Goal: Task Accomplishment & Management: Complete application form

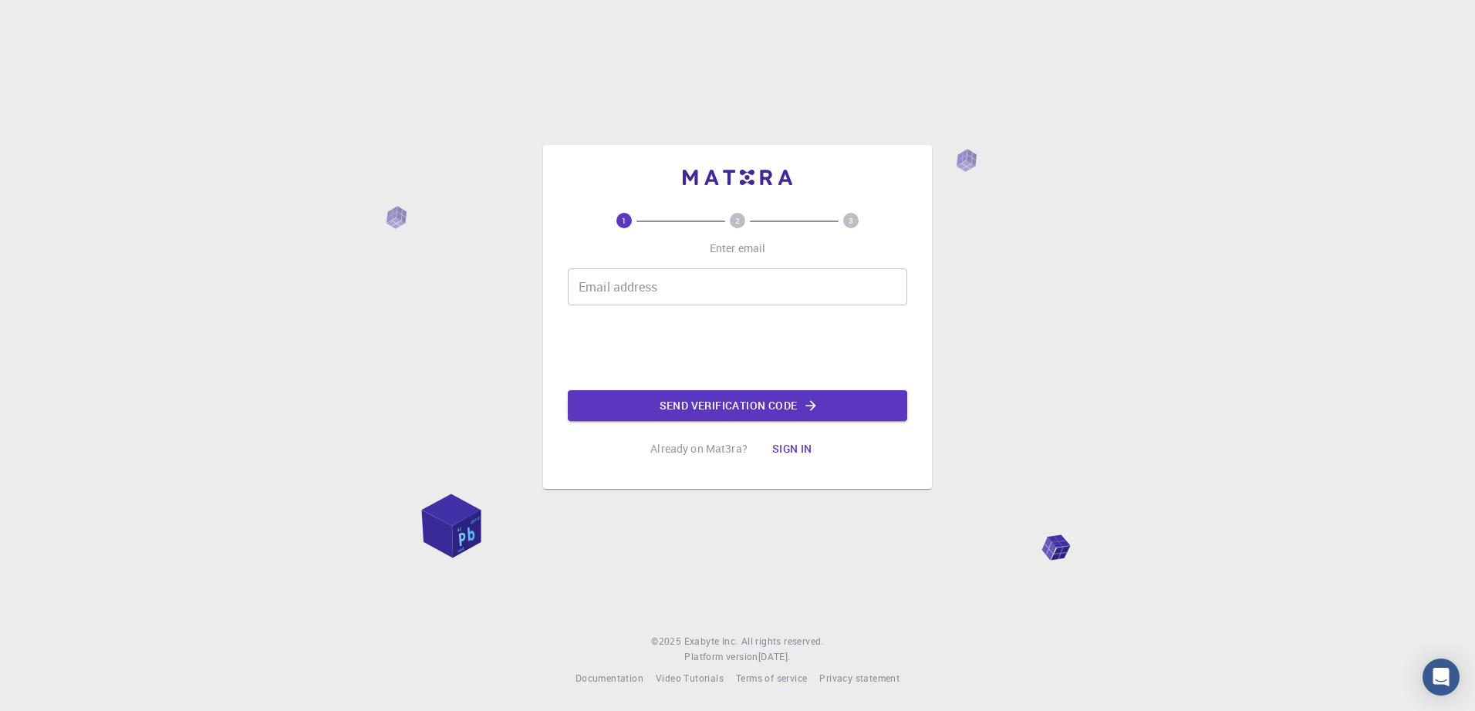
click at [662, 295] on input "Email address" at bounding box center [738, 287] width 340 height 37
type input "gopalkrishnamurthy89@gmail.com"
click at [736, 410] on button "Send verification code" at bounding box center [738, 405] width 340 height 31
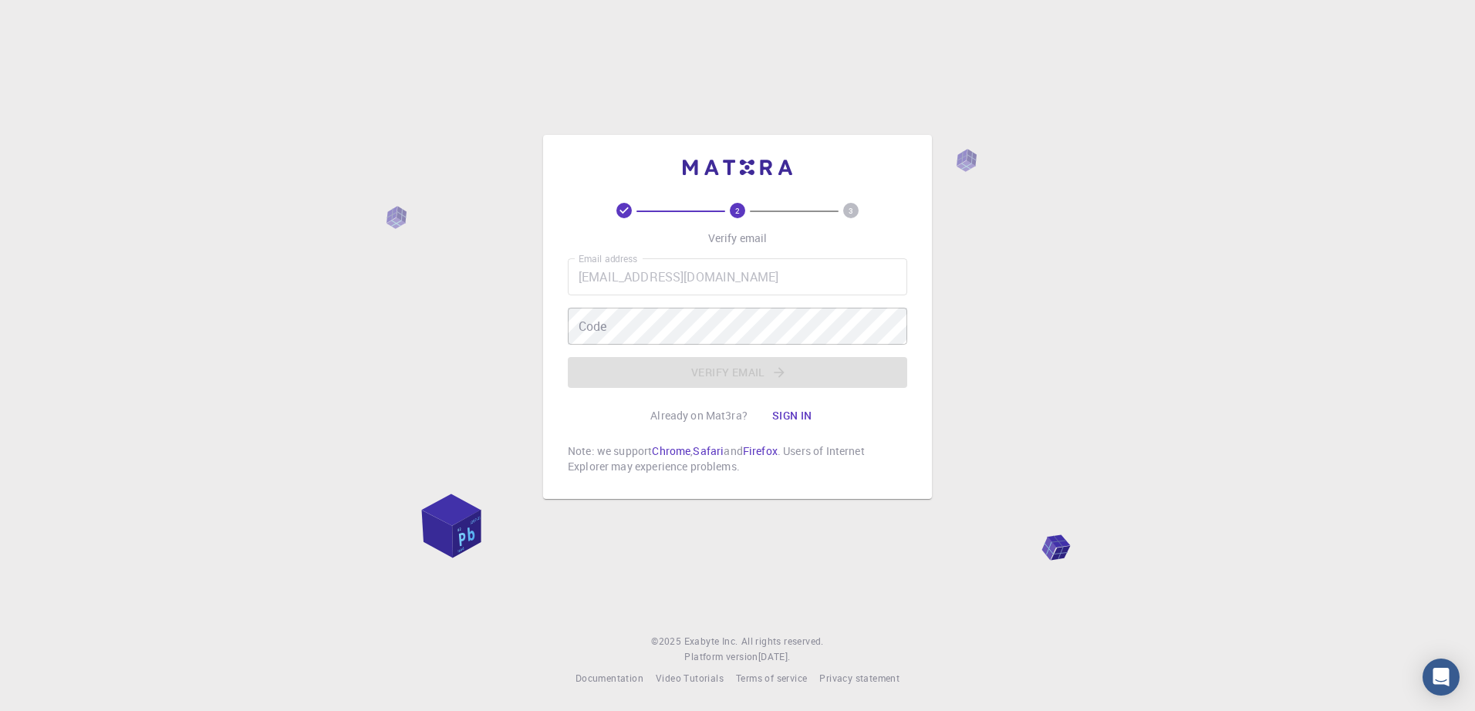
click at [675, 297] on div "Email address gopalkrishnamurthy89@gmail.com Email address Code Code Verify ema…" at bounding box center [738, 324] width 340 height 130
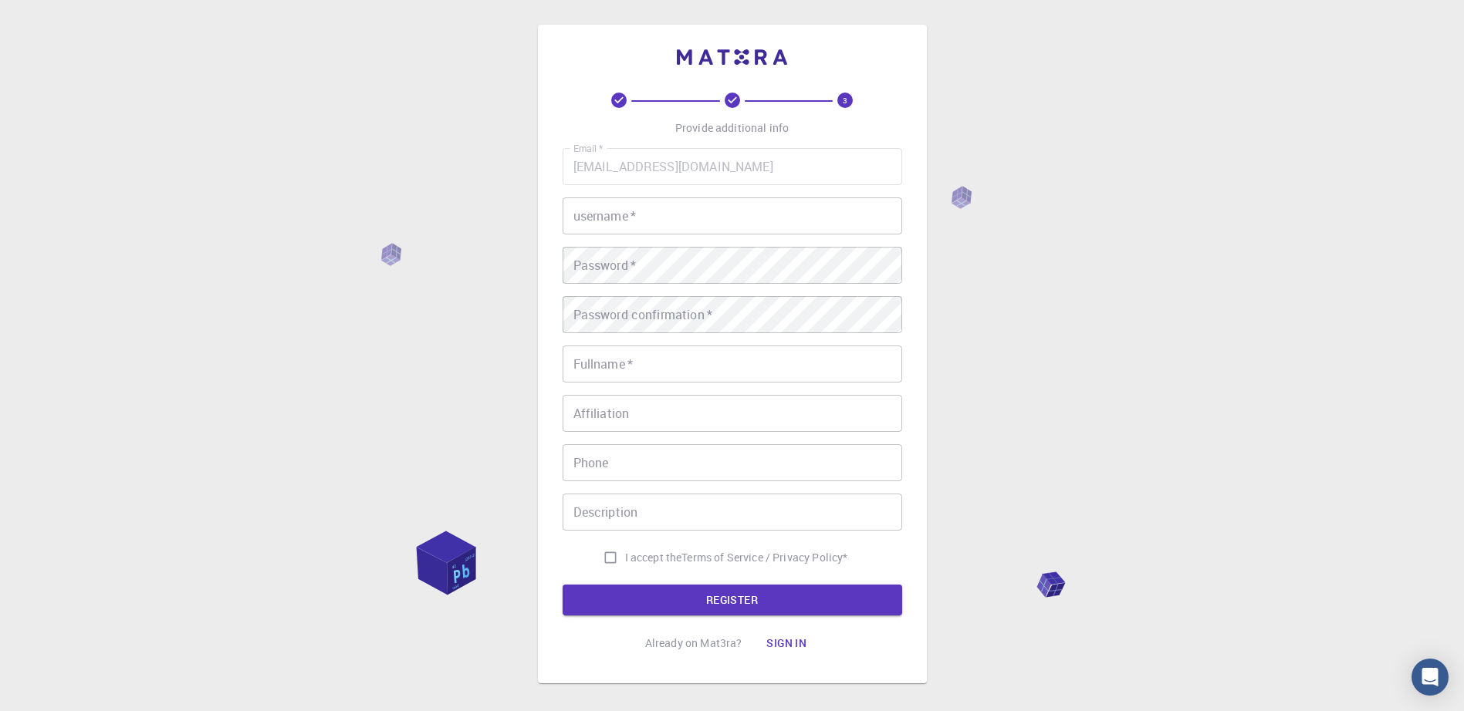
click at [672, 220] on input "username   *" at bounding box center [733, 216] width 340 height 37
type input "Grandhi"
click at [664, 374] on input "Fullname   *" at bounding box center [733, 364] width 340 height 37
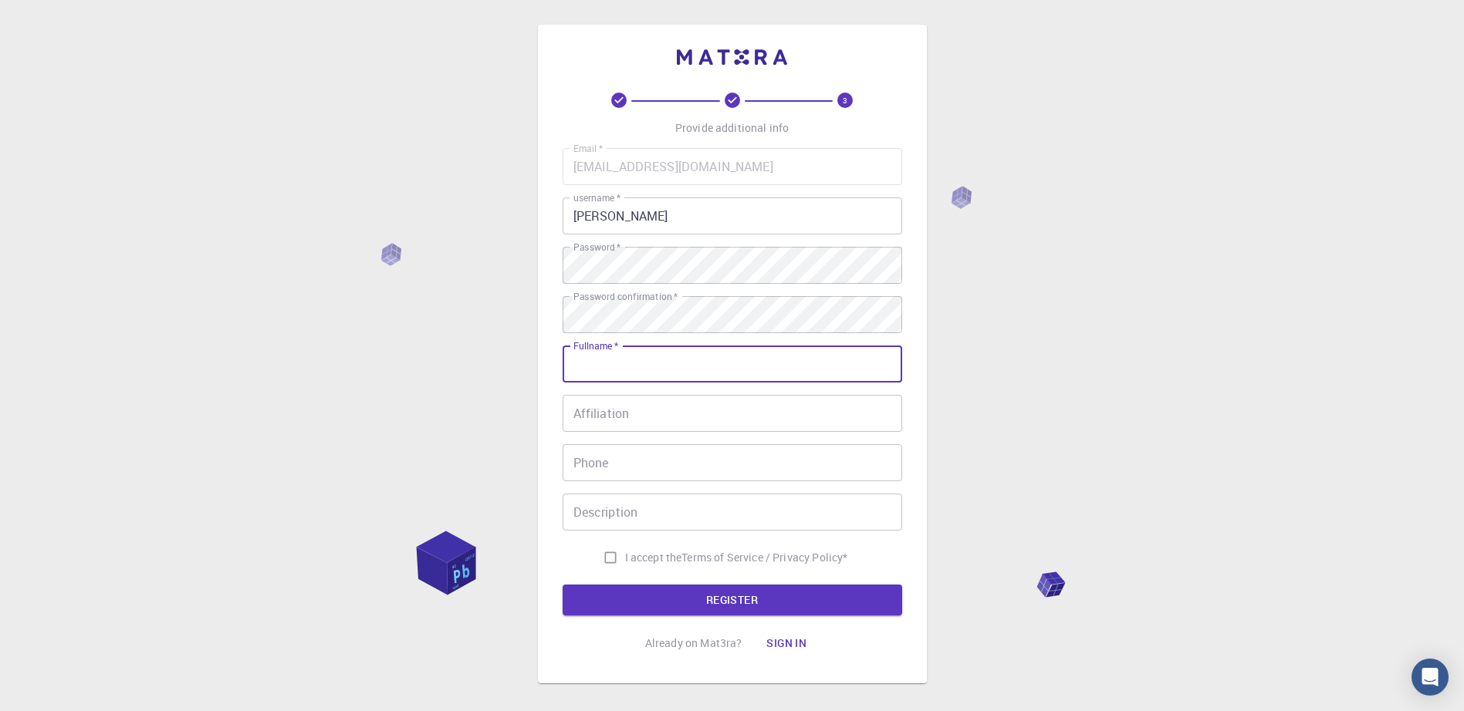
type input "[PERSON_NAME]"
type input "+358505953977"
click at [643, 417] on input "Affiliation" at bounding box center [733, 413] width 340 height 37
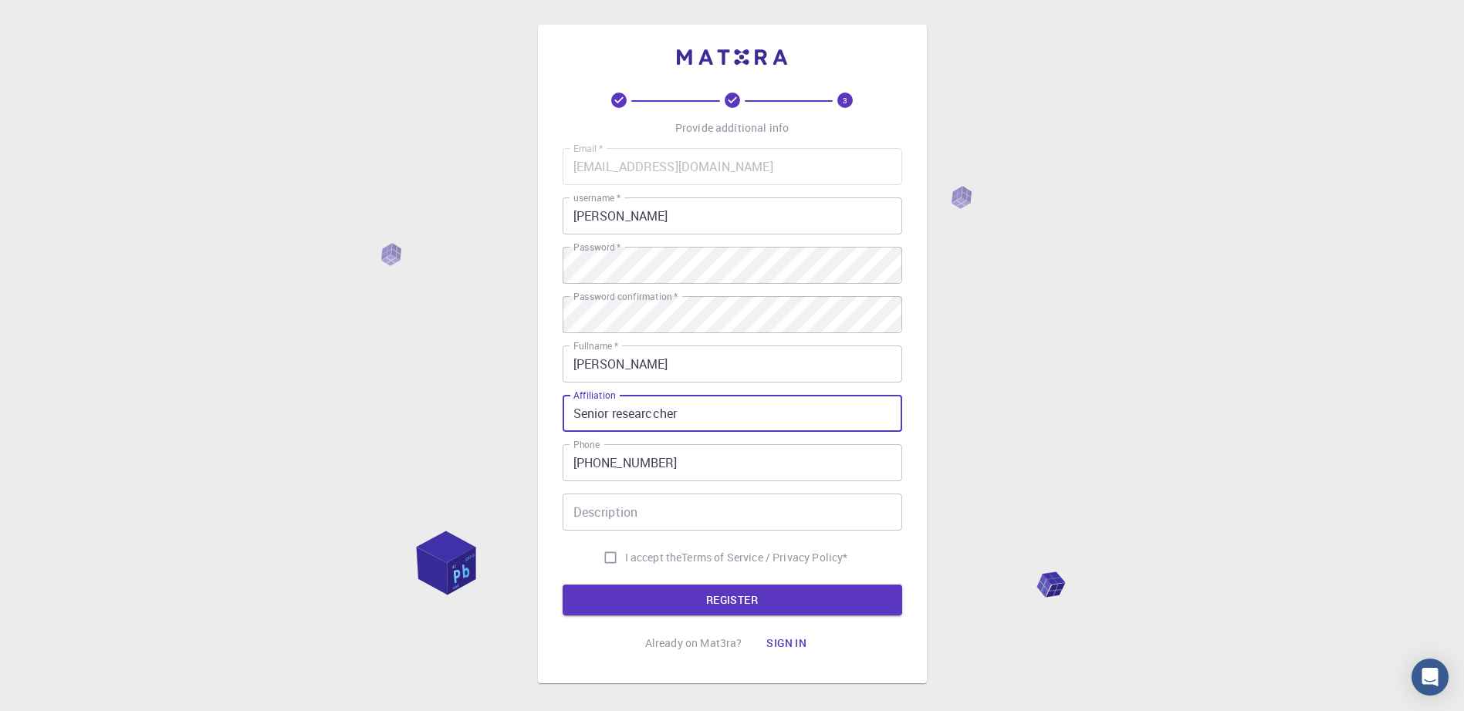
click at [661, 408] on input "Senior researccher" at bounding box center [733, 413] width 340 height 37
type input "Senior researcher"
click at [1086, 425] on div "3 Provide additional info Email   * gopalkrishnamurthy89@gmail.com Email   * us…" at bounding box center [732, 393] width 1464 height 786
click at [601, 556] on input "I accept the Terms of Service / Privacy Policy *" at bounding box center [610, 557] width 29 height 29
checkbox input "true"
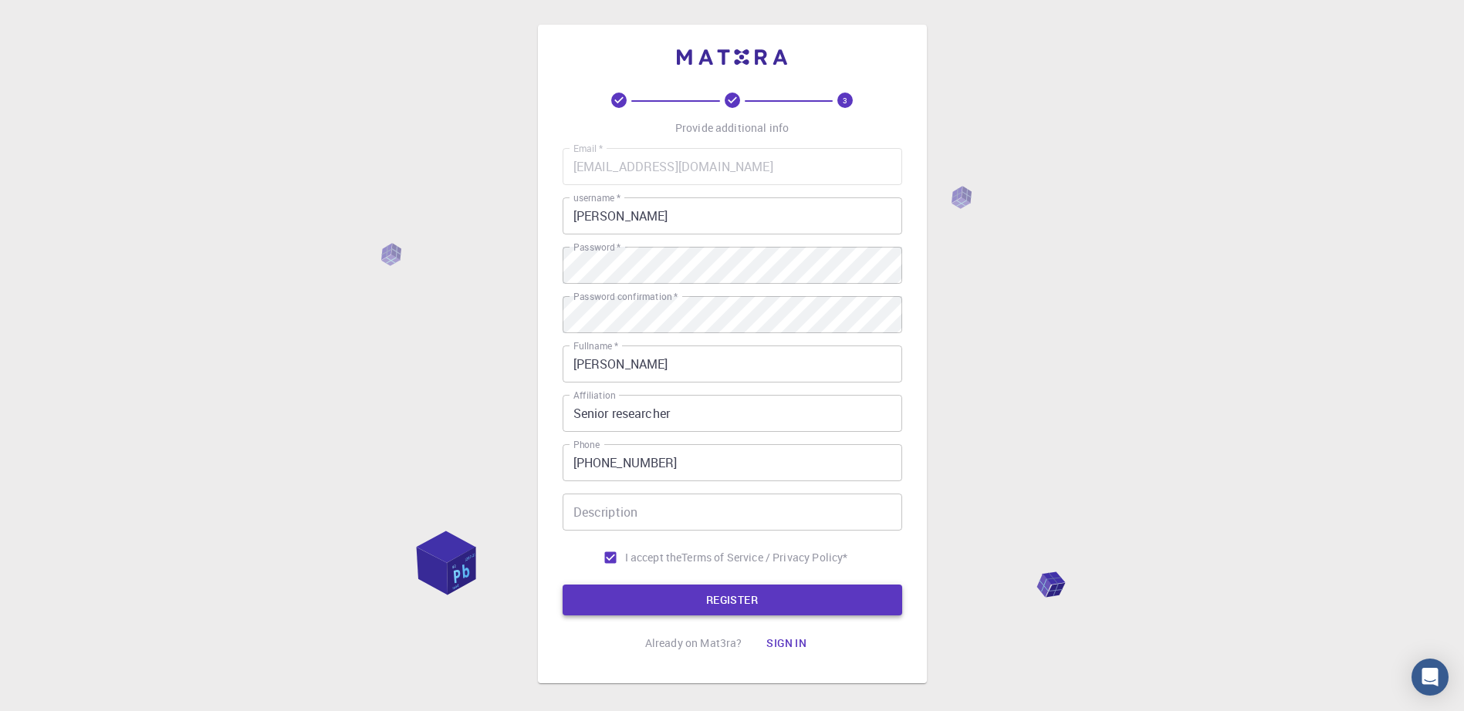
click at [720, 602] on button "REGISTER" at bounding box center [733, 600] width 340 height 31
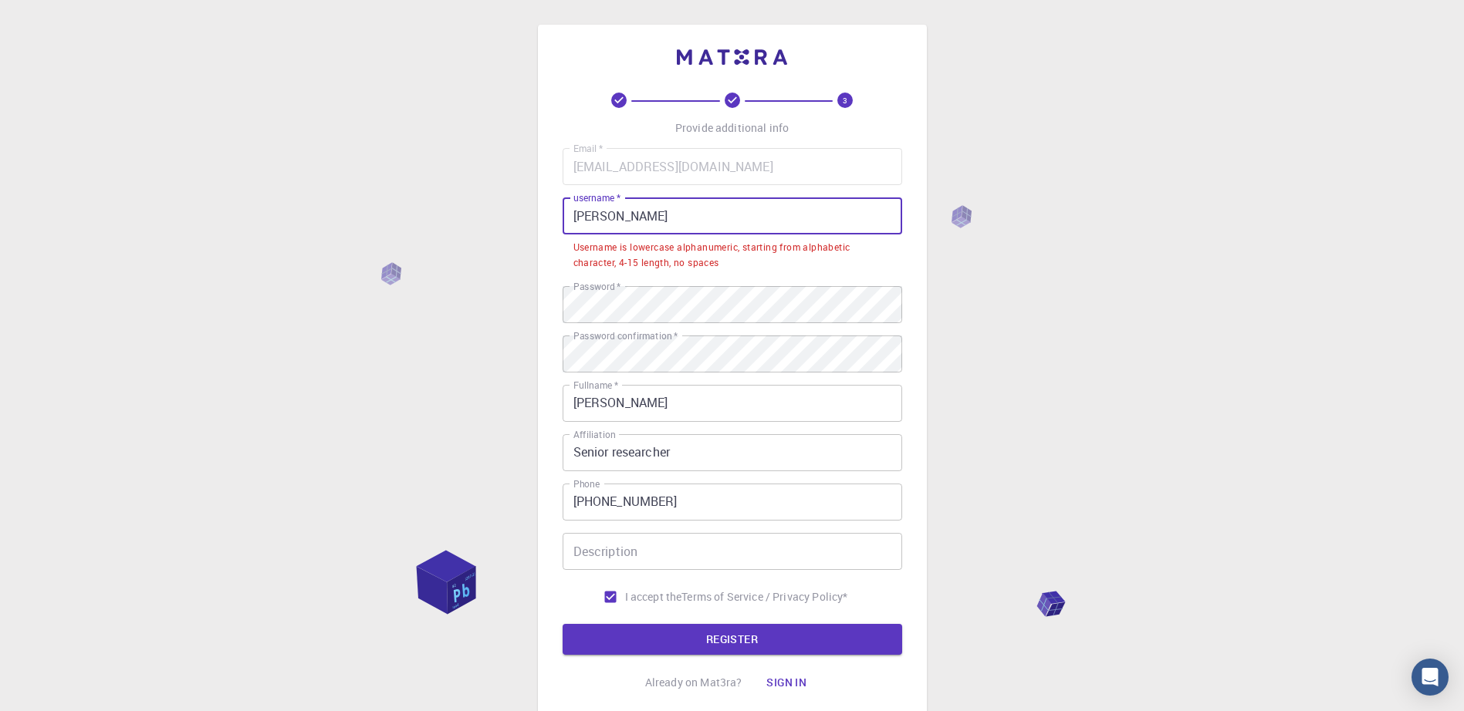
drag, startPoint x: 640, startPoint y: 211, endPoint x: 536, endPoint y: 212, distance: 104.2
click at [536, 212] on div "3 Provide additional info Email   * gopalkrishnamurthy89@gmail.com Email   * us…" at bounding box center [732, 412] width 1464 height 825
click at [511, 248] on div "3 Provide additional info Email   * gopalkrishnamurthy89@gmail.com Email   * us…" at bounding box center [732, 412] width 1464 height 825
click at [578, 215] on input "Grandhi" at bounding box center [733, 216] width 340 height 37
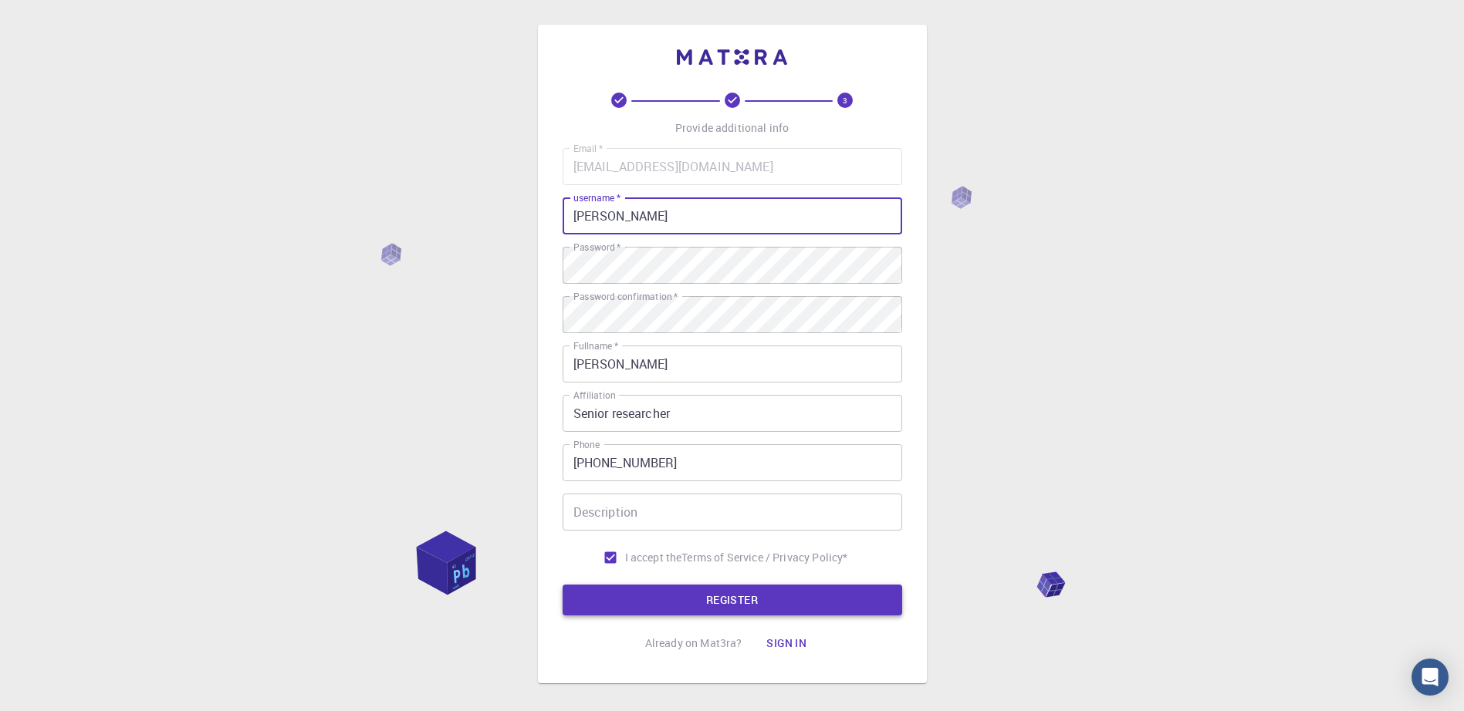
type input "[PERSON_NAME]"
click at [747, 607] on button "REGISTER" at bounding box center [733, 600] width 340 height 31
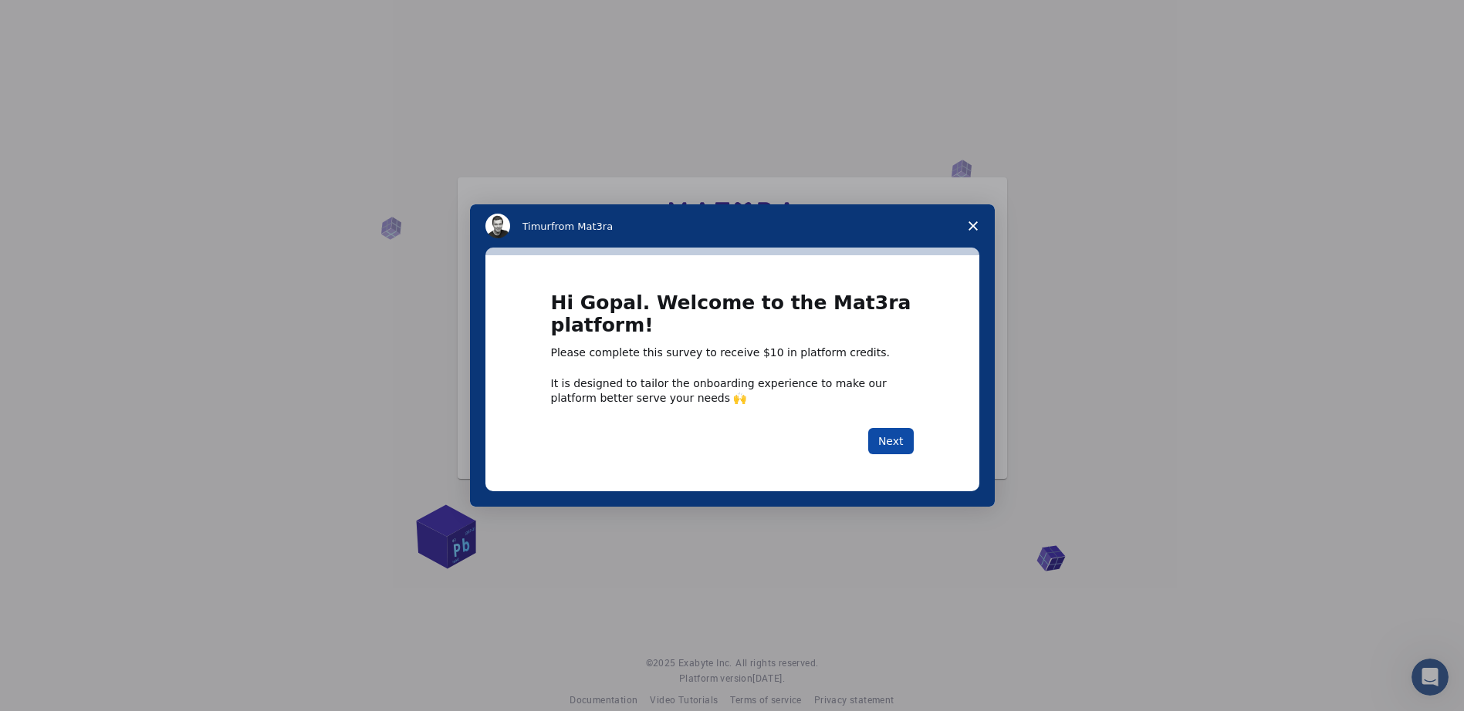
click at [895, 437] on button "Next" at bounding box center [891, 441] width 46 height 26
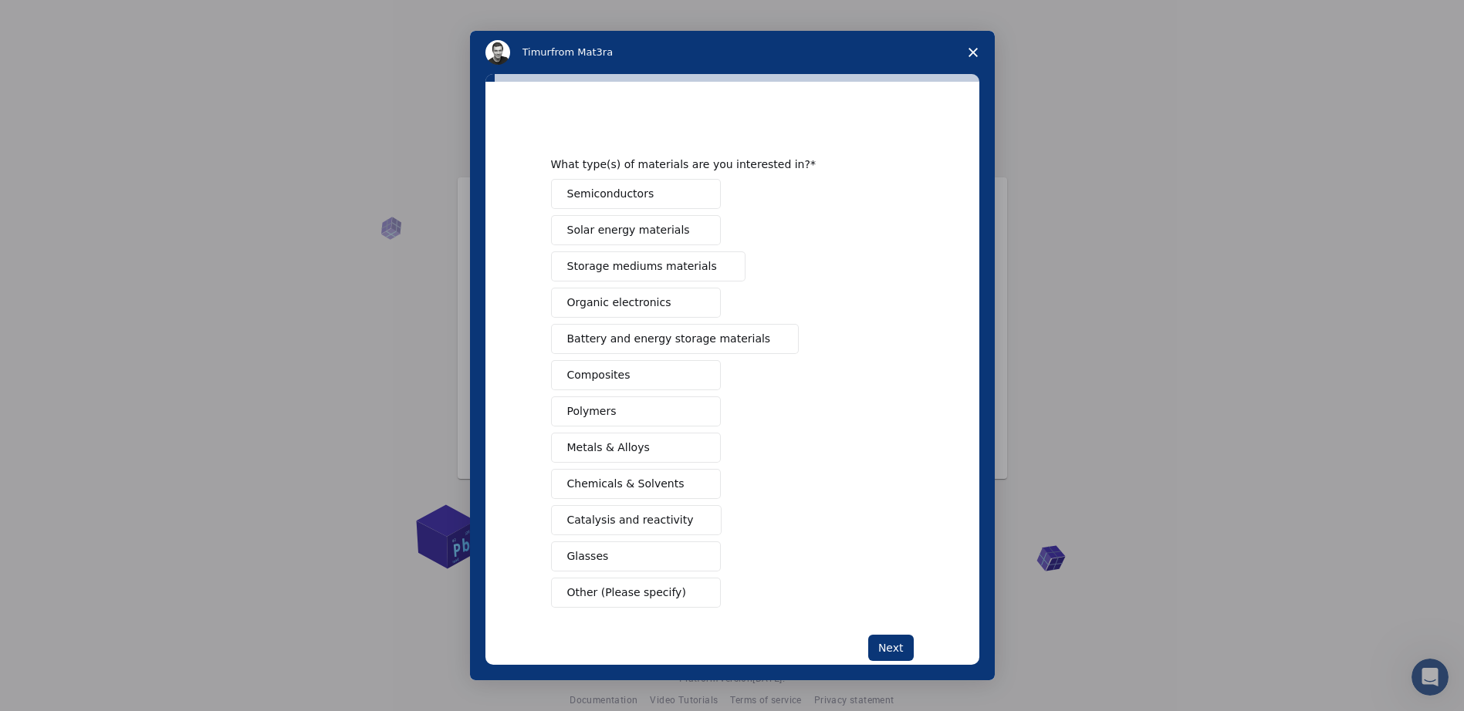
click at [627, 191] on span "Semiconductors" at bounding box center [610, 194] width 87 height 16
click at [619, 230] on span "Solar energy materials" at bounding box center [628, 230] width 123 height 16
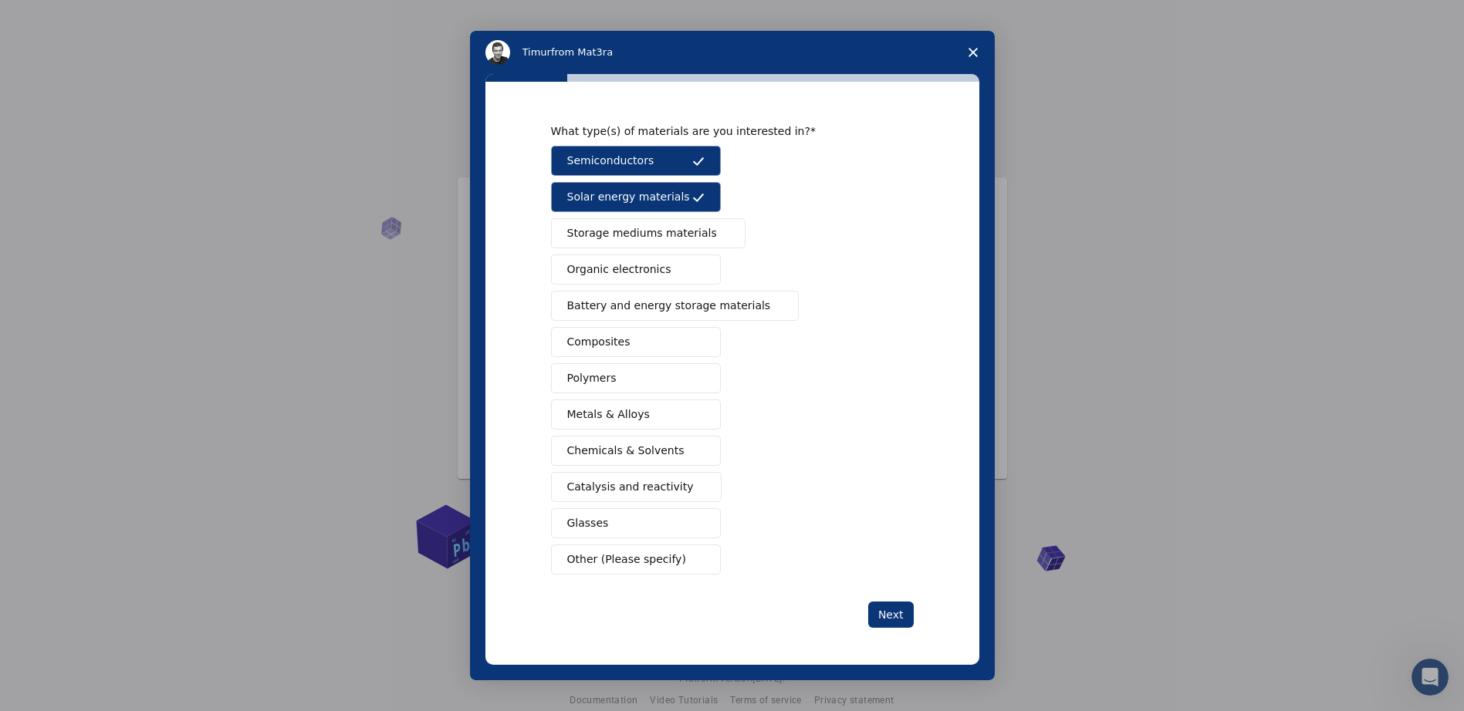
scroll to position [22, 0]
click at [886, 617] on button "Next" at bounding box center [891, 615] width 46 height 26
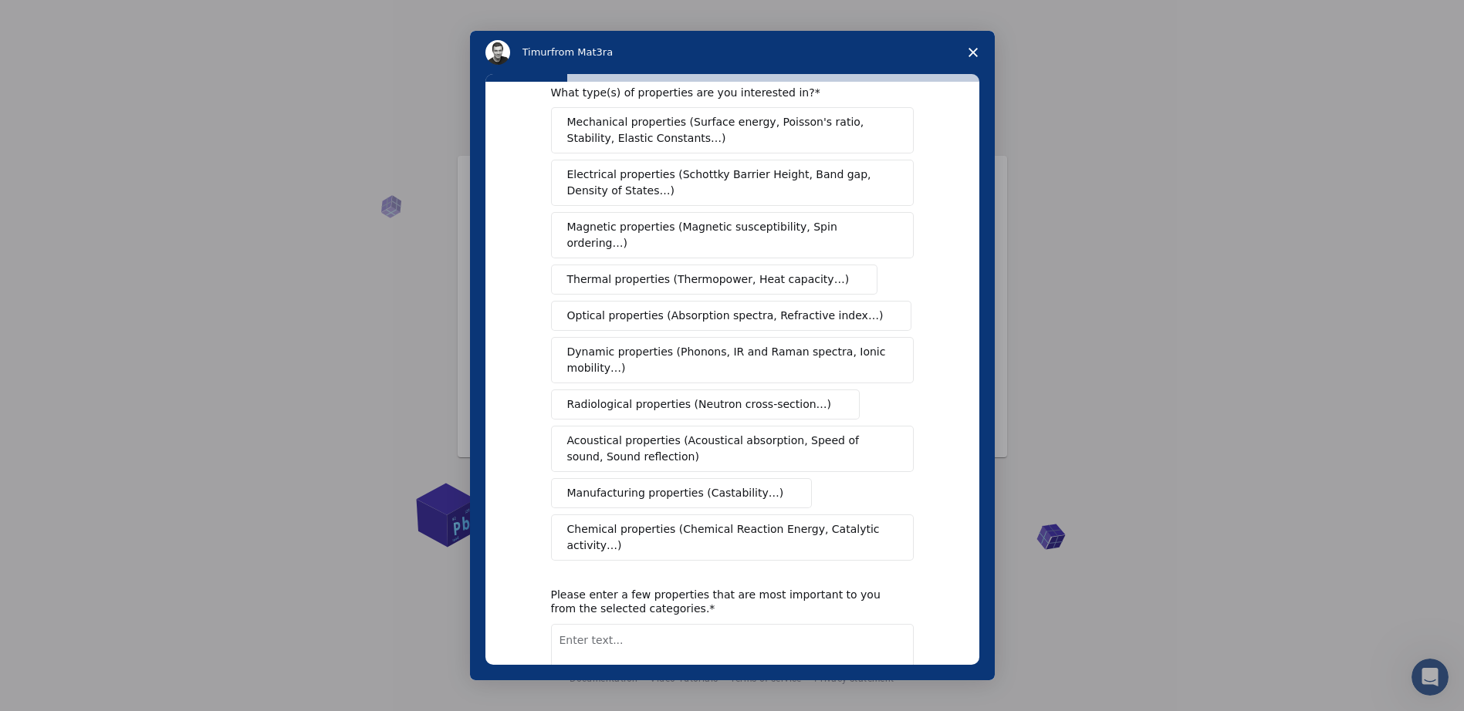
click at [702, 174] on span "Electrical properties (Schottky Barrier Height, Band gap, Density of States…)" at bounding box center [727, 183] width 321 height 32
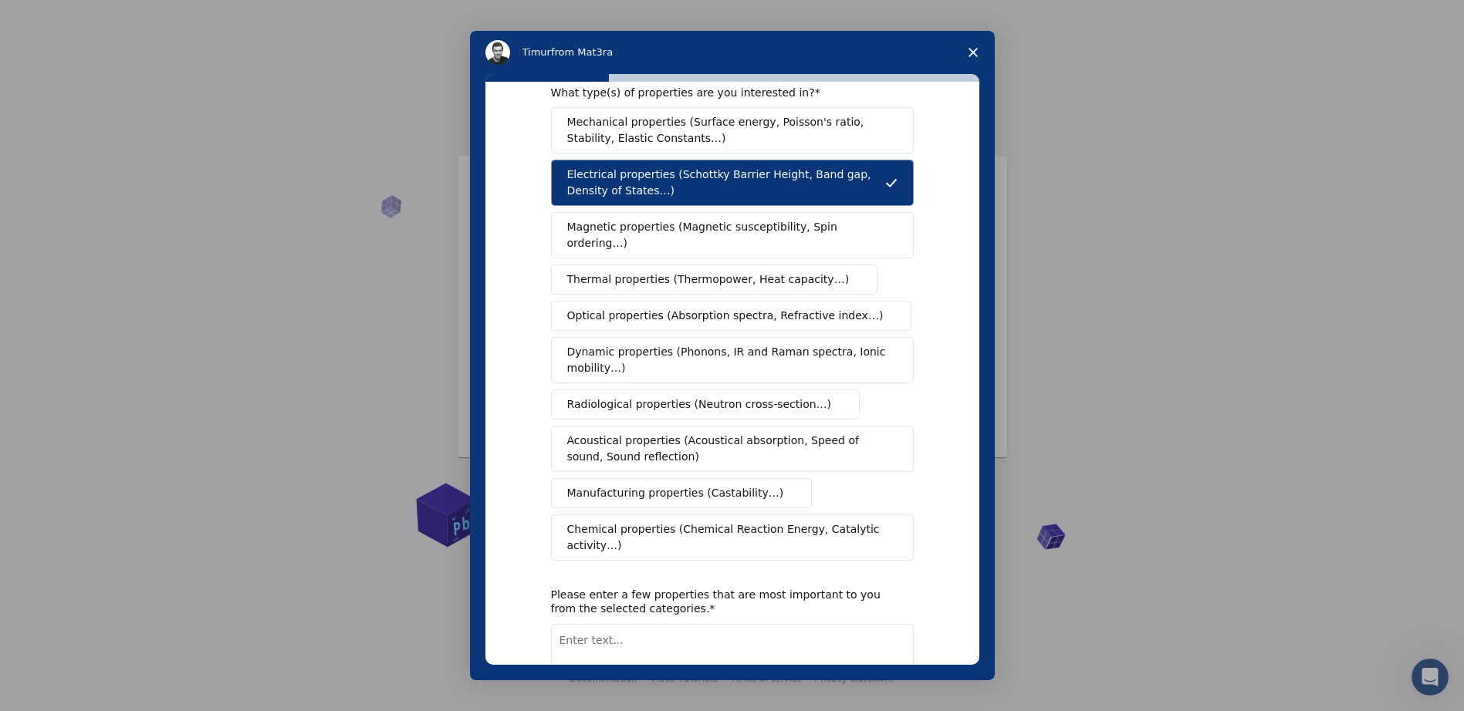
click at [628, 224] on span "Magnetic properties (Magnetic susceptibility, Spin ordering…)" at bounding box center [726, 235] width 319 height 32
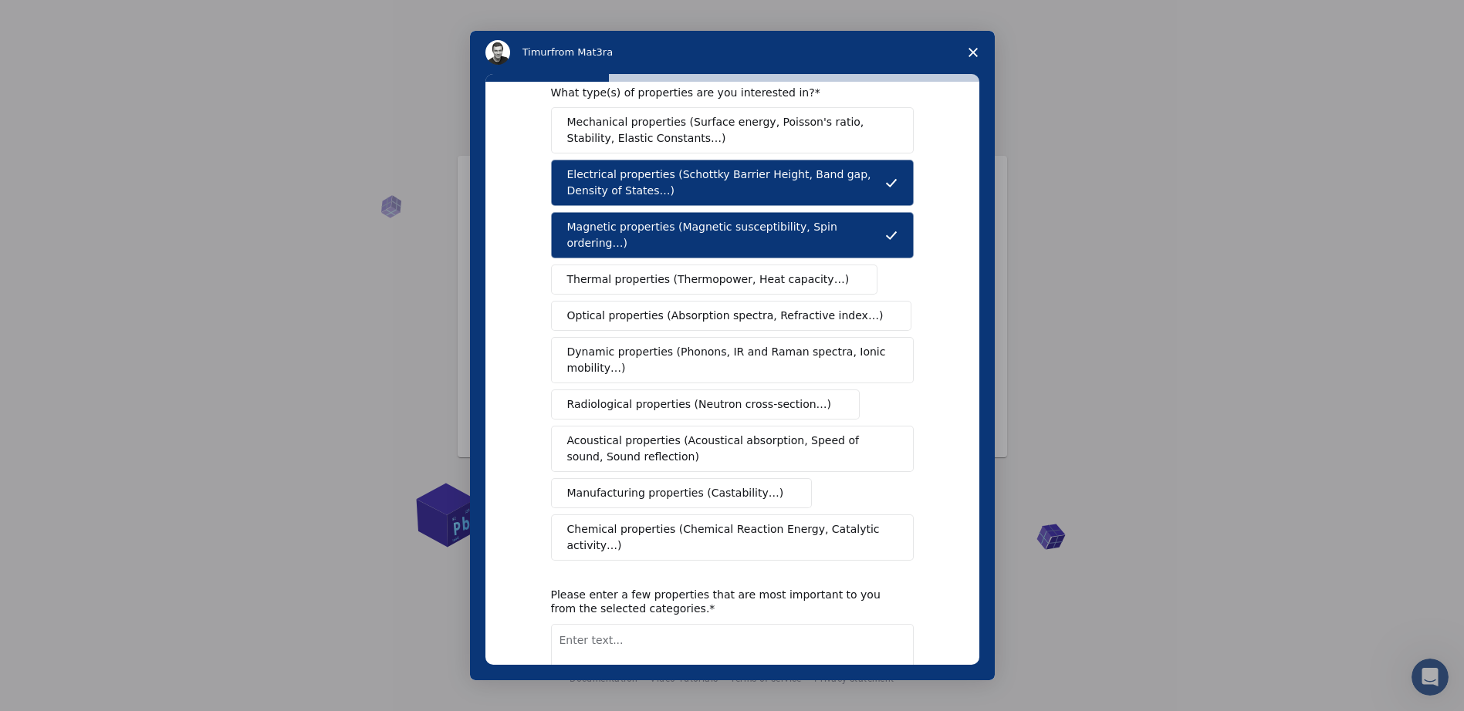
click at [617, 308] on span "Optical properties (Absorption spectra, Refractive index…)" at bounding box center [725, 316] width 316 height 16
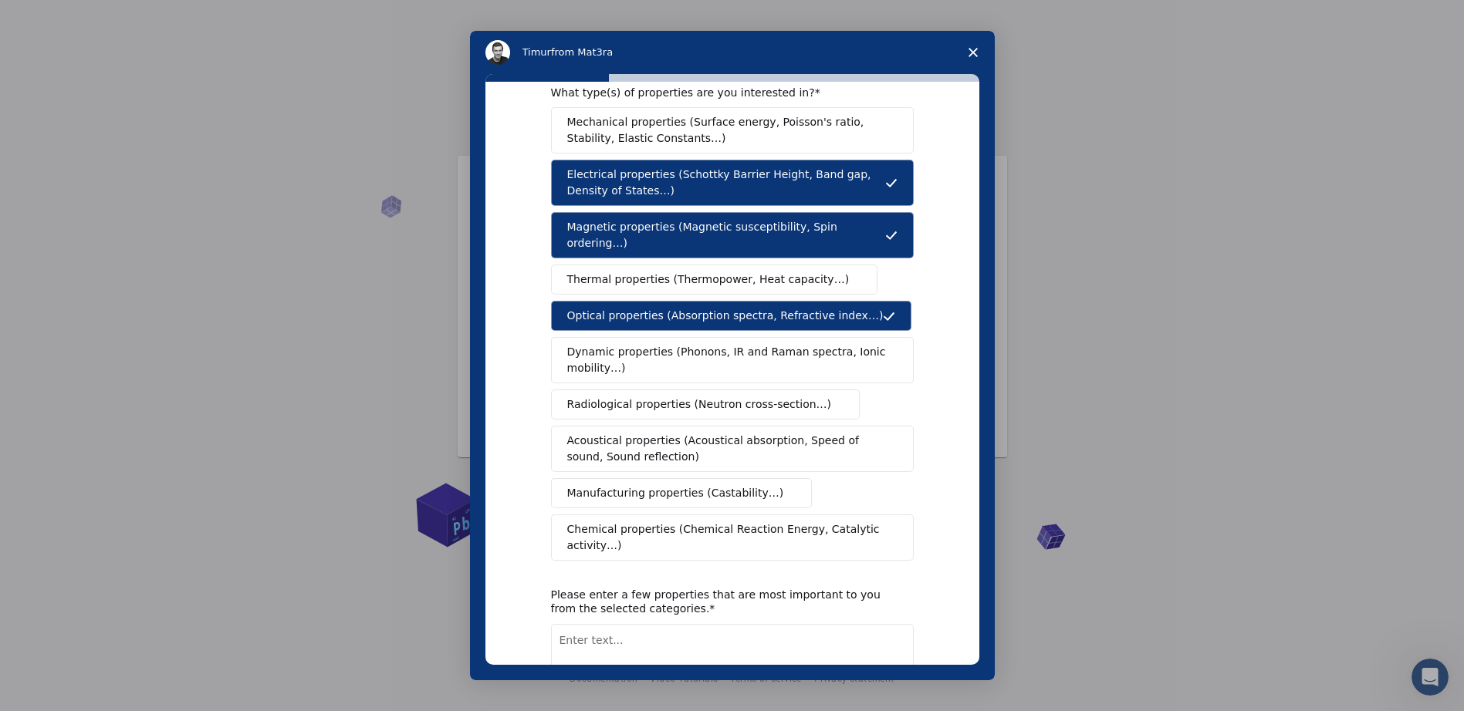
scroll to position [113, 0]
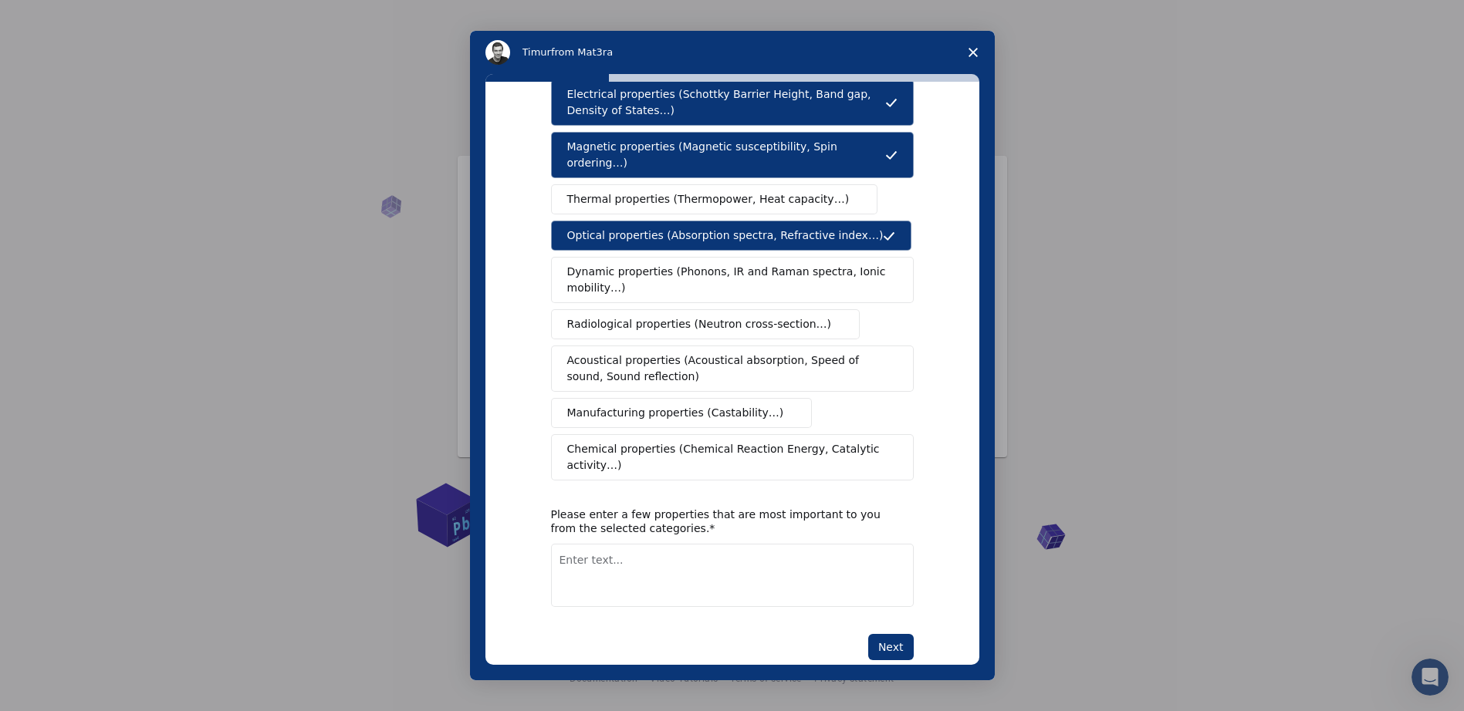
click at [607, 544] on textarea "Enter text..." at bounding box center [732, 575] width 363 height 63
type textarea "optolectronic, electrical, optical,"
click at [877, 634] on button "Next" at bounding box center [891, 647] width 46 height 26
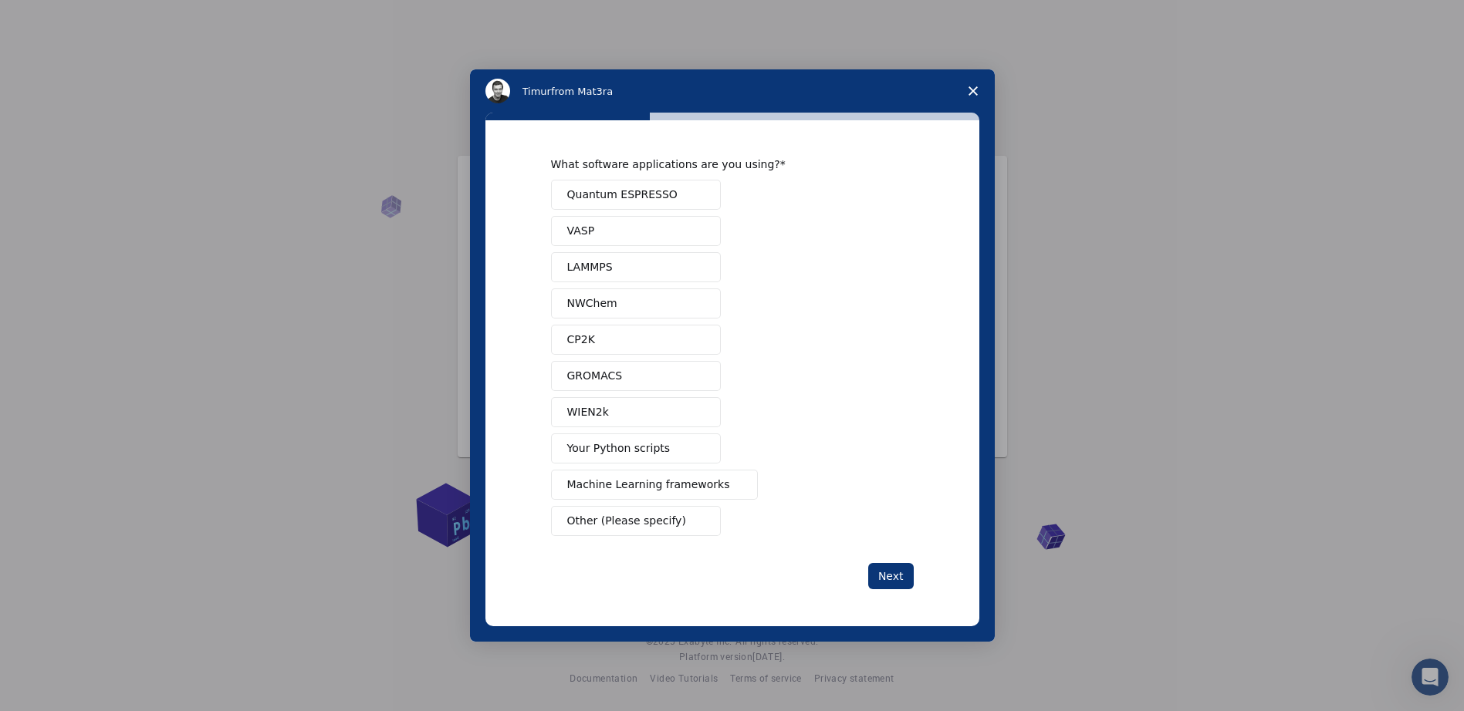
scroll to position [0, 0]
click at [593, 236] on button "VASP" at bounding box center [636, 231] width 170 height 30
click at [886, 572] on button "Next" at bounding box center [891, 576] width 46 height 26
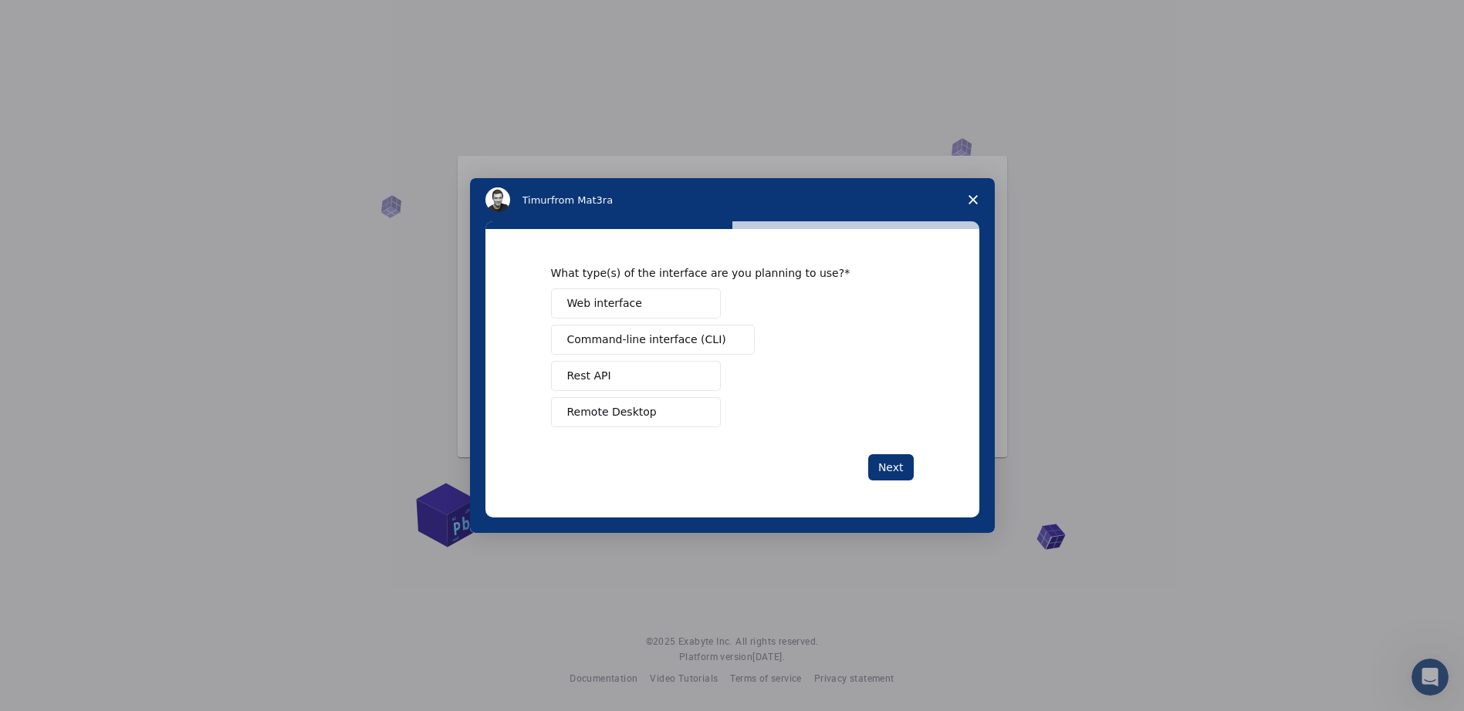
click at [651, 339] on span "Command-line interface (CLI)" at bounding box center [646, 340] width 159 height 16
click at [898, 471] on button "Next" at bounding box center [891, 468] width 46 height 26
click at [610, 333] on span "Perform research" at bounding box center [613, 340] width 93 height 16
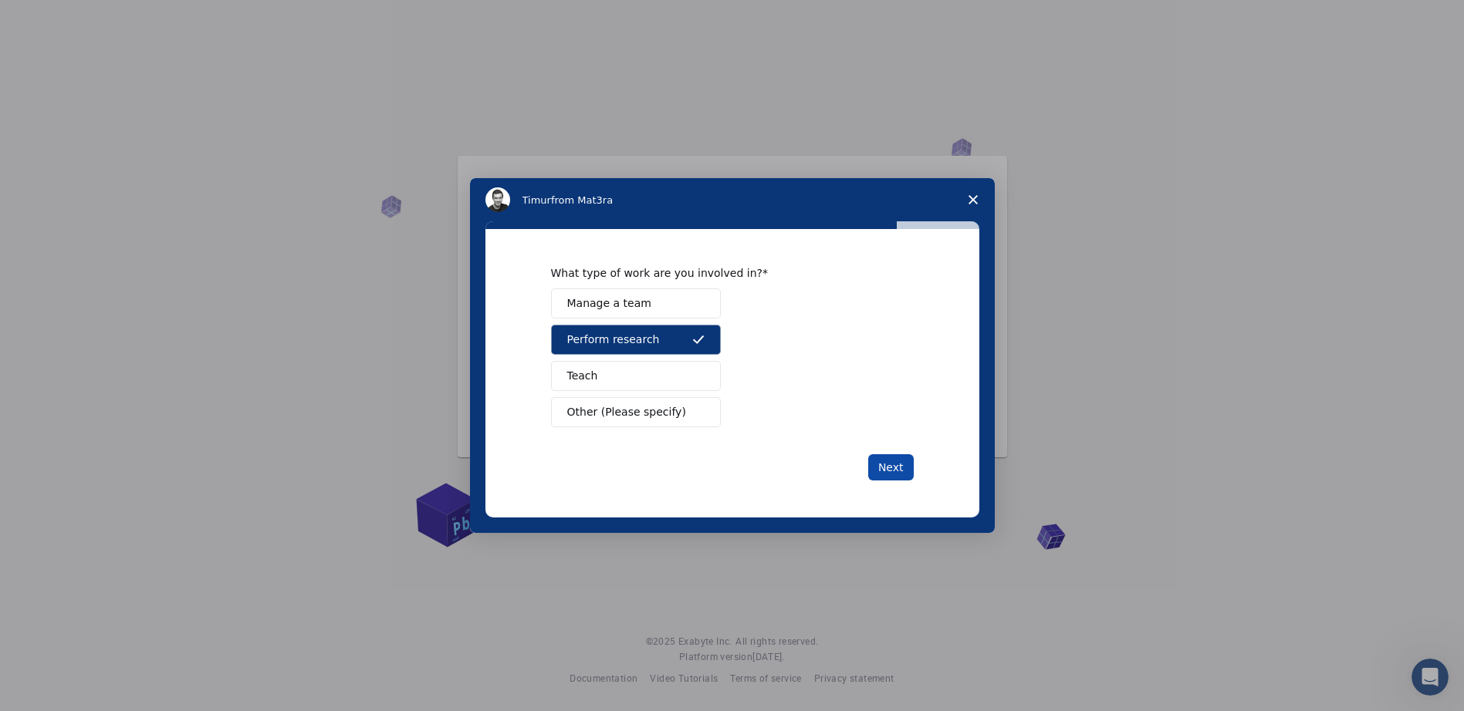
click at [897, 464] on button "Next" at bounding box center [891, 468] width 46 height 26
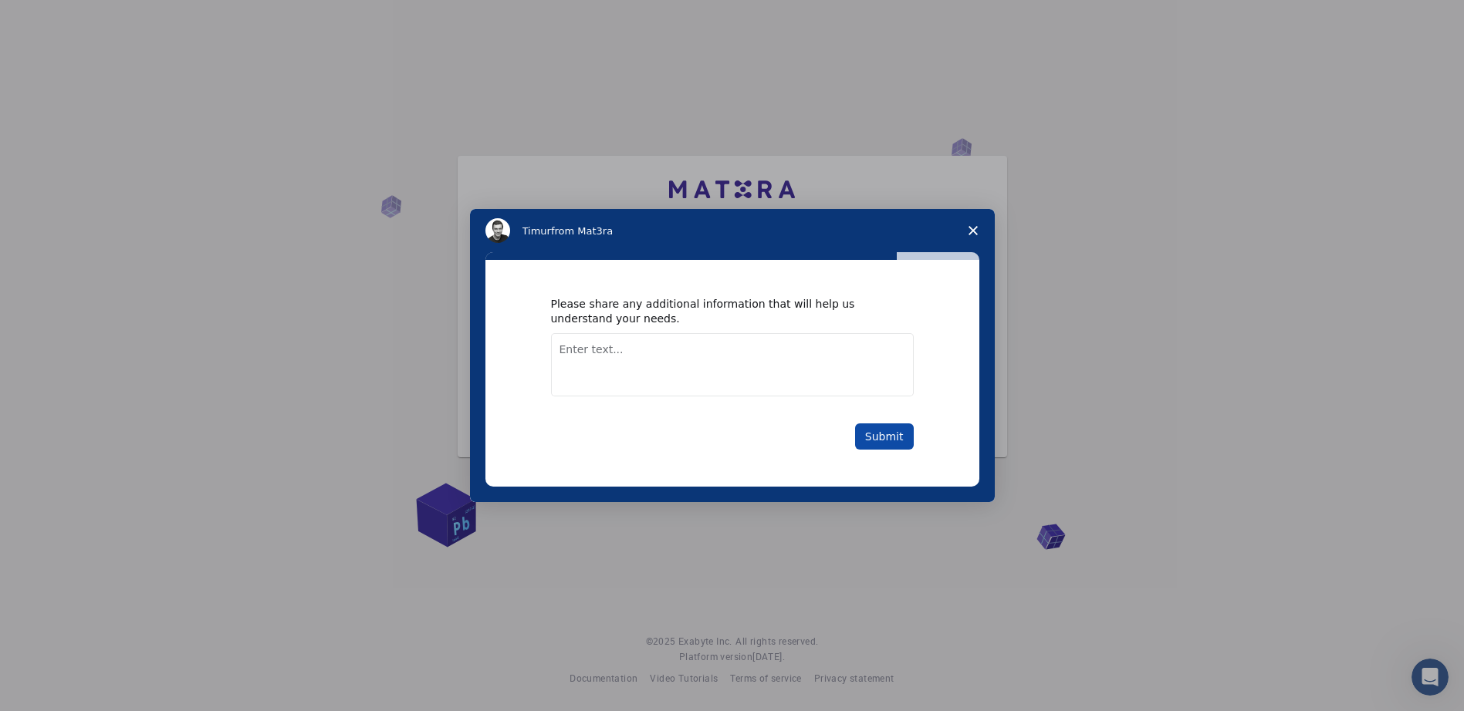
click at [891, 438] on button "Submit" at bounding box center [884, 437] width 59 height 26
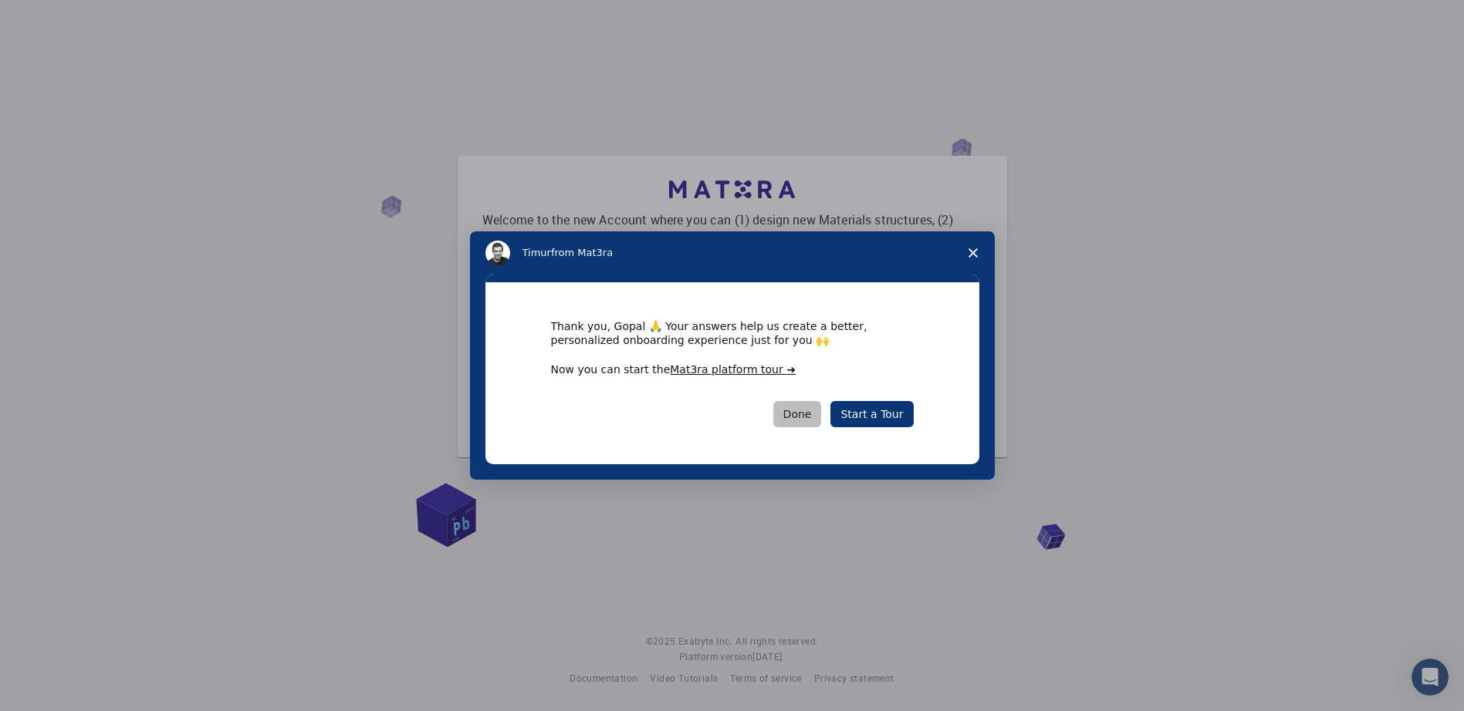
click at [814, 411] on button "Done" at bounding box center [797, 414] width 49 height 26
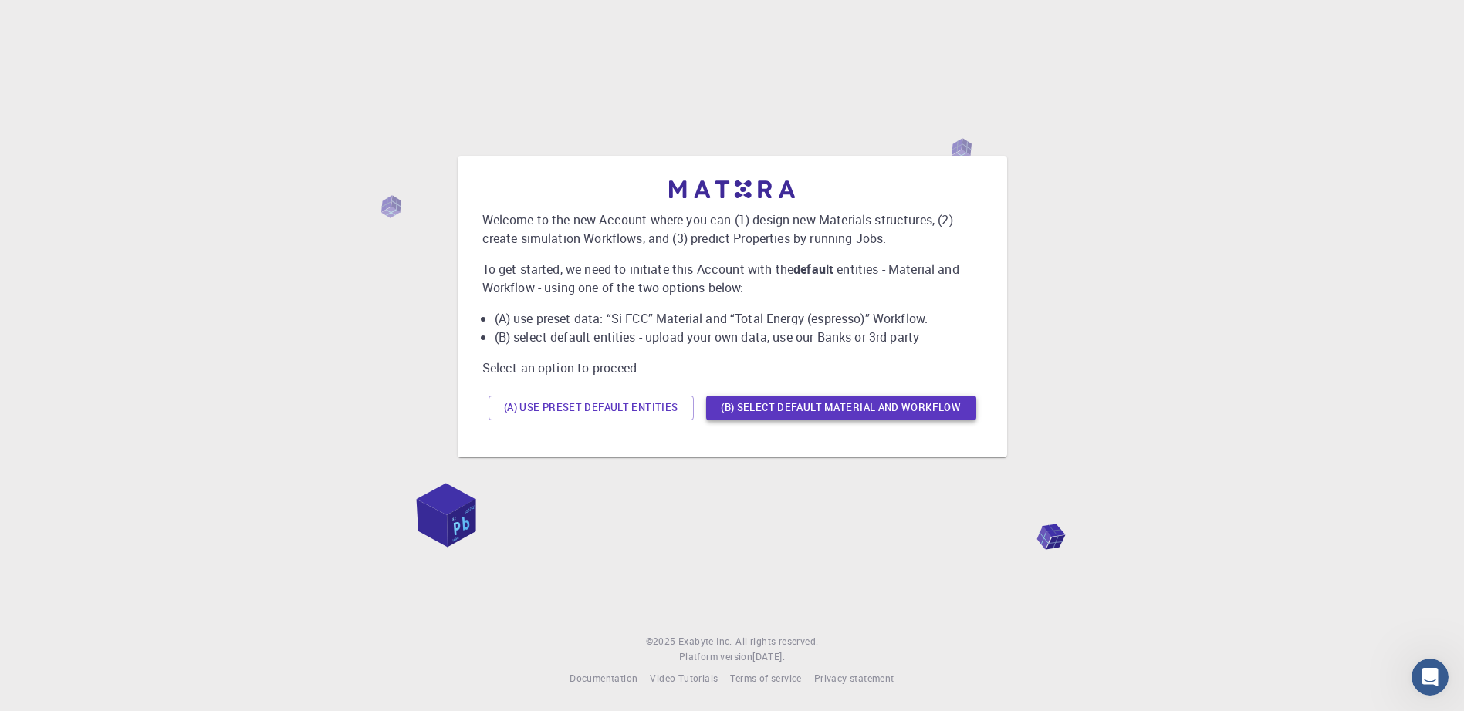
click at [770, 404] on button "(B) Select default material and workflow" at bounding box center [841, 408] width 270 height 25
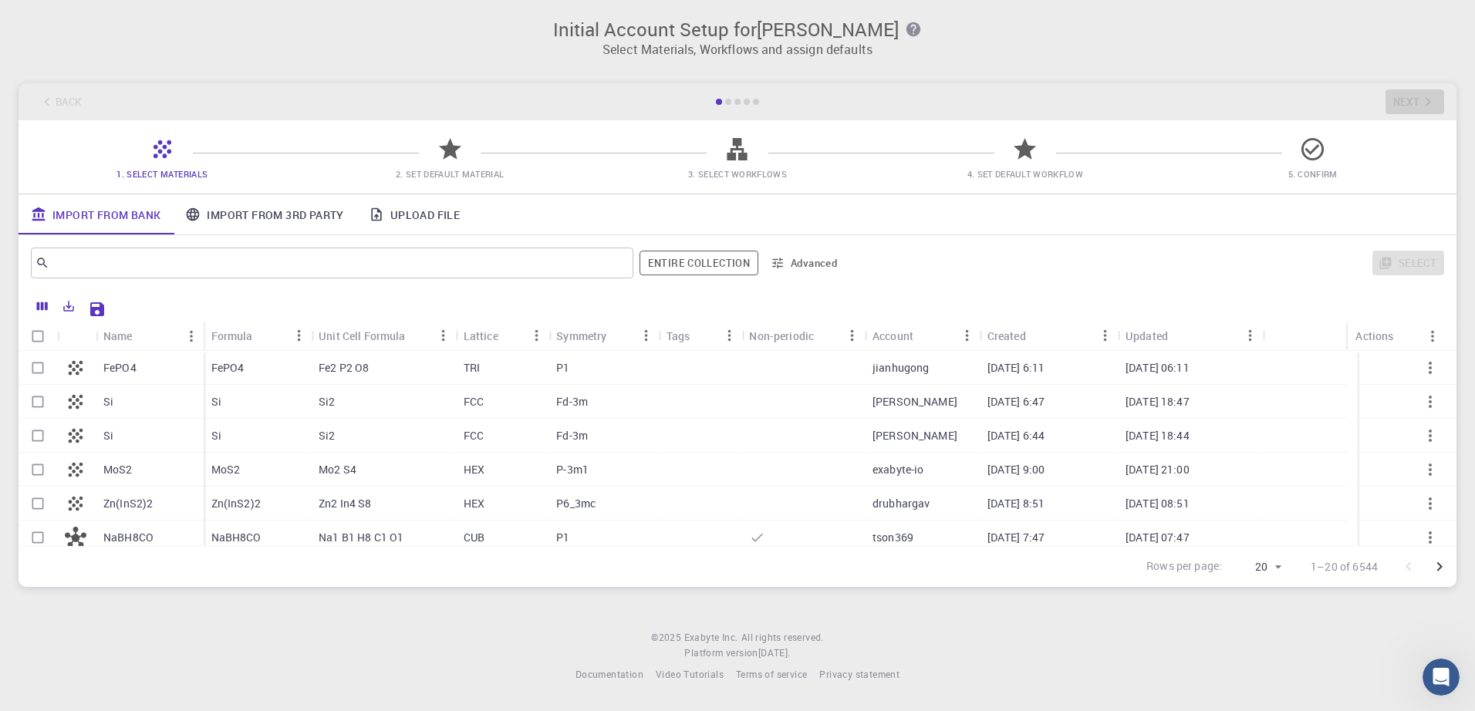
click at [444, 622] on div "Initial Account Setup for Gopal Krishna Murthy Grandhi Select Materials, Workfl…" at bounding box center [737, 354] width 1475 height 708
click at [415, 215] on link "Upload File" at bounding box center [415, 214] width 116 height 40
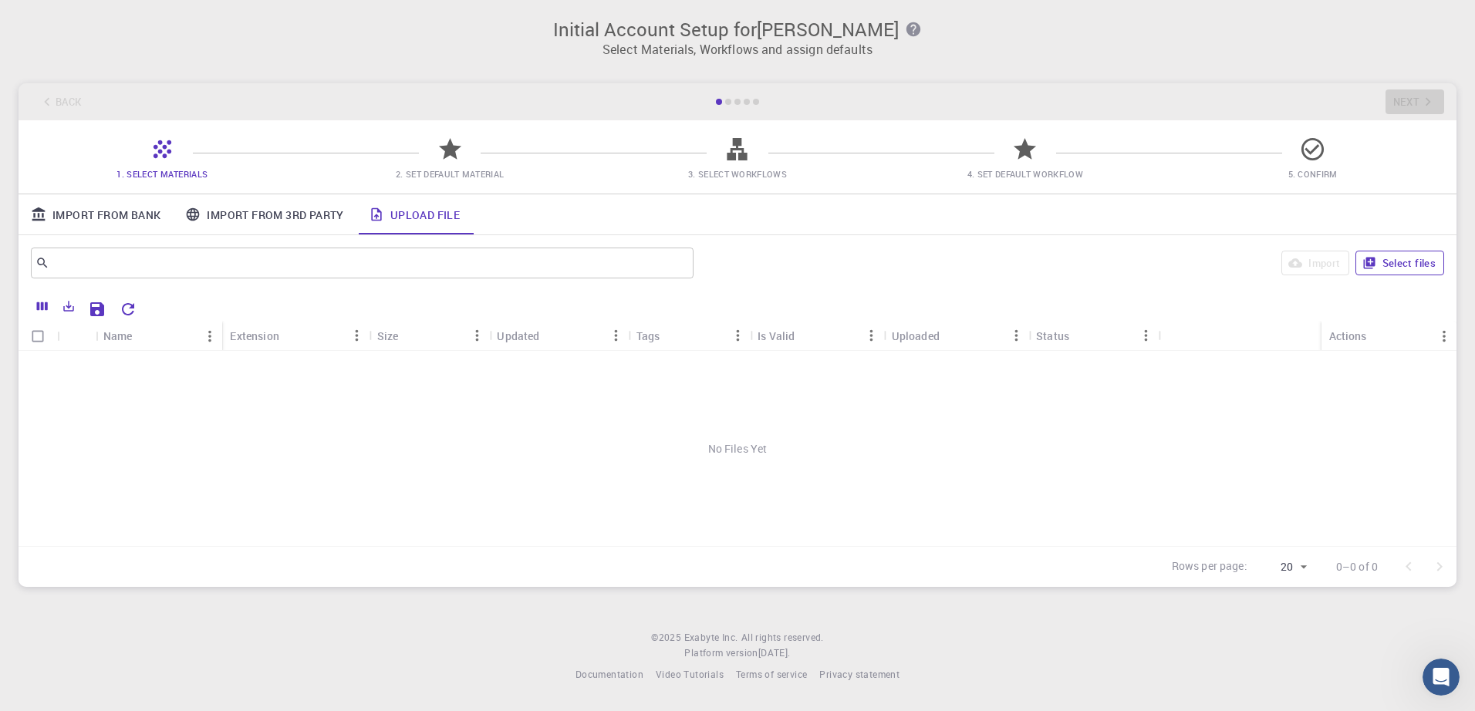
click at [1384, 267] on button "Select files" at bounding box center [1400, 263] width 89 height 25
click at [451, 150] on icon at bounding box center [450, 149] width 22 height 22
click at [187, 264] on input "text" at bounding box center [356, 263] width 614 height 22
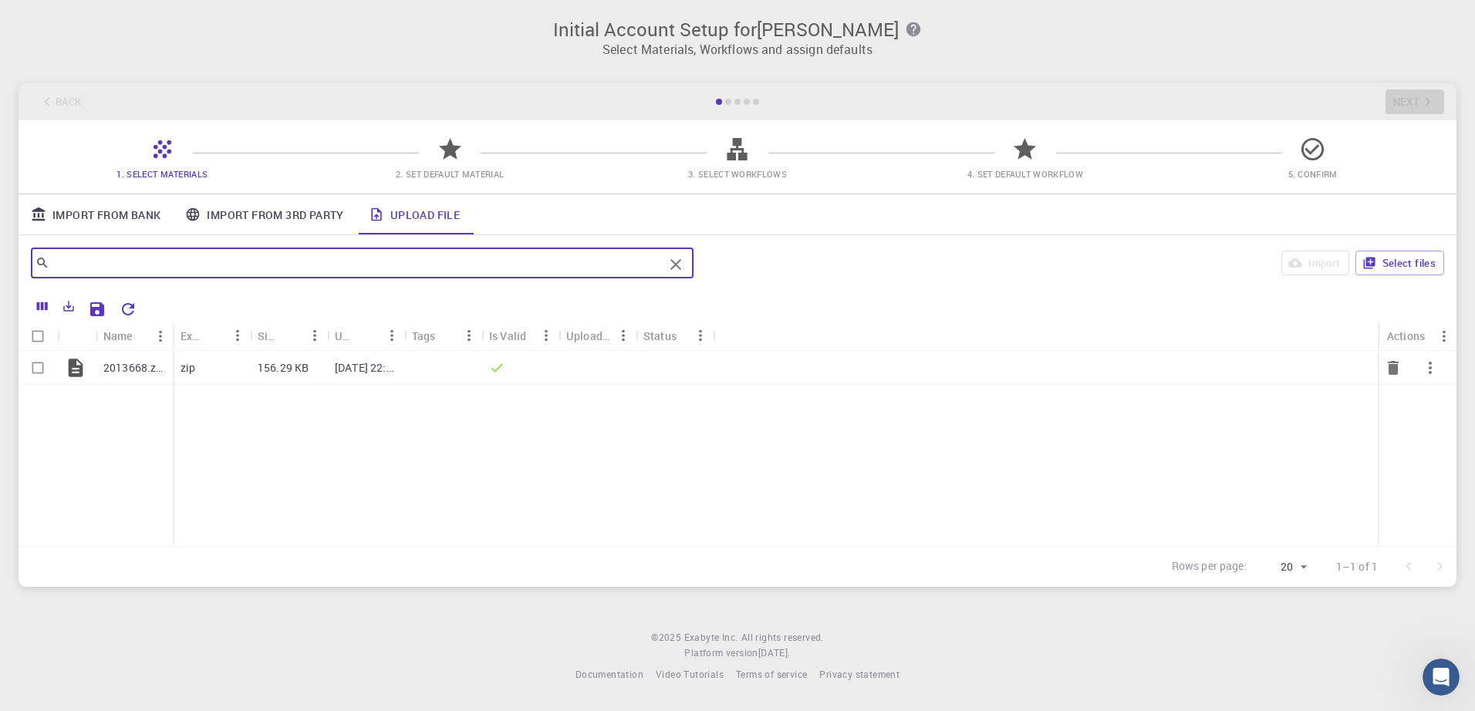
click at [1389, 367] on icon "Delete" at bounding box center [1393, 368] width 11 height 14
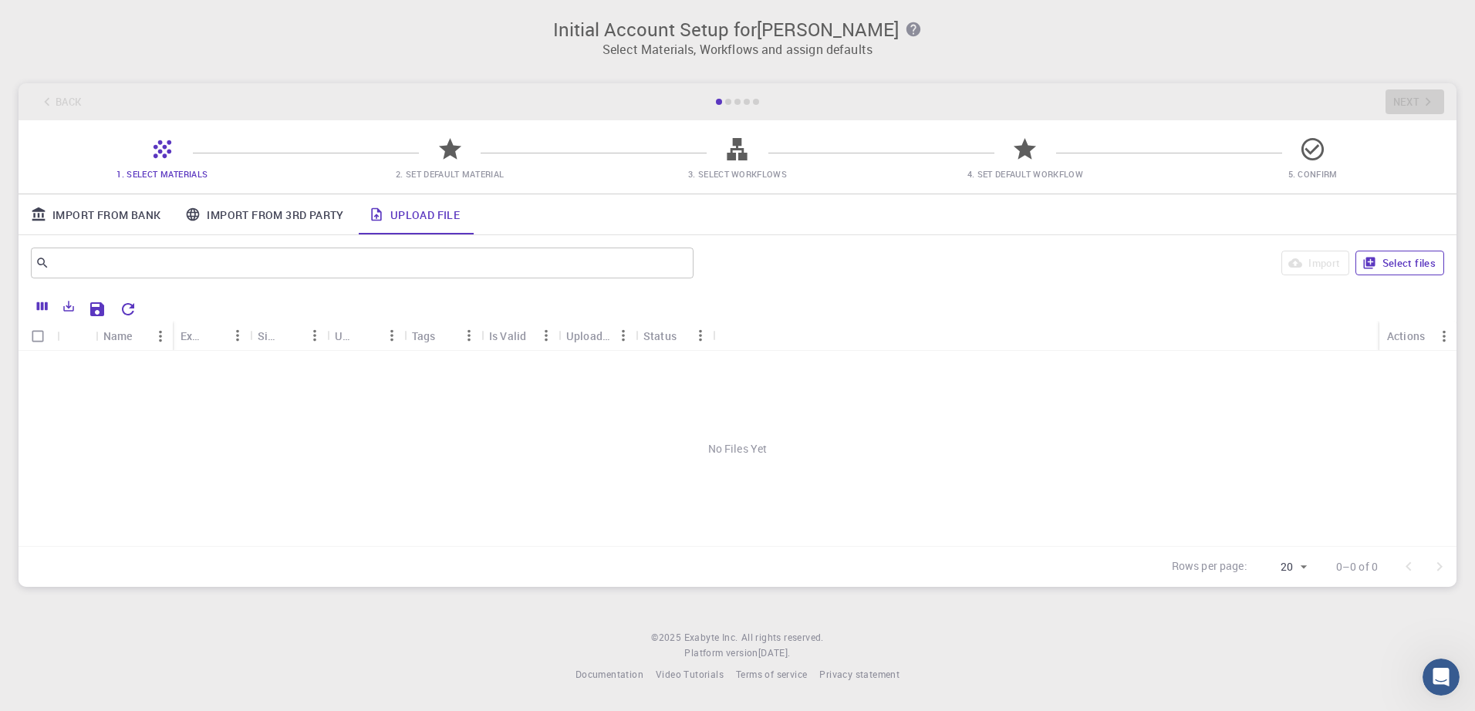
click at [1408, 269] on button "Select files" at bounding box center [1400, 263] width 89 height 25
click at [139, 365] on p "2013668[1].cif" at bounding box center [139, 367] width 73 height 15
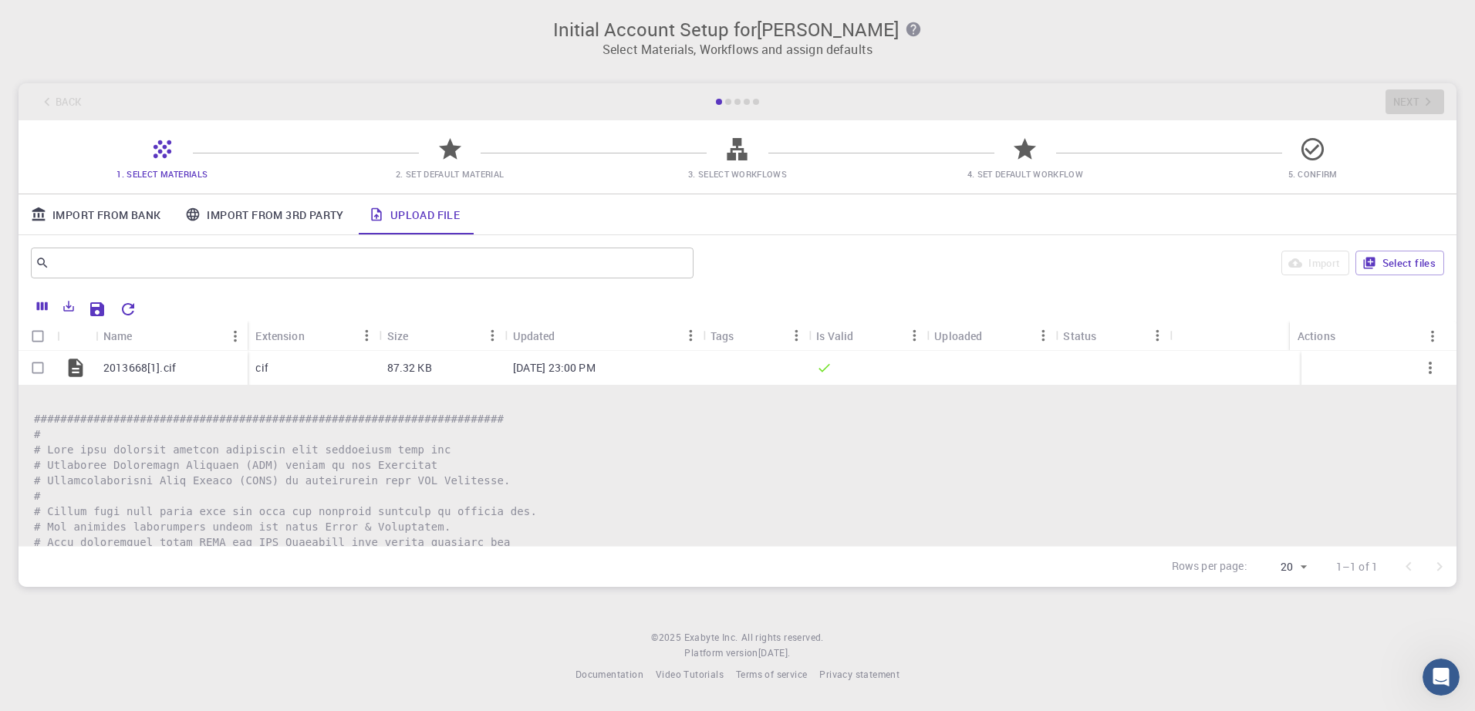
click at [451, 149] on icon at bounding box center [450, 149] width 22 height 22
click at [42, 370] on input "Select row" at bounding box center [37, 367] width 29 height 29
checkbox input "true"
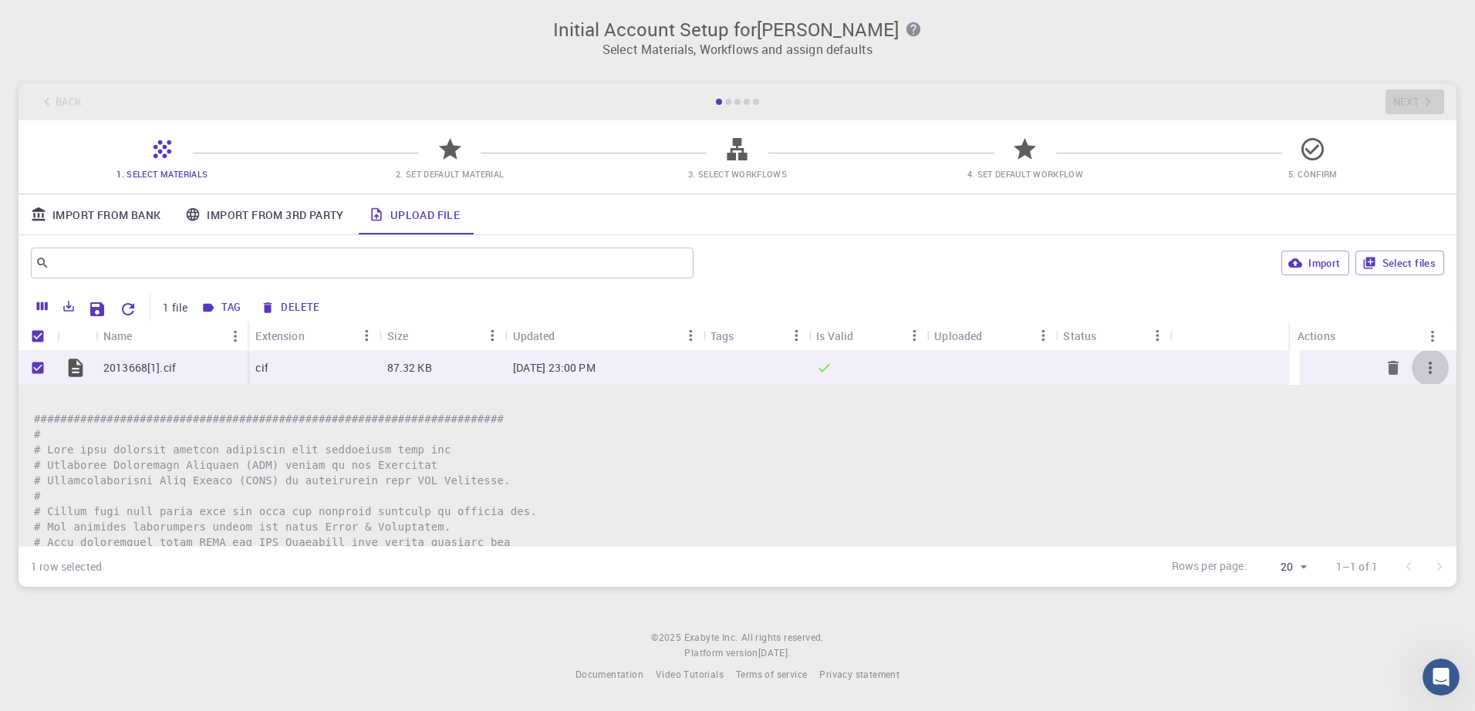
click at [1422, 360] on icon "button" at bounding box center [1430, 368] width 19 height 19
click at [925, 618] on div at bounding box center [737, 355] width 1475 height 711
click at [1321, 265] on button "Import" at bounding box center [1315, 263] width 67 height 25
checkbox input "false"
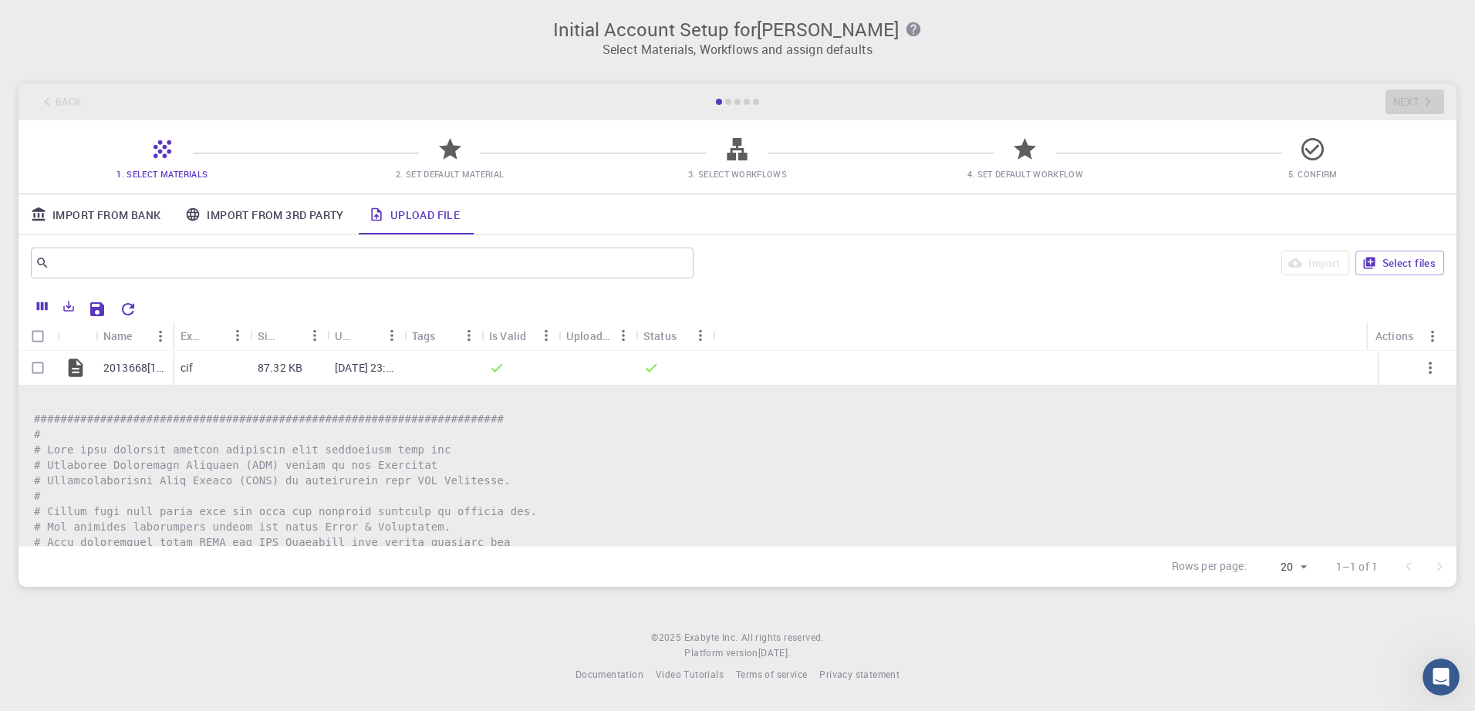
click at [740, 154] on icon at bounding box center [738, 149] width 20 height 22
click at [593, 368] on div at bounding box center [597, 368] width 77 height 34
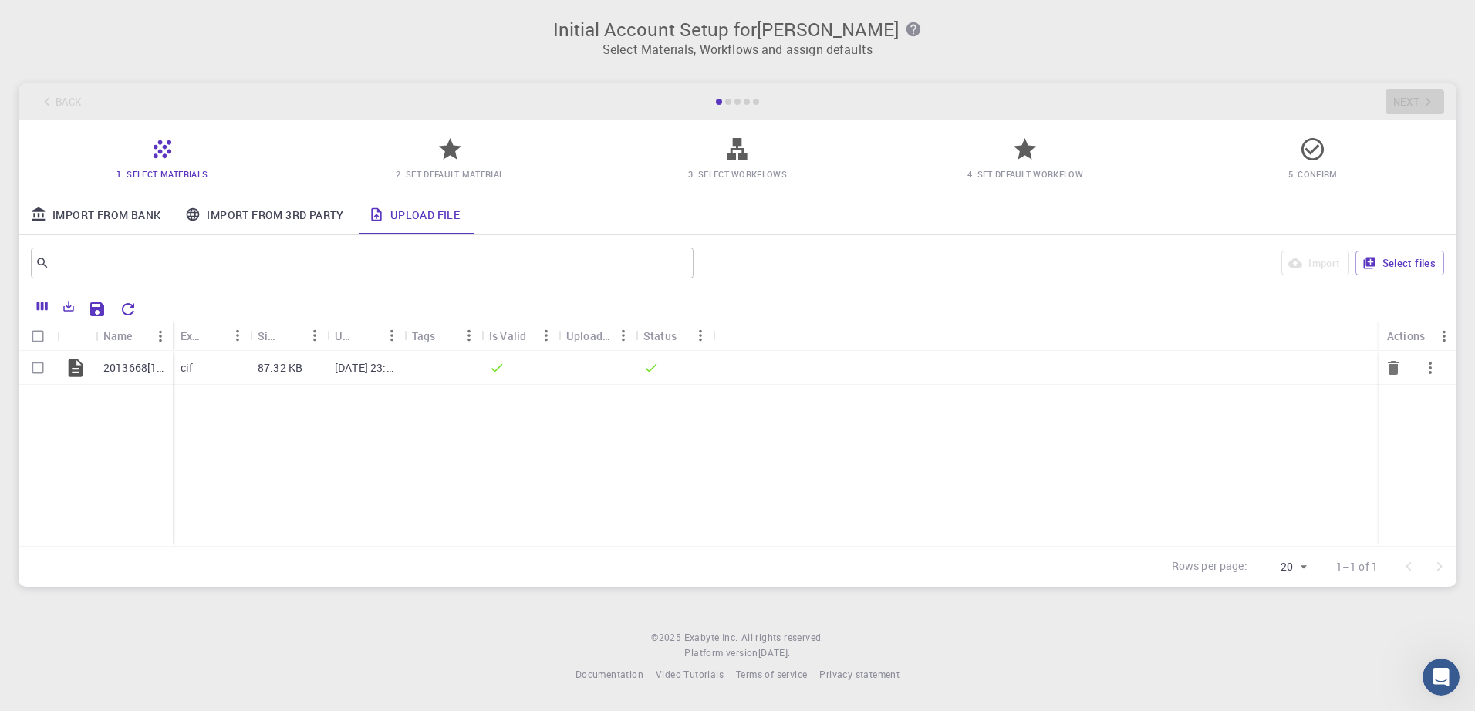
click at [593, 368] on div at bounding box center [597, 368] width 77 height 34
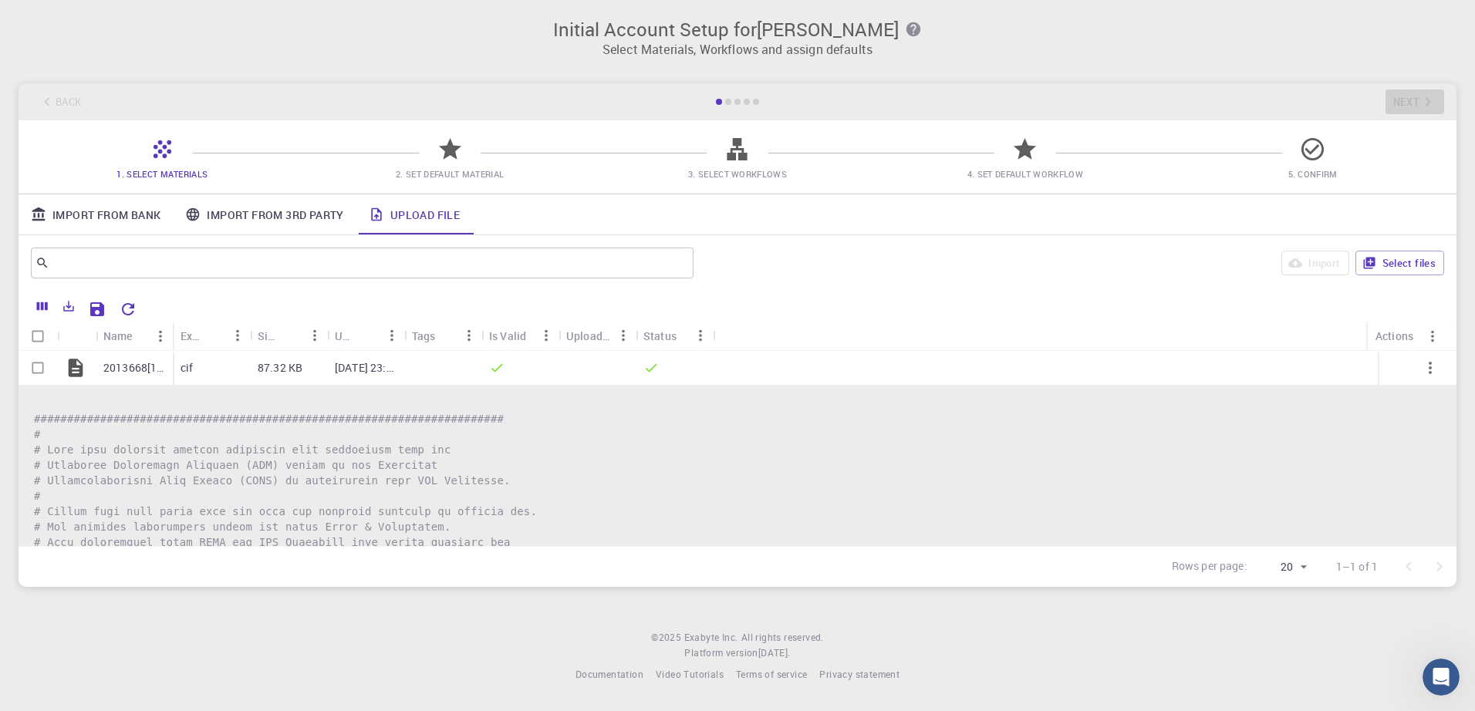
click at [447, 150] on icon at bounding box center [450, 149] width 22 height 22
click at [39, 370] on input "Select row" at bounding box center [37, 367] width 29 height 29
checkbox input "true"
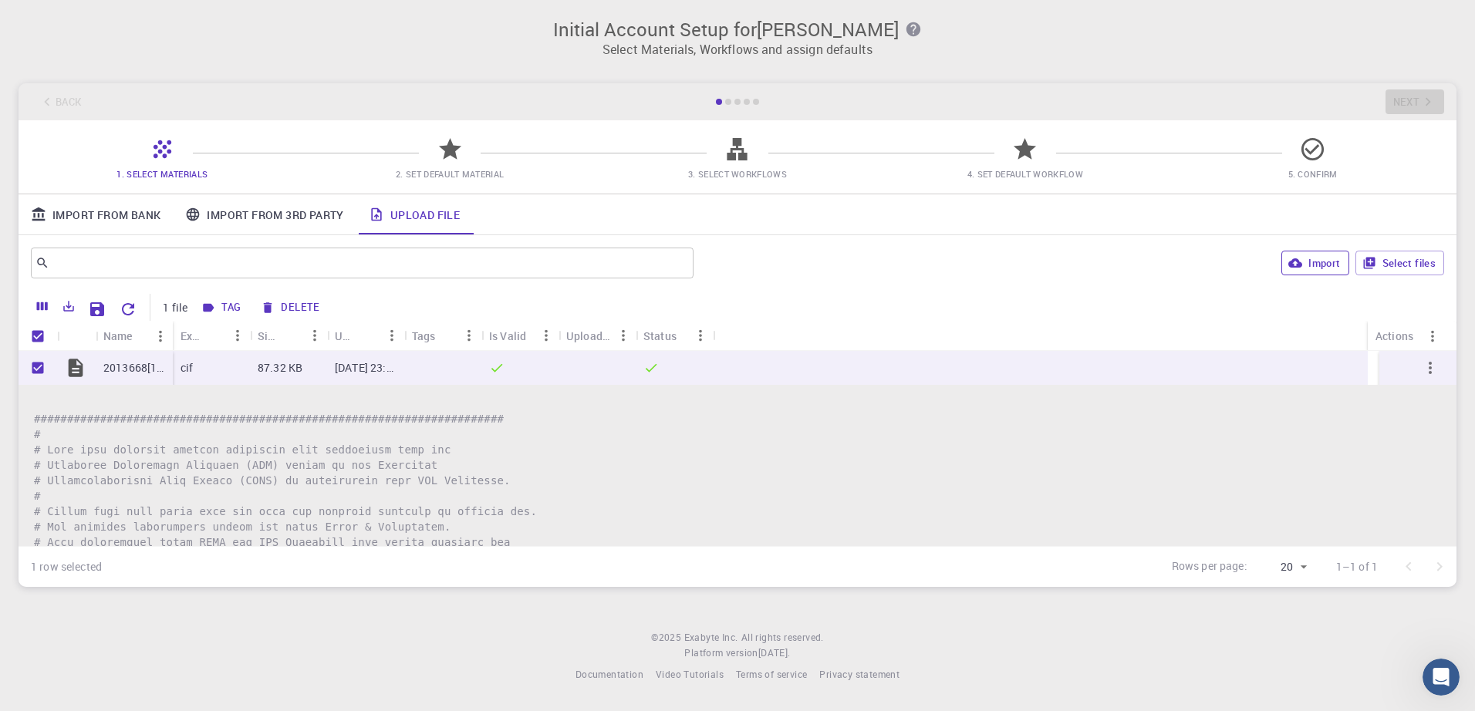
click at [1316, 265] on button "Import" at bounding box center [1315, 263] width 67 height 25
checkbox input "false"
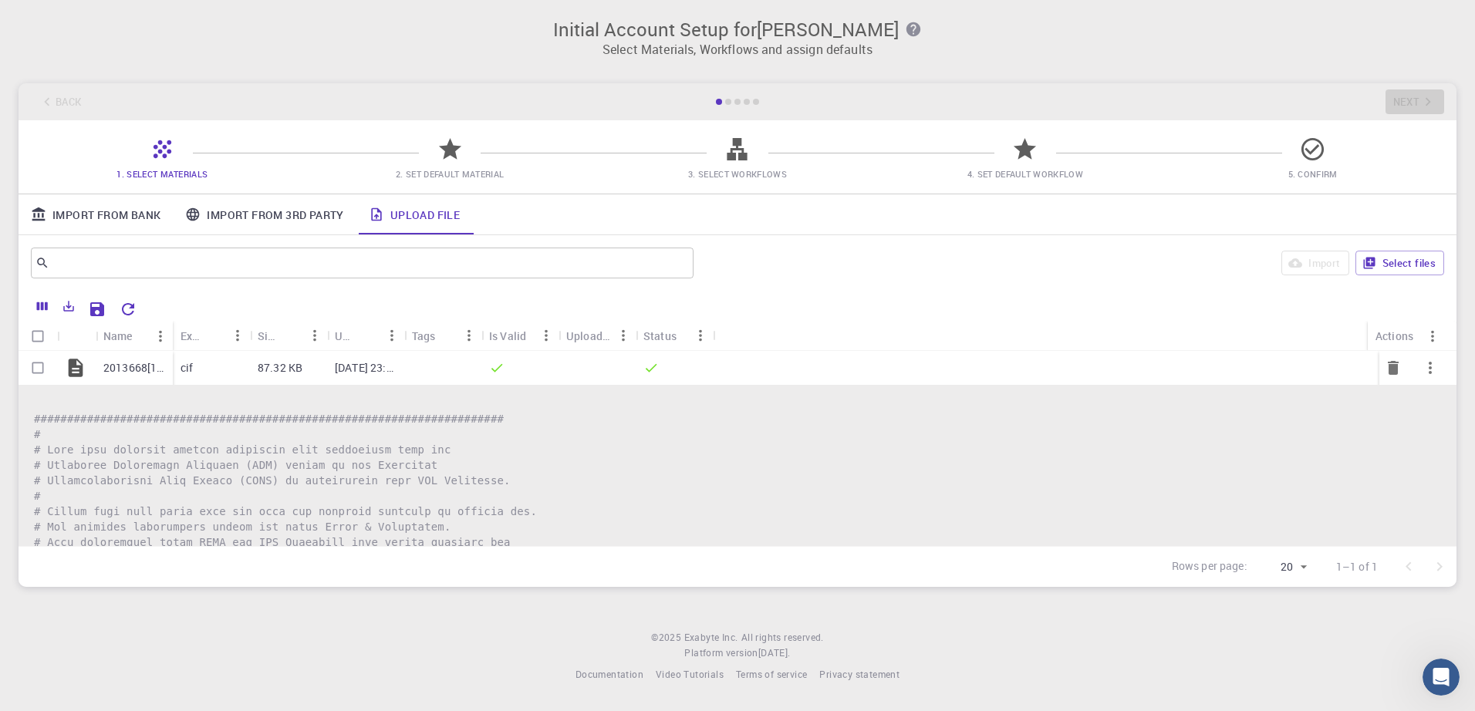
click at [37, 367] on input "Select row" at bounding box center [37, 367] width 29 height 29
checkbox input "true"
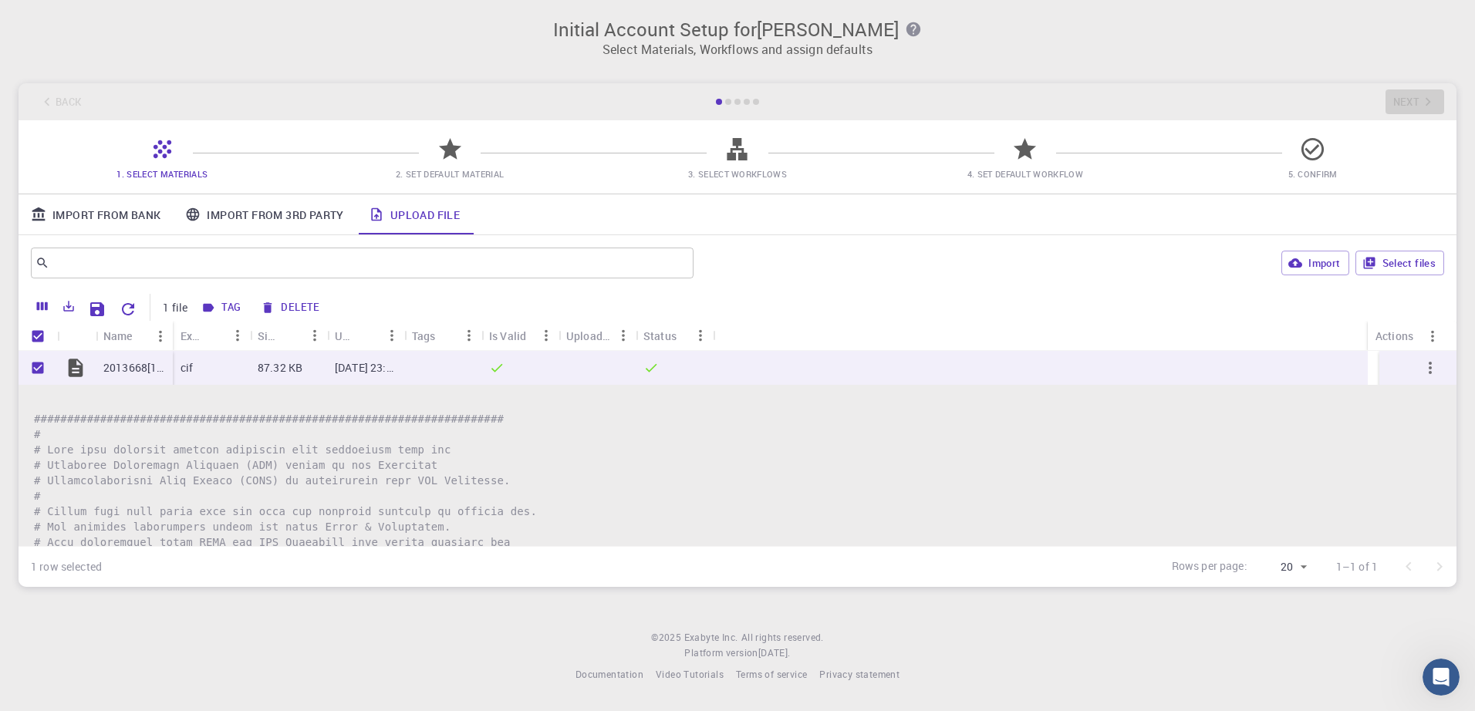
click at [739, 146] on icon at bounding box center [738, 149] width 20 height 22
click at [1393, 261] on button "Select files" at bounding box center [1400, 263] width 89 height 25
click at [40, 366] on input "Unselect row" at bounding box center [37, 367] width 29 height 29
checkbox input "false"
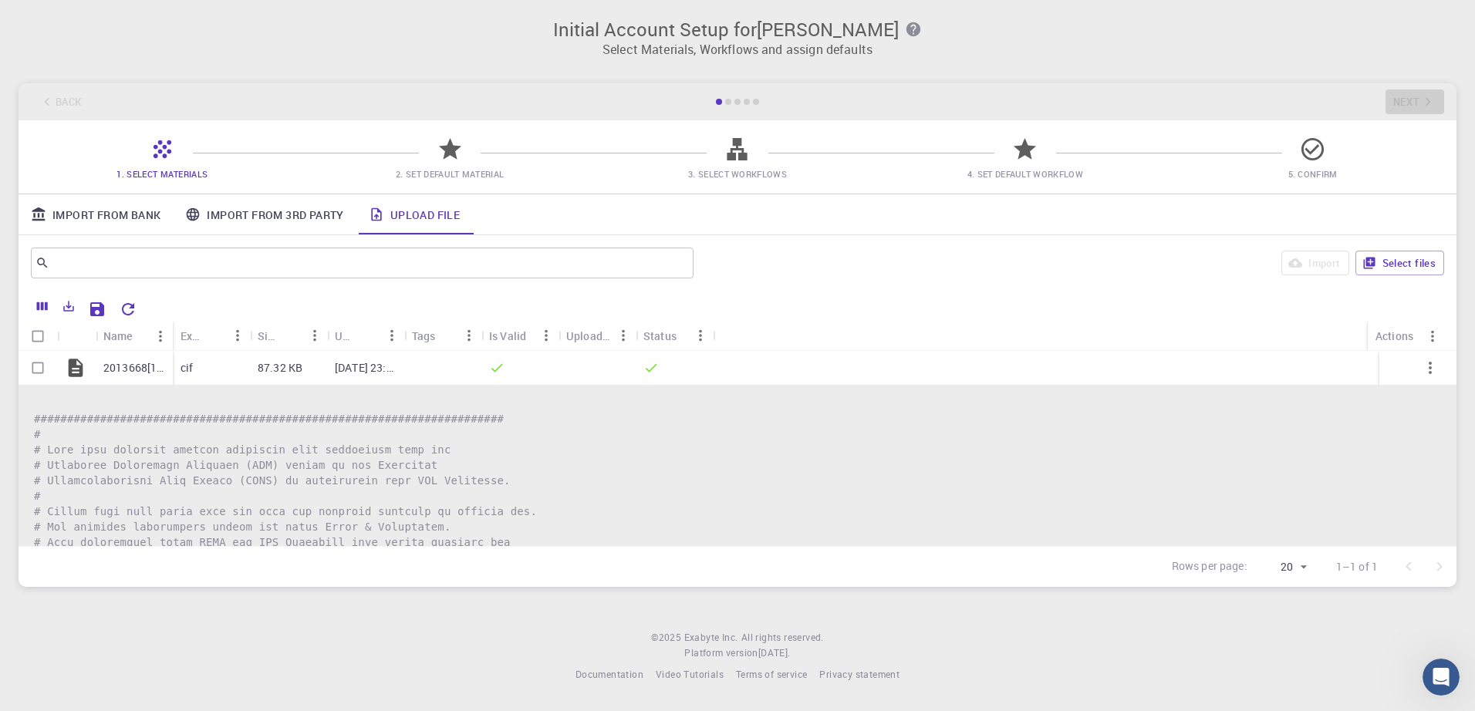
click at [718, 312] on div at bounding box center [795, 307] width 1302 height 27
click at [447, 153] on icon at bounding box center [450, 149] width 22 height 22
click at [39, 367] on input "Select row" at bounding box center [37, 367] width 29 height 29
checkbox input "true"
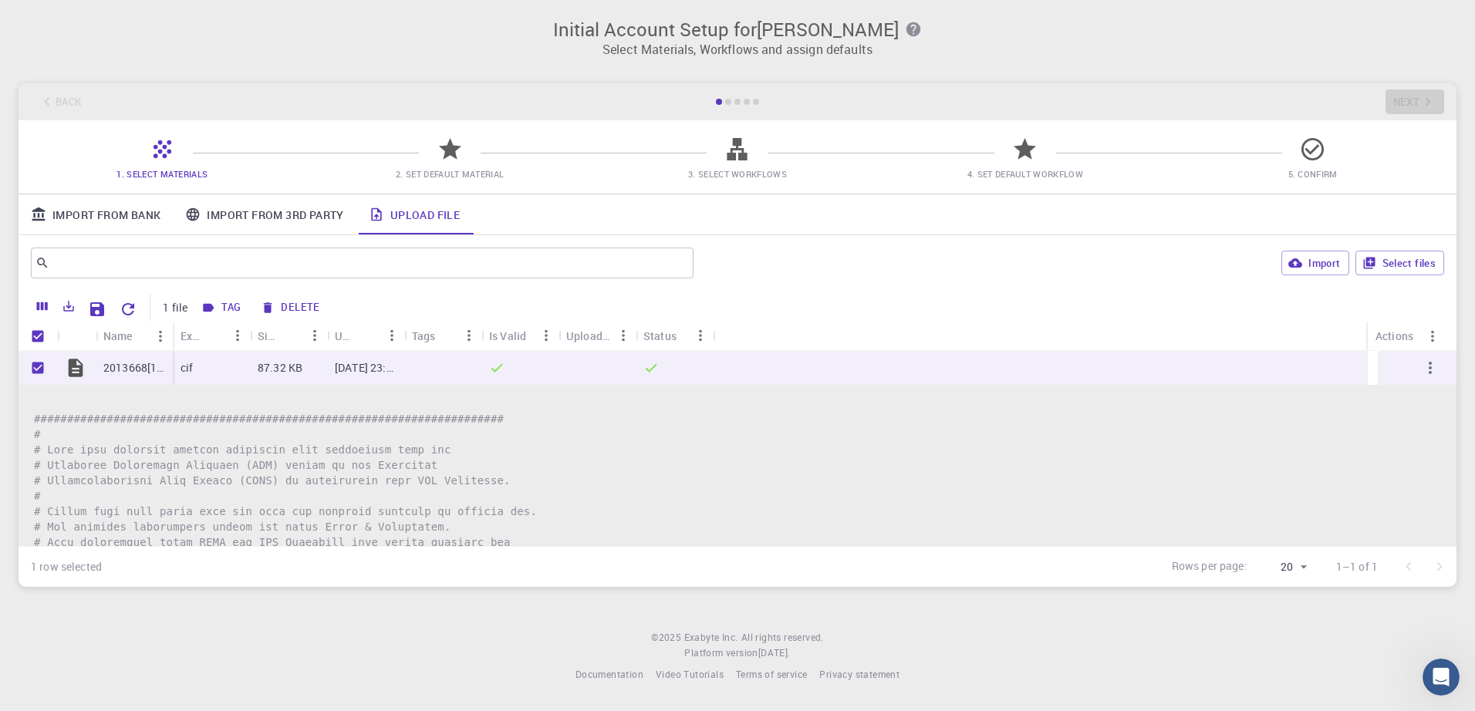
click at [455, 147] on icon at bounding box center [450, 149] width 22 height 22
click at [1319, 262] on button "Import" at bounding box center [1315, 263] width 67 height 25
checkbox input "false"
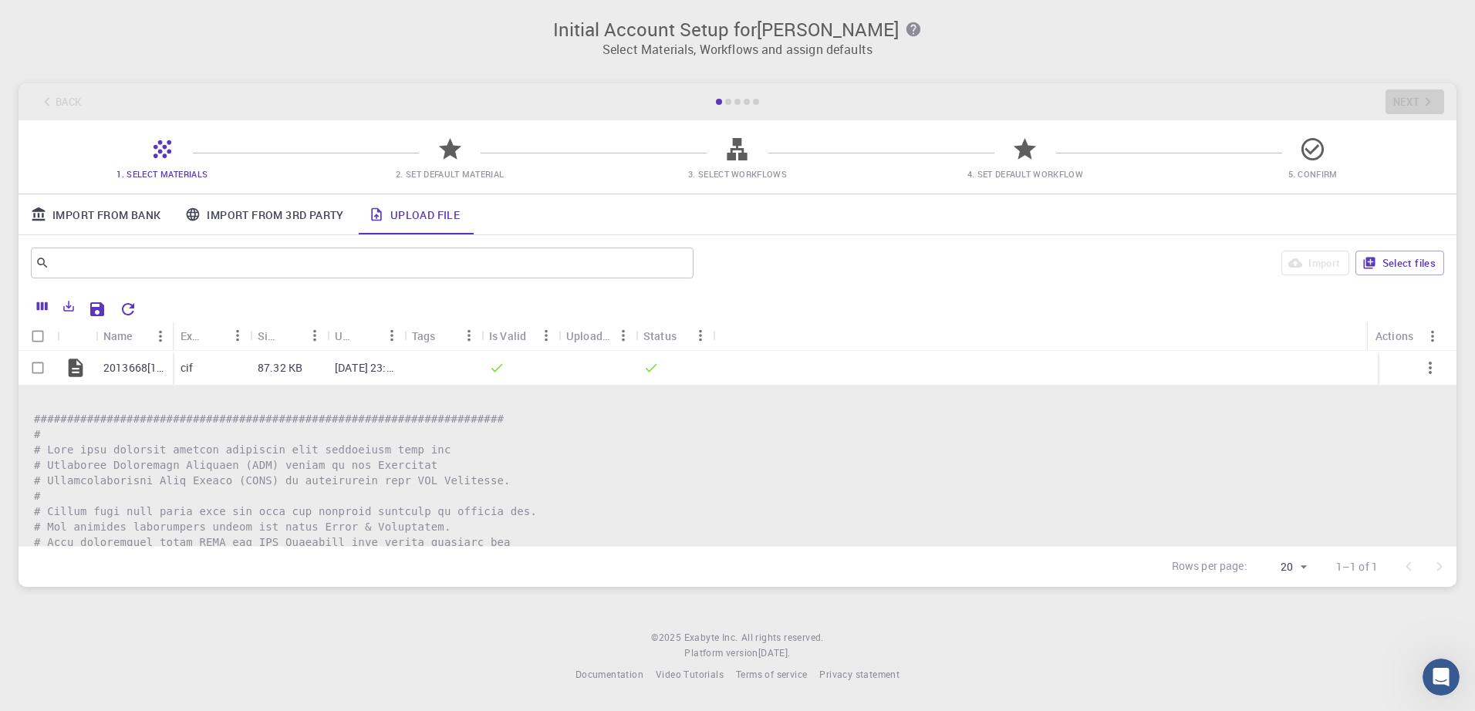
click at [451, 155] on icon at bounding box center [450, 149] width 22 height 22
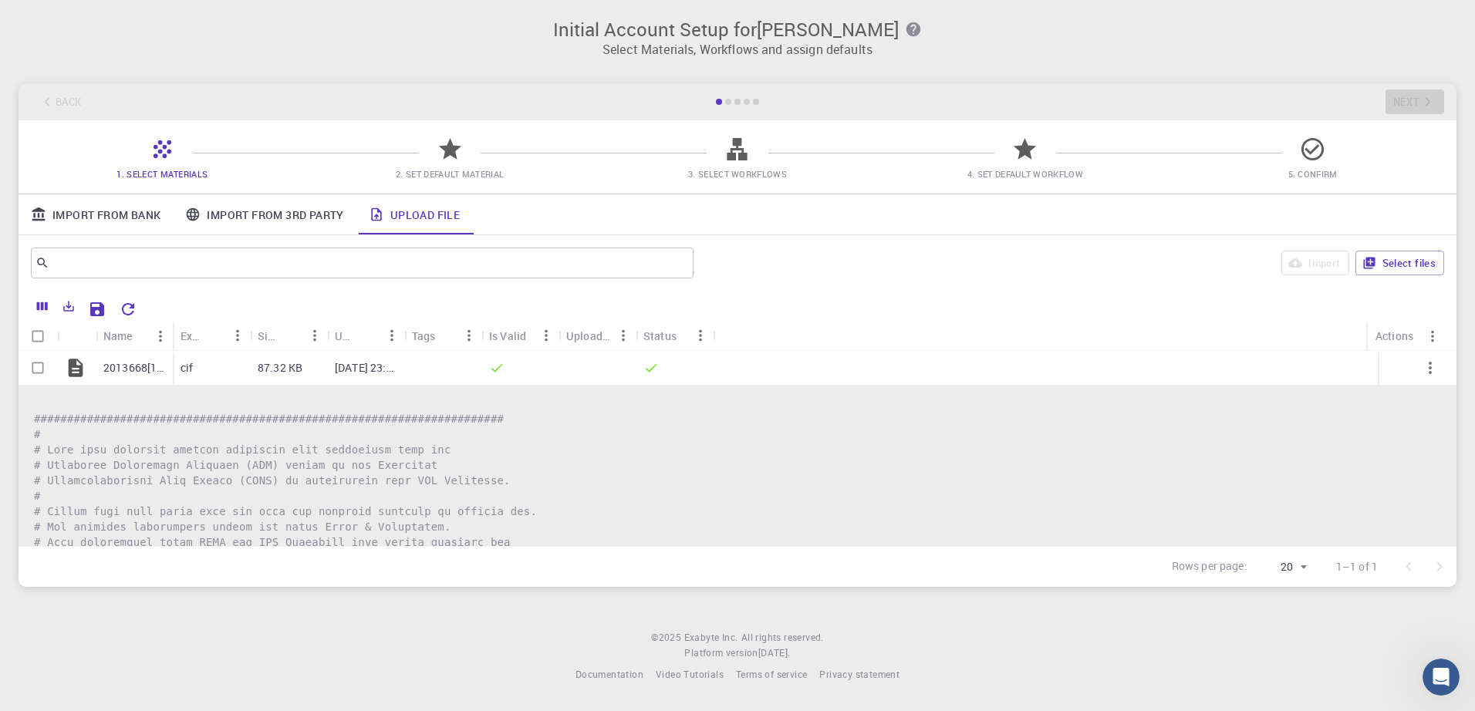
click at [451, 155] on icon at bounding box center [450, 149] width 22 height 22
click at [36, 370] on input "Select row" at bounding box center [37, 367] width 29 height 29
checkbox input "true"
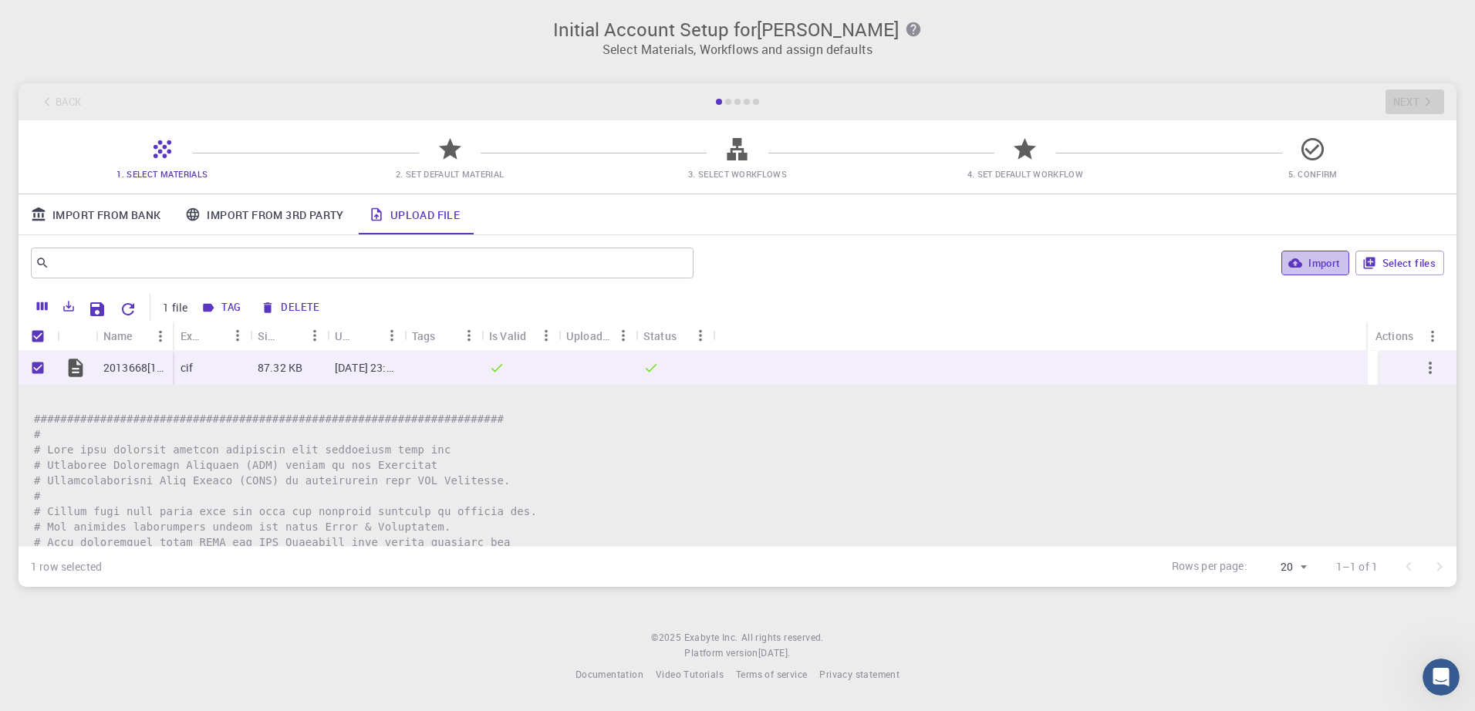
click at [1313, 265] on button "Import" at bounding box center [1315, 263] width 67 height 25
checkbox input "false"
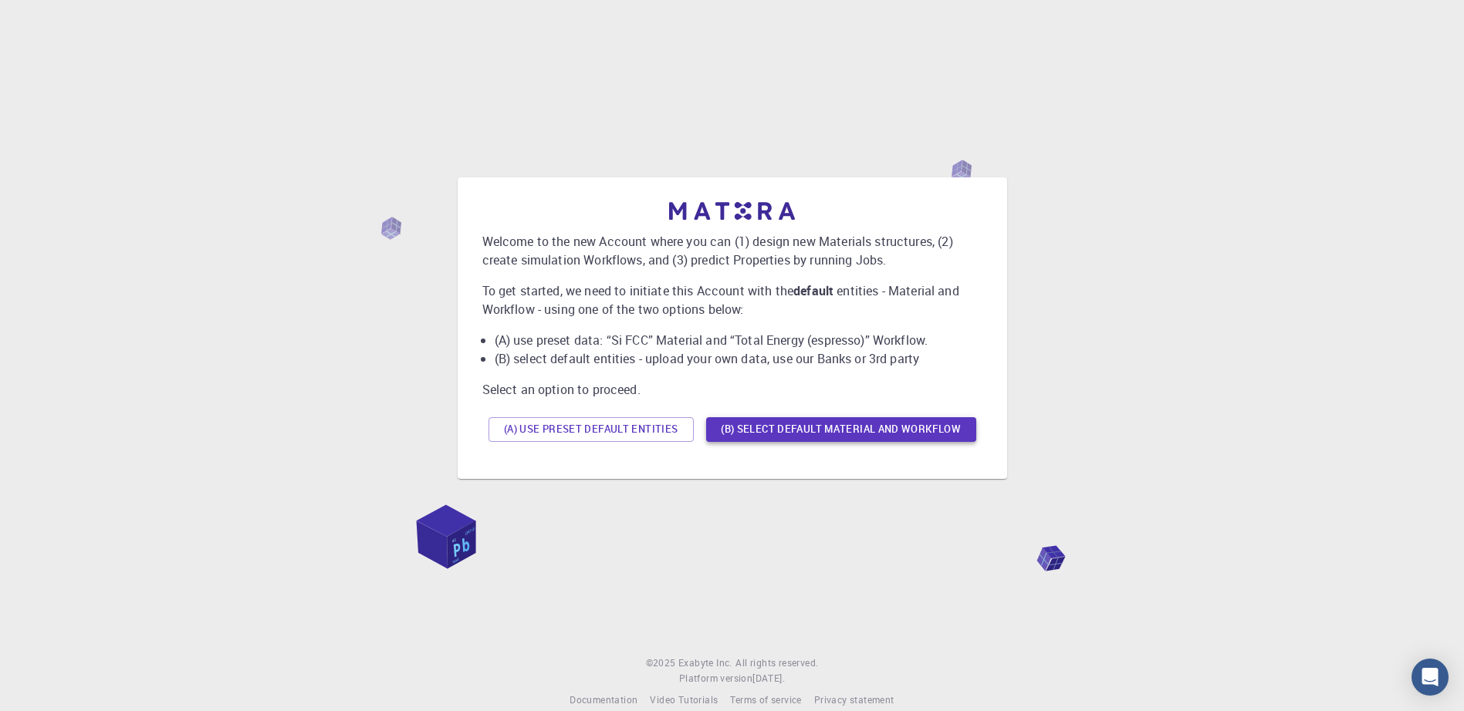
click at [817, 424] on button "(B) Select default material and workflow" at bounding box center [841, 429] width 270 height 25
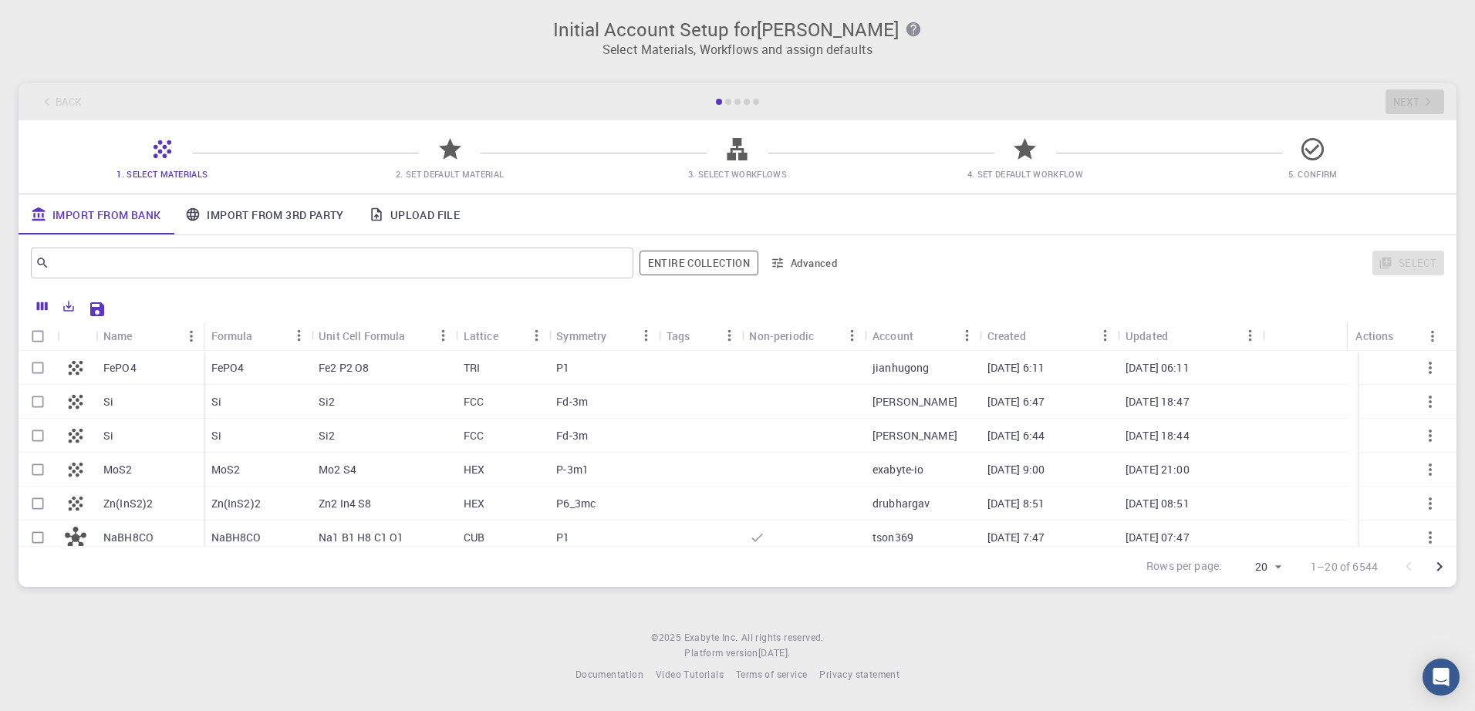
click at [286, 222] on link "Import From 3rd Party" at bounding box center [264, 214] width 183 height 40
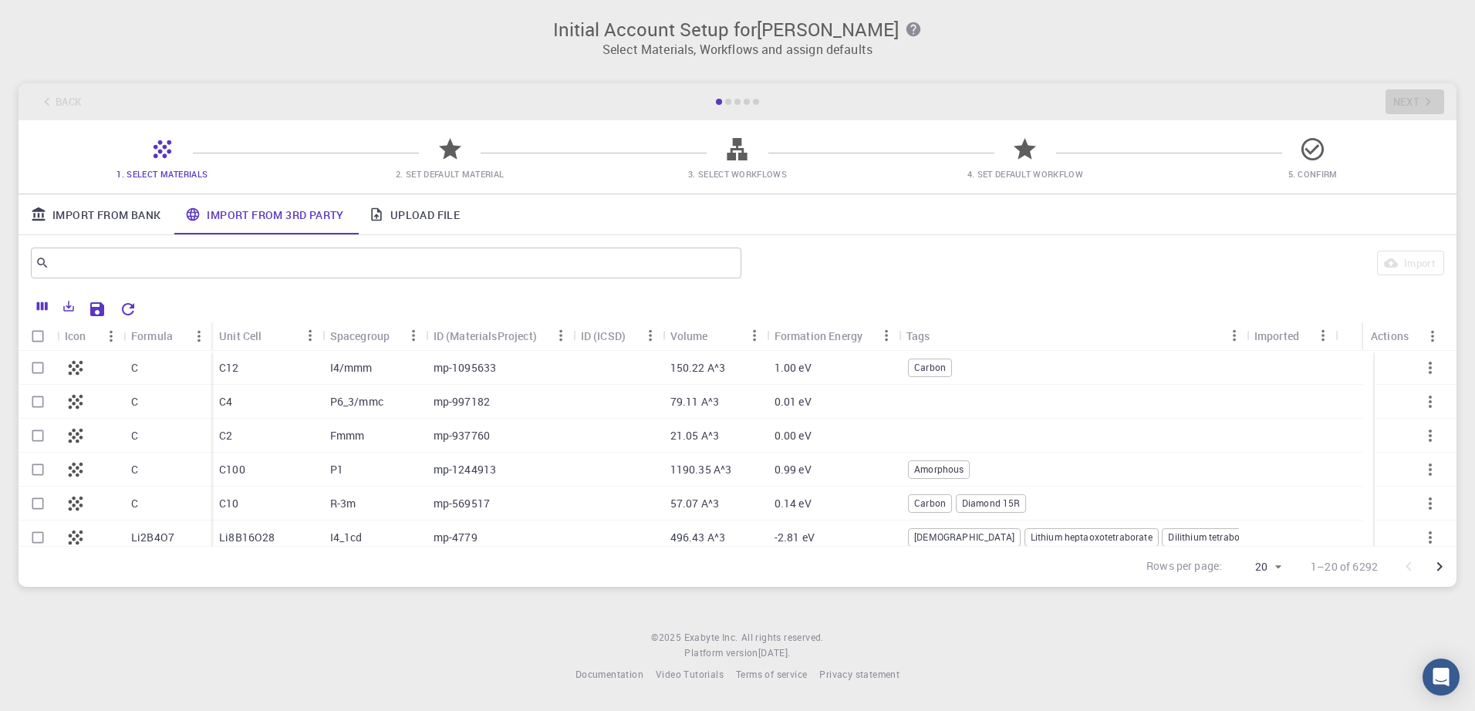
click at [431, 211] on link "Upload File" at bounding box center [415, 214] width 116 height 40
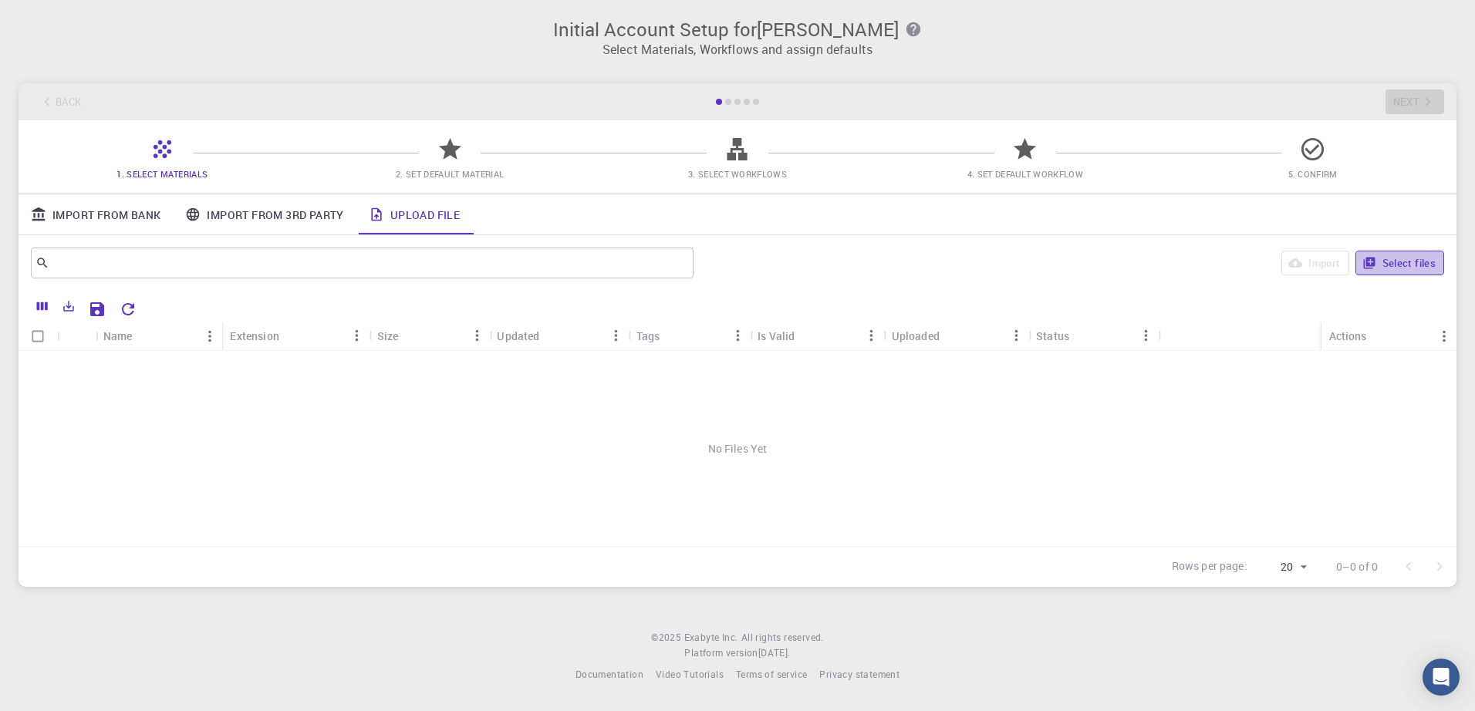
click at [1411, 273] on button "Select files" at bounding box center [1400, 263] width 89 height 25
click at [36, 371] on input "Select row" at bounding box center [37, 367] width 29 height 29
checkbox input "true"
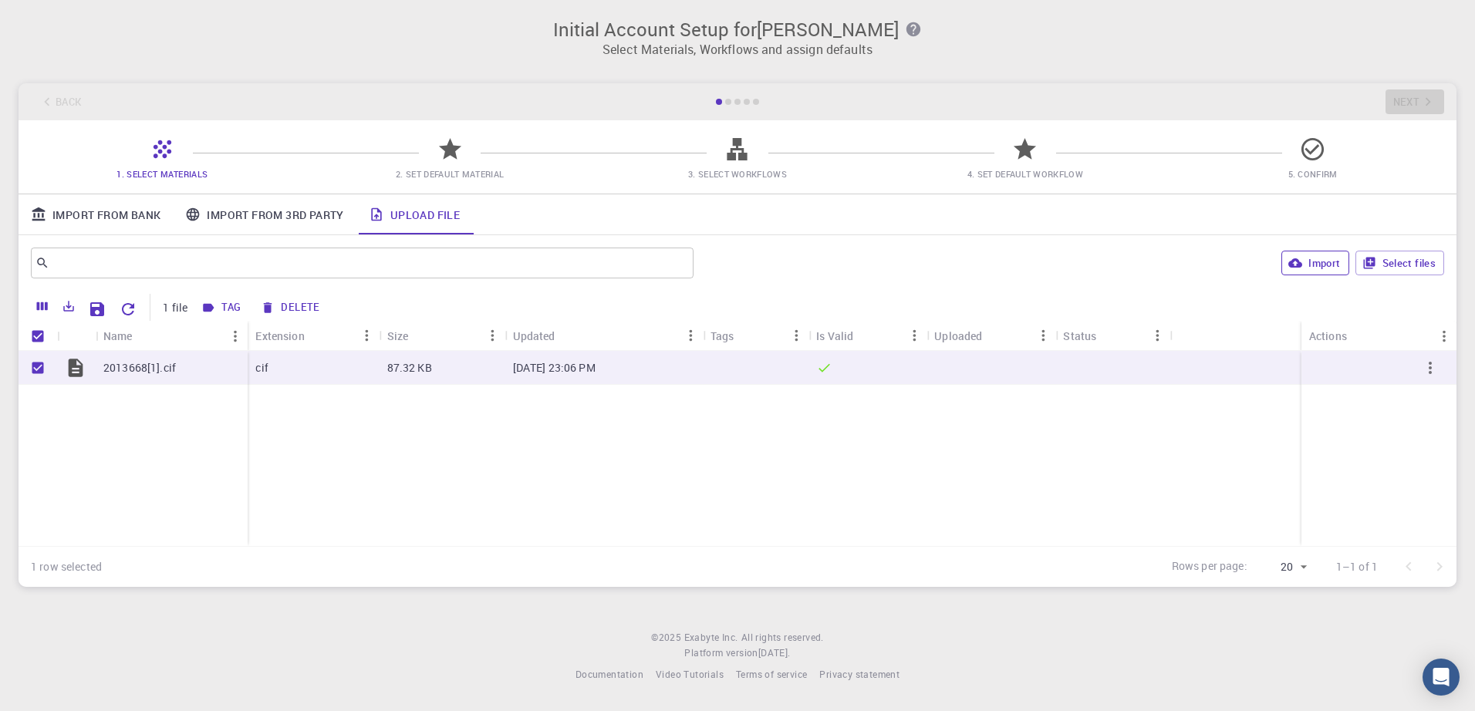
click at [1337, 262] on button "Import" at bounding box center [1315, 263] width 67 height 25
checkbox input "false"
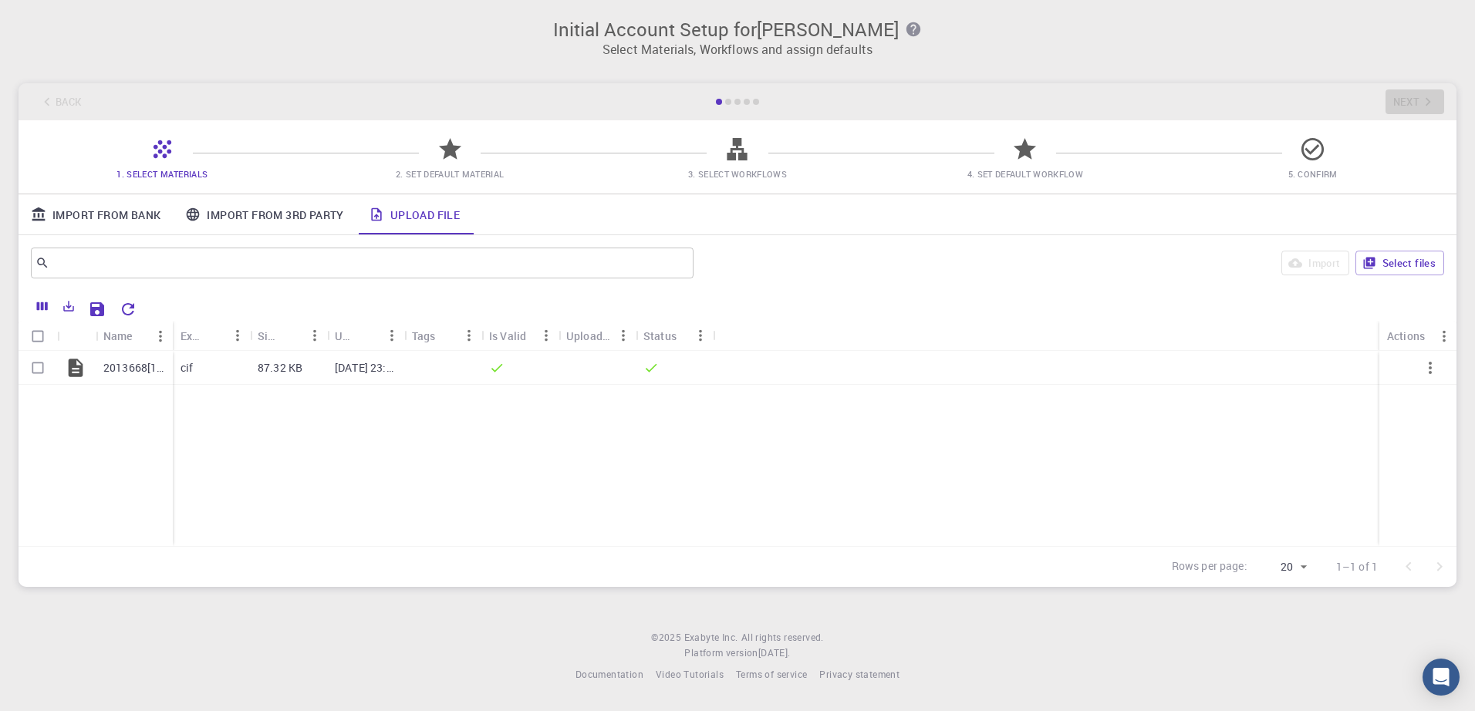
click at [449, 149] on icon at bounding box center [450, 149] width 22 height 22
click at [97, 307] on icon "Save Explorer Settings" at bounding box center [97, 309] width 19 height 19
click at [444, 159] on icon at bounding box center [450, 149] width 22 height 22
click at [66, 309] on icon "Export" at bounding box center [69, 306] width 14 height 14
click at [421, 458] on div "2013668[1].cif cif 87.32 KB [DATE] 23:06 PM" at bounding box center [738, 448] width 1438 height 195
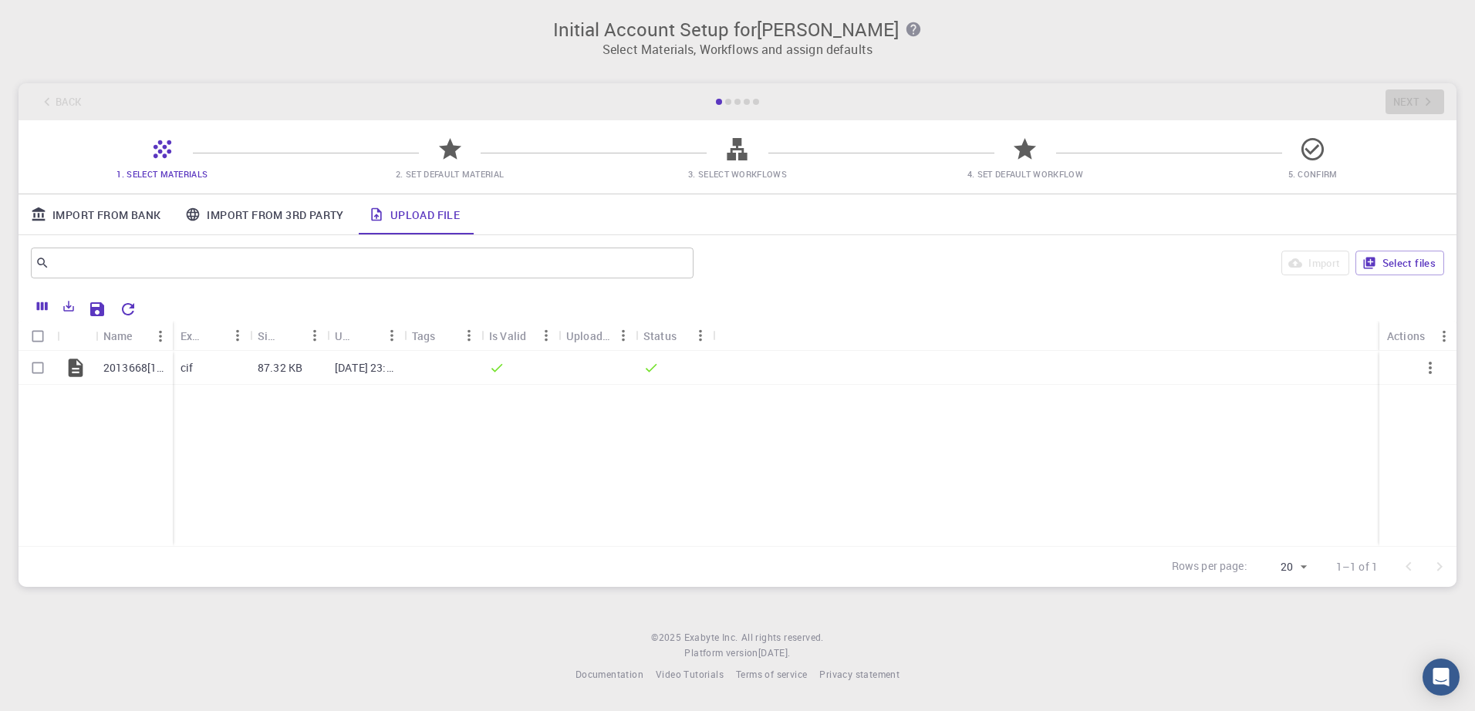
click at [38, 334] on input "Select all rows" at bounding box center [37, 336] width 29 height 29
checkbox input "true"
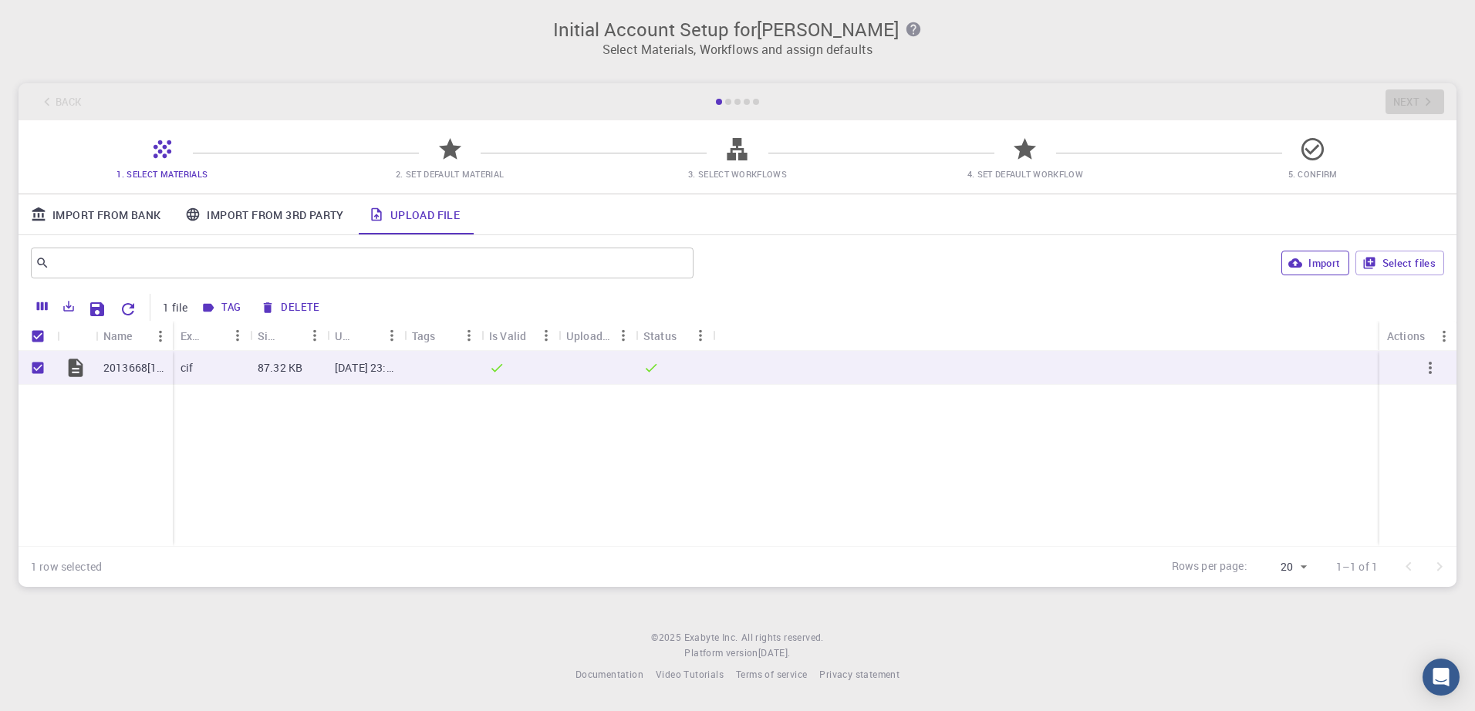
click at [1320, 264] on button "Import" at bounding box center [1315, 263] width 67 height 25
checkbox input "false"
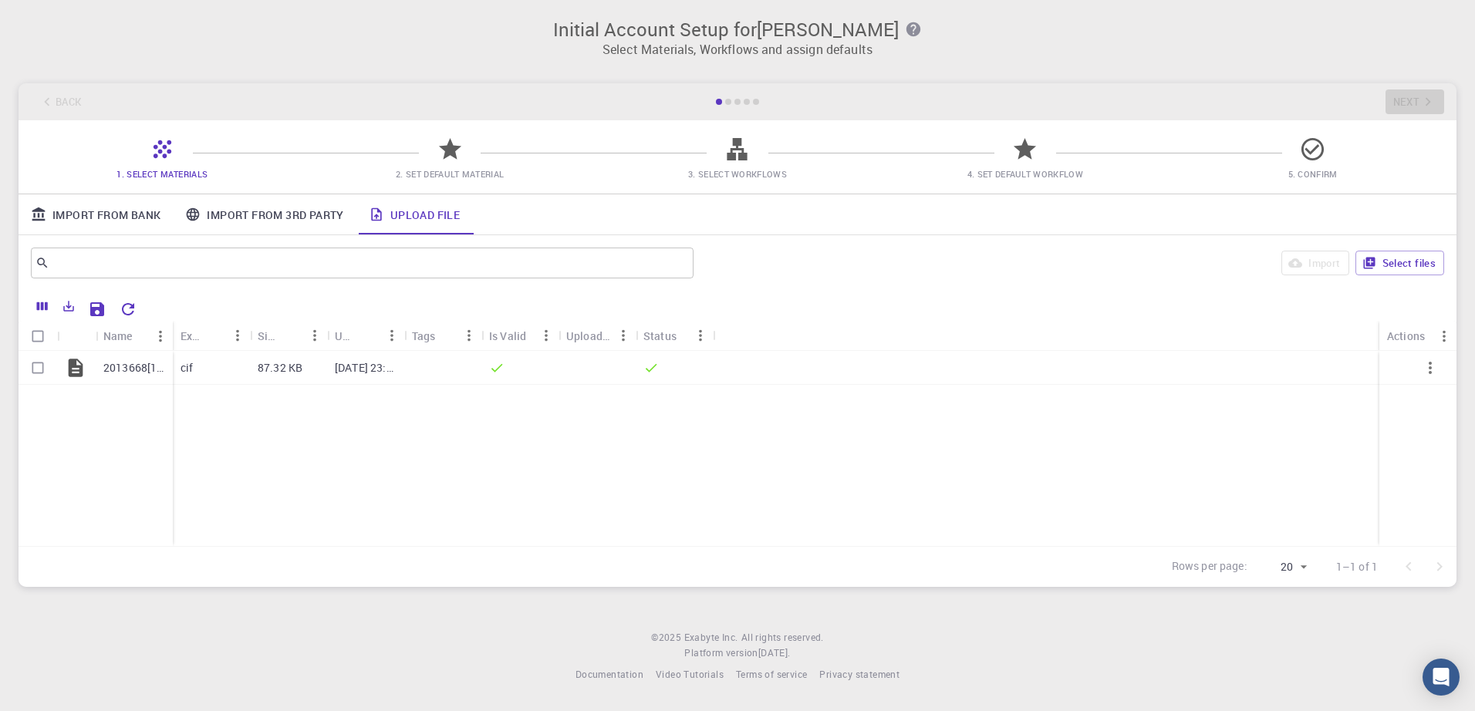
click at [450, 152] on icon at bounding box center [450, 149] width 22 height 22
click at [1433, 367] on icon "button" at bounding box center [1430, 368] width 19 height 19
click at [1426, 404] on span "Expand" at bounding box center [1428, 407] width 33 height 15
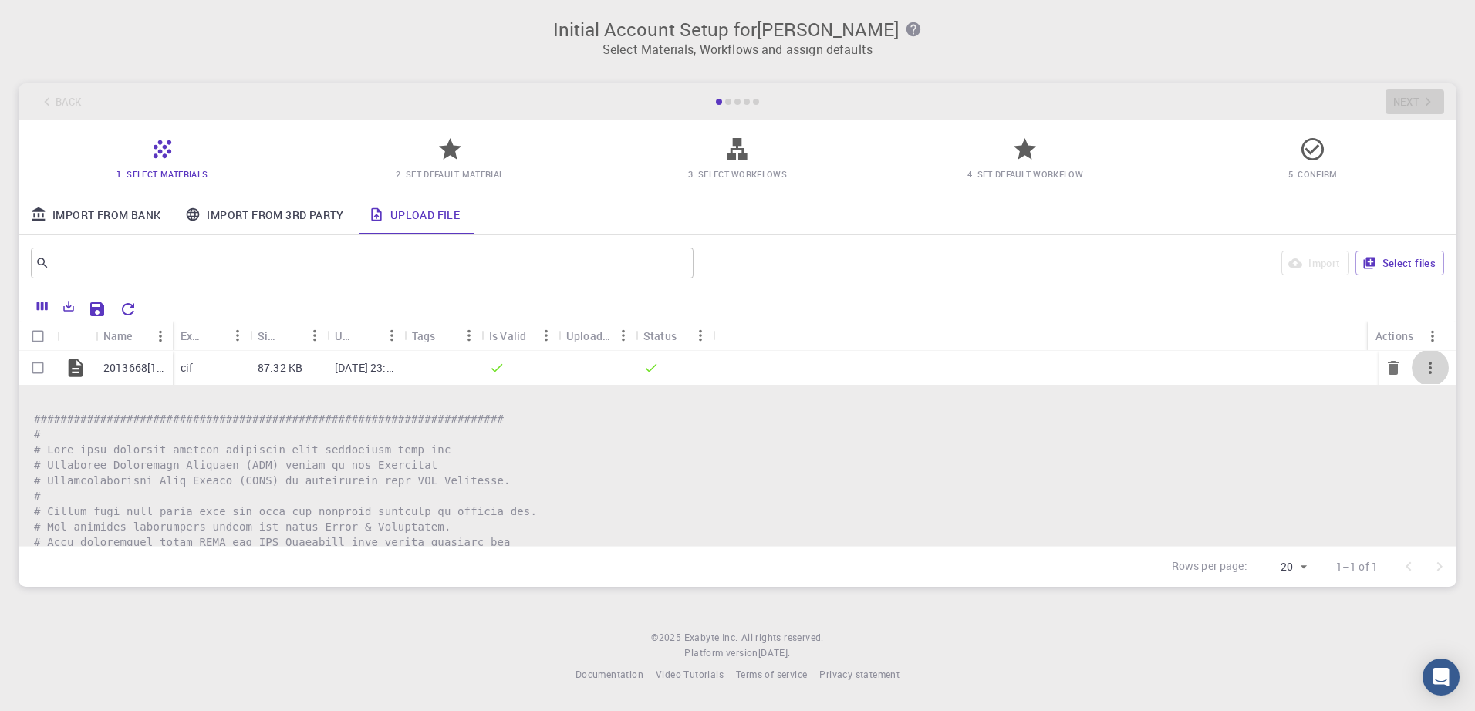
click at [1424, 367] on icon "button" at bounding box center [1430, 368] width 19 height 19
click at [1420, 430] on span "Collapse" at bounding box center [1431, 431] width 39 height 15
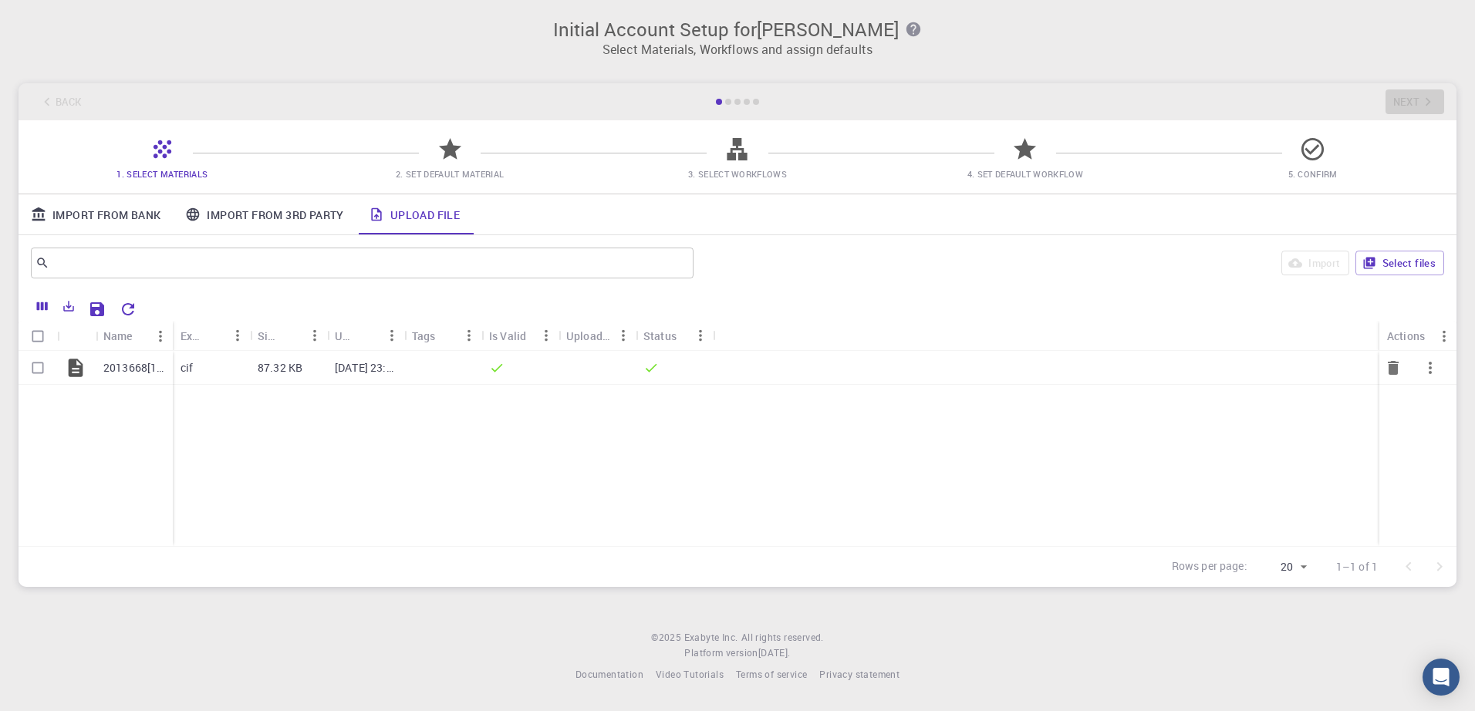
click at [39, 365] on input "Select row" at bounding box center [37, 367] width 29 height 29
checkbox input "true"
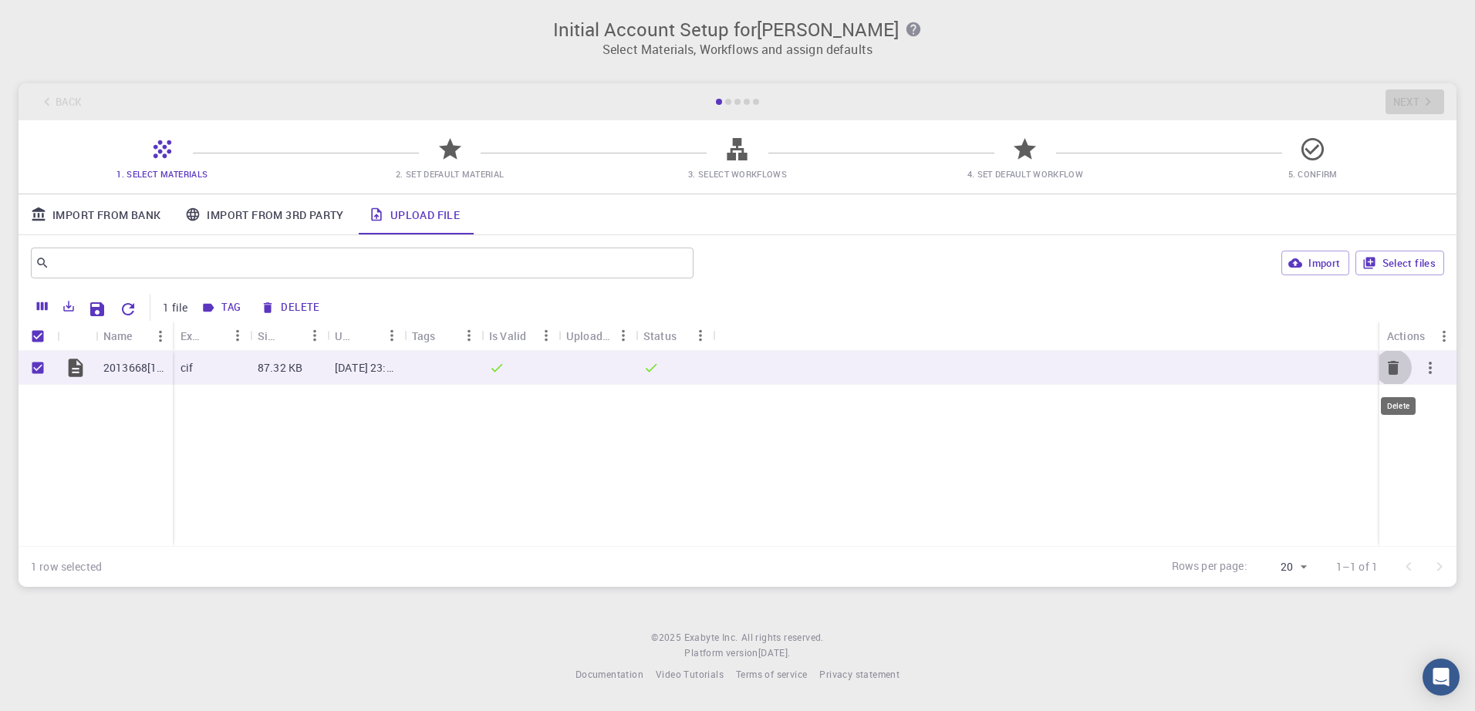
click at [1397, 366] on icon "Delete" at bounding box center [1393, 368] width 11 height 14
checkbox input "false"
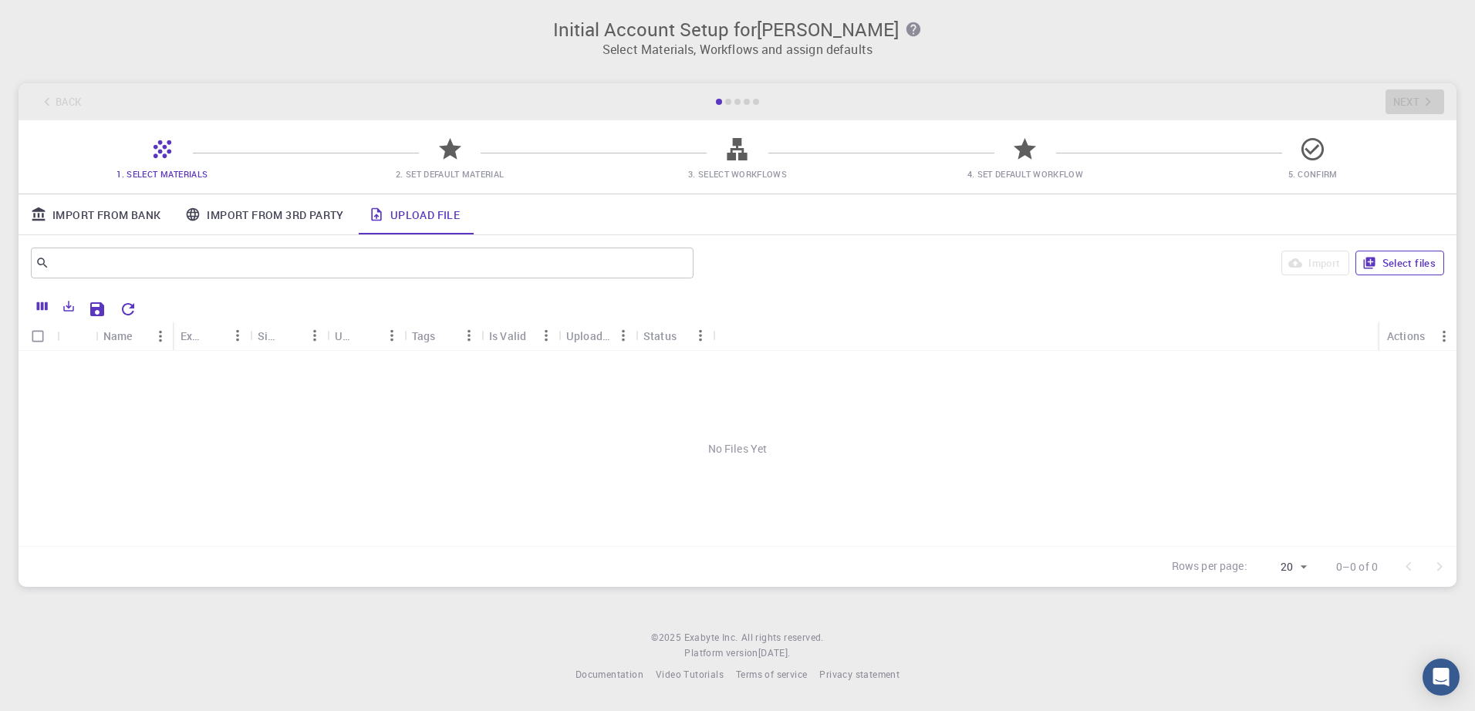
click at [1397, 263] on button "Select files" at bounding box center [1400, 263] width 89 height 25
click at [405, 220] on link "Upload File" at bounding box center [415, 214] width 116 height 40
click at [406, 215] on link "Upload File" at bounding box center [415, 214] width 116 height 40
click at [1429, 255] on button "Select files" at bounding box center [1400, 263] width 89 height 25
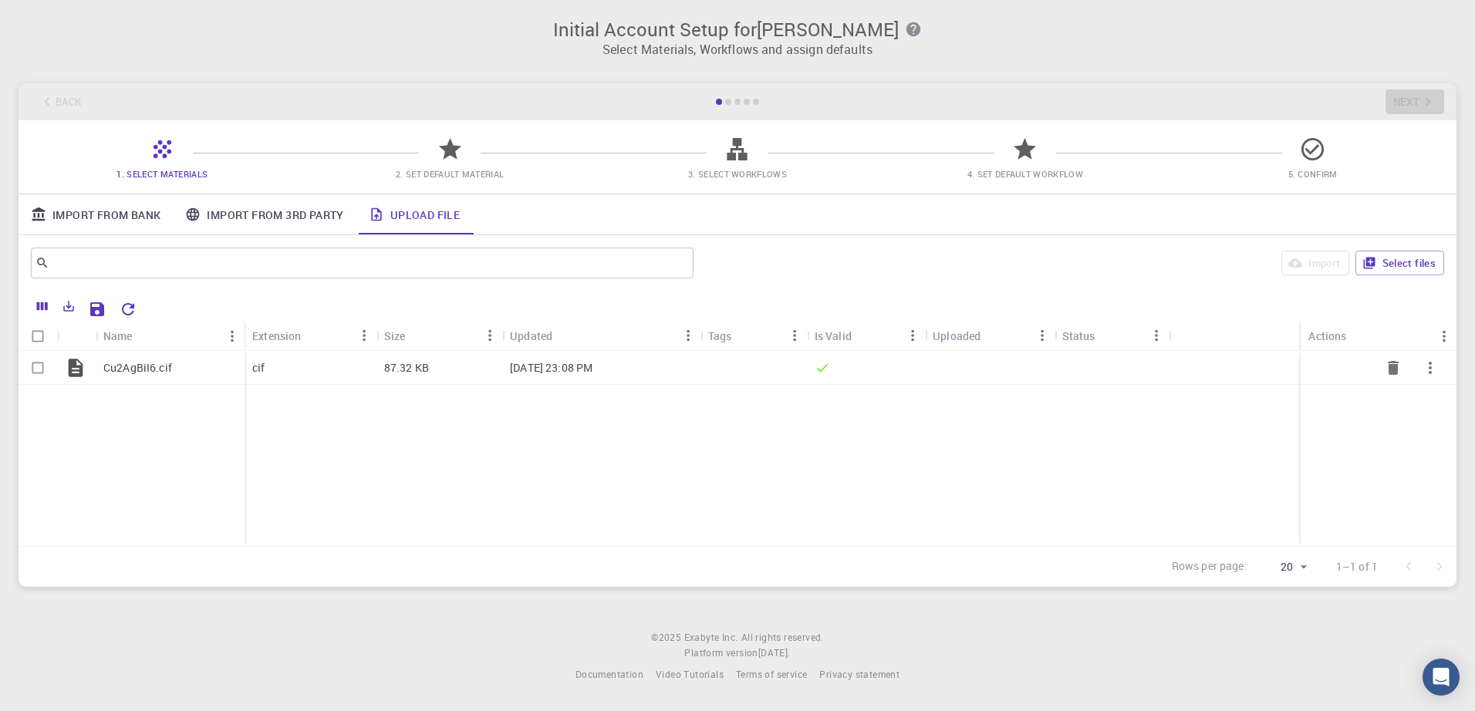
click at [37, 372] on input "Select row" at bounding box center [37, 367] width 29 height 29
checkbox input "true"
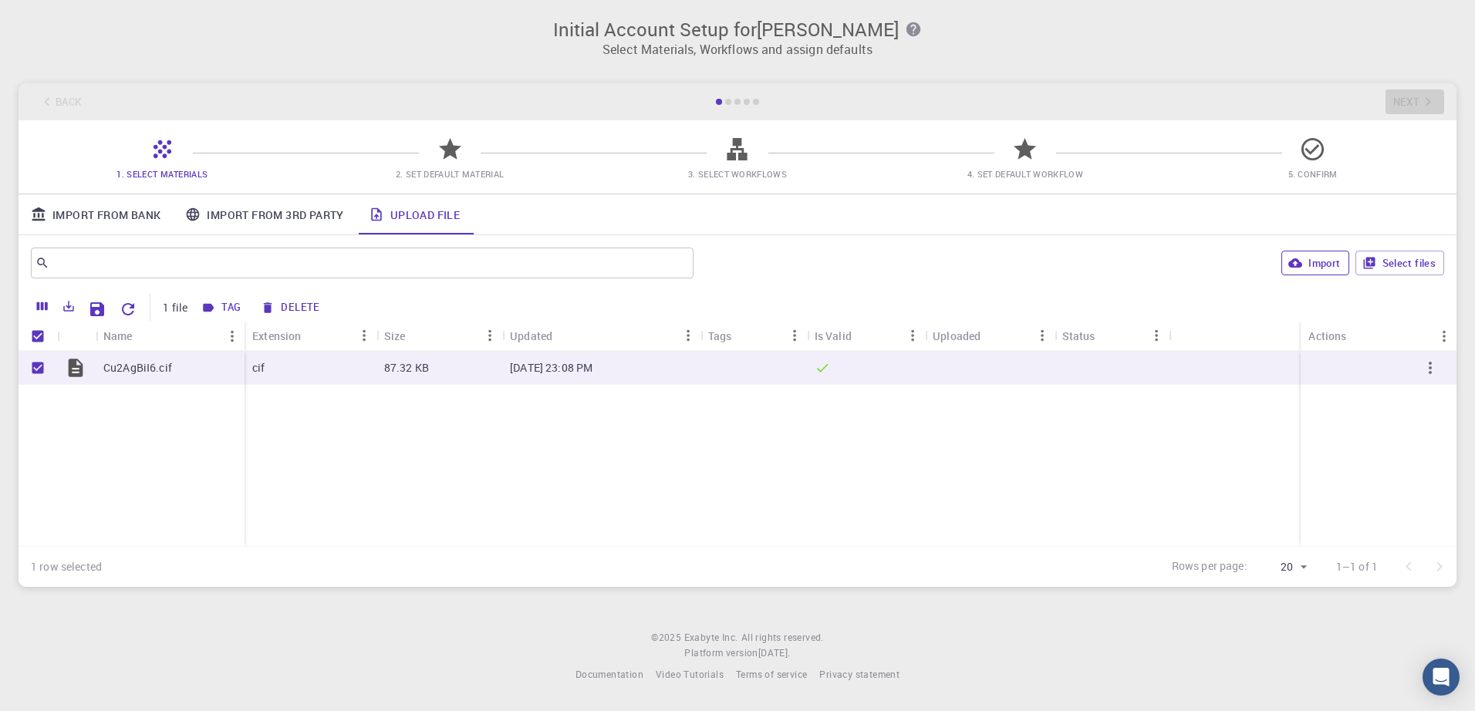
click at [1326, 265] on button "Import" at bounding box center [1315, 263] width 67 height 25
checkbox input "false"
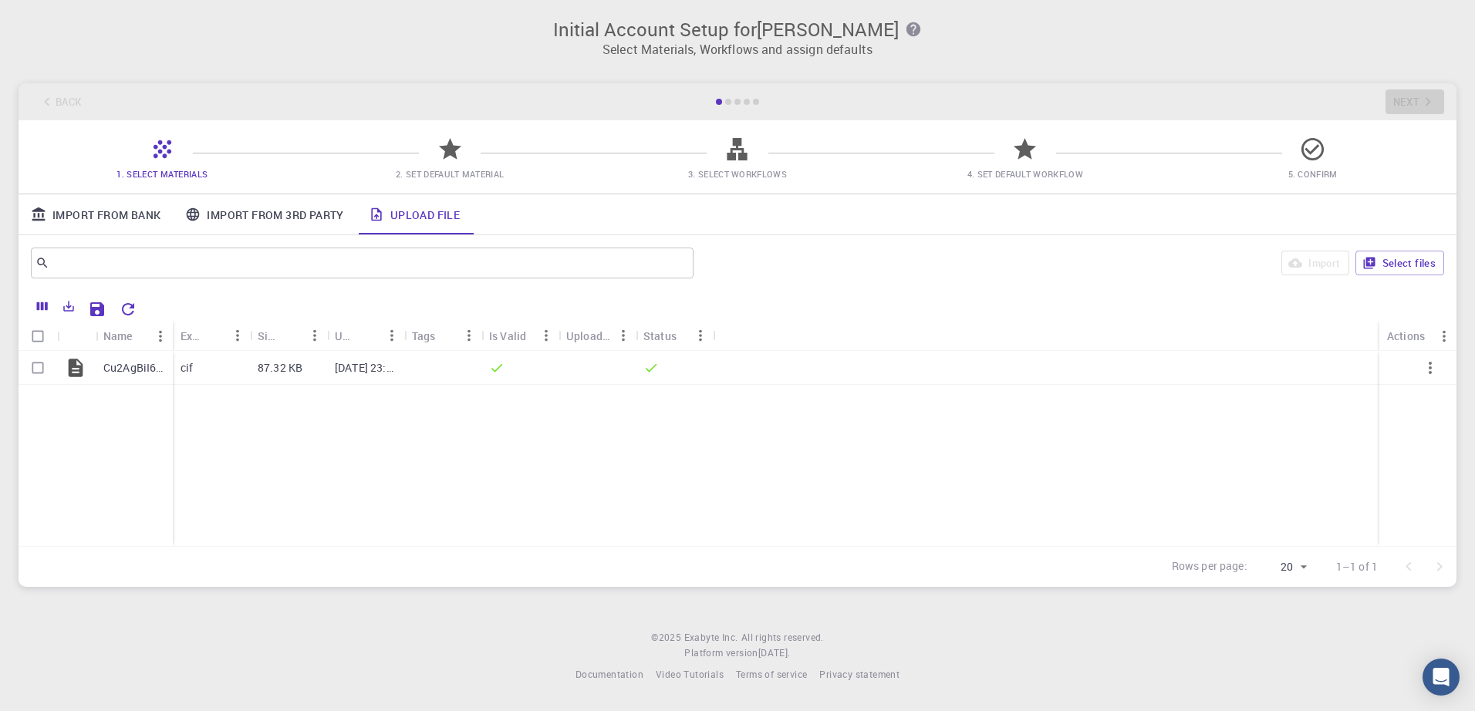
click at [445, 143] on icon at bounding box center [450, 149] width 27 height 27
click at [37, 364] on input "Select row" at bounding box center [37, 367] width 29 height 29
checkbox input "true"
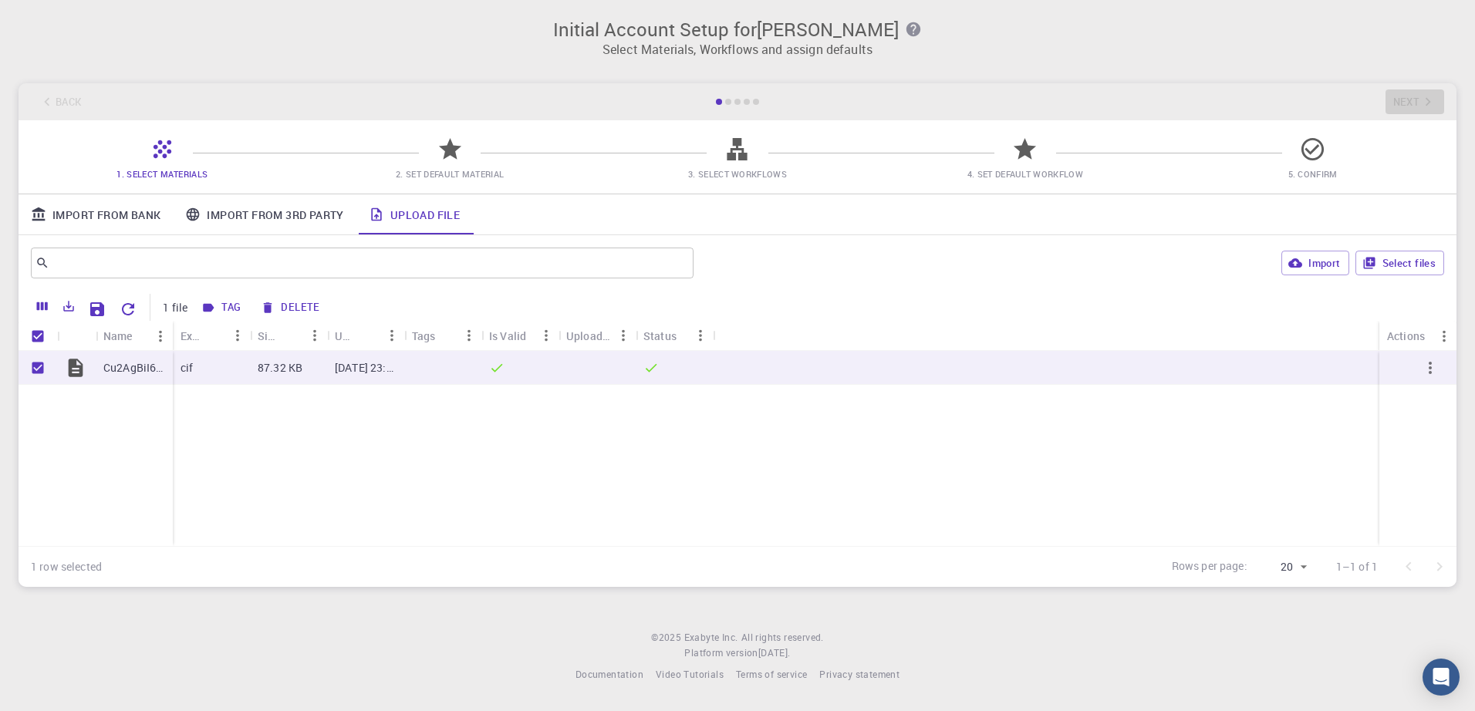
click at [450, 150] on icon at bounding box center [450, 149] width 22 height 22
click at [1431, 376] on icon "button" at bounding box center [1430, 368] width 19 height 19
click at [1435, 366] on div at bounding box center [737, 355] width 1475 height 711
click at [1333, 267] on button "Import" at bounding box center [1315, 263] width 67 height 25
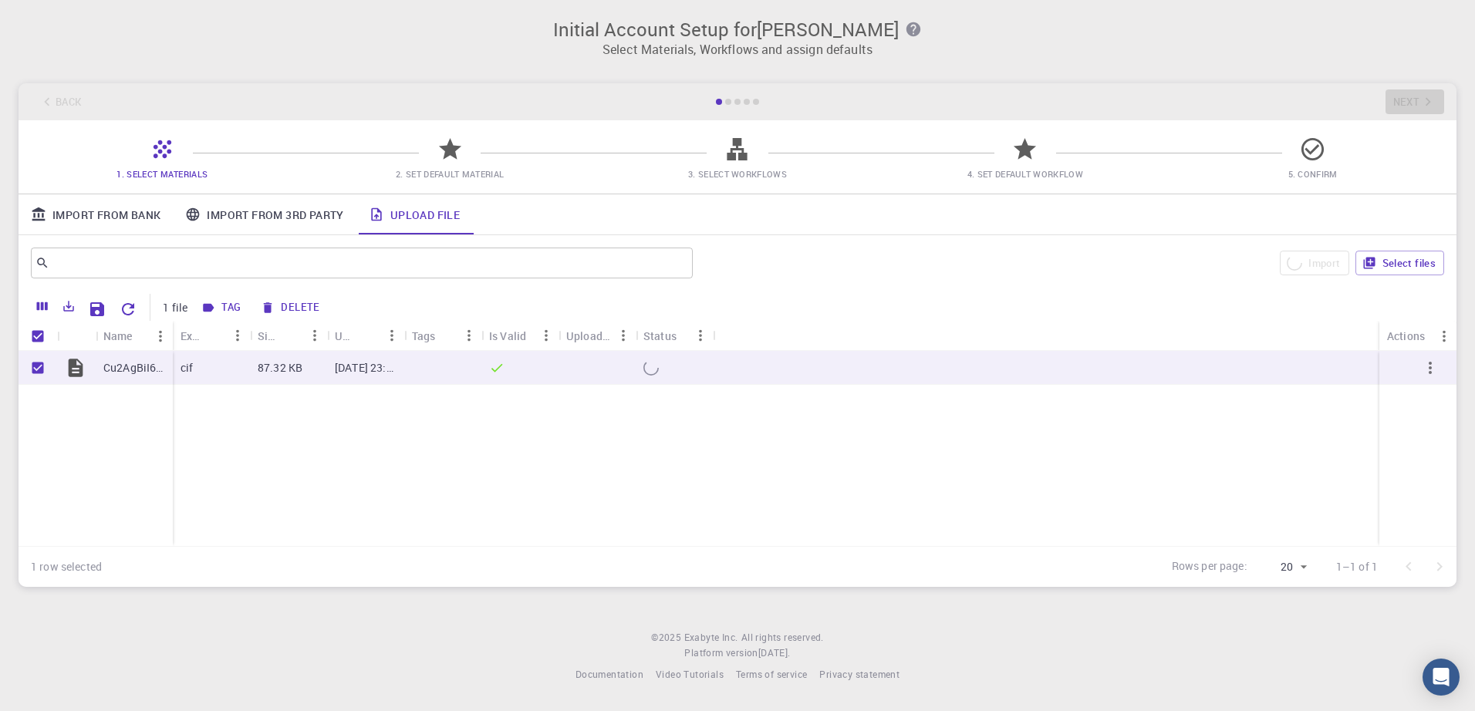
checkbox input "false"
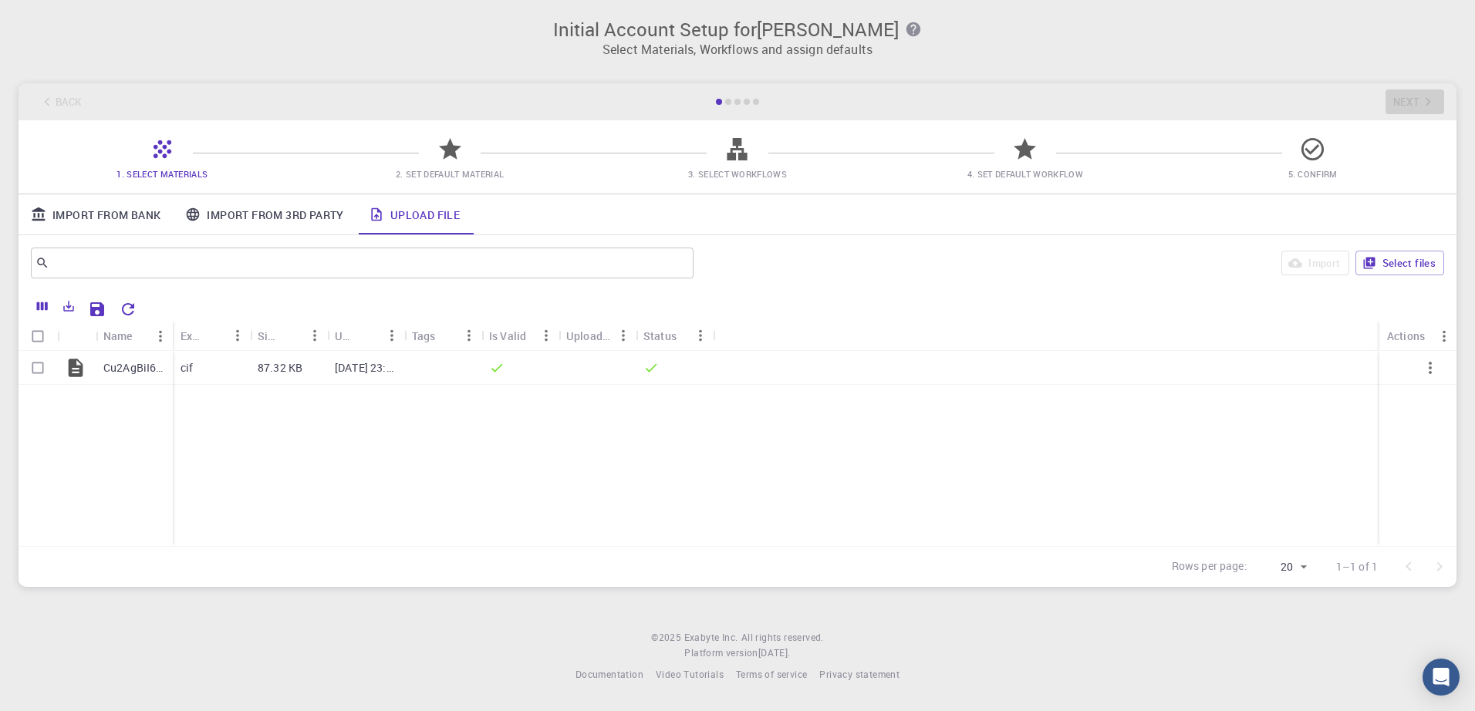
click at [727, 98] on div "Back Next" at bounding box center [738, 101] width 1438 height 37
click at [44, 367] on input "Select row" at bounding box center [37, 367] width 29 height 29
checkbox input "true"
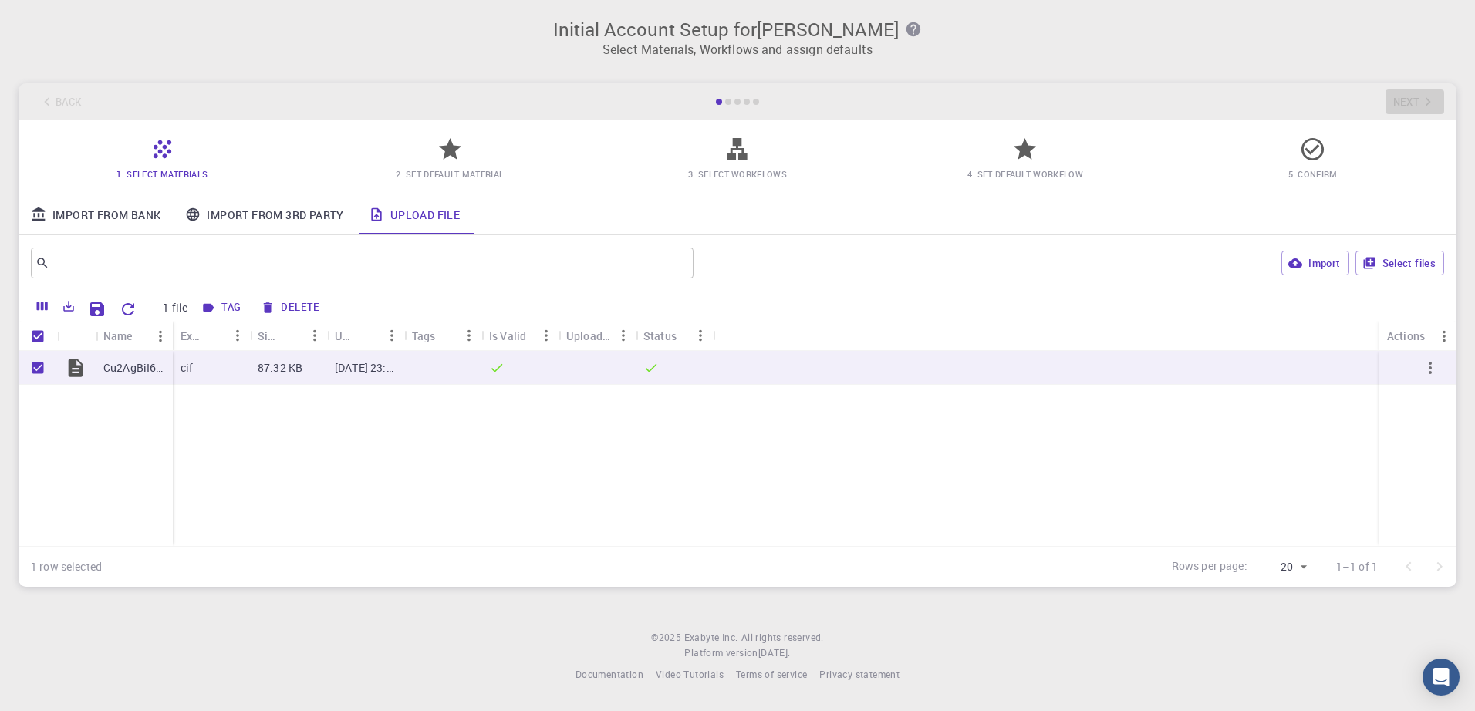
click at [1421, 106] on div "Back Next" at bounding box center [738, 101] width 1438 height 37
click at [35, 363] on input "Unselect row" at bounding box center [37, 367] width 29 height 29
checkbox input "false"
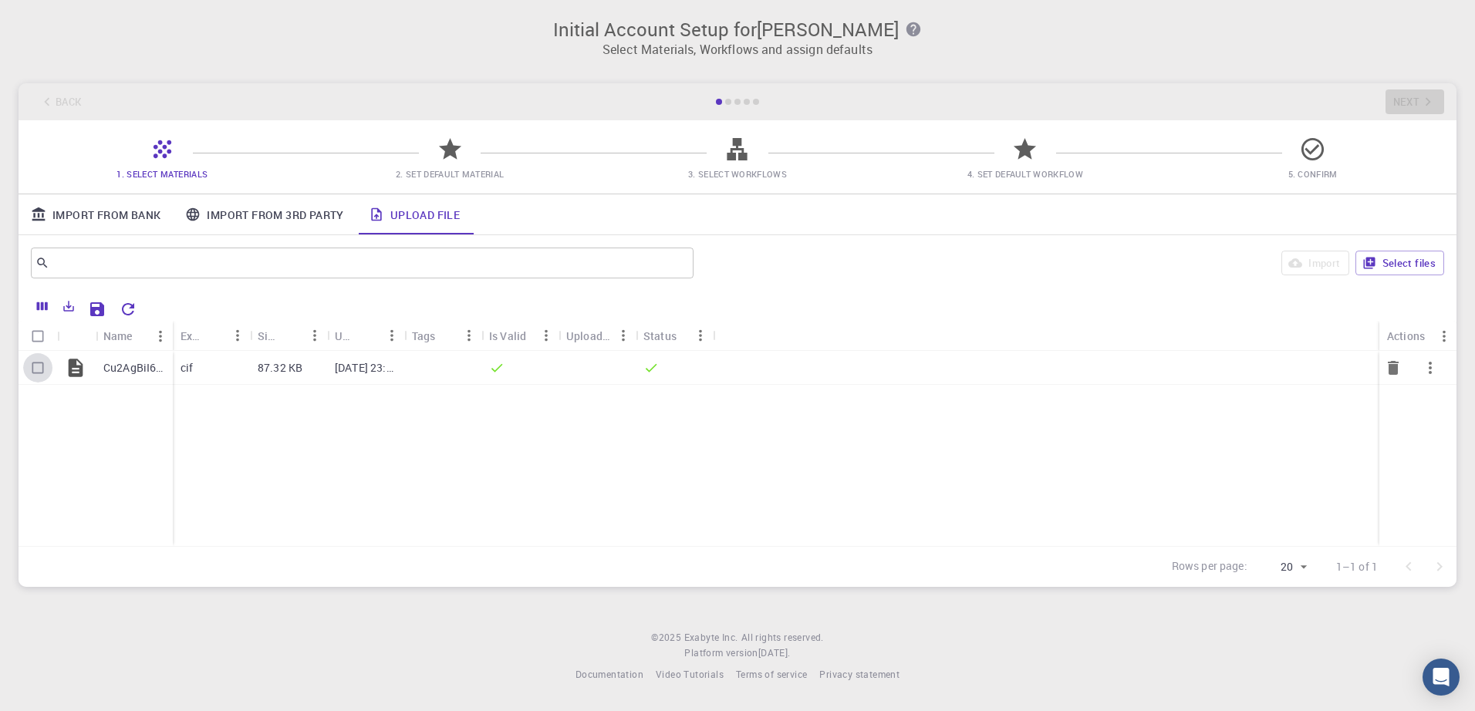
click at [35, 363] on input "Select row" at bounding box center [37, 367] width 29 height 29
checkbox input "true"
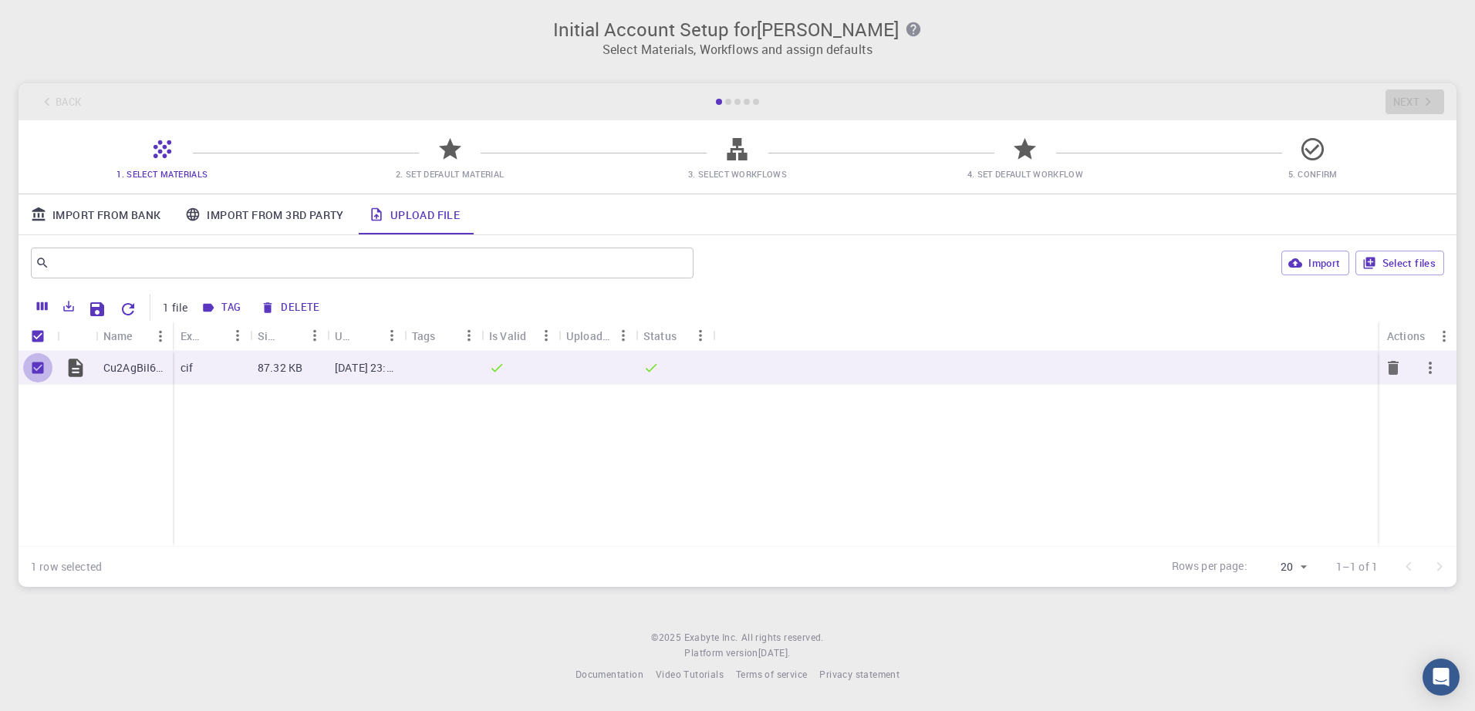
click at [35, 363] on input "Unselect row" at bounding box center [37, 367] width 29 height 29
checkbox input "false"
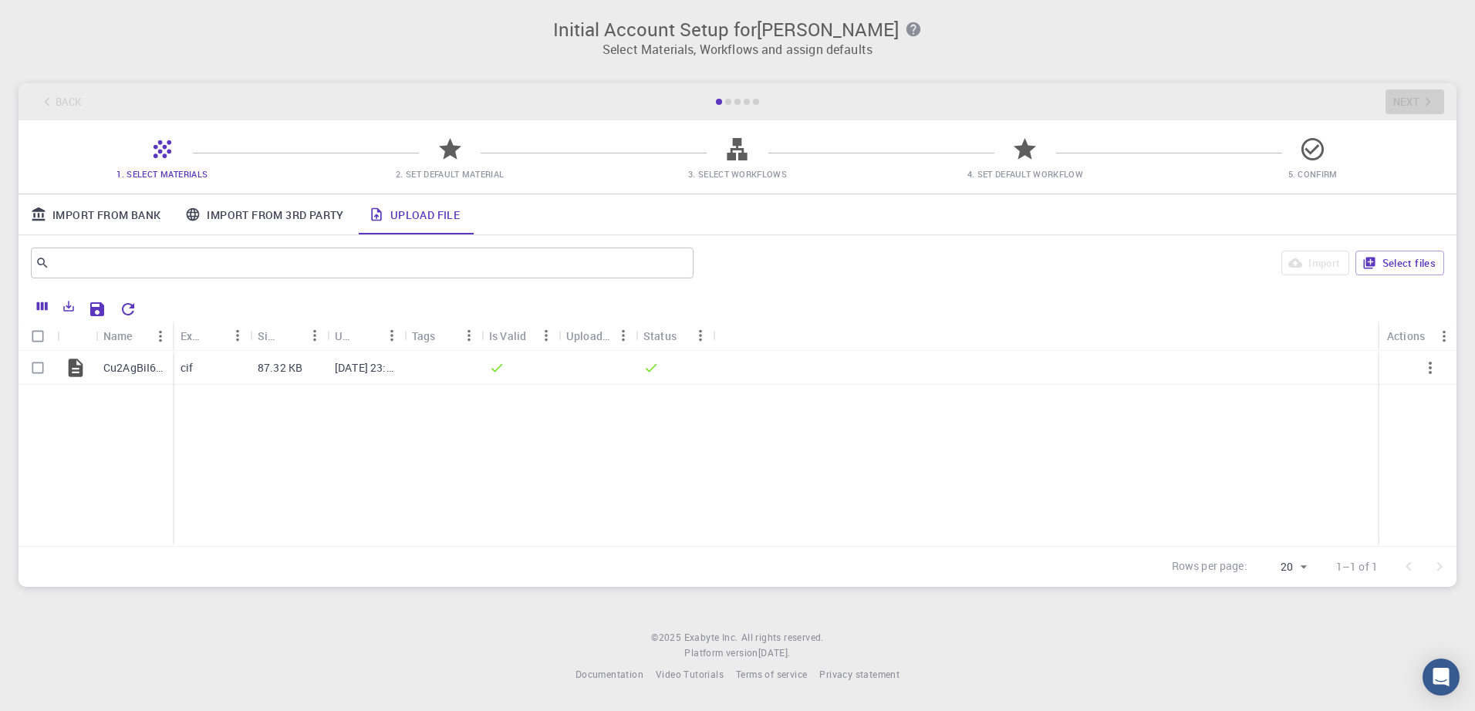
click at [113, 215] on link "Import From Bank" at bounding box center [96, 214] width 154 height 40
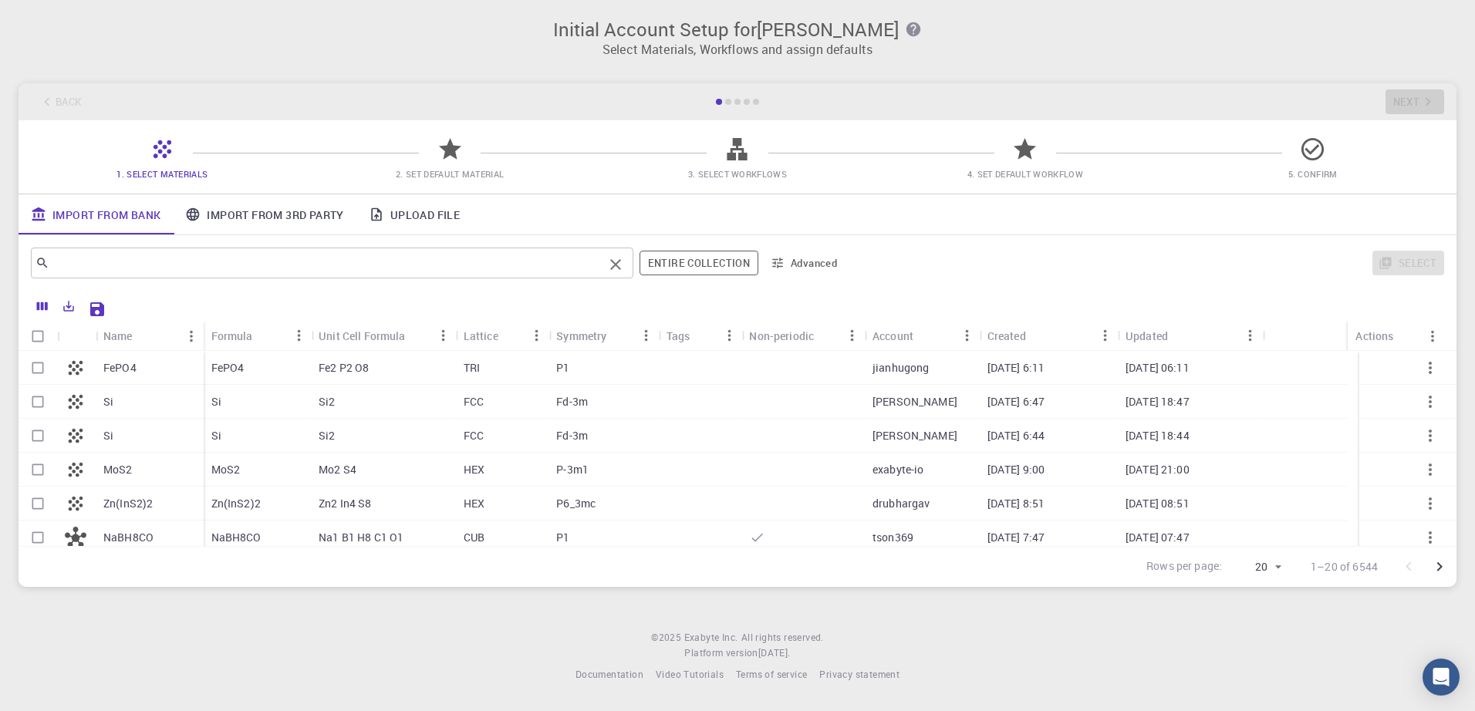
click at [233, 265] on input "text" at bounding box center [326, 263] width 554 height 22
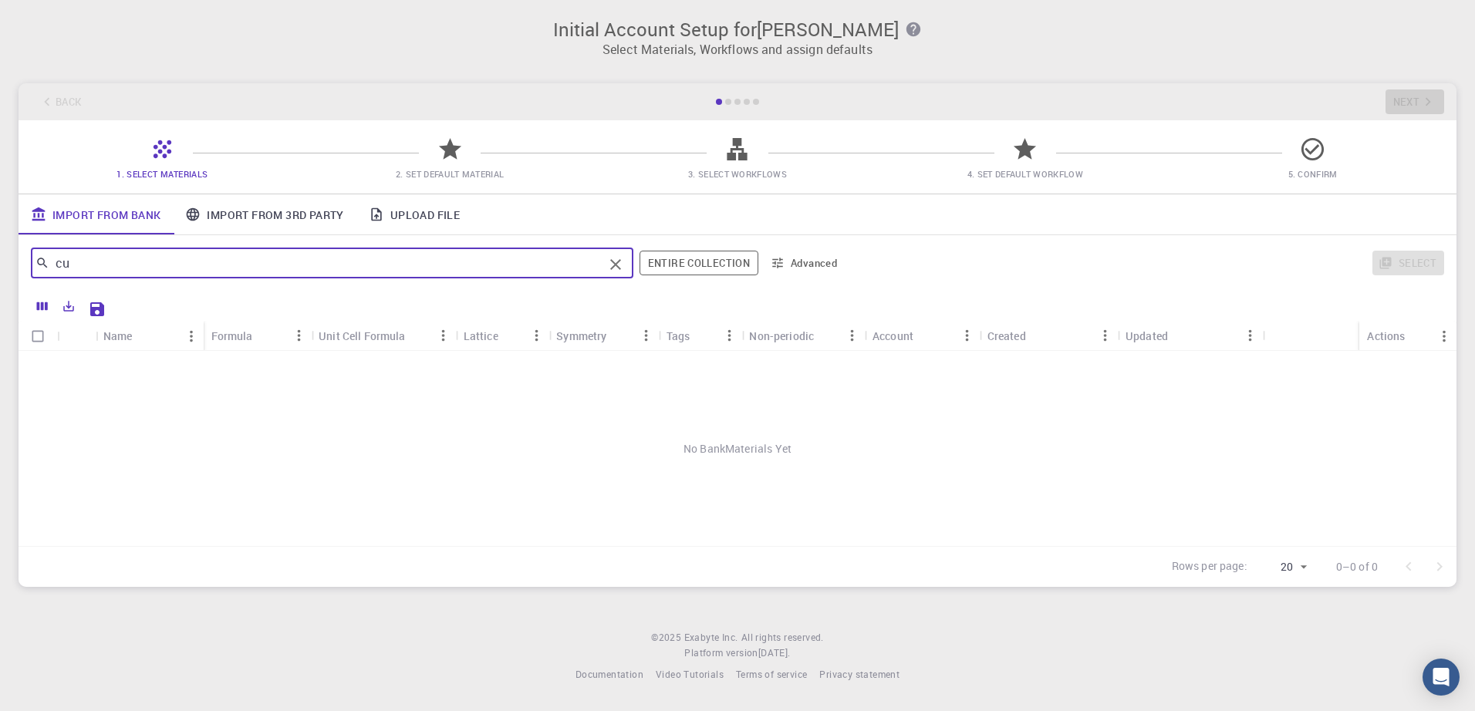
type input "c"
type input "a"
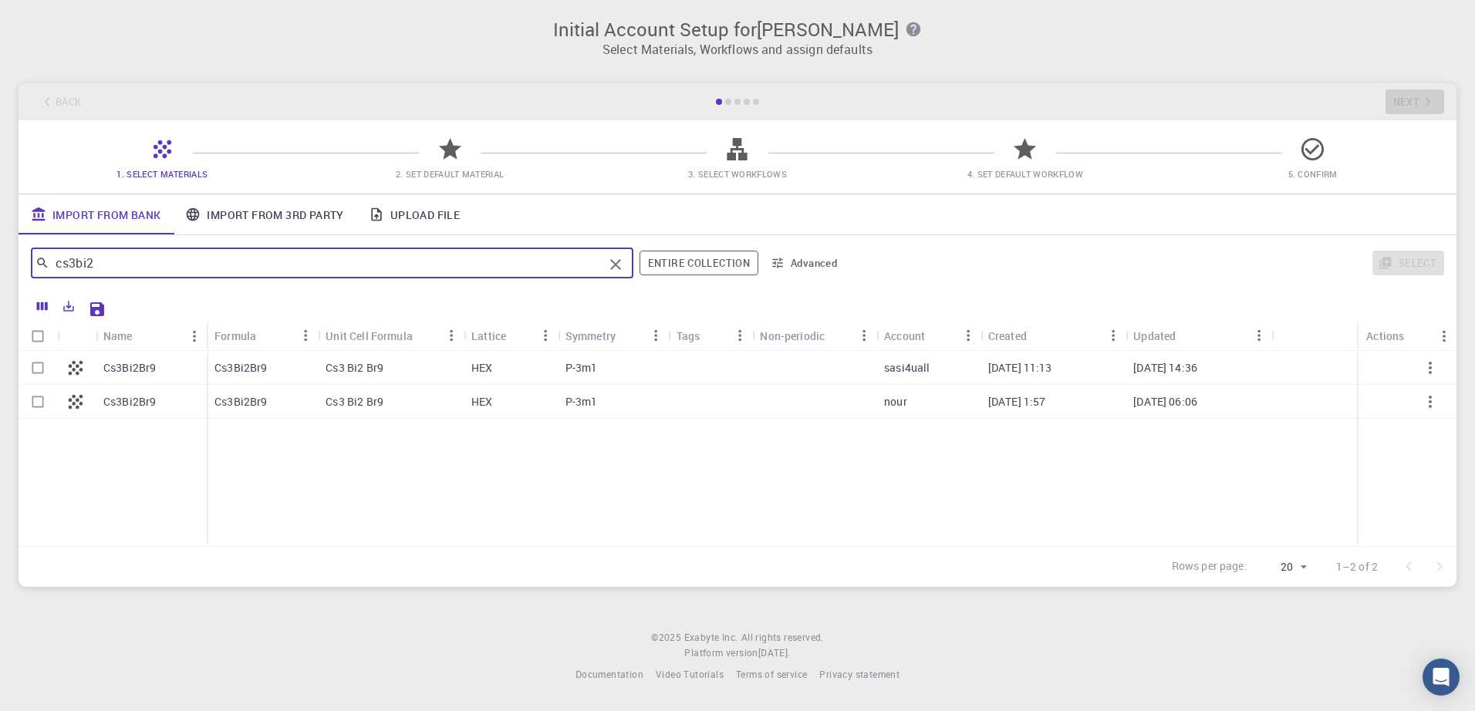
type input "cs3bi2"
click at [37, 372] on input "Select row" at bounding box center [37, 367] width 29 height 29
checkbox input "true"
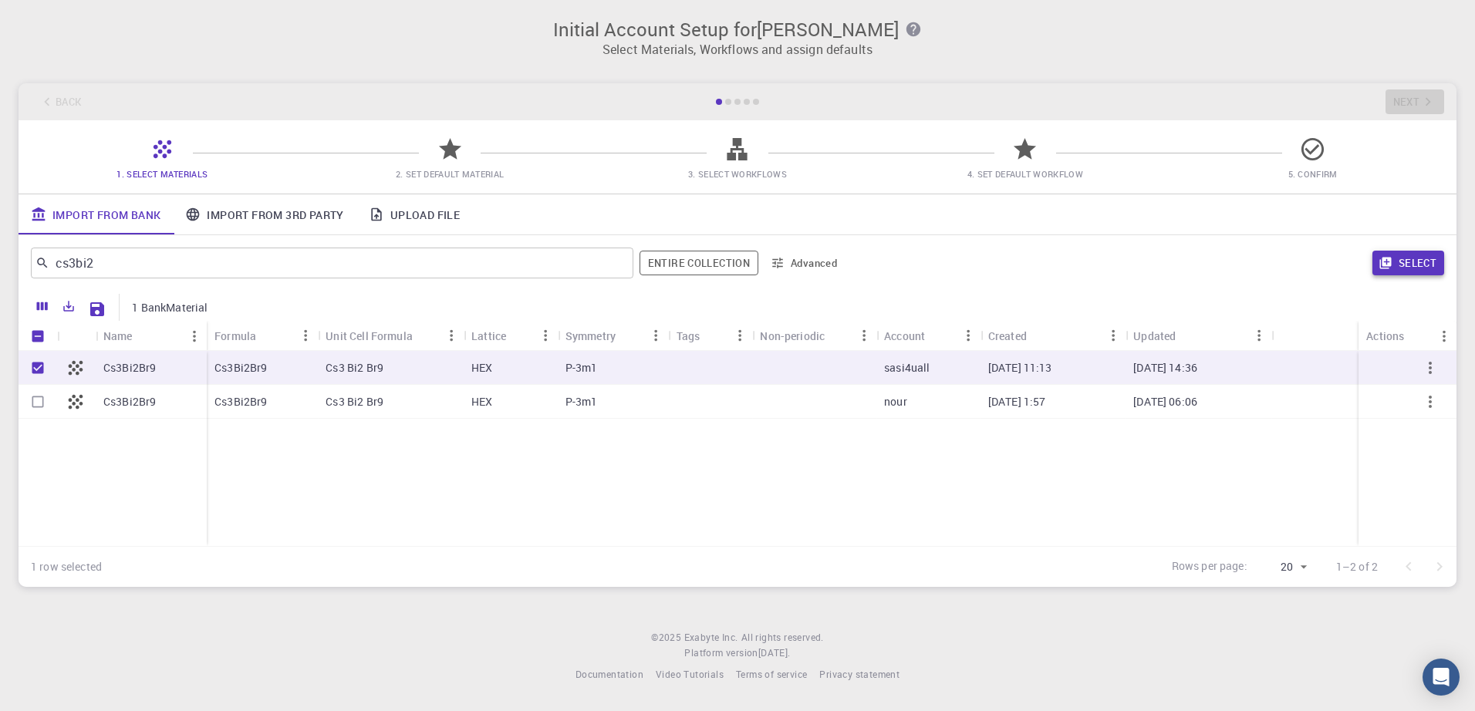
click at [1426, 262] on button "Select" at bounding box center [1409, 263] width 72 height 25
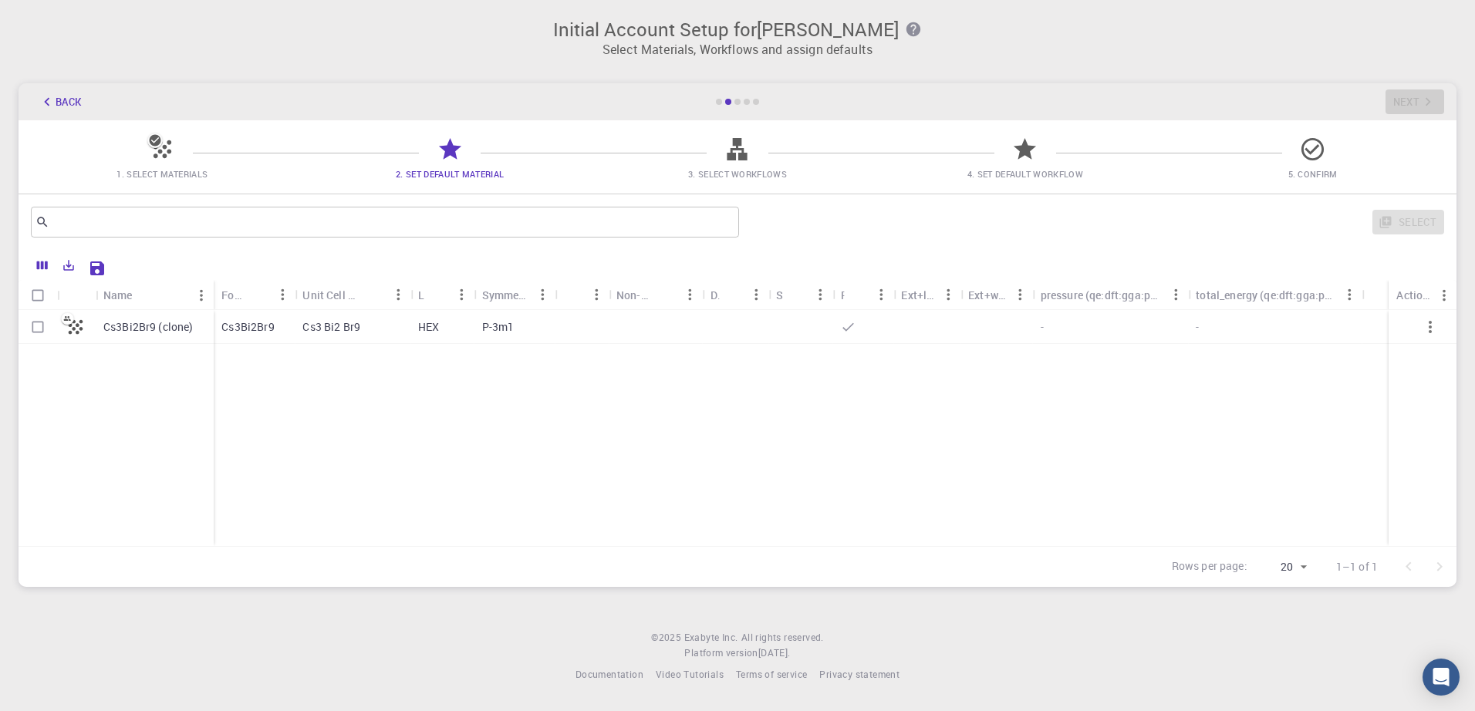
click at [40, 328] on input "Select row" at bounding box center [37, 327] width 29 height 29
checkbox input "true"
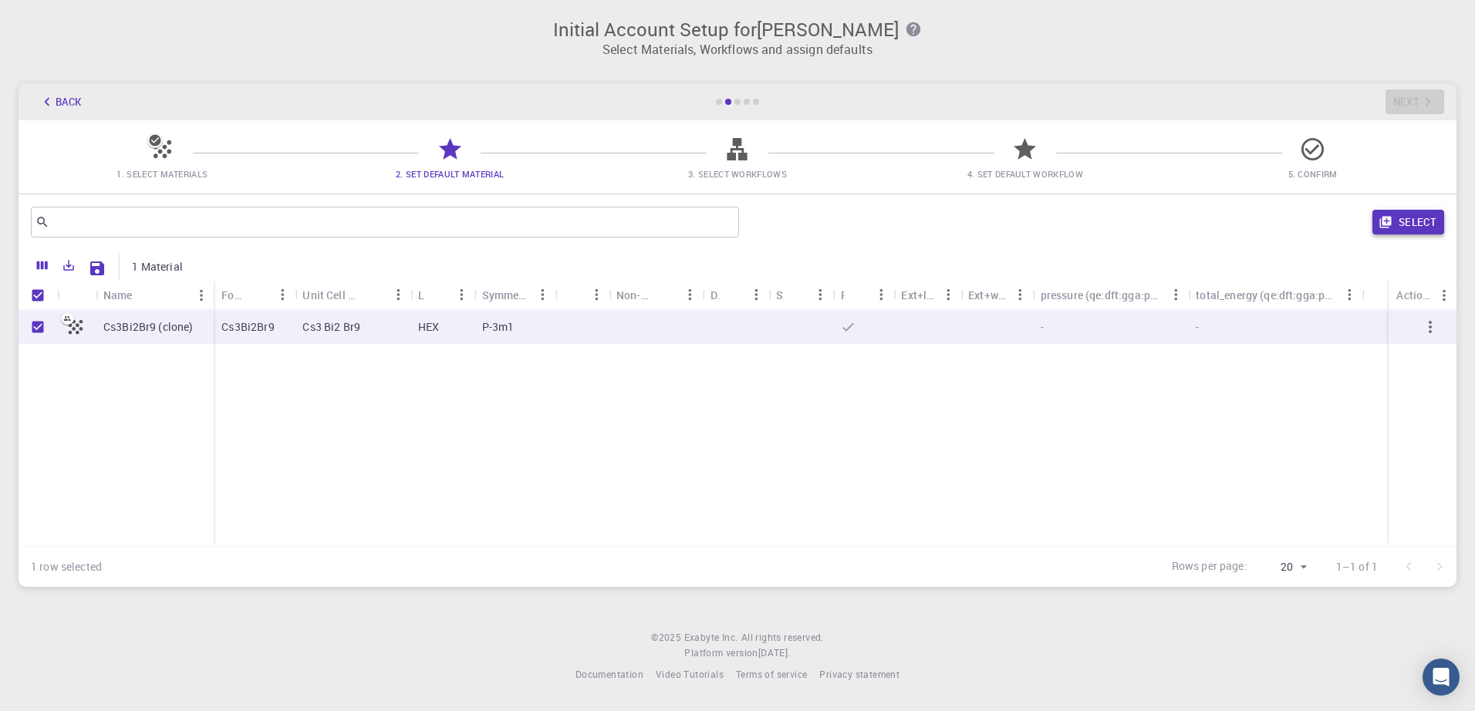
click at [1412, 221] on button "Select" at bounding box center [1409, 222] width 72 height 25
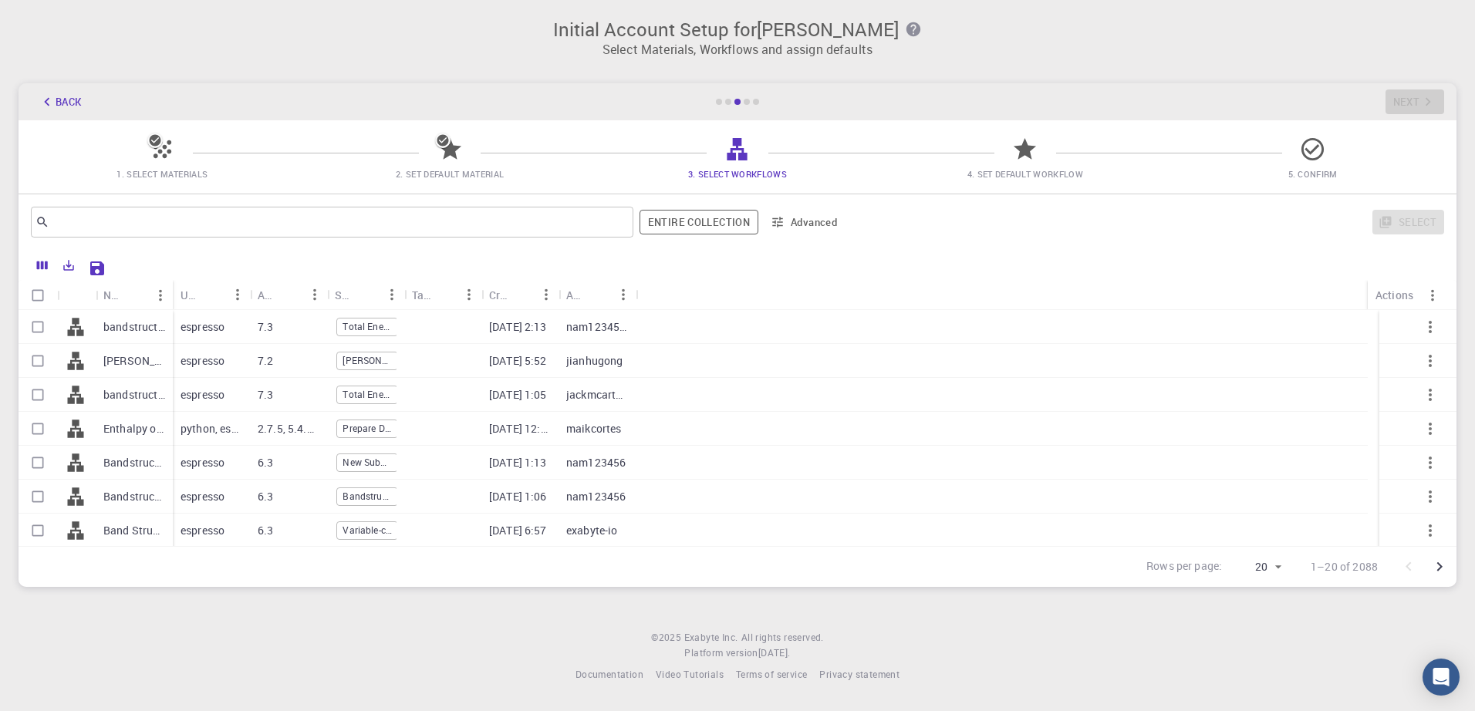
scroll to position [77, 0]
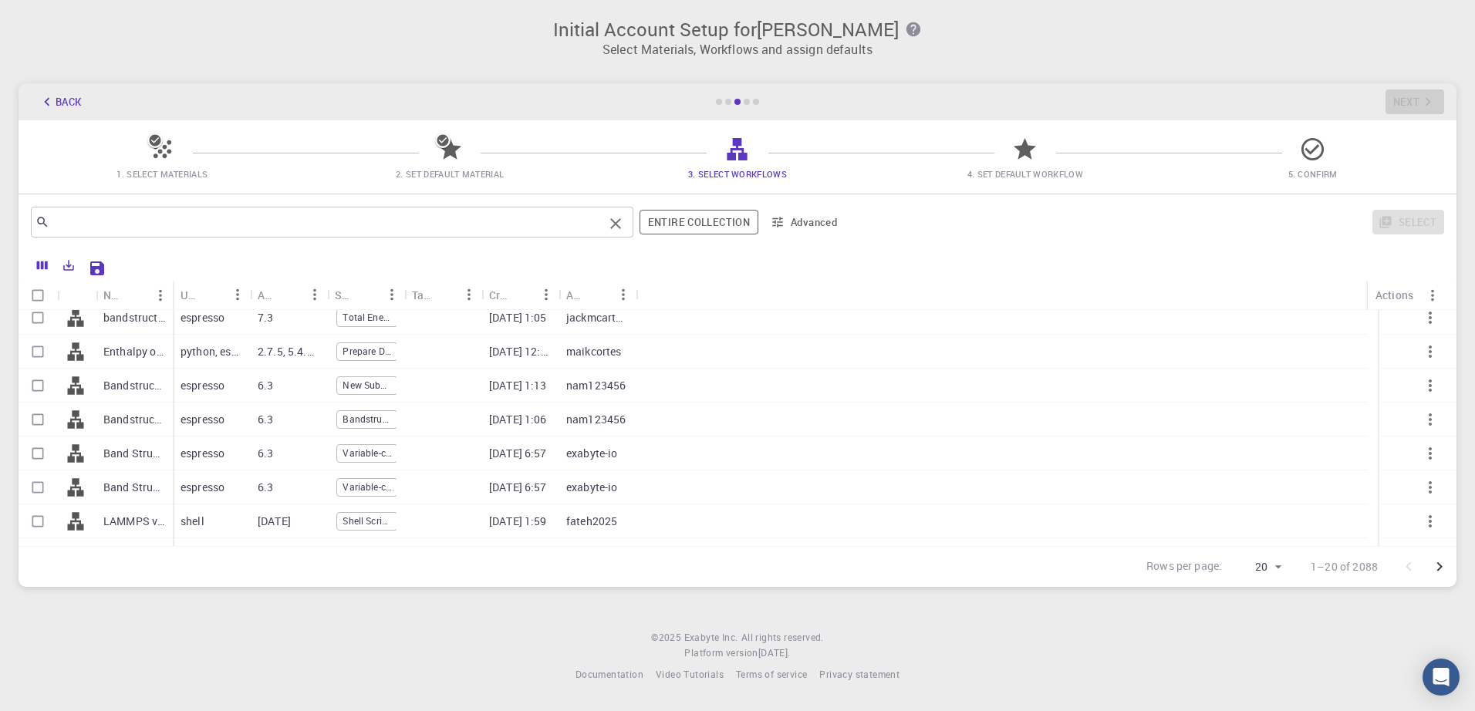
click at [306, 210] on div "​" at bounding box center [332, 222] width 603 height 31
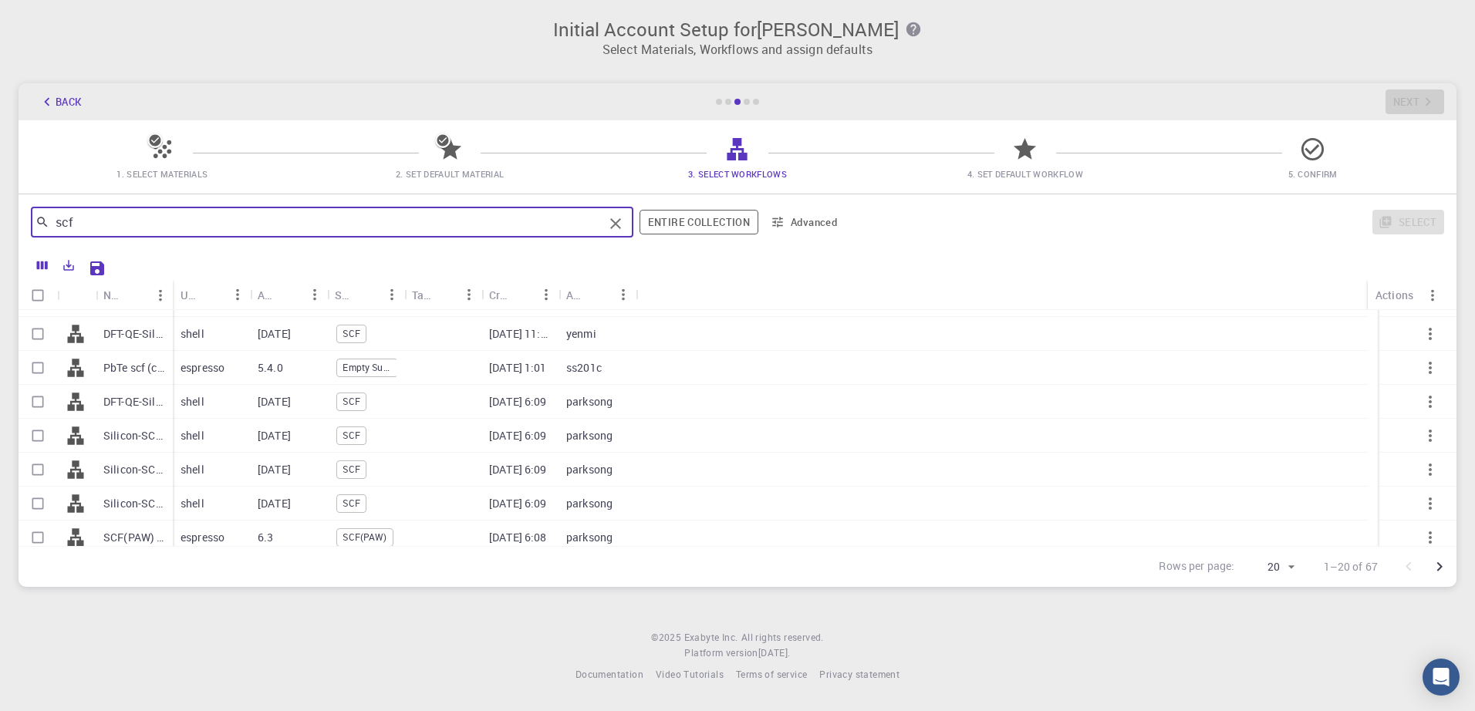
scroll to position [0, 0]
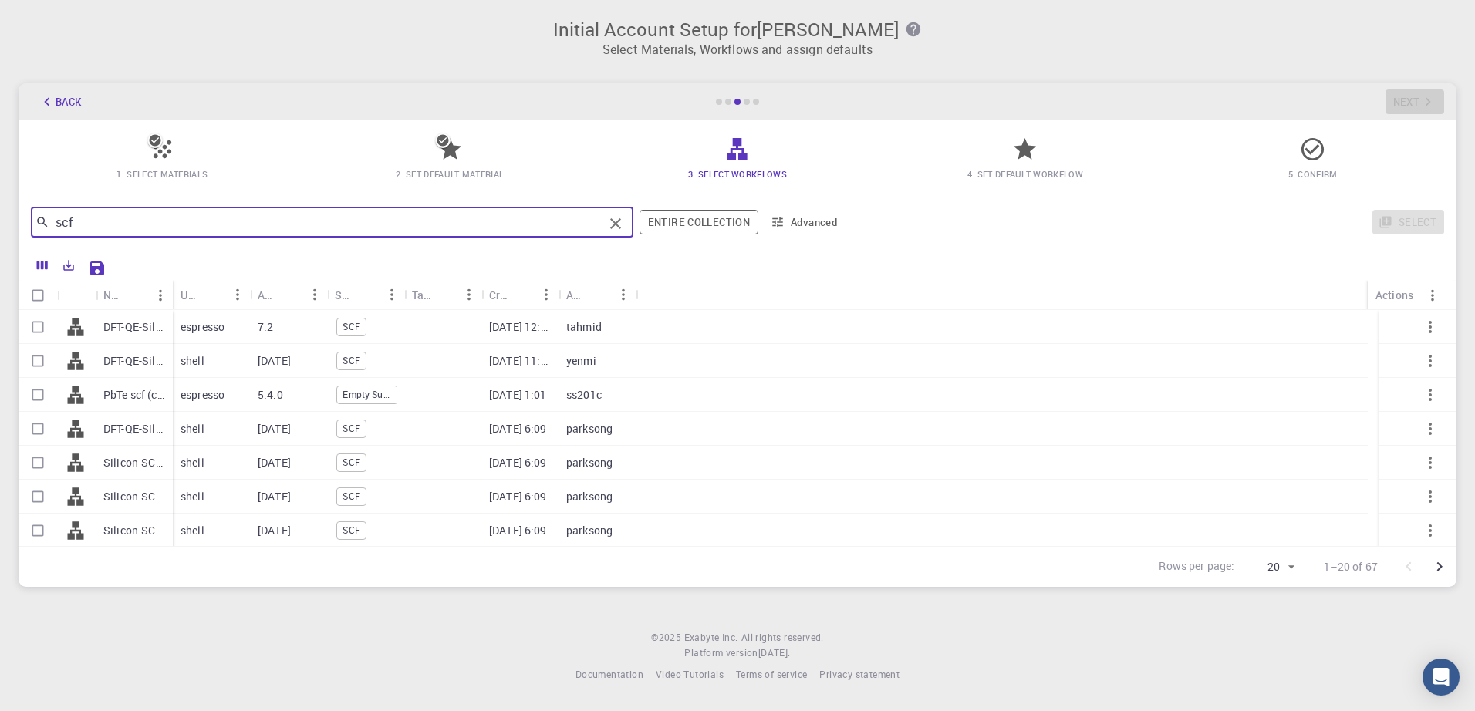
click at [170, 311] on div "Name Used application Application Version Subworkflows Tags Created Account Act…" at bounding box center [738, 413] width 1438 height 266
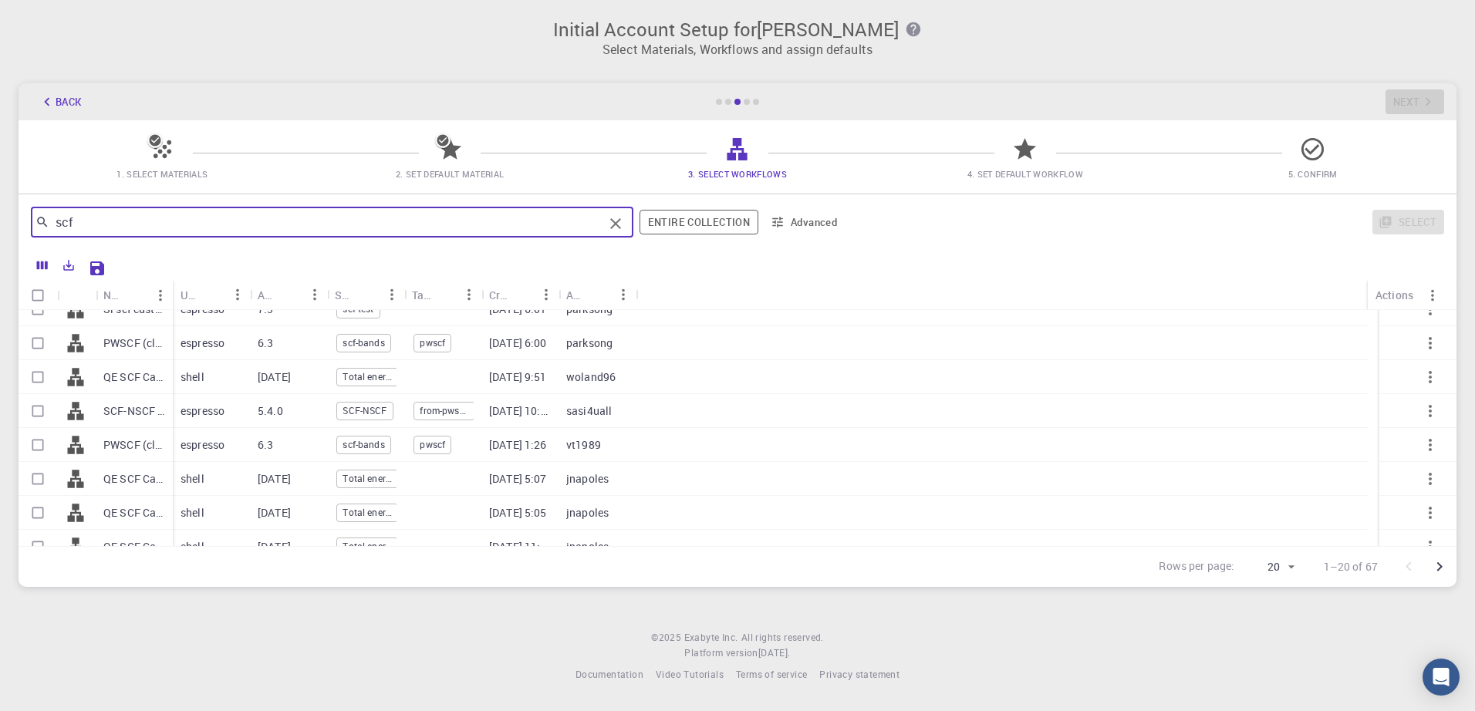
scroll to position [443, 0]
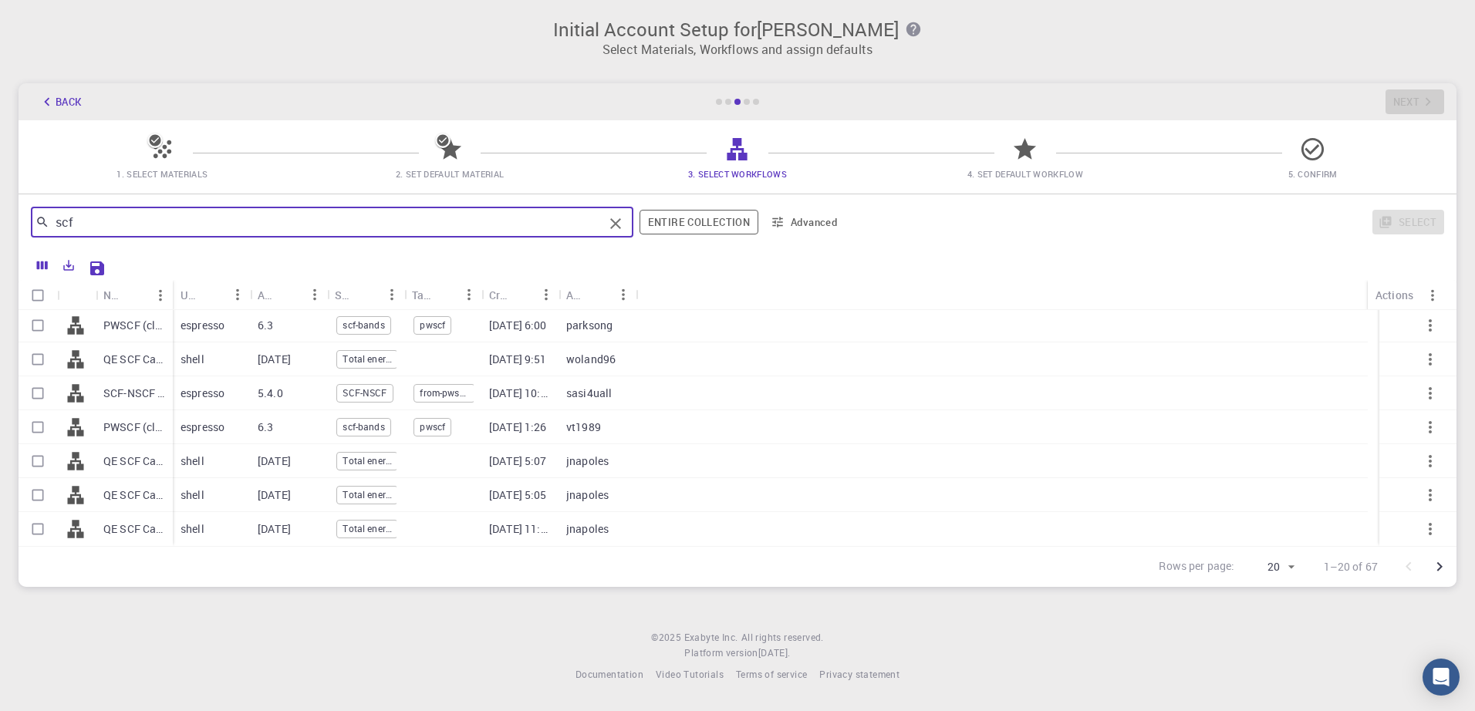
drag, startPoint x: 72, startPoint y: 228, endPoint x: 29, endPoint y: 224, distance: 42.6
click at [29, 224] on div "scf ​ Entire collection Advanced Select" at bounding box center [738, 222] width 1438 height 56
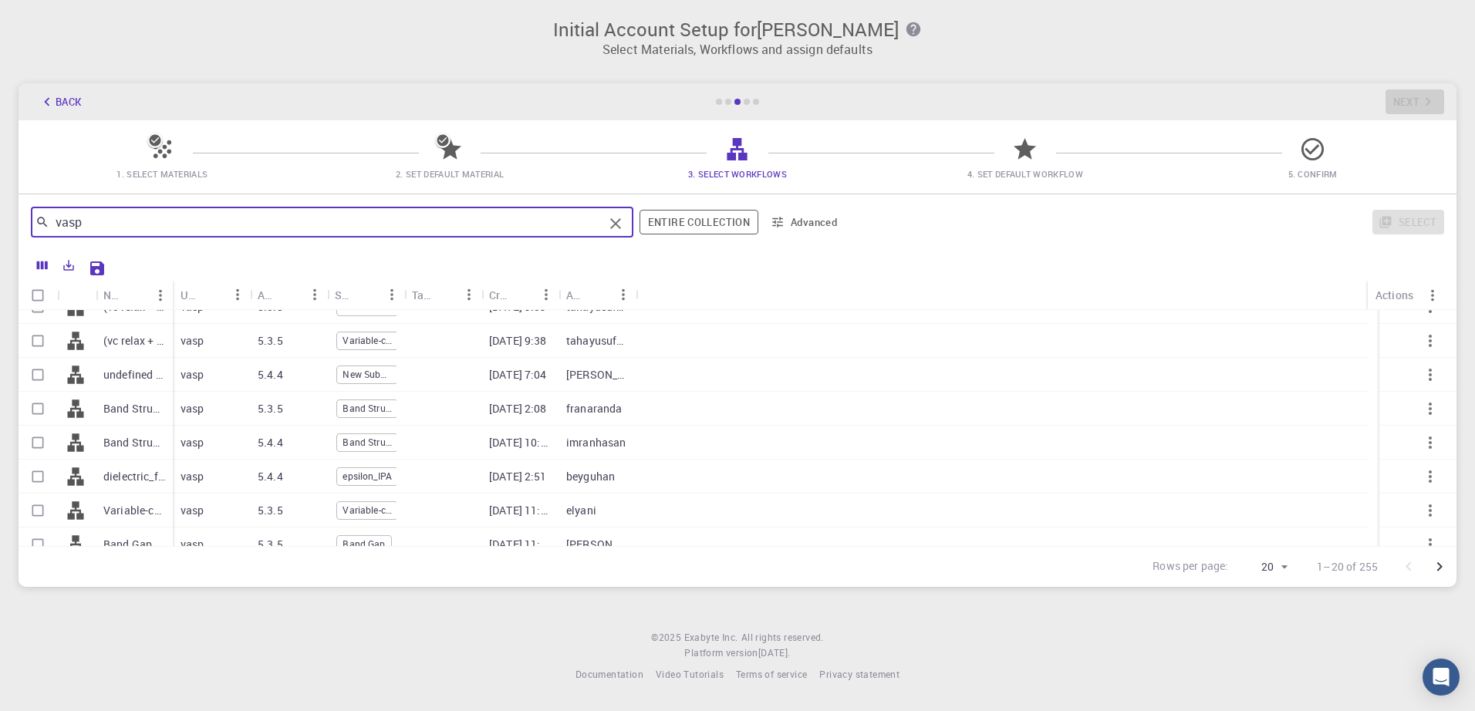
scroll to position [0, 0]
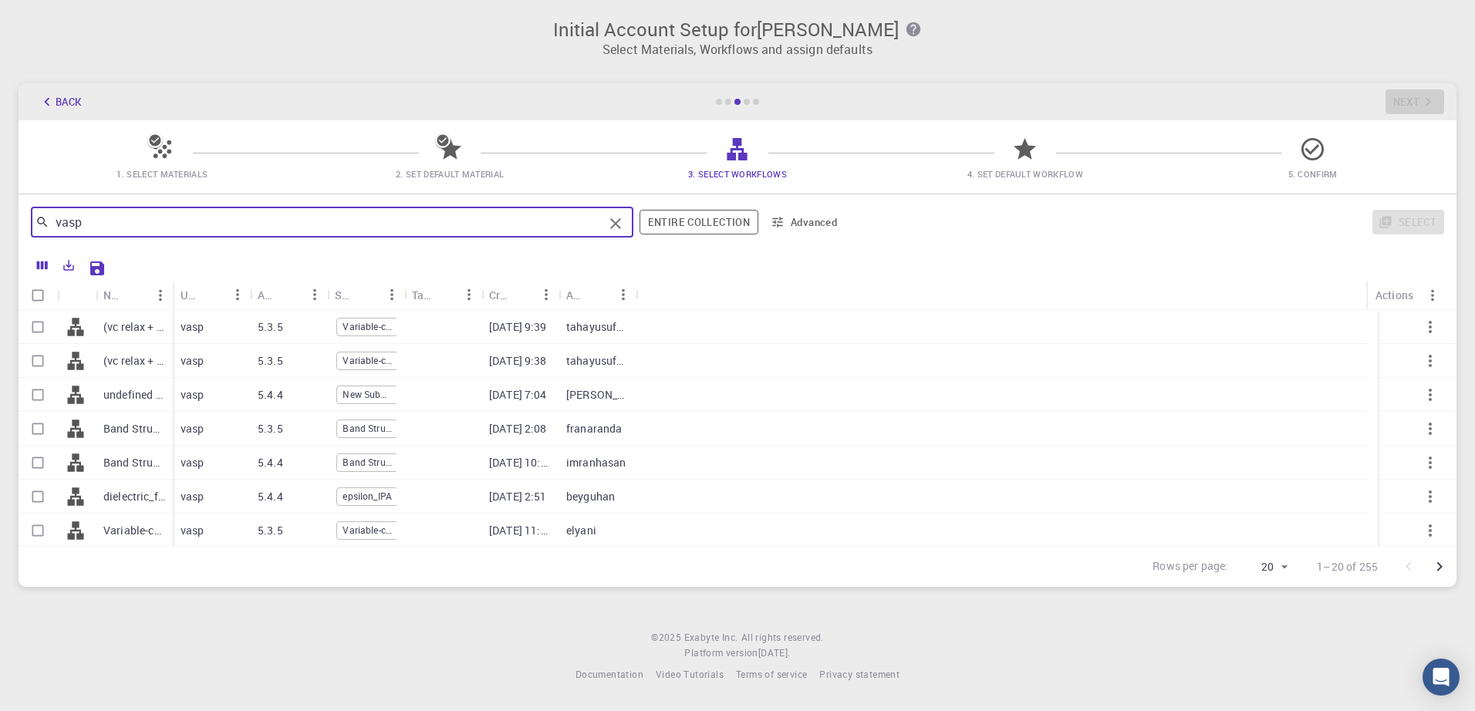
type input "vasp"
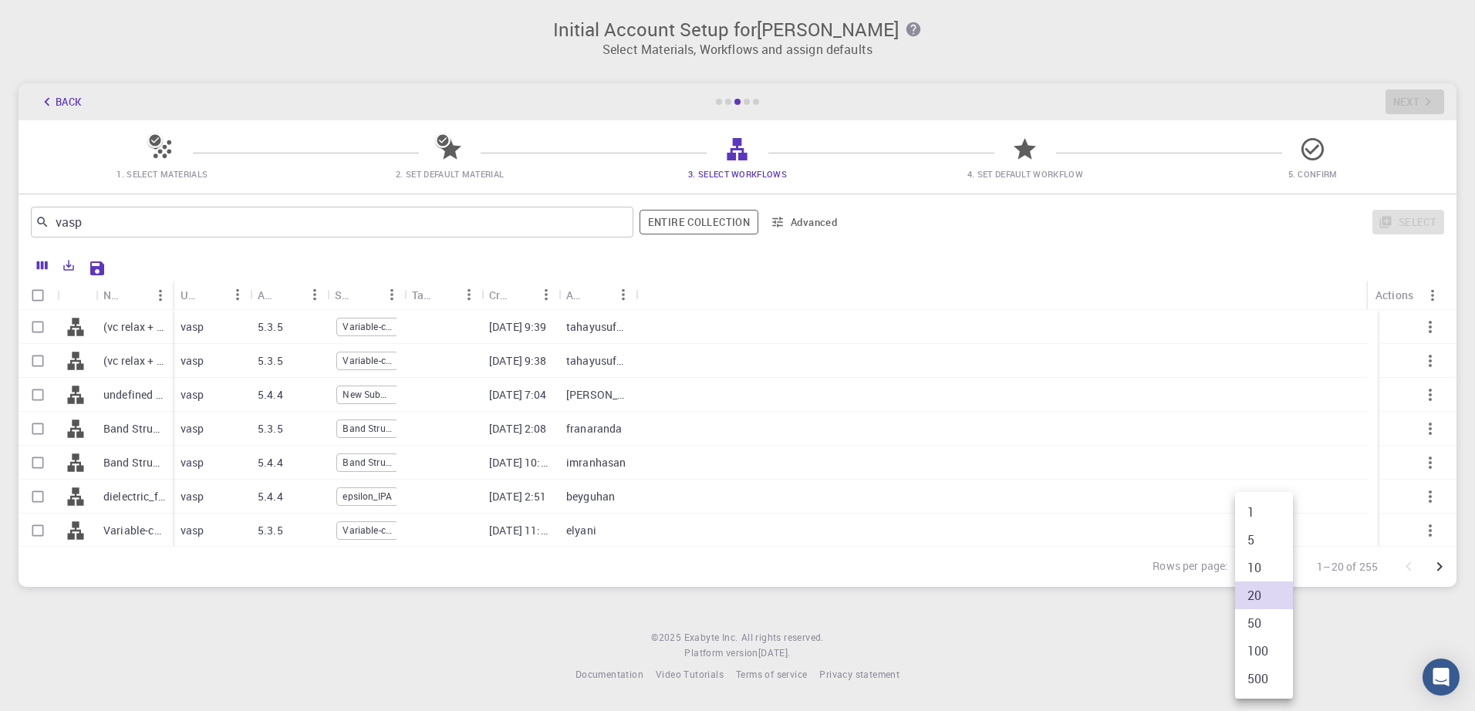
click at [1285, 568] on body "Initial Account Setup for [PERSON_NAME] Select Materials, Workflows and assign …" at bounding box center [737, 355] width 1475 height 711
click at [1260, 620] on li "50" at bounding box center [1264, 624] width 58 height 28
type input "50"
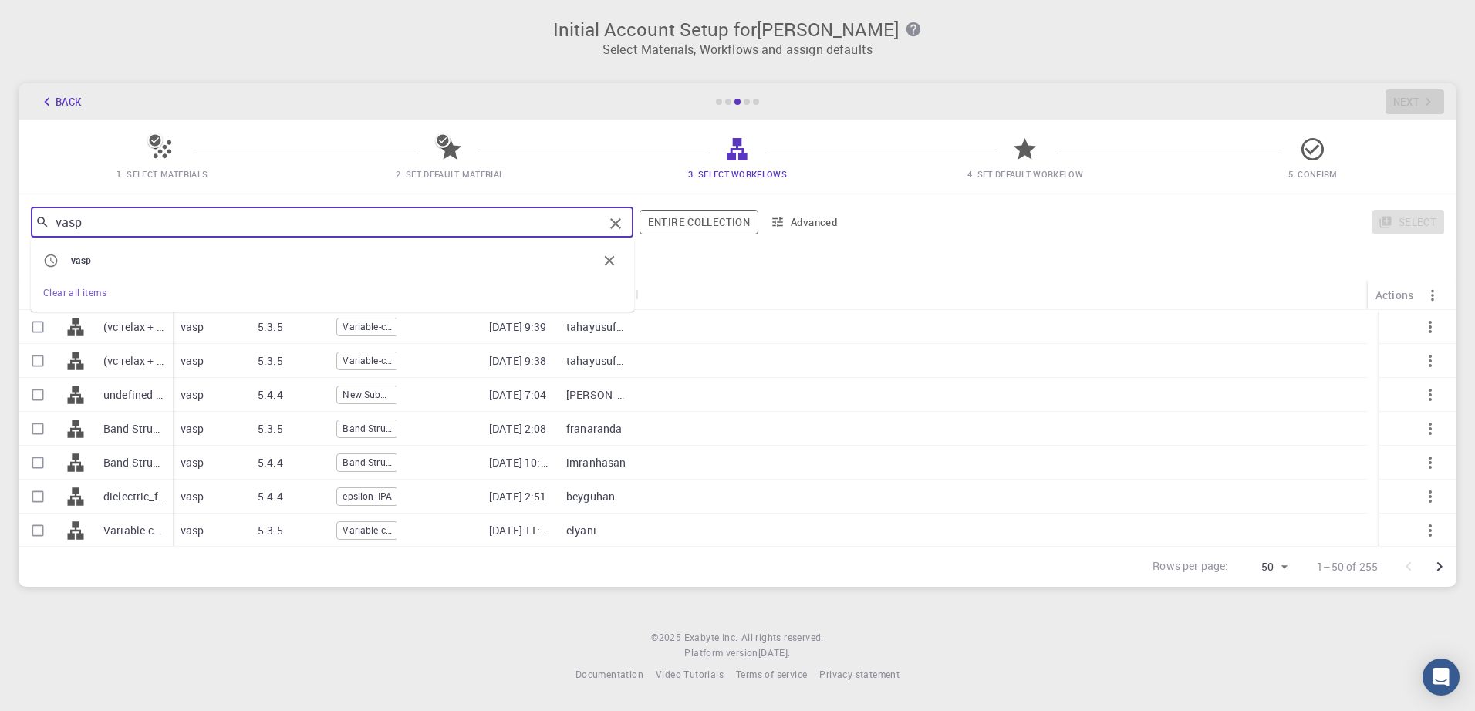
drag, startPoint x: 357, startPoint y: 221, endPoint x: -92, endPoint y: 228, distance: 449.2
click at [0, 228] on html "Initial Account Setup for [PERSON_NAME] Select Materials, Workflows and assign …" at bounding box center [737, 355] width 1475 height 711
drag, startPoint x: 172, startPoint y: 292, endPoint x: 171, endPoint y: 307, distance: 15.5
click at [171, 307] on div "Name" at bounding box center [173, 295] width 15 height 30
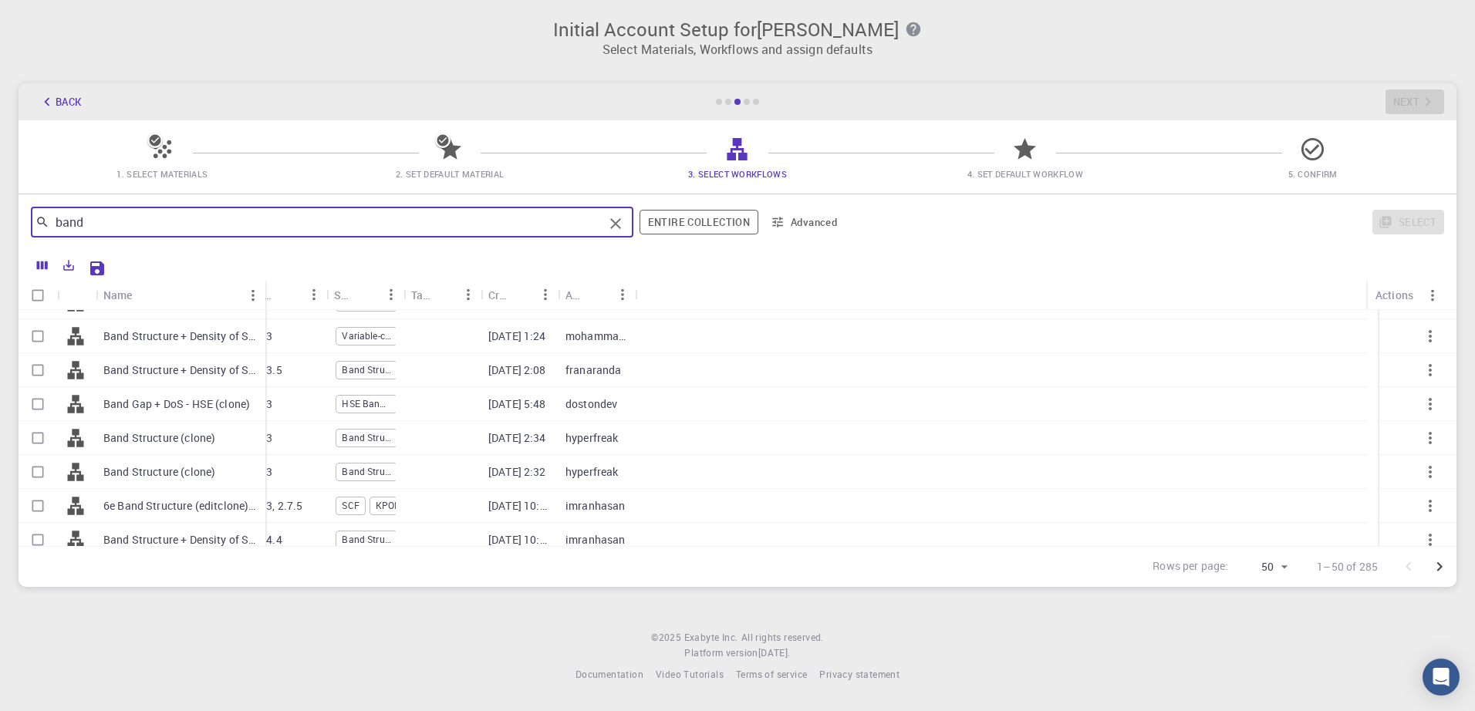
drag, startPoint x: 167, startPoint y: 287, endPoint x: 260, endPoint y: 302, distance: 94.6
click at [260, 302] on div "Name" at bounding box center [266, 295] width 15 height 30
drag, startPoint x: 167, startPoint y: 290, endPoint x: 312, endPoint y: 311, distance: 145.8
click at [312, 311] on div "Name Used application Application Version Subworkflows Tags Created Account Act…" at bounding box center [738, 413] width 1438 height 266
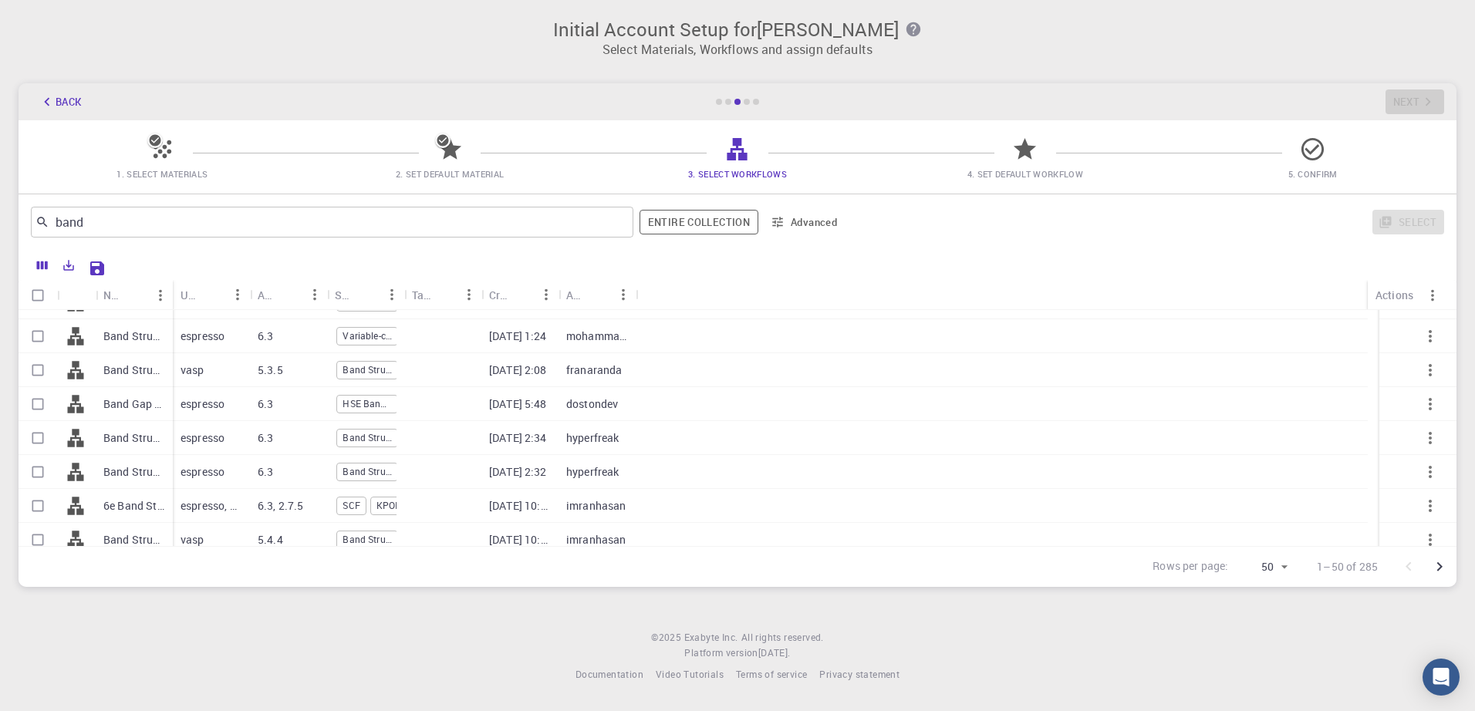
click at [173, 296] on div "Used application" at bounding box center [211, 295] width 77 height 30
drag, startPoint x: 171, startPoint y: 296, endPoint x: 226, endPoint y: 307, distance: 56.8
click at [226, 307] on div "Name Used application Application Version Subworkflows Tags Created Account Act…" at bounding box center [738, 295] width 1438 height 30
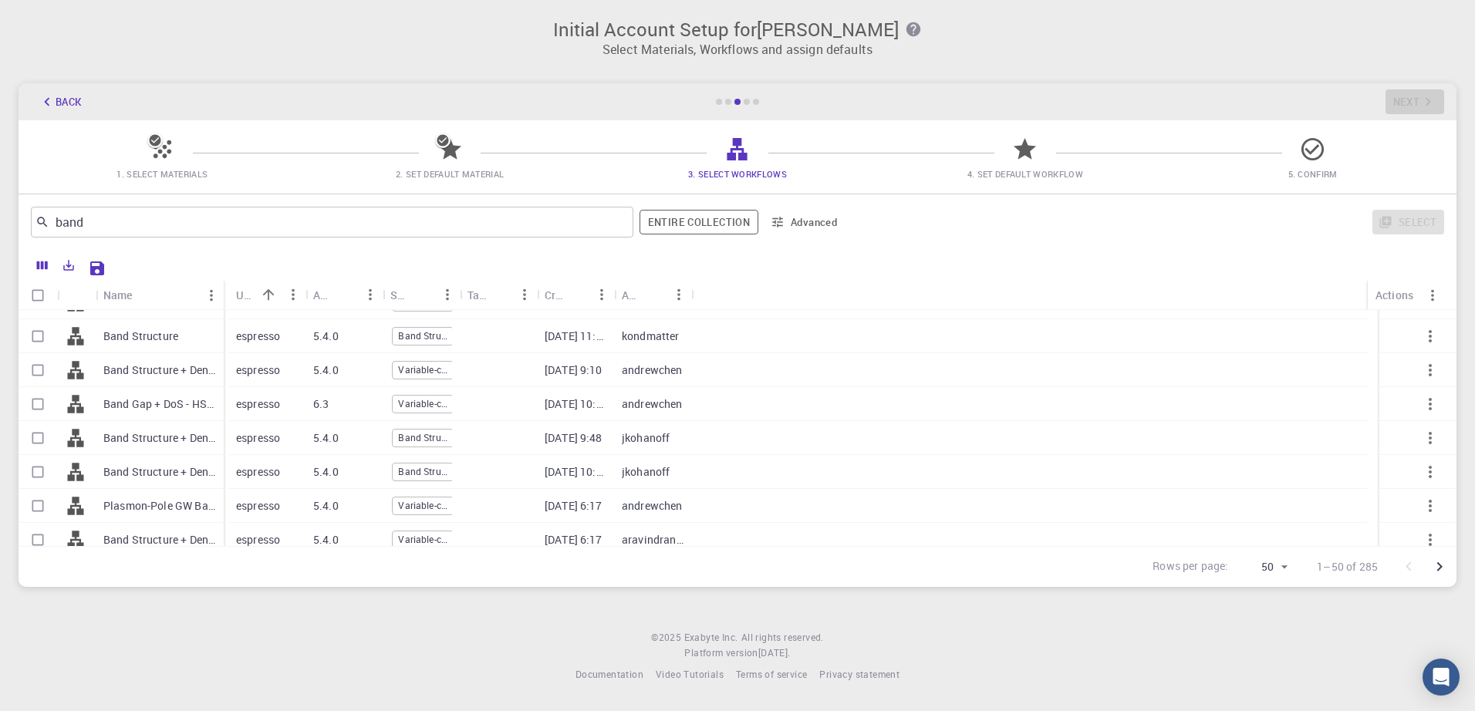
click at [223, 301] on div "Name" at bounding box center [225, 295] width 15 height 30
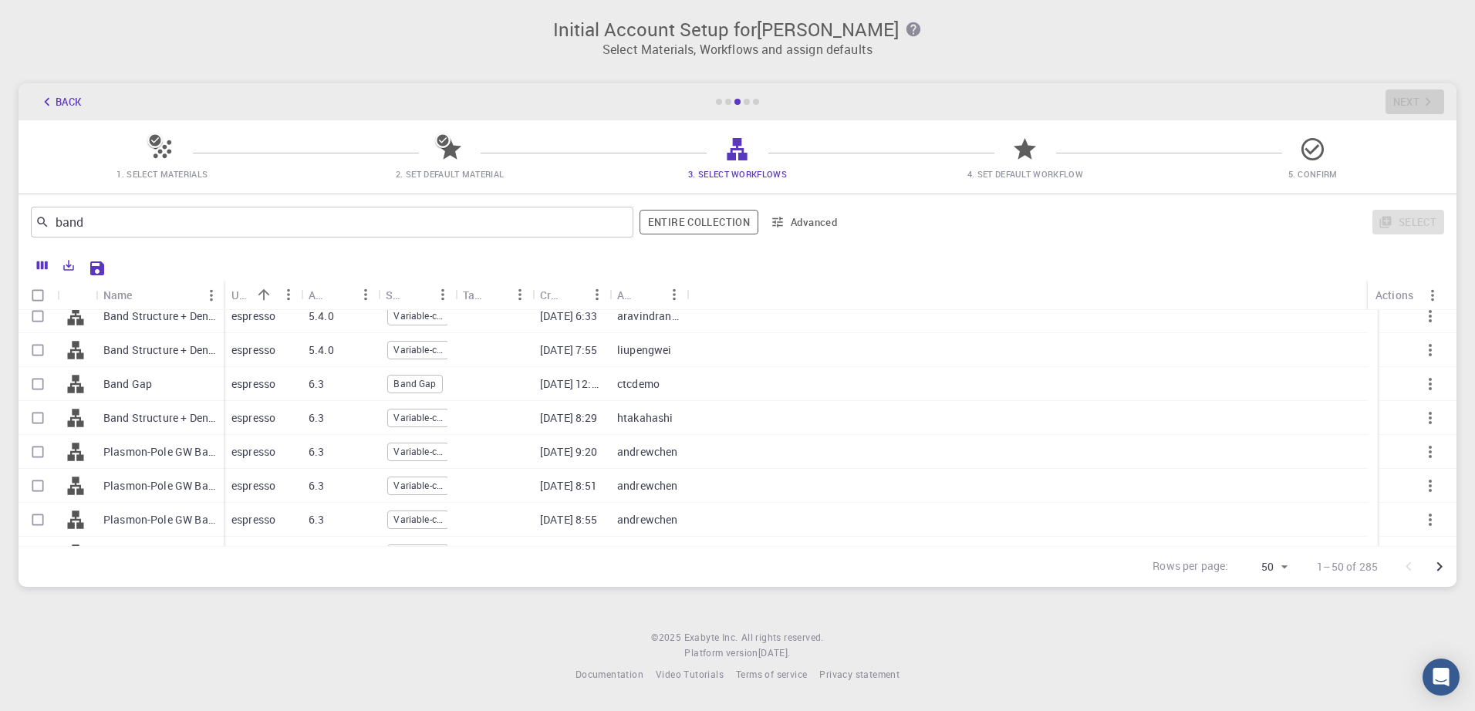
scroll to position [1080, 0]
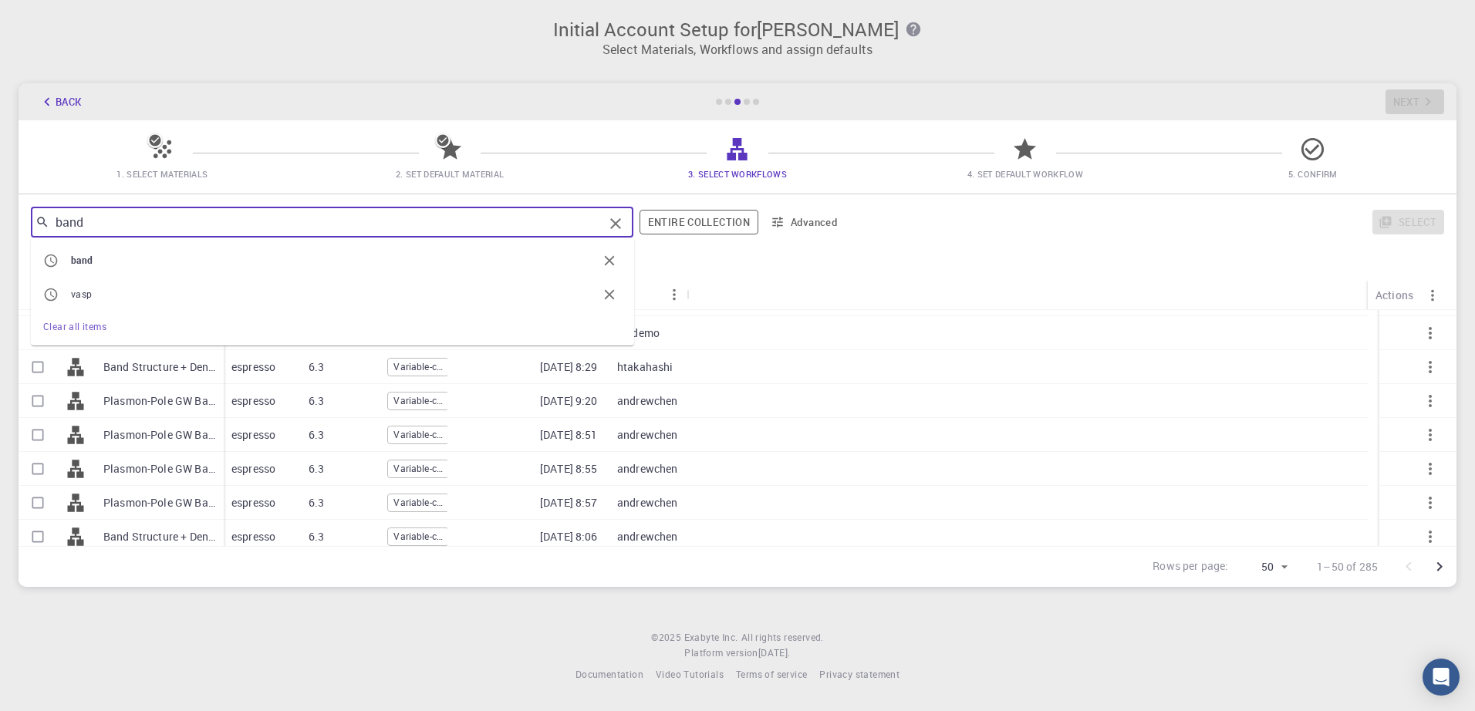
drag, startPoint x: 83, startPoint y: 219, endPoint x: -73, endPoint y: 240, distance: 158.0
click at [0, 240] on html "Initial Account Setup for [PERSON_NAME] Select Materials, Workflows and assign …" at bounding box center [737, 355] width 1475 height 711
type input "vasp"
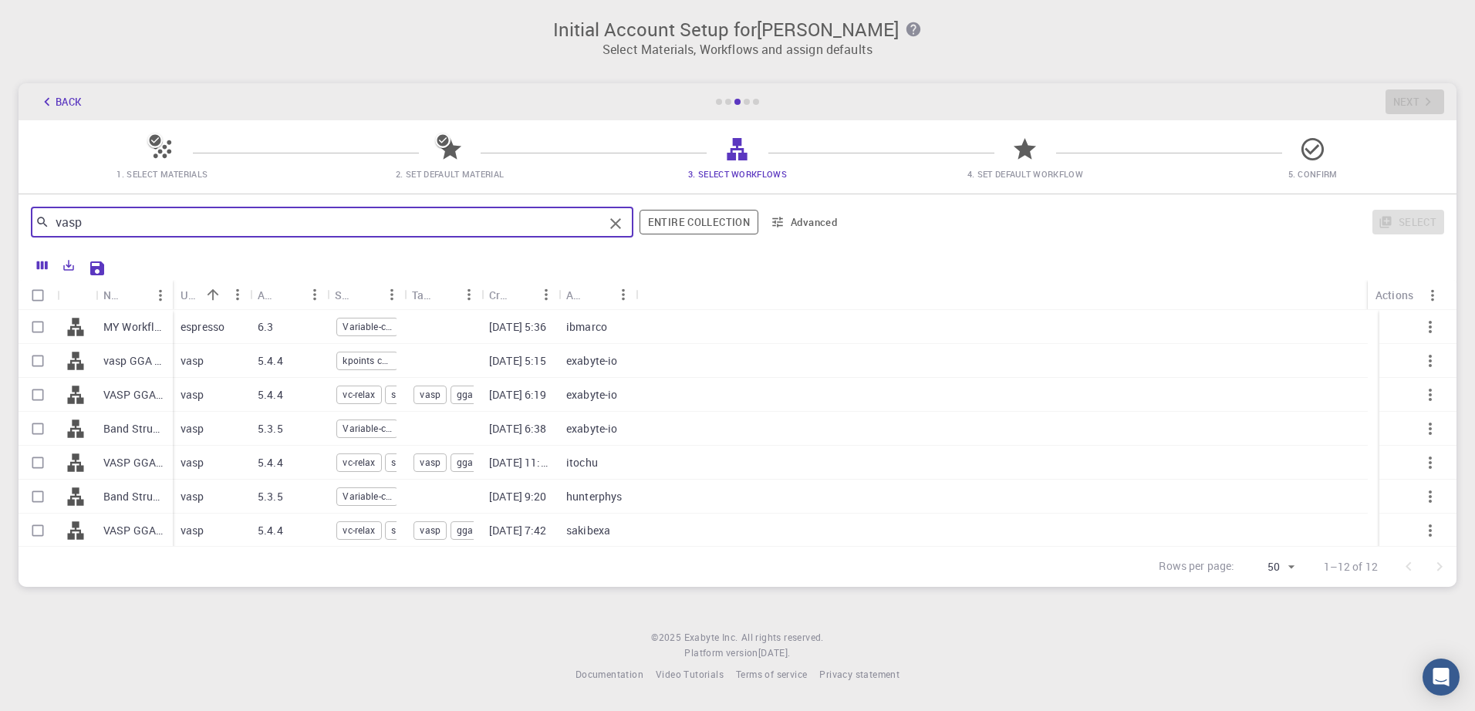
scroll to position [77, 0]
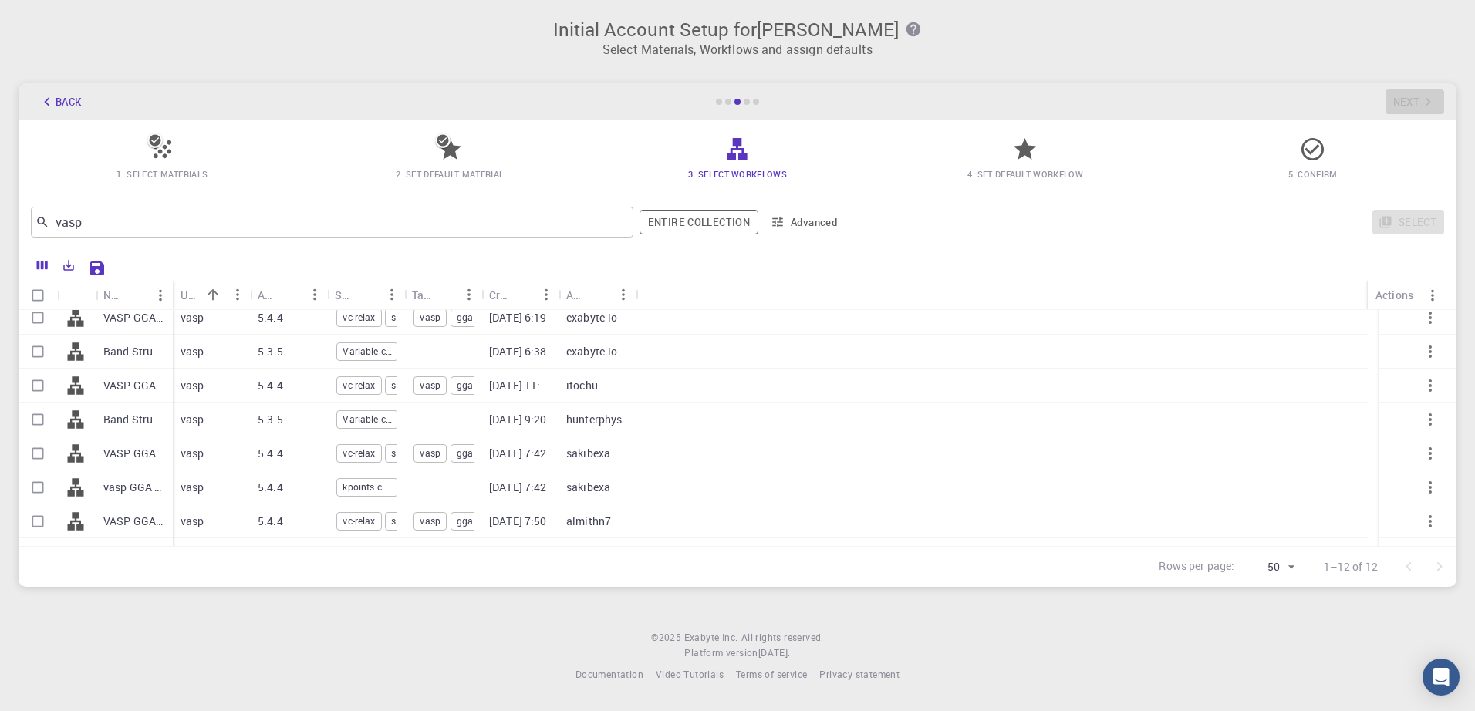
click at [173, 293] on div "Used application" at bounding box center [211, 295] width 77 height 30
drag, startPoint x: 171, startPoint y: 292, endPoint x: 258, endPoint y: 299, distance: 87.4
click at [258, 299] on div "Name" at bounding box center [261, 295] width 15 height 30
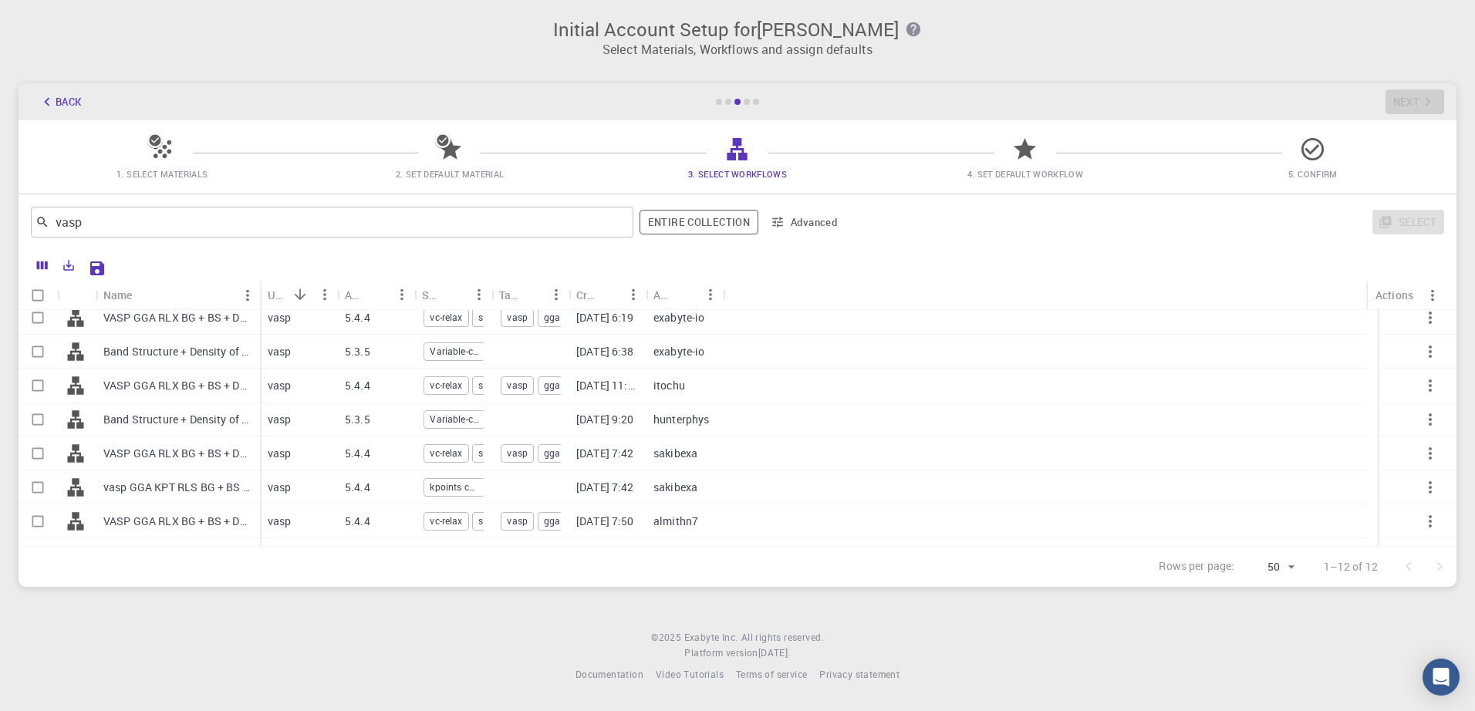
click at [34, 423] on input "Select row" at bounding box center [37, 419] width 29 height 29
checkbox input "true"
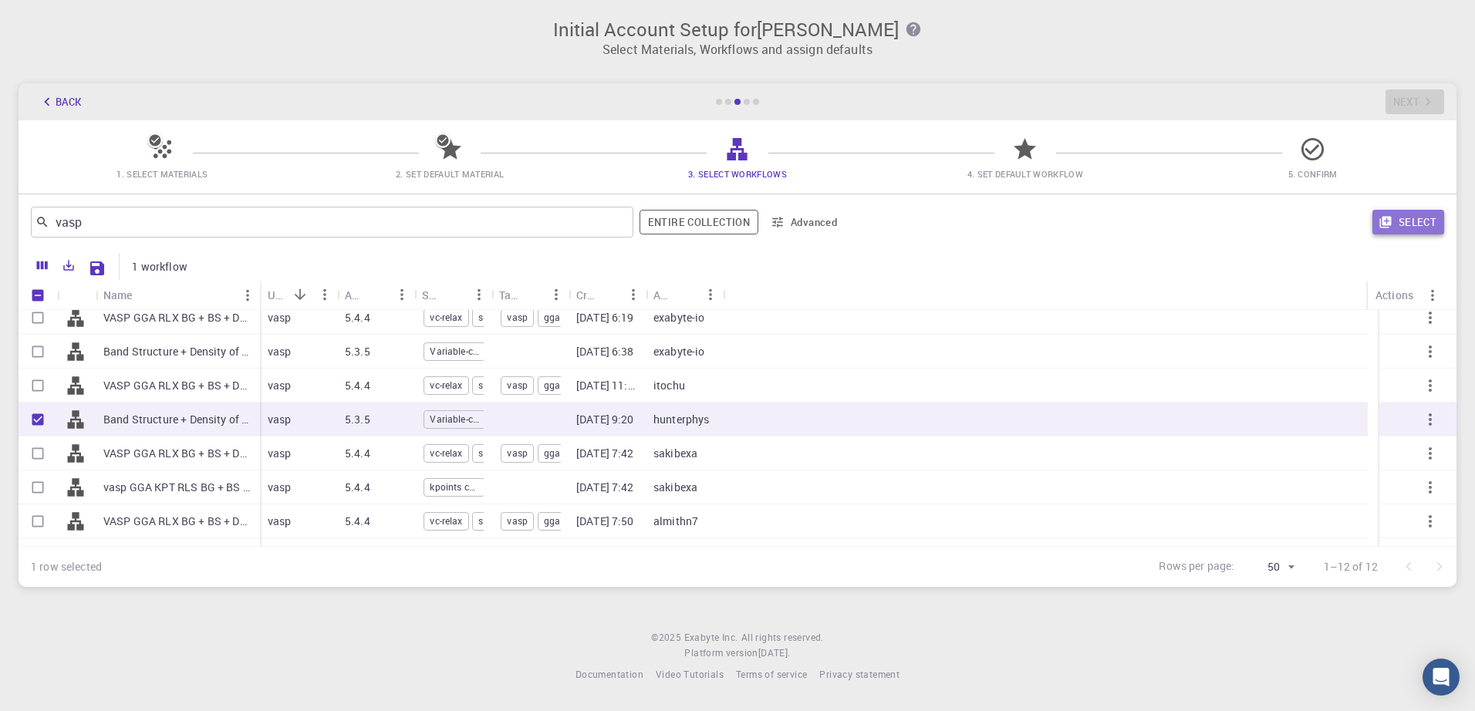
click at [1437, 218] on button "Select" at bounding box center [1409, 222] width 72 height 25
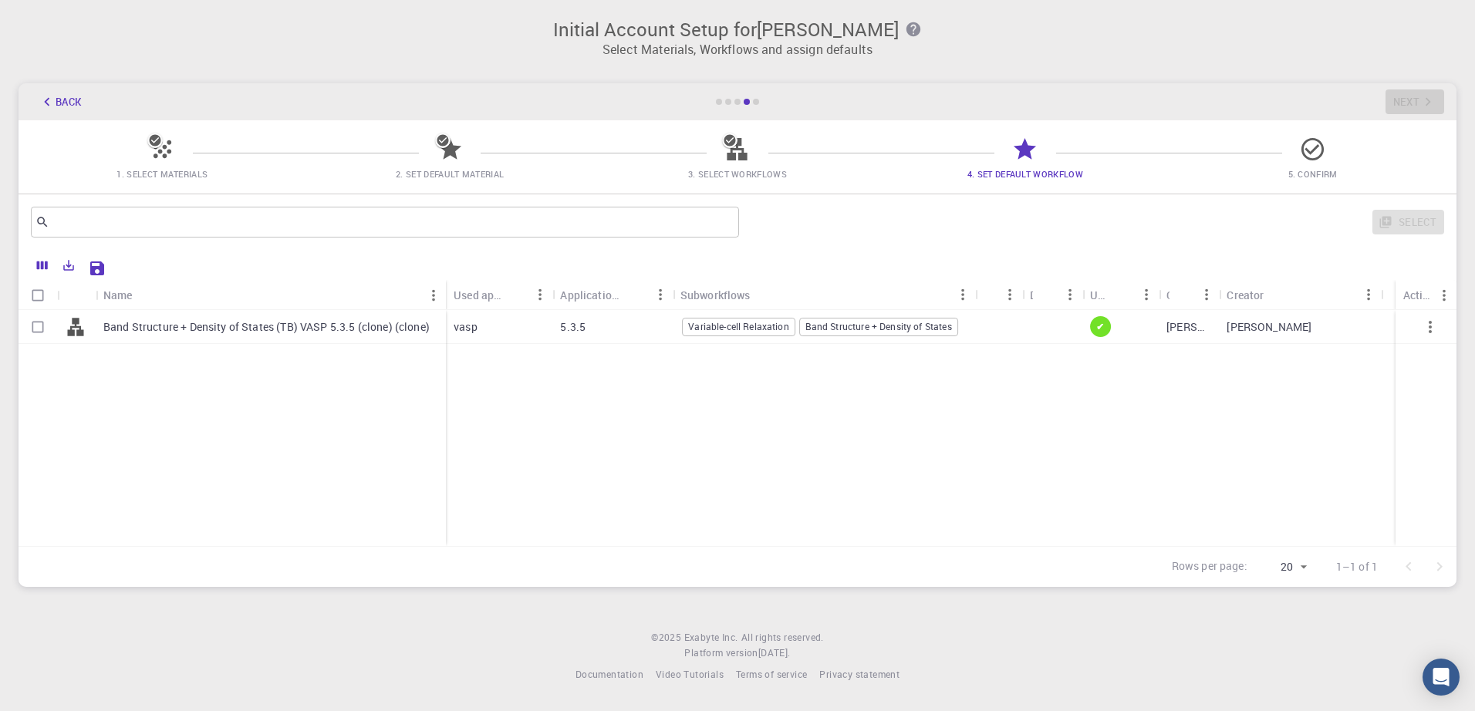
click at [38, 328] on input "Select row" at bounding box center [37, 327] width 29 height 29
checkbox input "true"
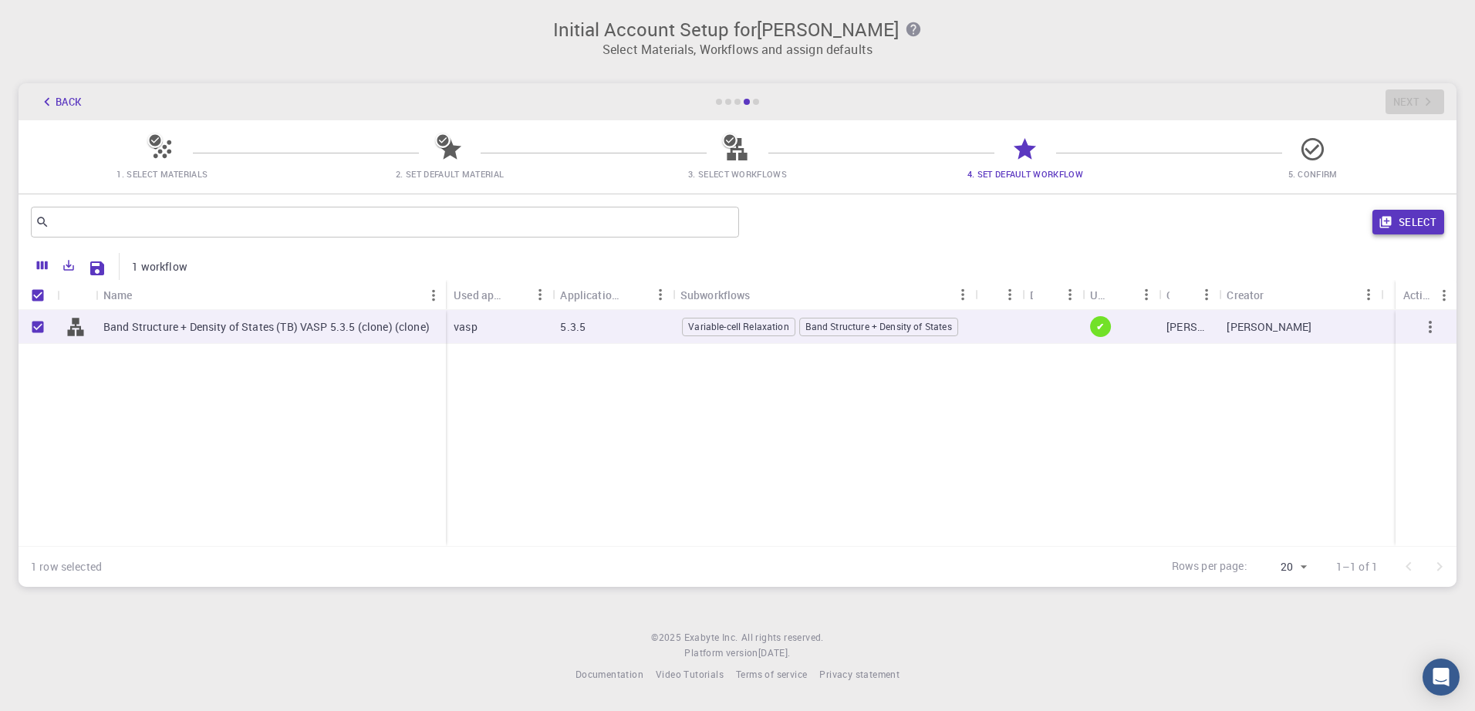
click at [1410, 225] on button "Select" at bounding box center [1409, 222] width 72 height 25
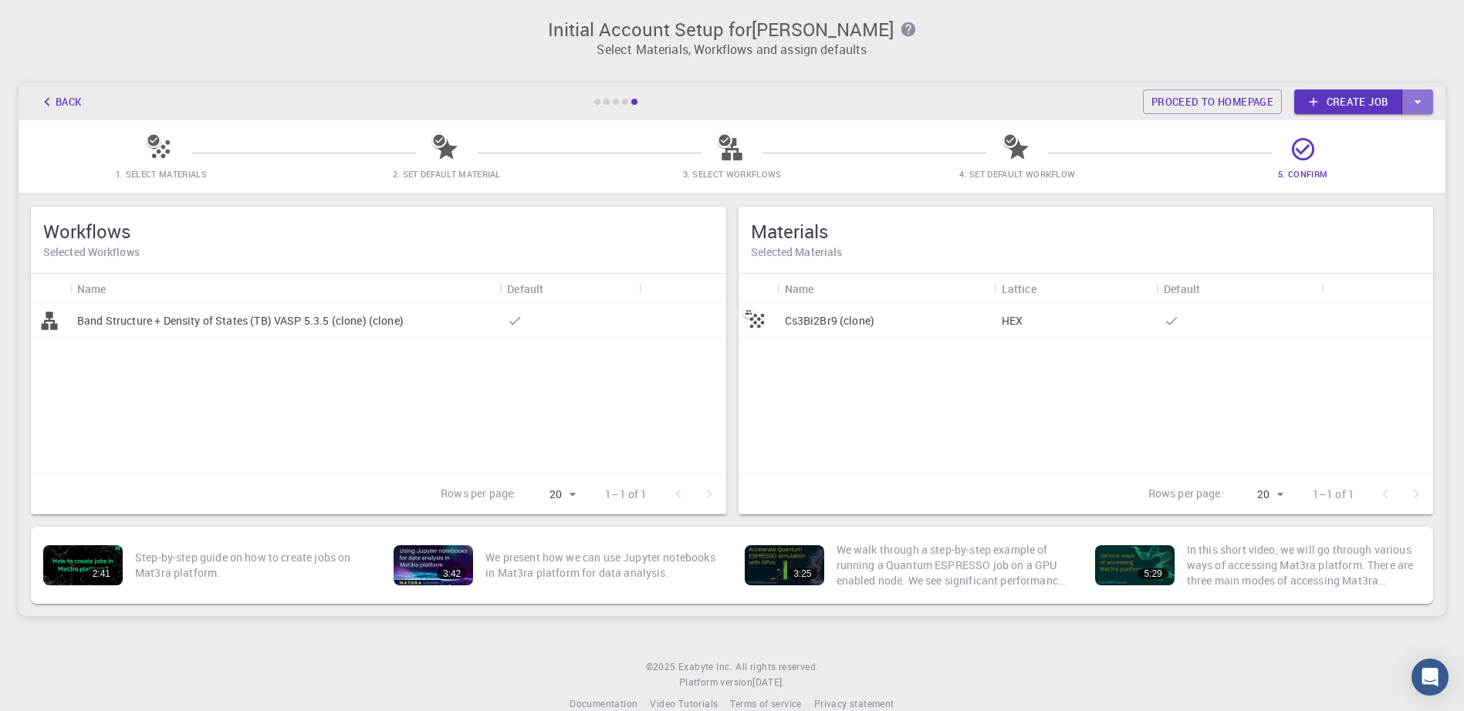
click at [1418, 106] on icon "button" at bounding box center [1417, 101] width 17 height 17
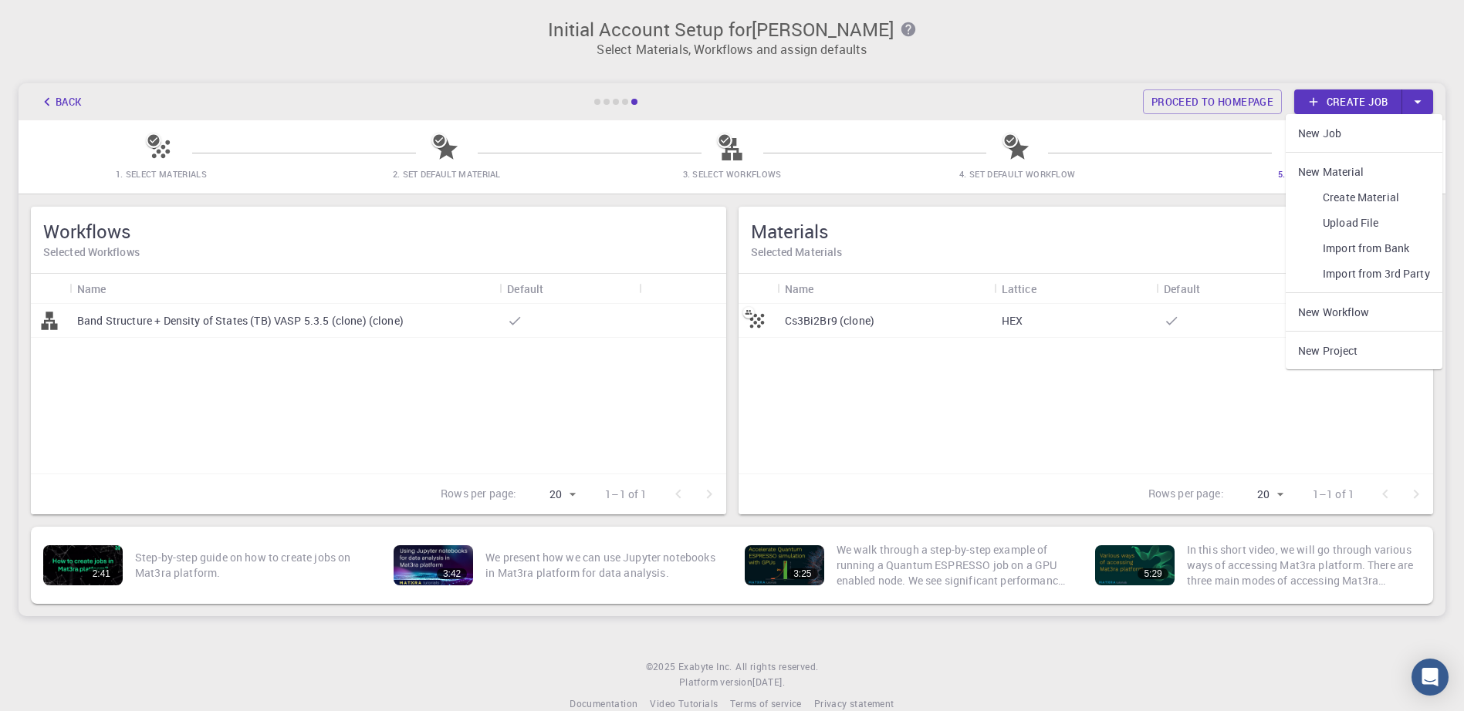
click at [1043, 410] on div "Cs3Bi2Br9 (clone) HEX" at bounding box center [1085, 389] width 695 height 170
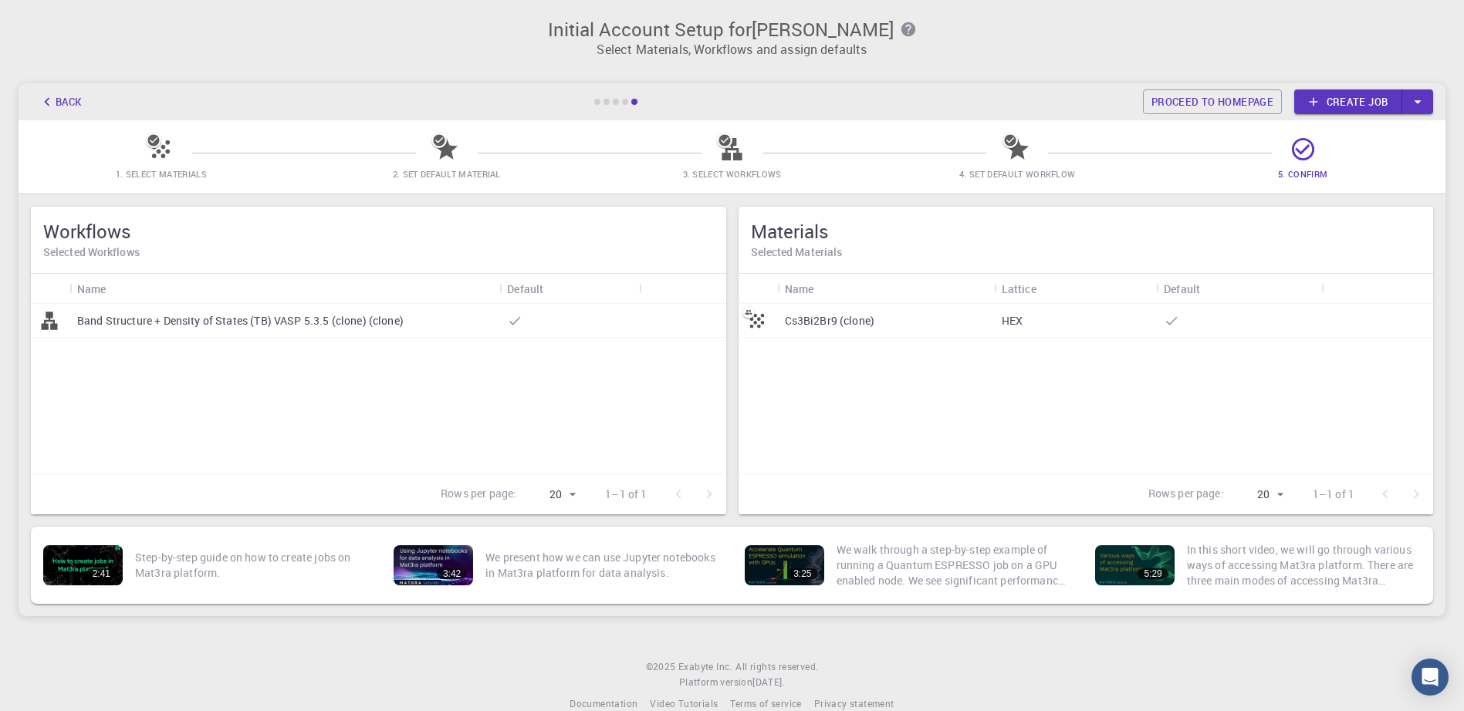
click at [1343, 104] on link "Create job" at bounding box center [1348, 102] width 108 height 25
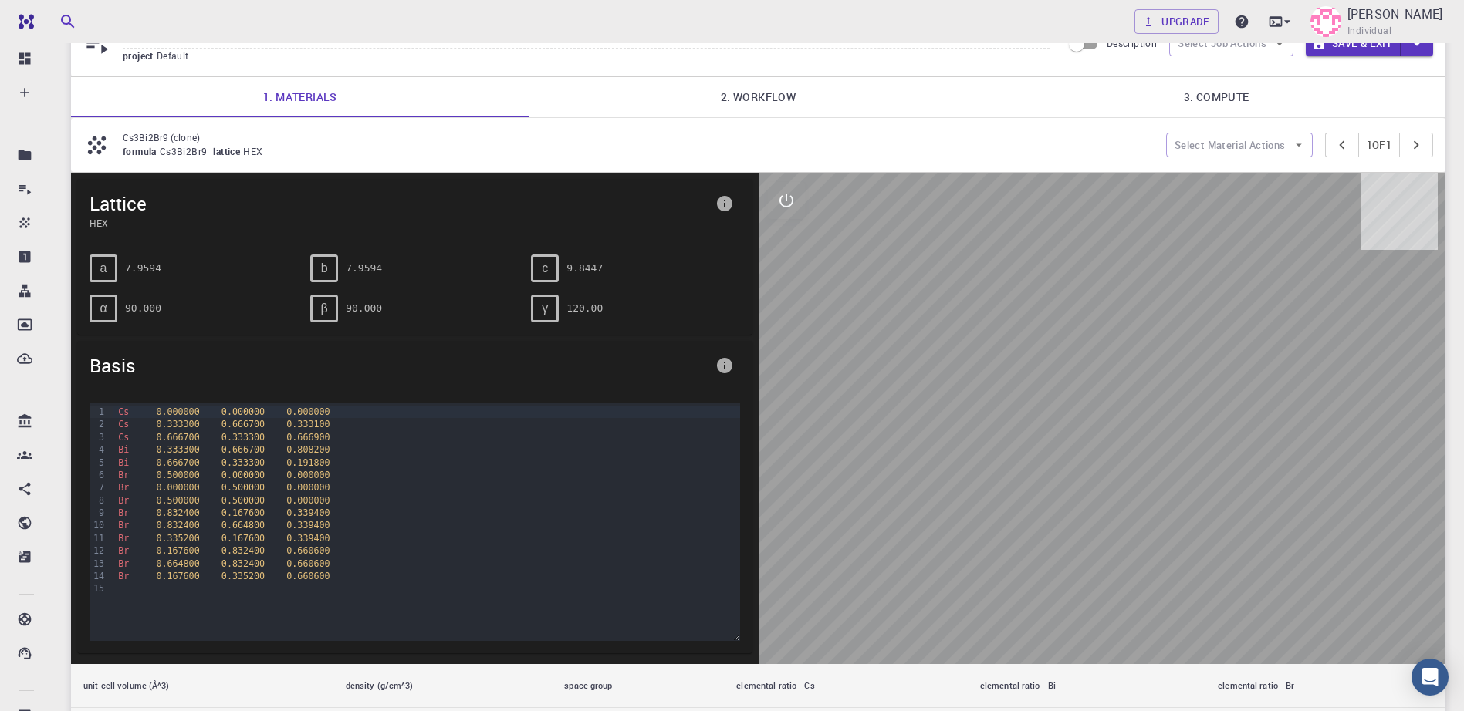
scroll to position [77, 0]
click at [1296, 144] on icon "button" at bounding box center [1299, 145] width 6 height 3
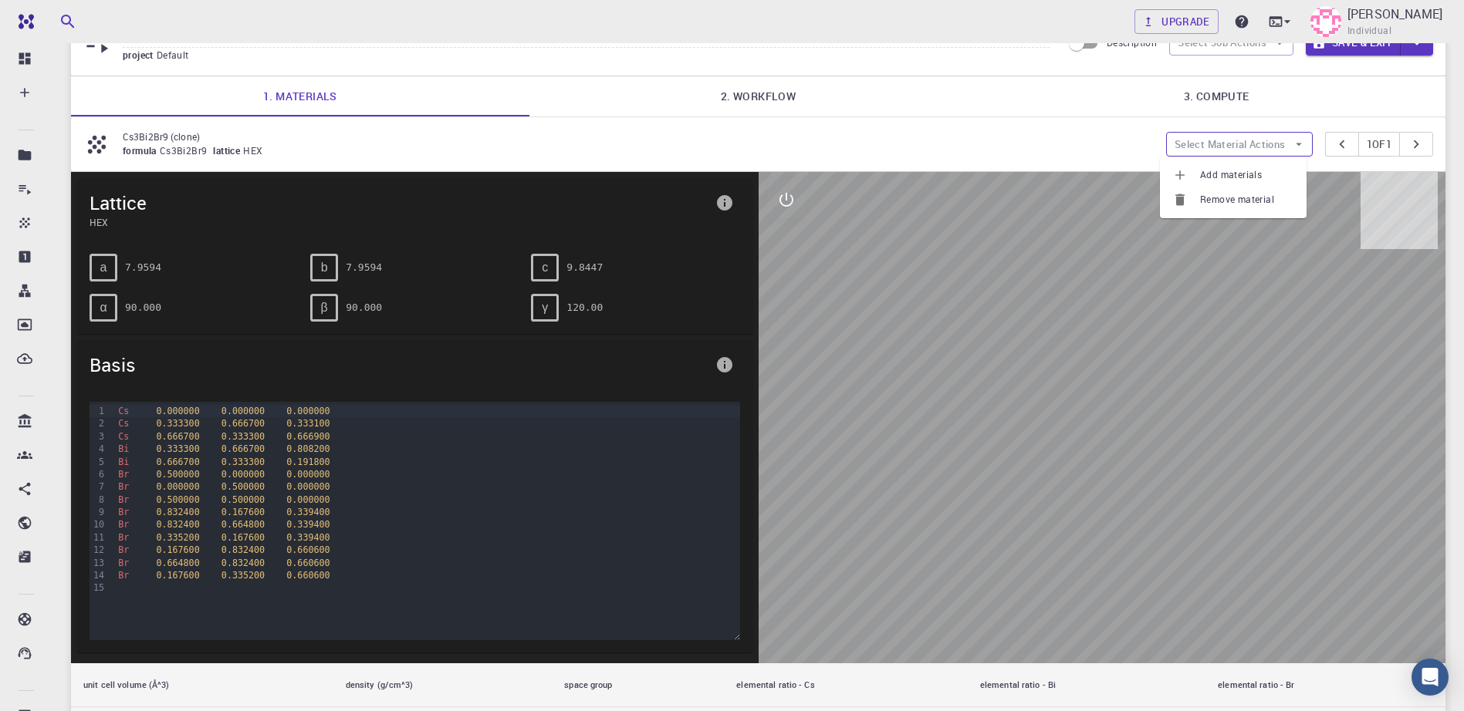
click at [1296, 144] on icon "button" at bounding box center [1299, 145] width 6 height 3
click at [991, 144] on div "formula Cs3Bi2Br9 lattice HEX" at bounding box center [638, 151] width 1031 height 15
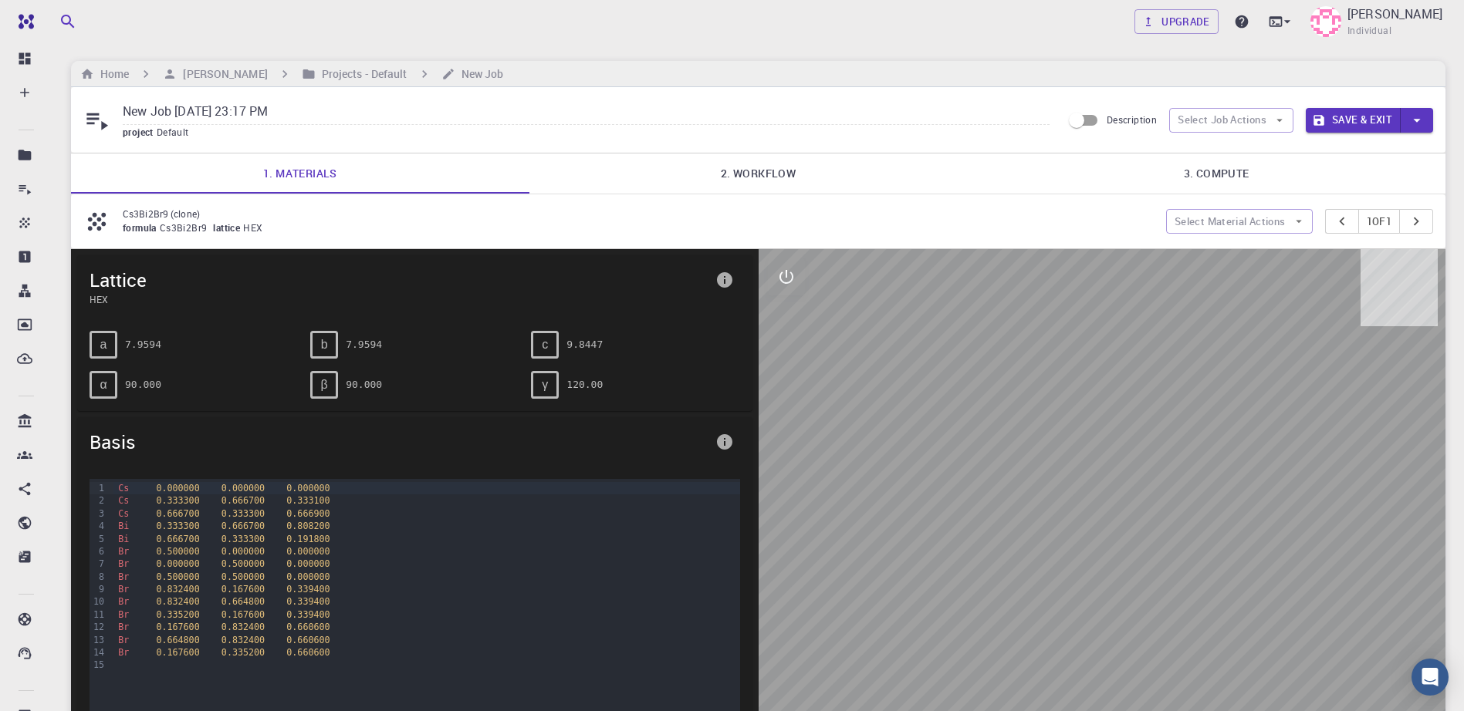
click at [732, 171] on link "2. Workflow" at bounding box center [758, 174] width 458 height 40
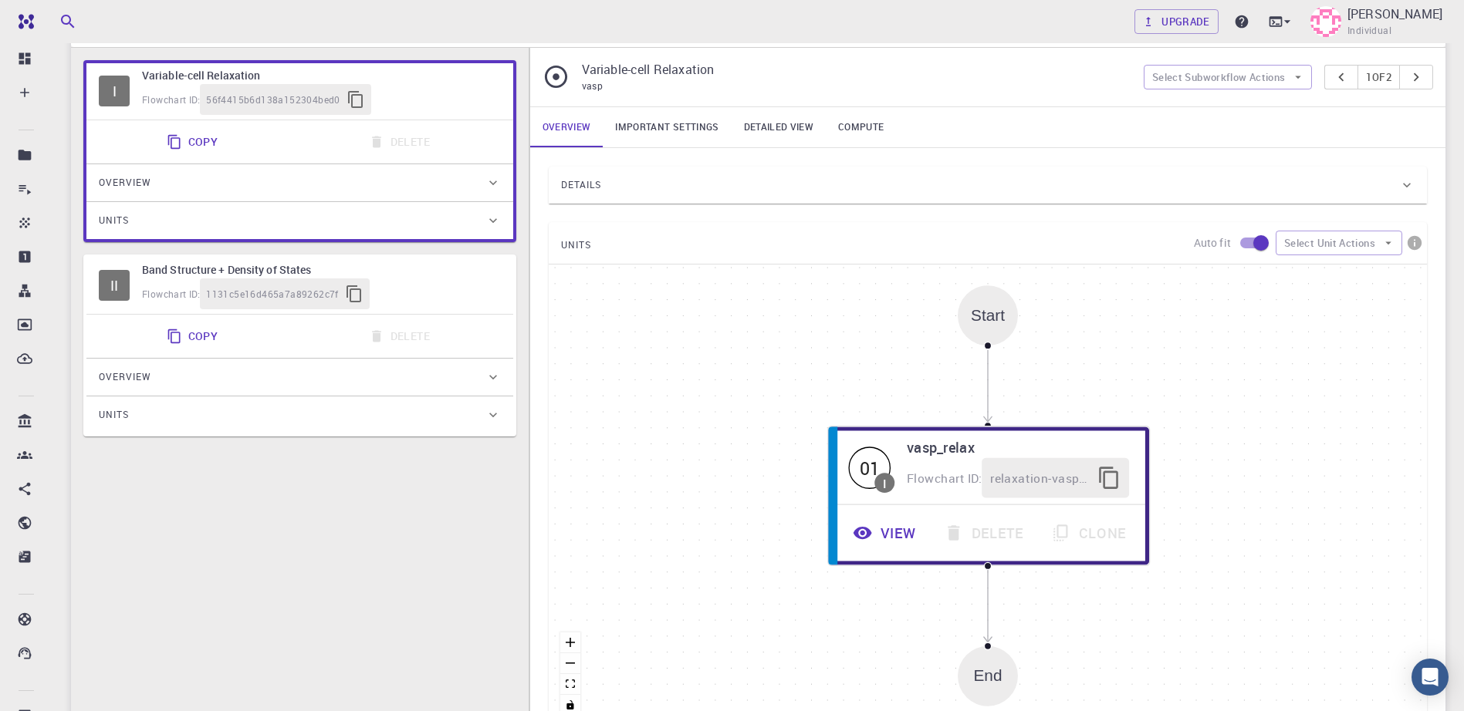
scroll to position [232, 0]
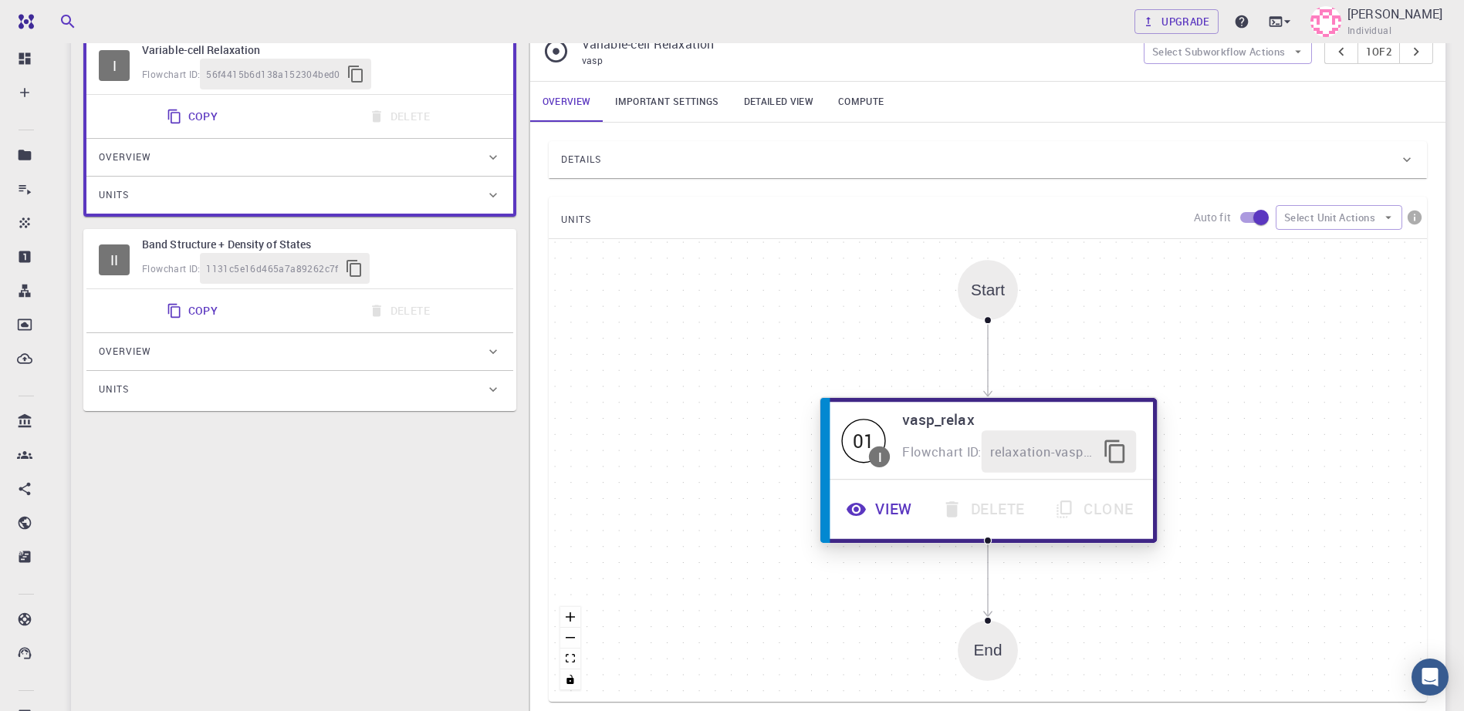
click at [886, 509] on button "View" at bounding box center [881, 509] width 96 height 42
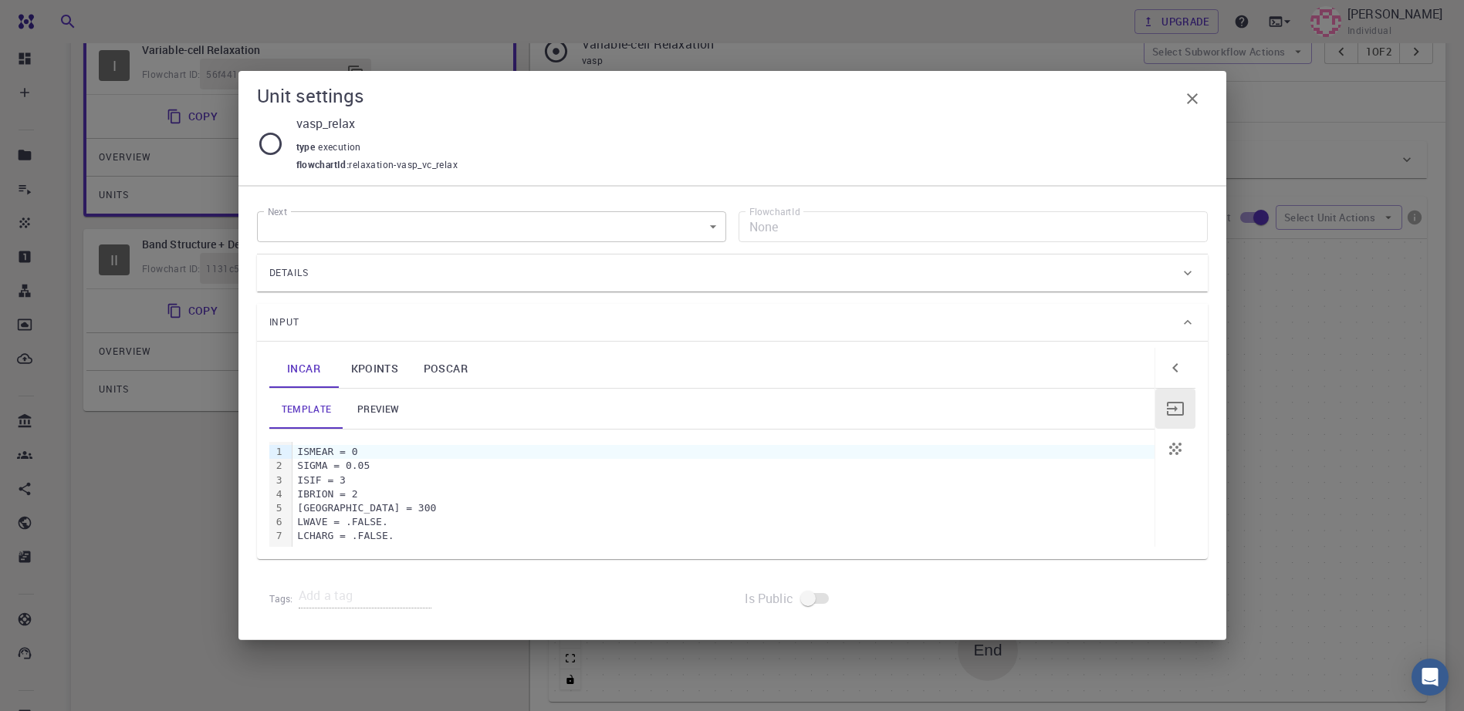
click at [370, 405] on link "preview" at bounding box center [377, 409] width 69 height 40
click at [310, 403] on link "template" at bounding box center [306, 409] width 75 height 40
click at [333, 536] on div "LCHARG = .FALSE." at bounding box center [722, 536] width 861 height 14
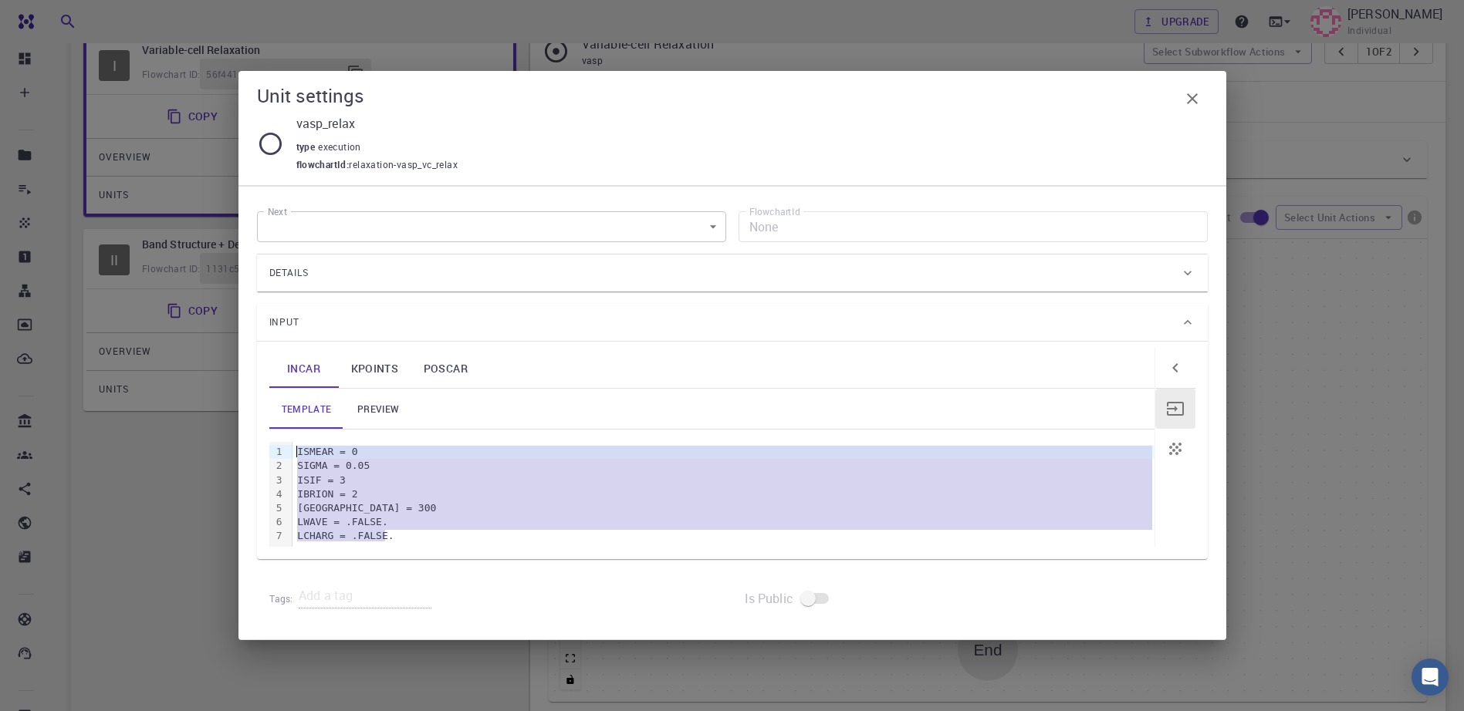
drag, startPoint x: 392, startPoint y: 535, endPoint x: 293, endPoint y: 448, distance: 131.2
click at [293, 448] on div "ISMEAR = 0 SIGMA = 0.05 ISIF = 3 IBRION = 2 NSW = 300 LWAVE = .FALSE. LCHARG = …" at bounding box center [722, 494] width 861 height 104
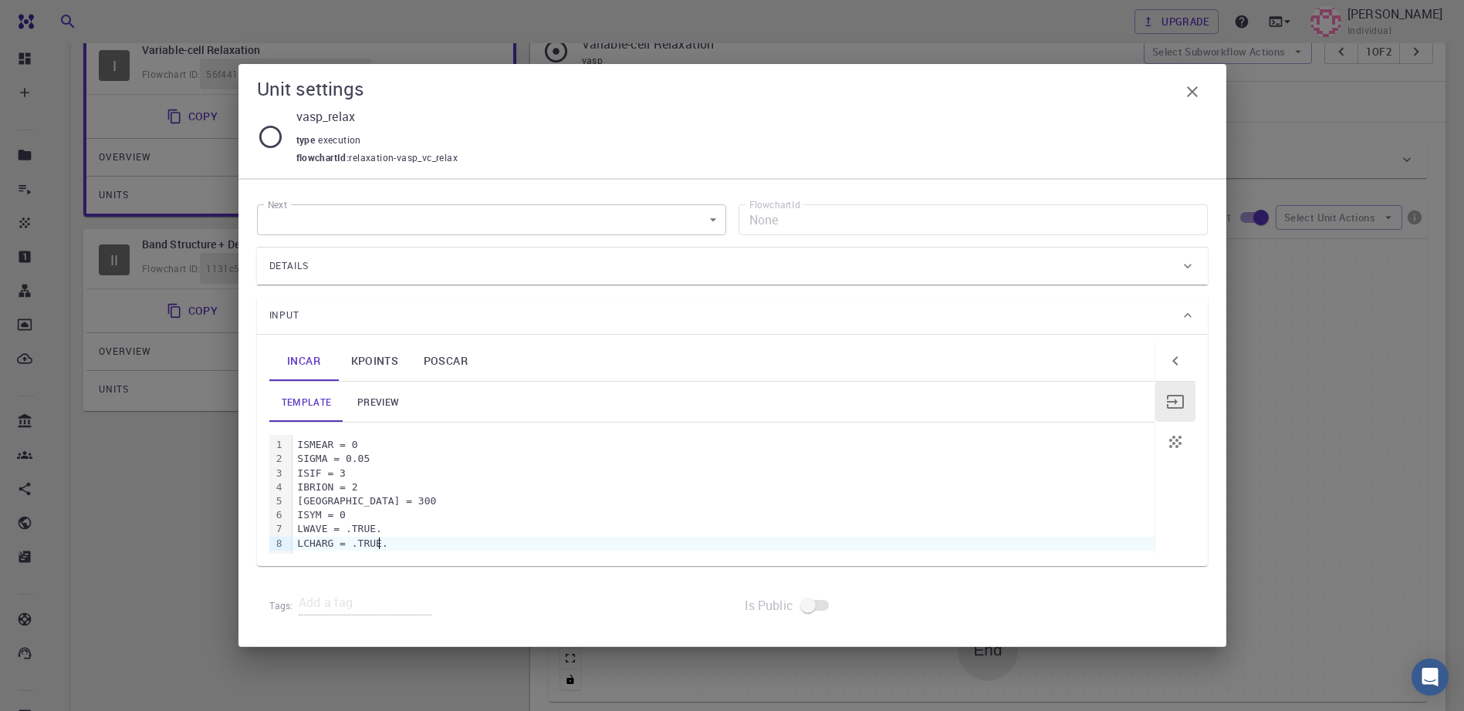
click at [343, 586] on div "Tags:" at bounding box center [494, 607] width 475 height 56
click at [409, 536] on div "ISMEAR = 0 SIGMA = 0.05 ISIF = 3 IBRION = 2 NSW = 300 ISYM = 0 LWAVE = .TRUE. L…" at bounding box center [722, 494] width 861 height 119
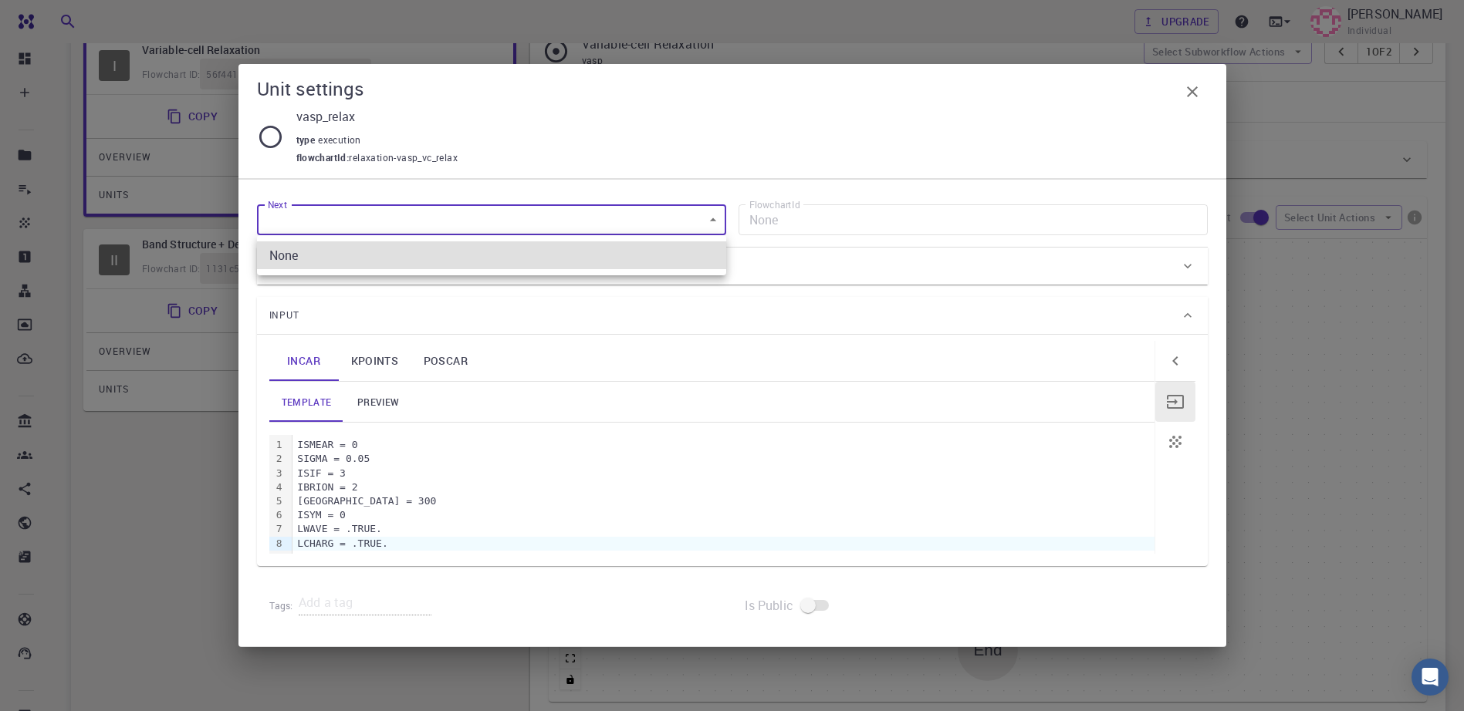
click at [704, 216] on body "Free Dashboard Create New Job New Material Create Material Upload File Import f…" at bounding box center [732, 333] width 1464 height 1130
click at [704, 216] on div at bounding box center [732, 355] width 1464 height 711
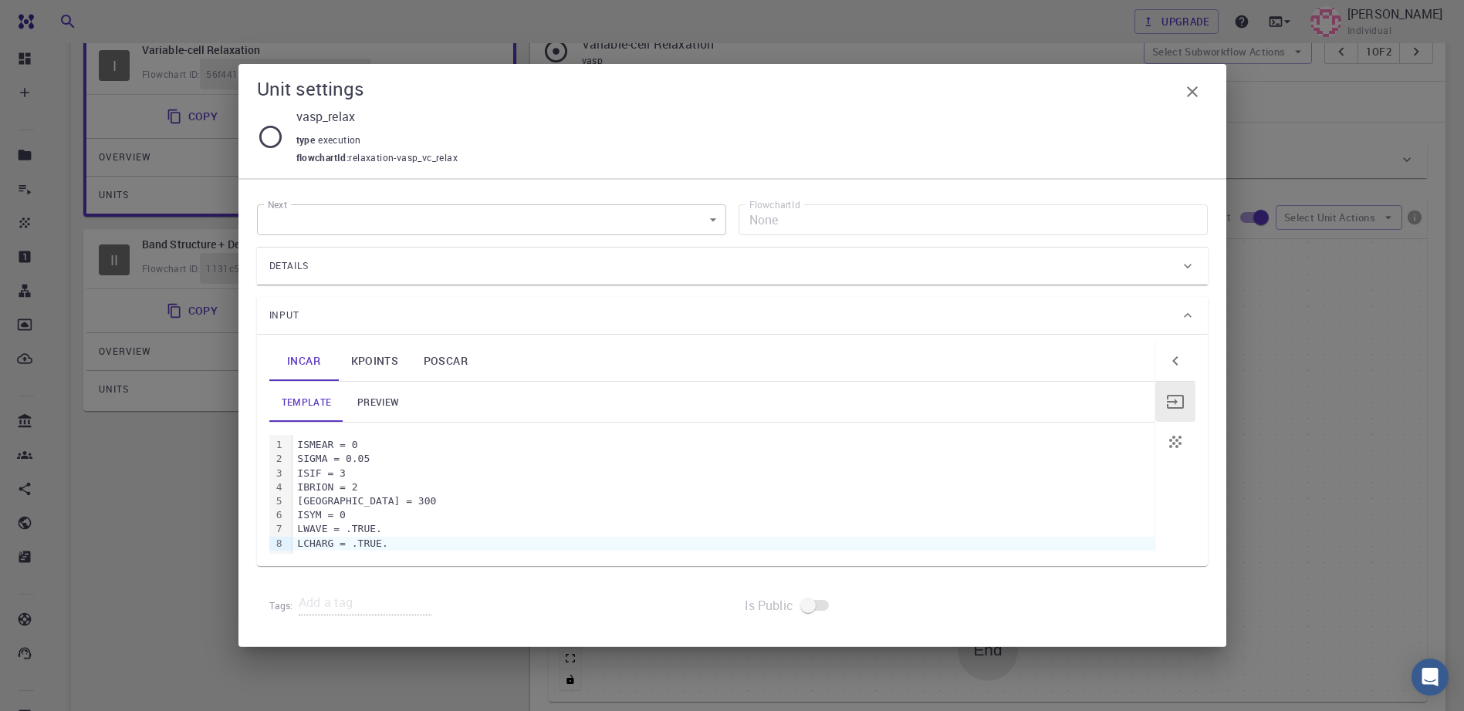
click at [276, 140] on icon at bounding box center [270, 136] width 27 height 27
click at [1177, 400] on icon "button" at bounding box center [1175, 402] width 19 height 19
click at [844, 614] on div "Is Public" at bounding box center [969, 607] width 475 height 56
click at [1175, 443] on icon "button" at bounding box center [1175, 442] width 19 height 19
click at [1193, 92] on icon "button" at bounding box center [1192, 91] width 11 height 11
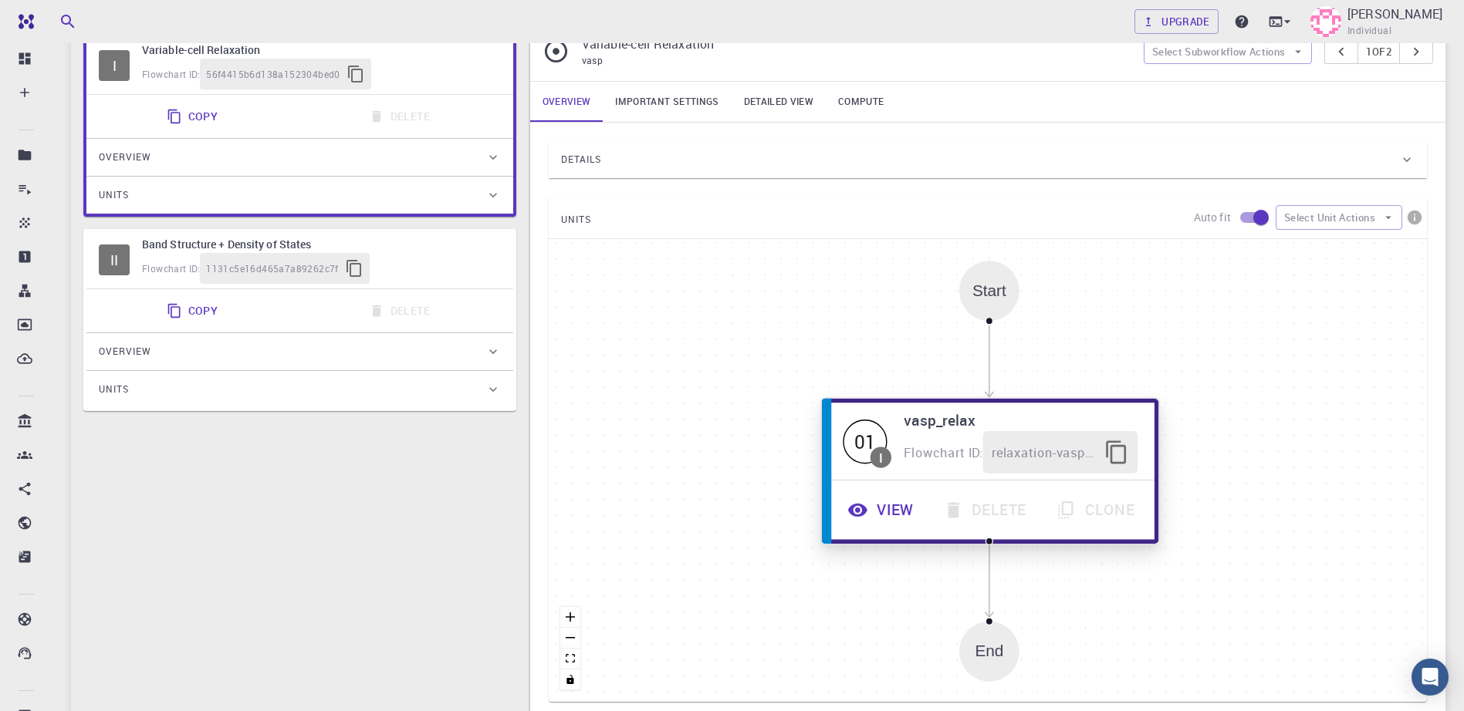
click at [889, 505] on button "View" at bounding box center [882, 510] width 96 height 42
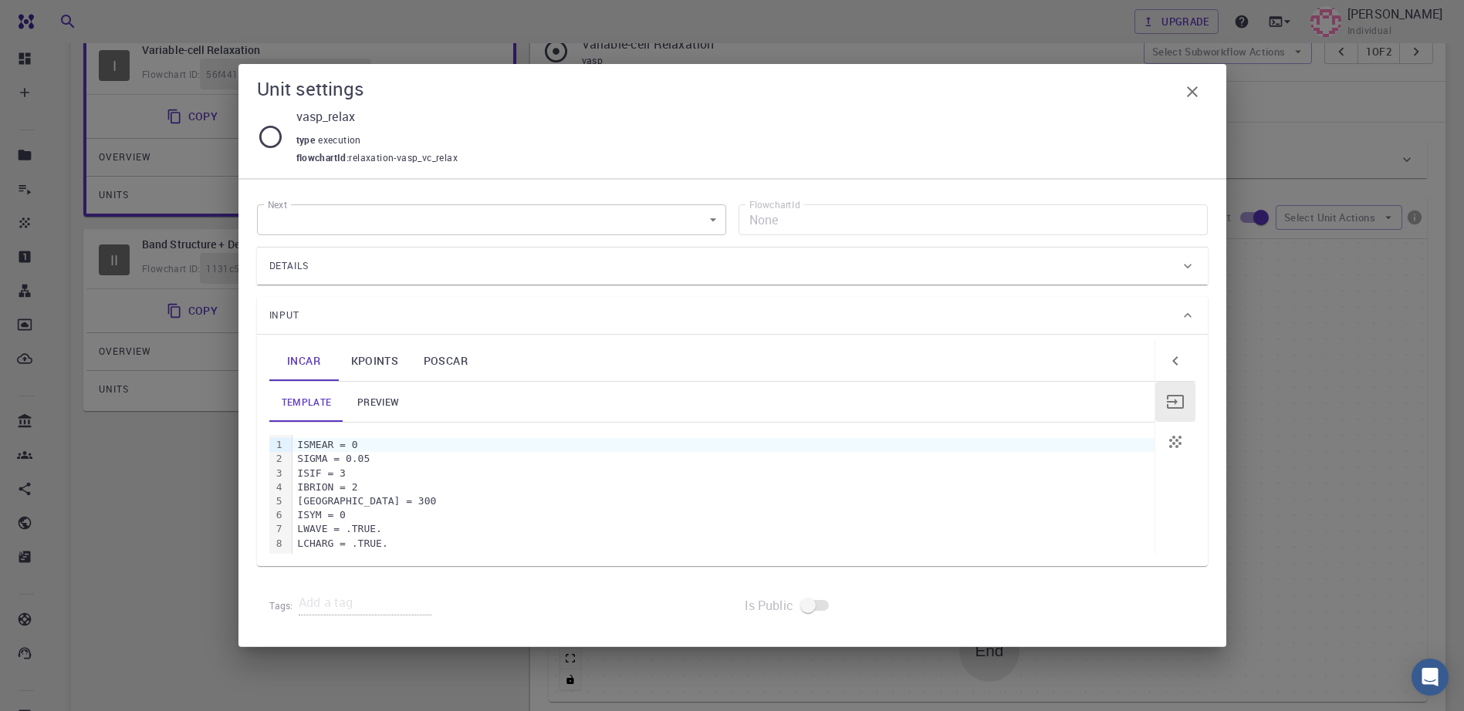
click at [1199, 90] on icon "button" at bounding box center [1192, 92] width 19 height 19
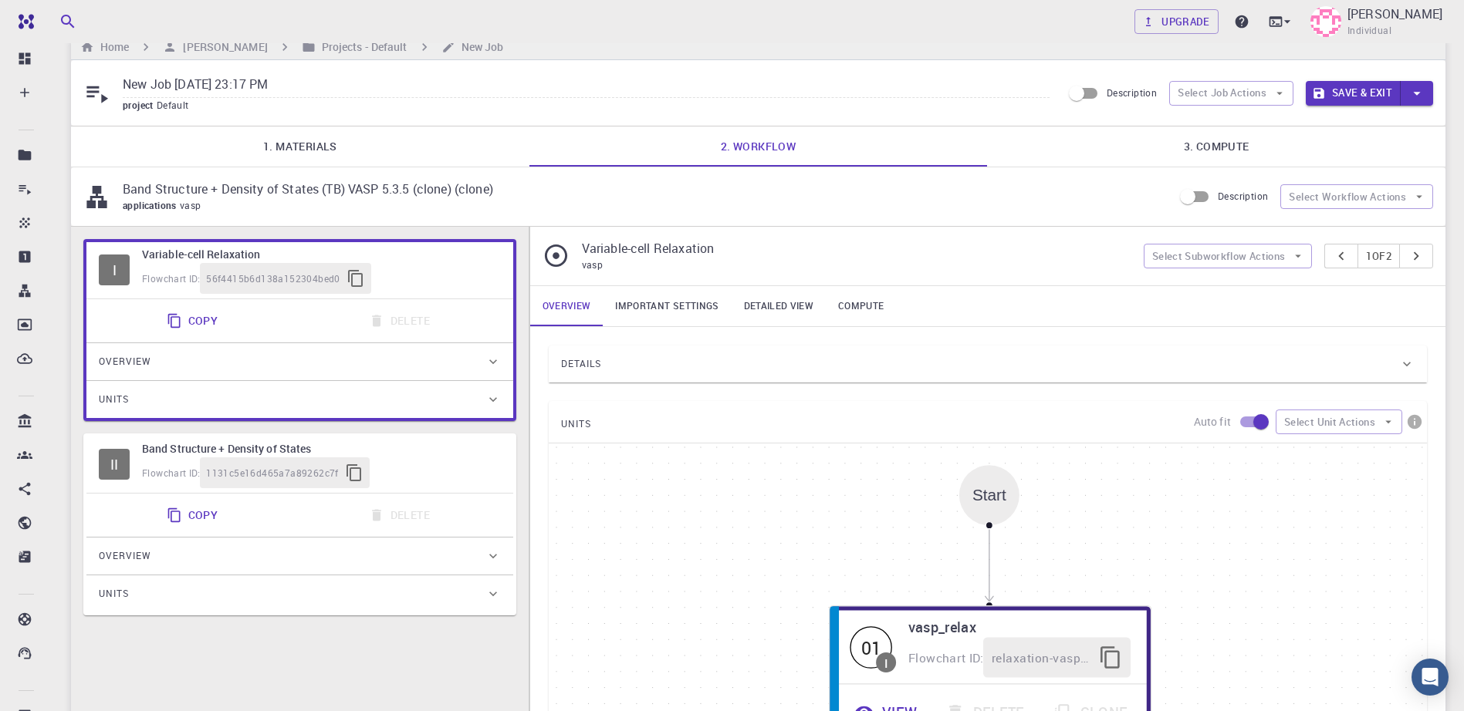
scroll to position [0, 0]
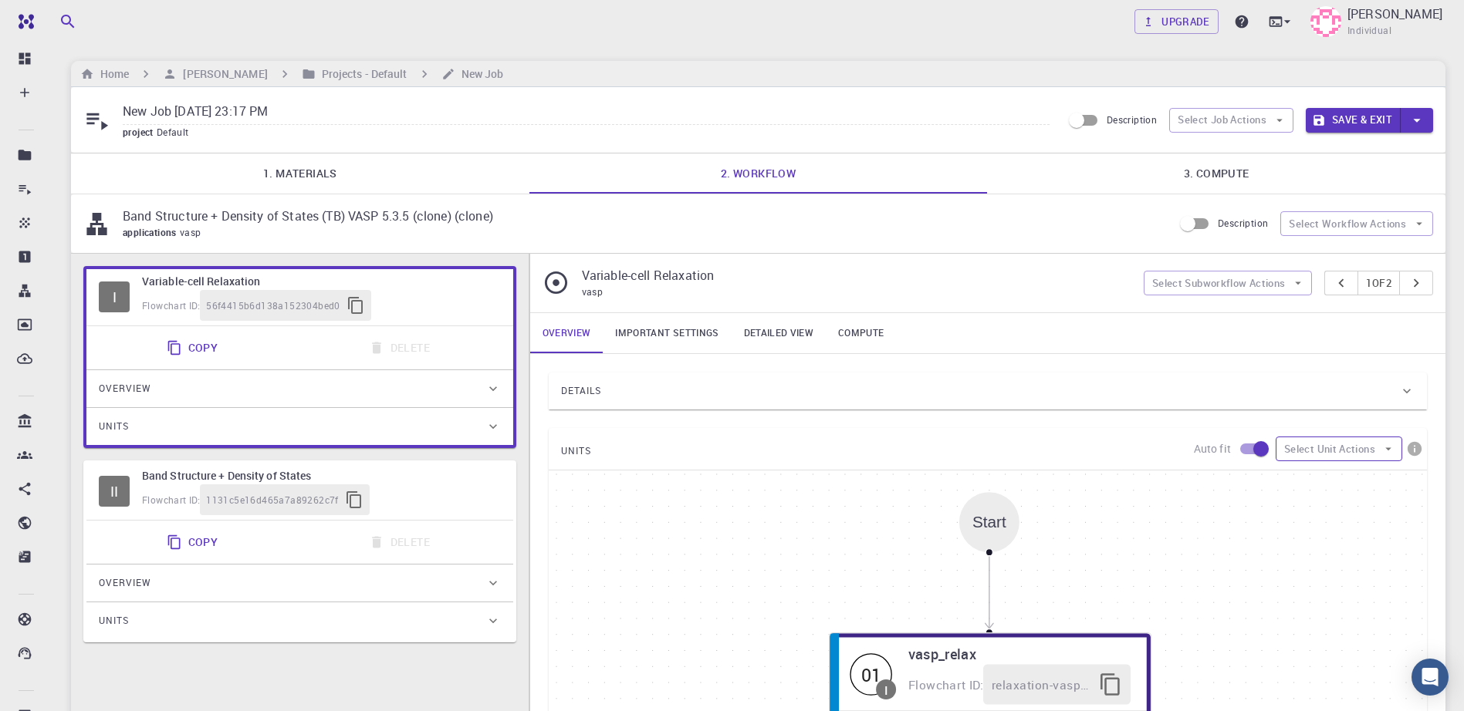
click at [1387, 448] on icon "button" at bounding box center [1388, 449] width 6 height 3
click at [854, 337] on link "Compute" at bounding box center [861, 333] width 70 height 40
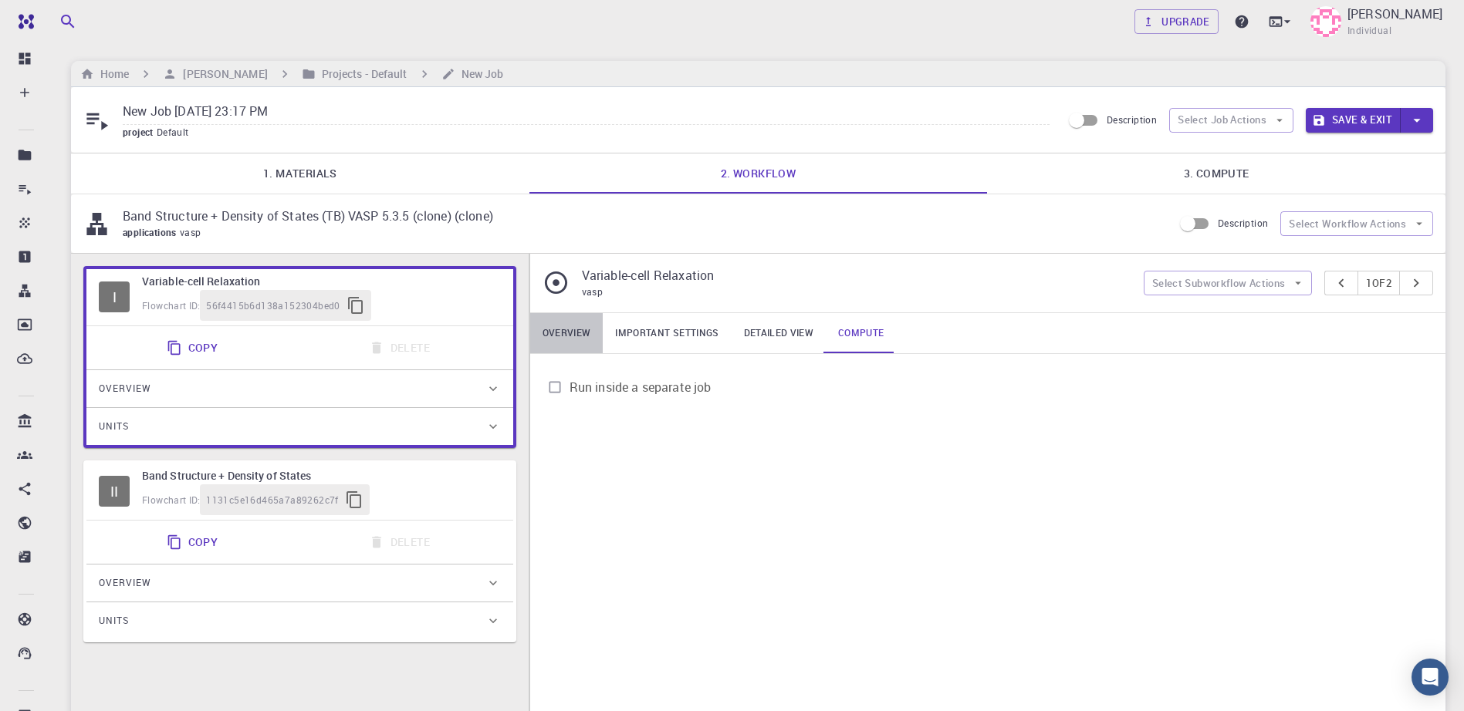
click at [561, 326] on link "Overview" at bounding box center [566, 333] width 73 height 40
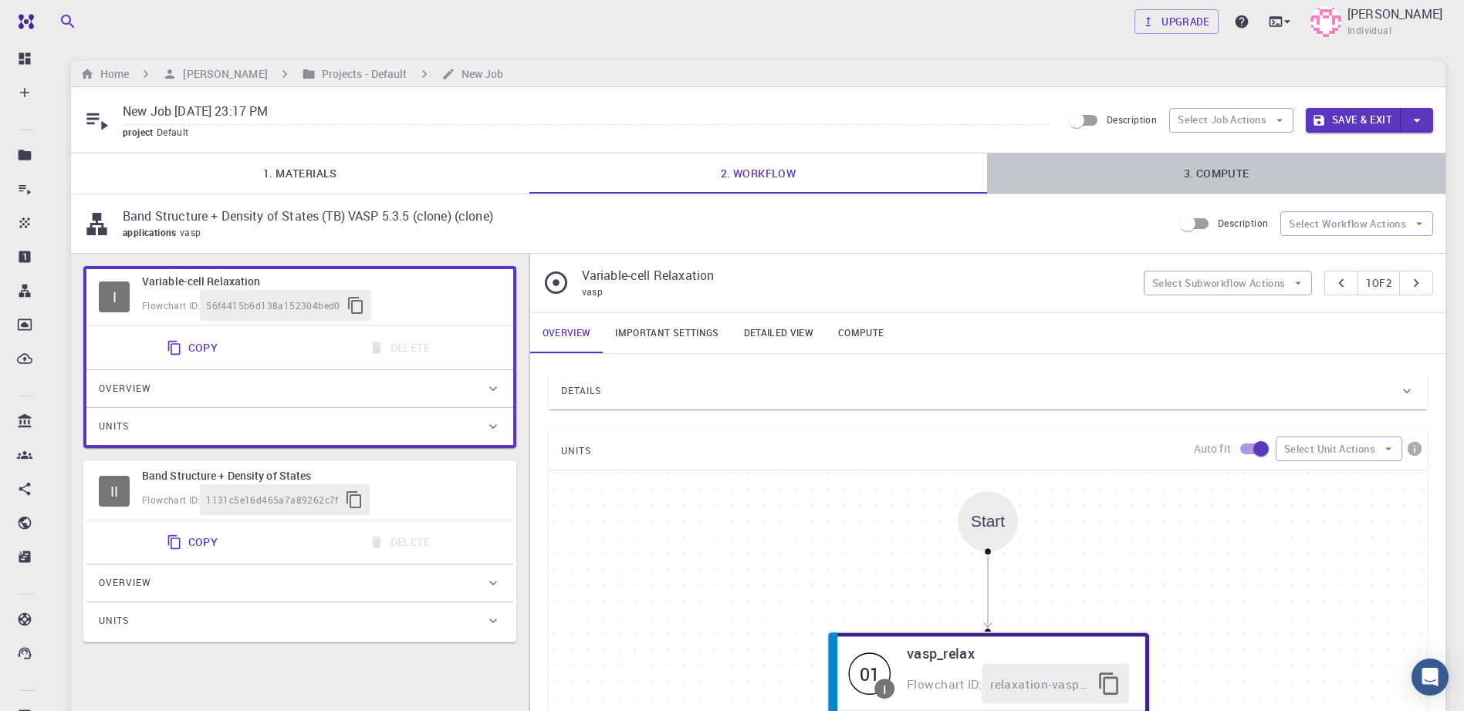
click at [1205, 174] on link "3. Compute" at bounding box center [1216, 174] width 458 height 40
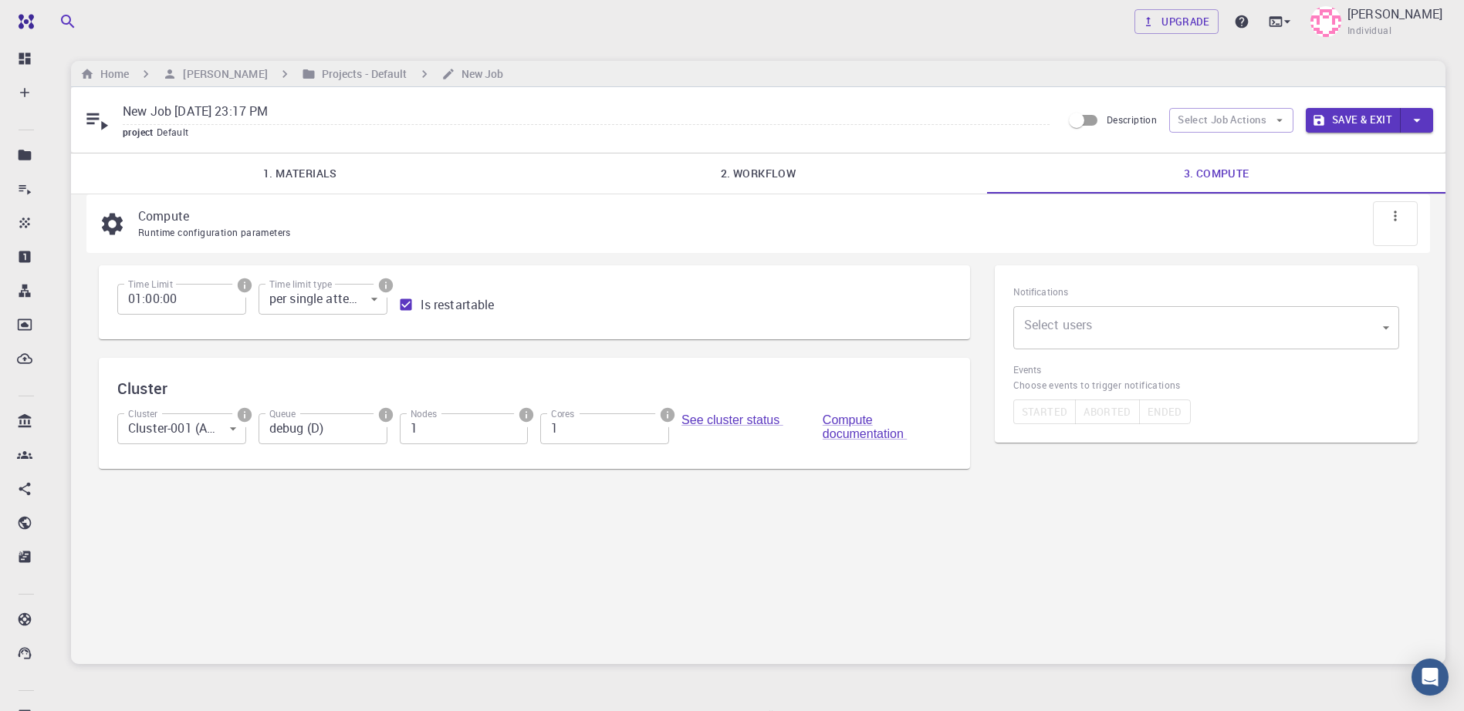
click at [761, 173] on link "2. Workflow" at bounding box center [758, 174] width 458 height 40
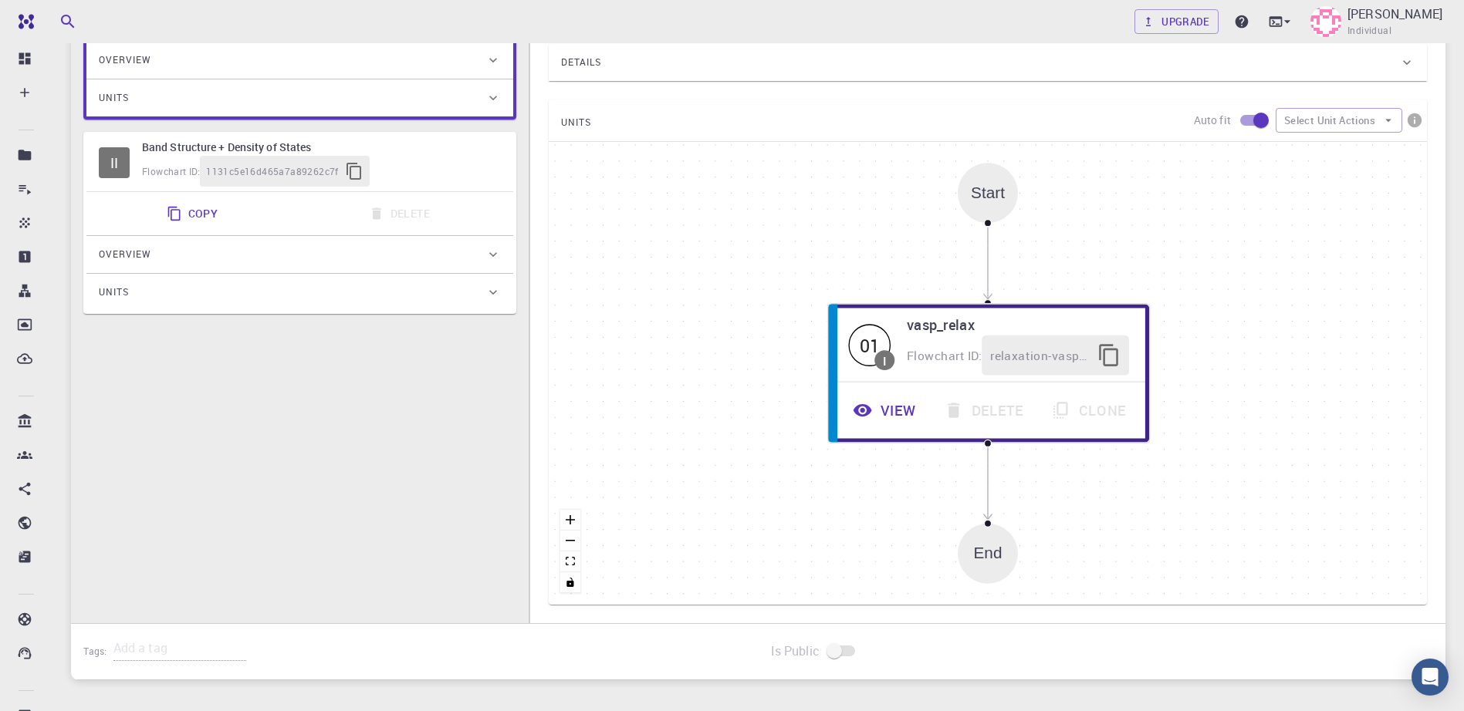
scroll to position [418, 0]
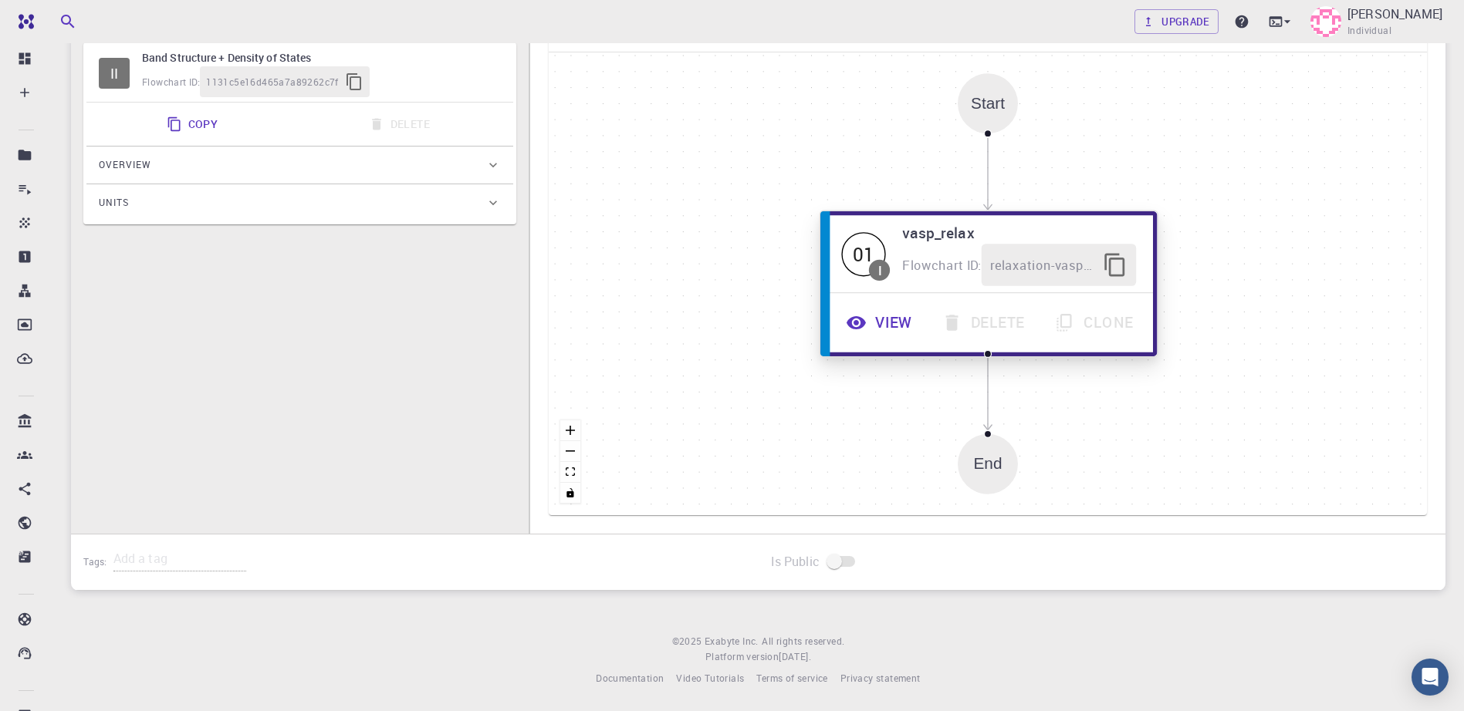
click at [867, 252] on div "01" at bounding box center [863, 254] width 44 height 44
click at [884, 269] on span "I" at bounding box center [878, 269] width 21 height 21
click at [1116, 263] on icon "button" at bounding box center [1113, 265] width 25 height 25
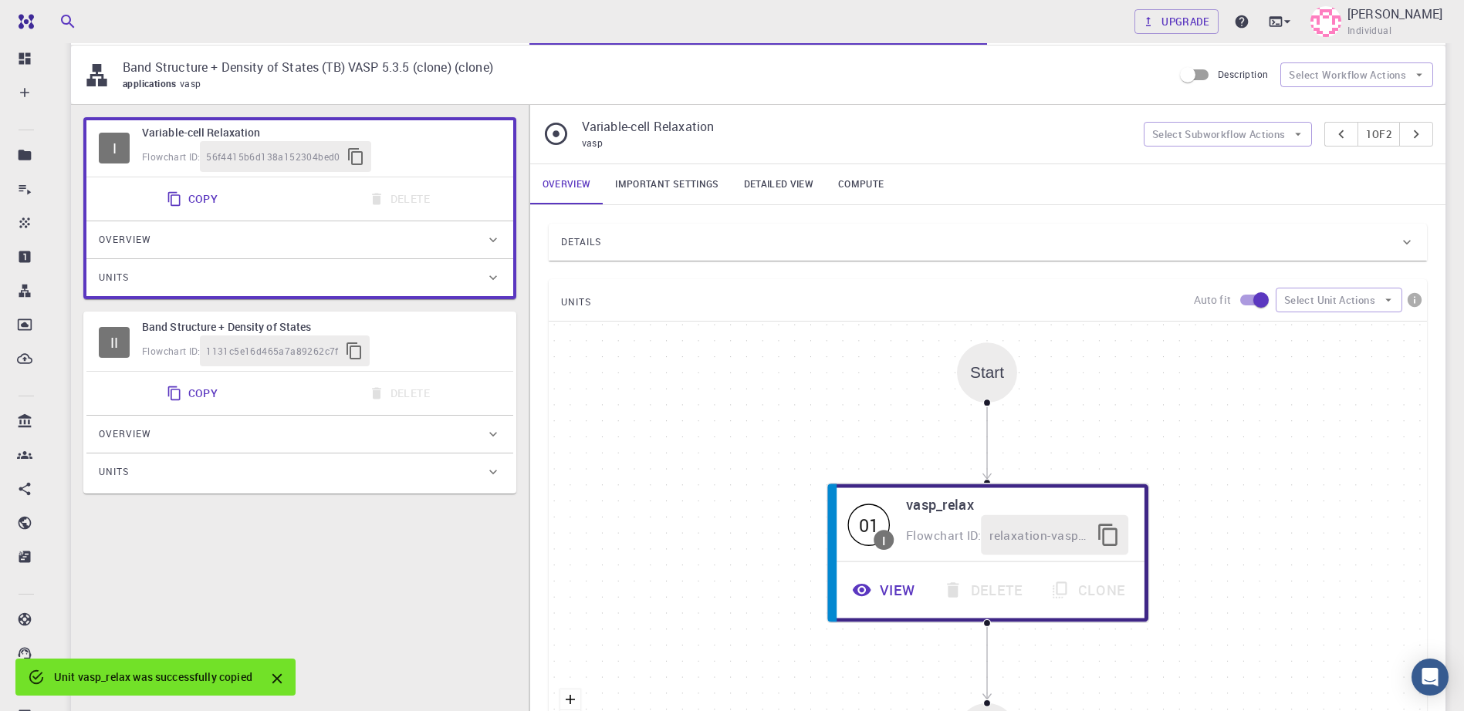
scroll to position [110, 0]
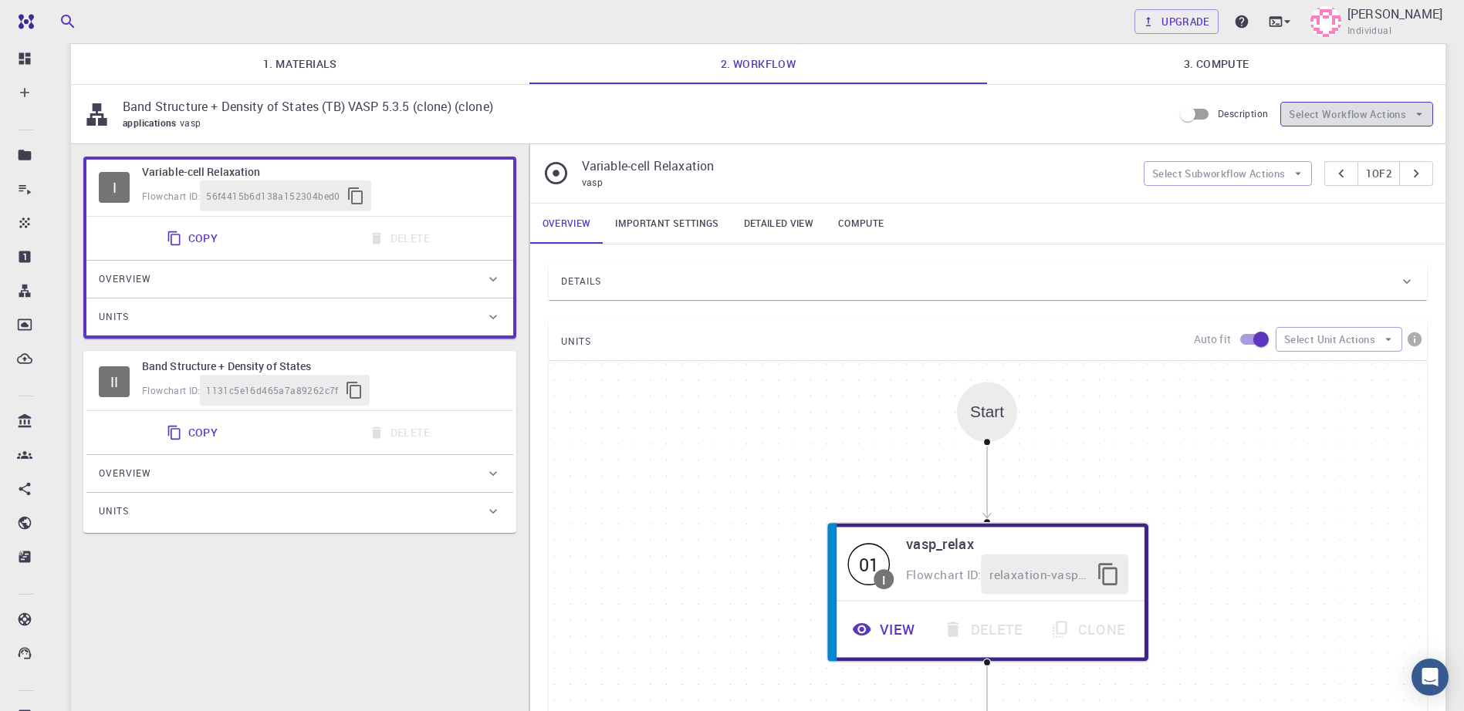
click at [1423, 113] on icon "button" at bounding box center [1419, 114] width 14 height 14
click at [818, 109] on p "Band Structure + Density of States (TB) VASP 5.3.5 (clone) (clone)" at bounding box center [642, 106] width 1038 height 19
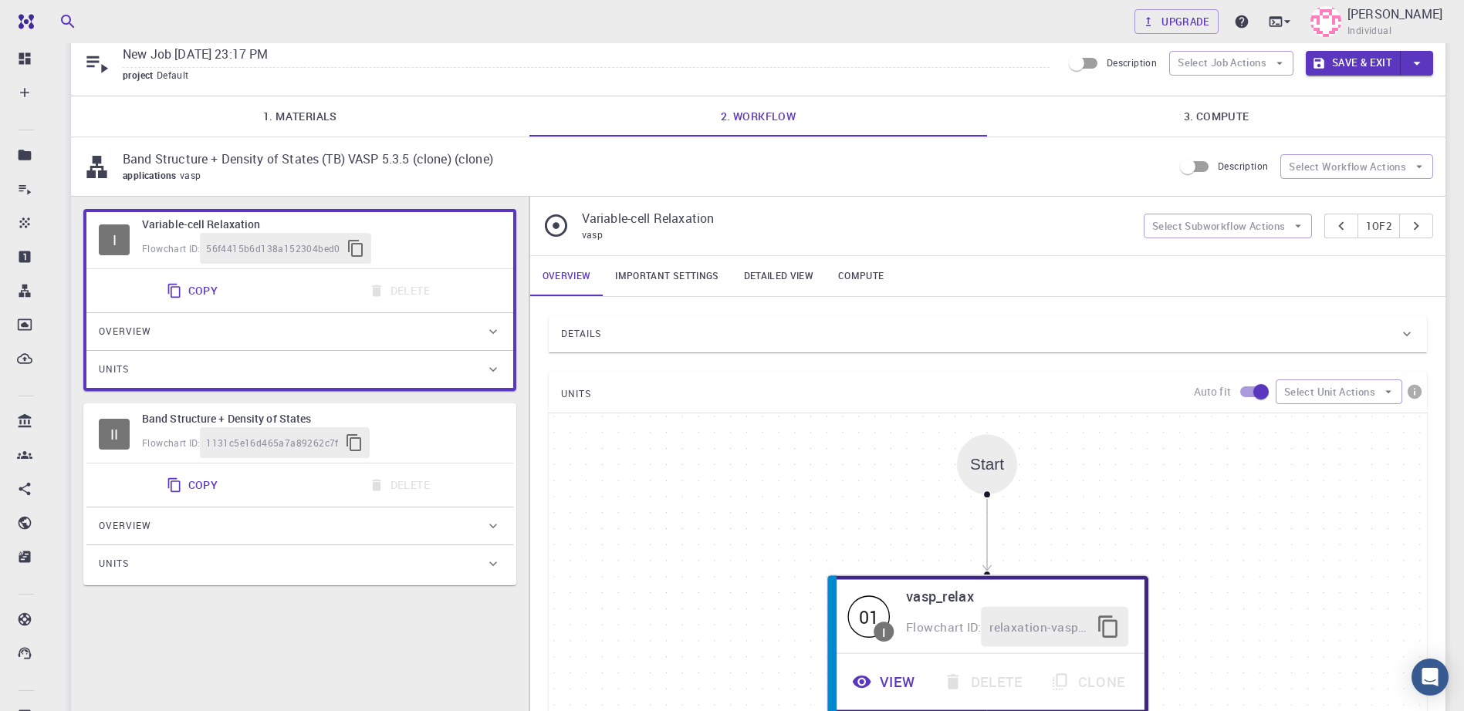
scroll to position [0, 0]
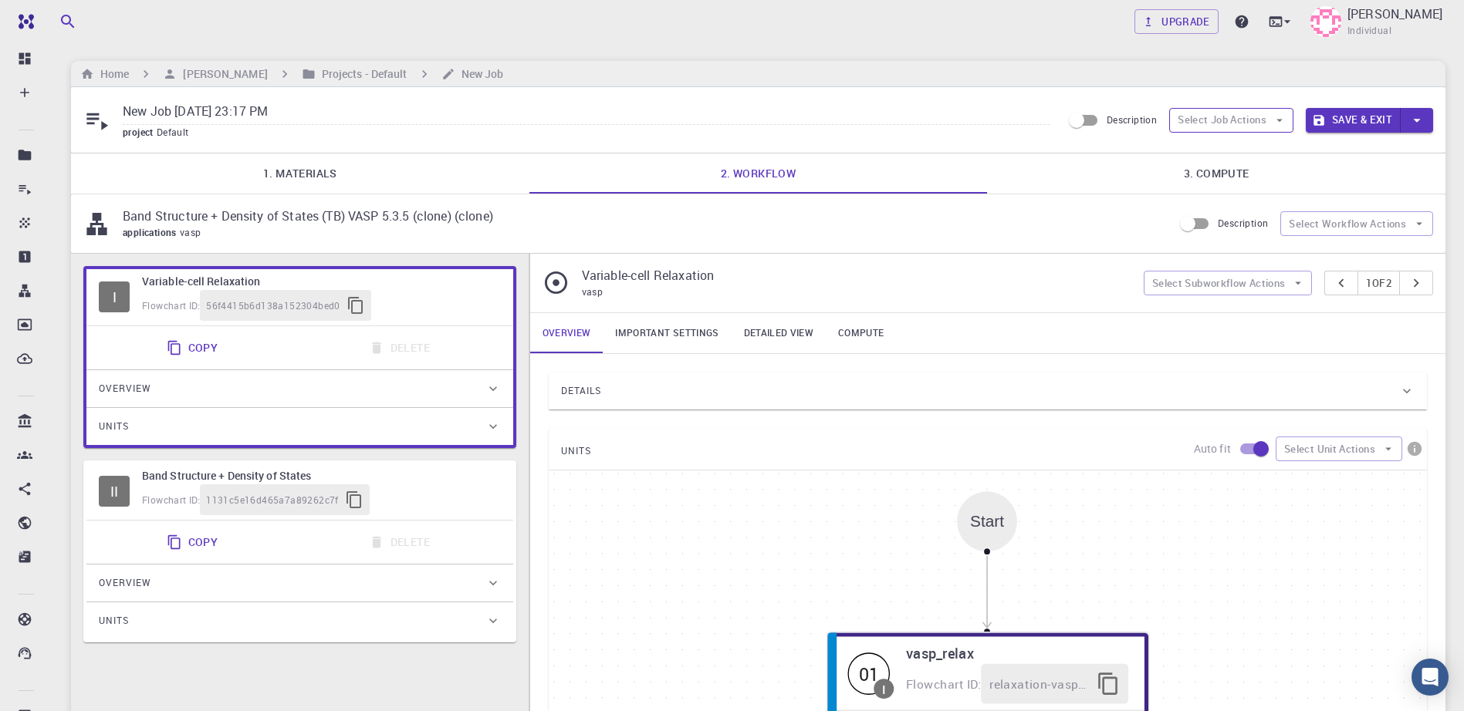
click at [1280, 124] on icon "button" at bounding box center [1279, 120] width 14 height 14
click at [1222, 119] on button "Select Job Actions" at bounding box center [1231, 120] width 124 height 25
click at [1418, 123] on icon "button" at bounding box center [1416, 120] width 17 height 17
click at [928, 113] on div at bounding box center [732, 355] width 1464 height 711
click at [859, 333] on link "Compute" at bounding box center [861, 333] width 70 height 40
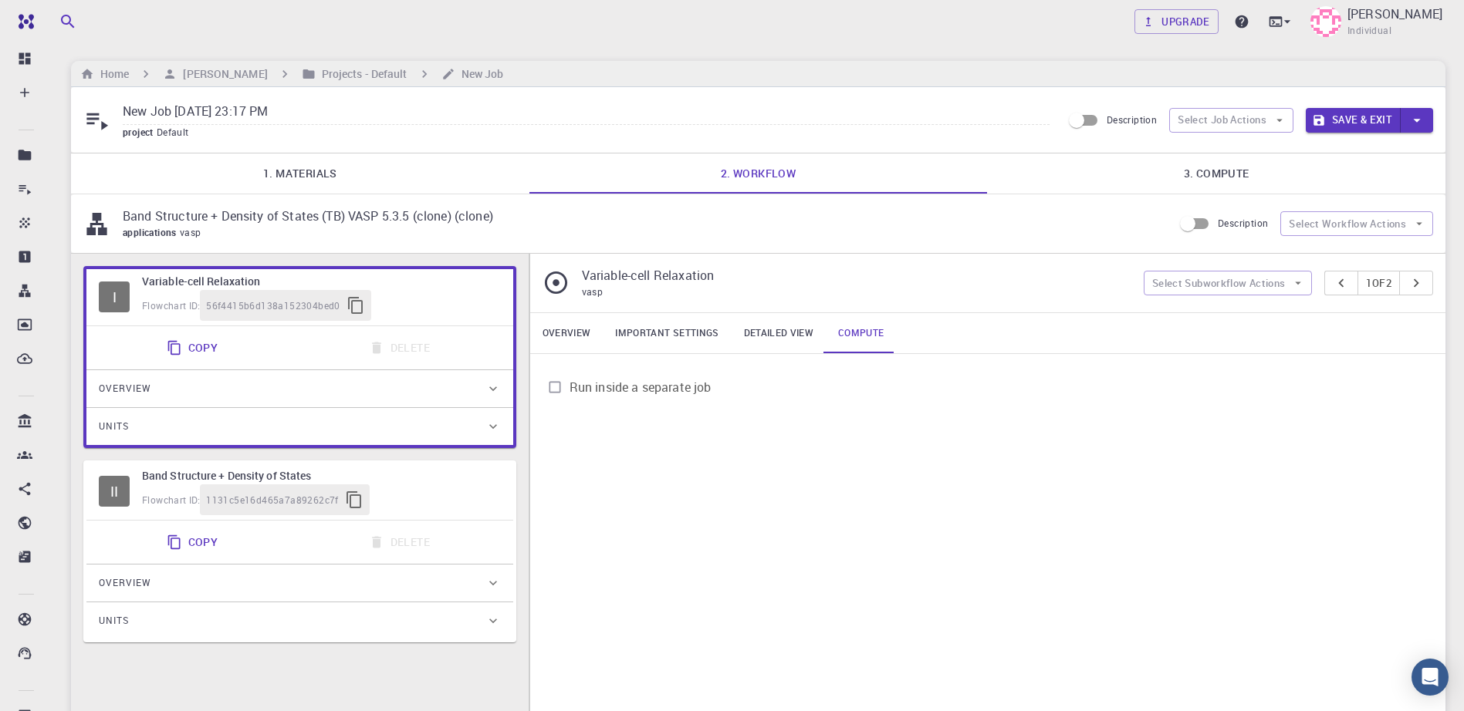
click at [555, 384] on input "Run inside a separate job" at bounding box center [554, 387] width 29 height 29
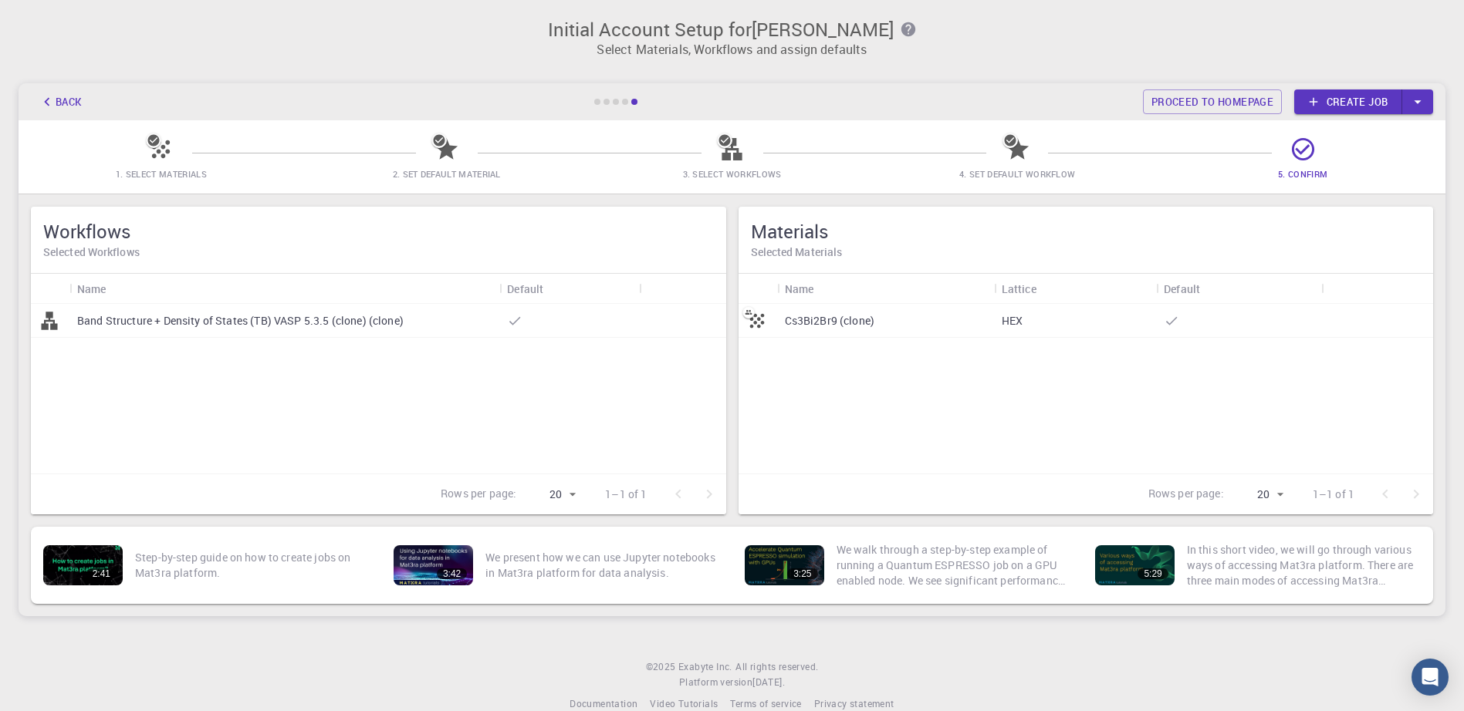
click at [843, 318] on p "Cs3Bi2Br9 (clone)" at bounding box center [830, 320] width 90 height 15
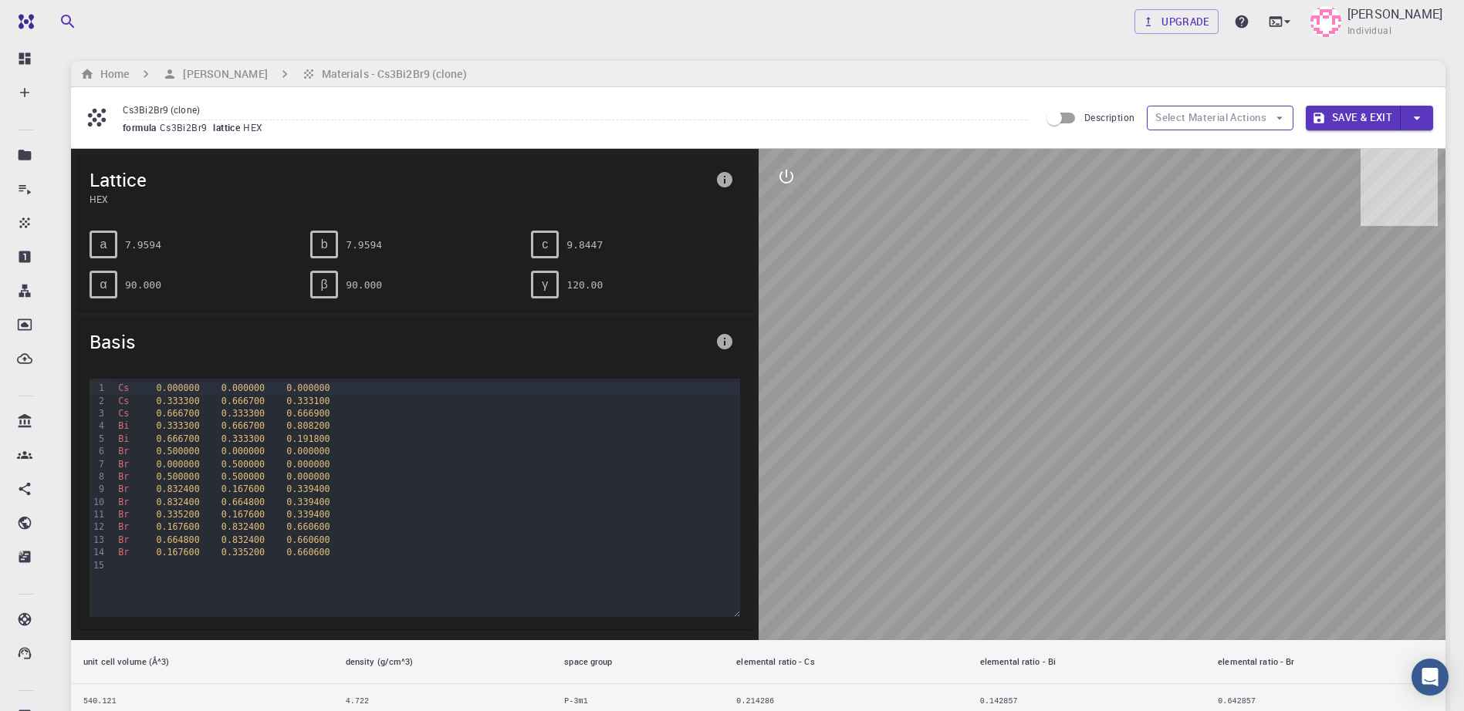
click at [1174, 119] on button "Select Material Actions" at bounding box center [1220, 118] width 147 height 25
click at [579, 120] on input "Cs3Bi2Br9 (clone)" at bounding box center [575, 110] width 904 height 21
click at [566, 130] on div "formula Cs3Bi2Br9 lattice HEX" at bounding box center [575, 127] width 904 height 15
click at [790, 176] on icon "interactive" at bounding box center [786, 176] width 19 height 19
click at [790, 177] on icon "interactive" at bounding box center [786, 176] width 19 height 19
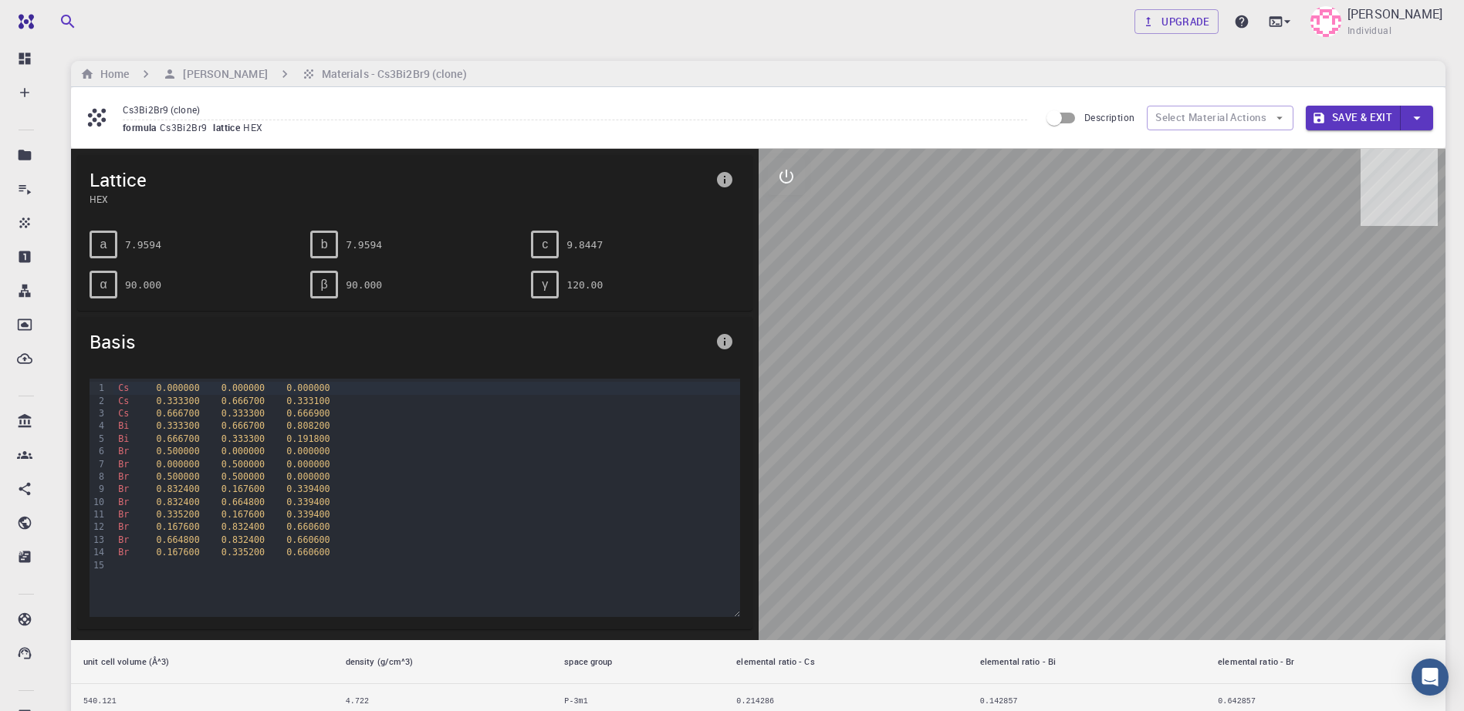
click at [1426, 122] on button "button" at bounding box center [1417, 118] width 32 height 25
click at [1420, 120] on div at bounding box center [732, 355] width 1464 height 711
click at [457, 75] on h6 "Materials - Cs3Bi2Br9 (clone)" at bounding box center [391, 74] width 151 height 17
click at [1212, 116] on button "Select Material Actions" at bounding box center [1220, 118] width 147 height 25
click at [1289, 114] on button "Select Material Actions" at bounding box center [1220, 118] width 147 height 25
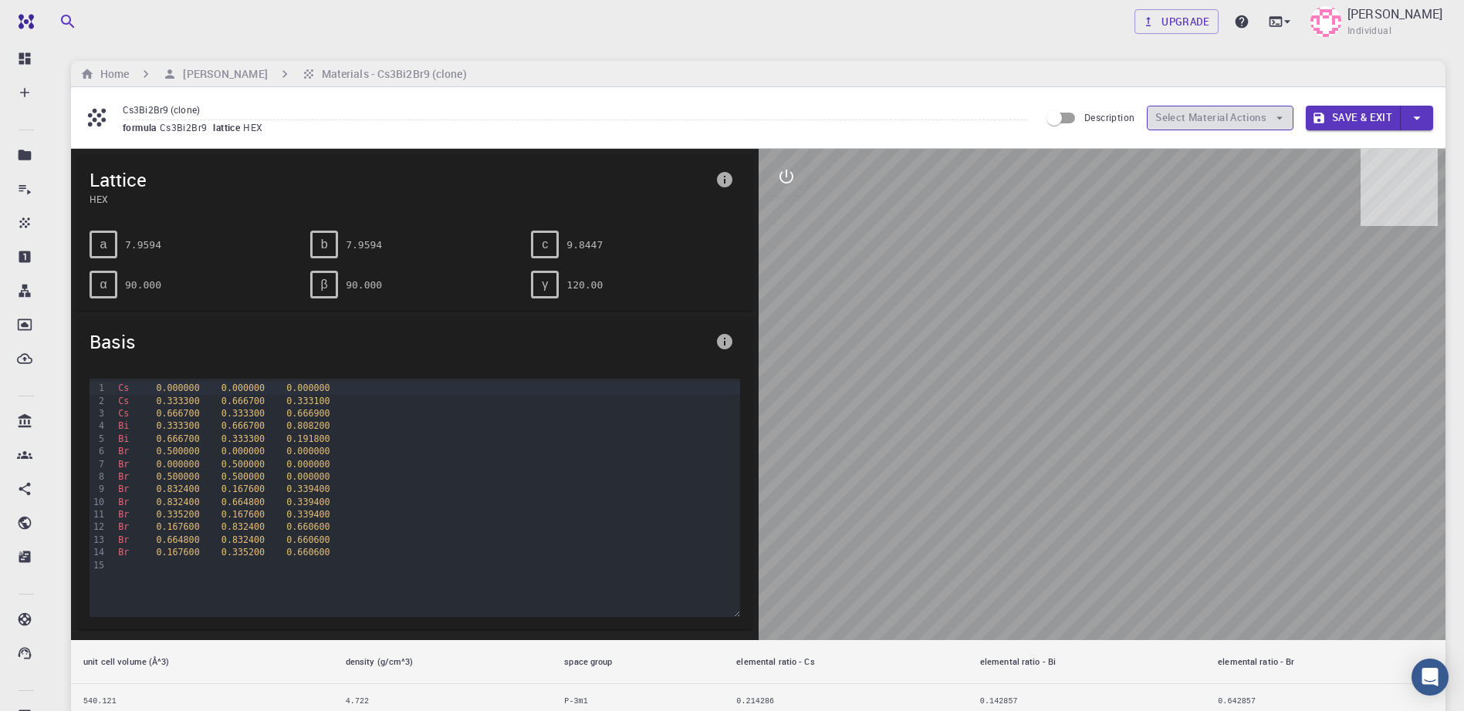
click at [1281, 116] on icon "button" at bounding box center [1279, 118] width 14 height 14
click at [1066, 125] on input "Description" at bounding box center [1054, 117] width 88 height 29
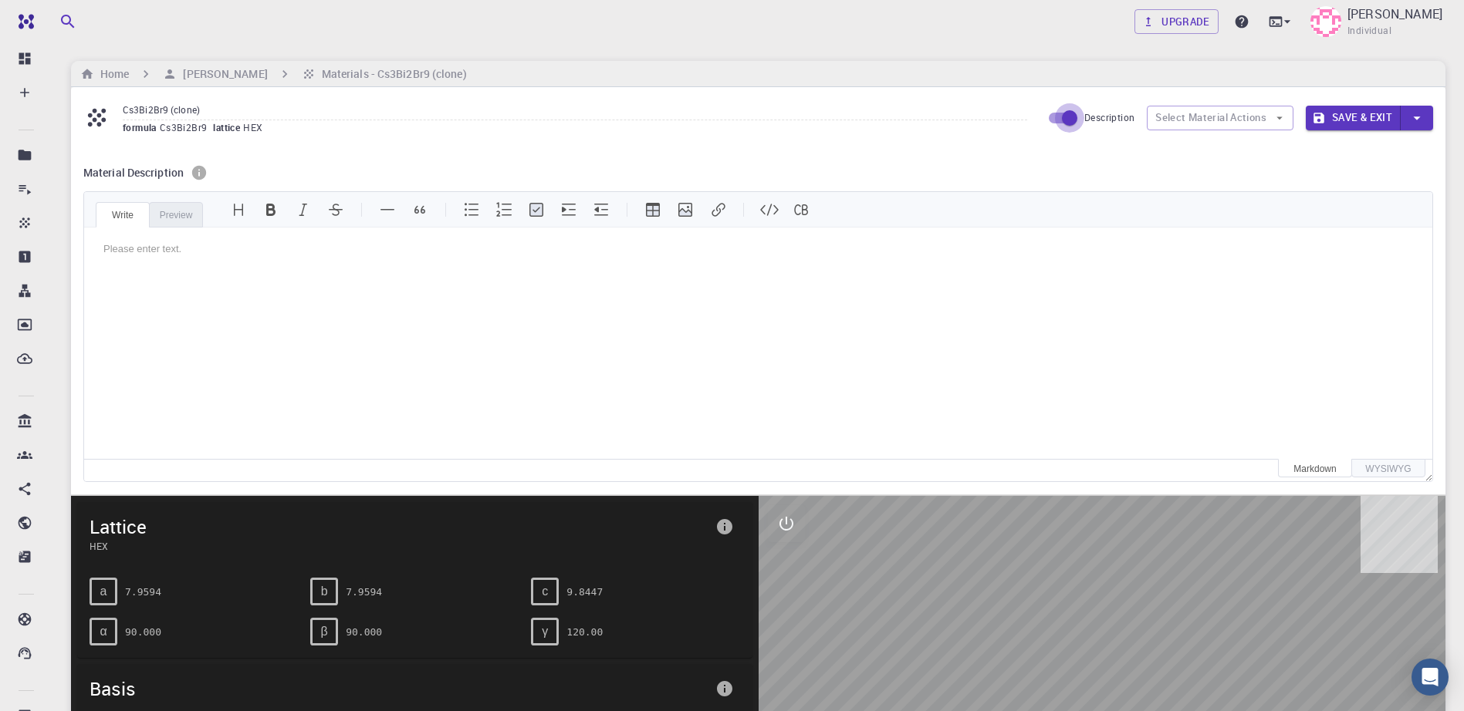
click at [1066, 125] on input "Description" at bounding box center [1070, 117] width 88 height 29
checkbox input "false"
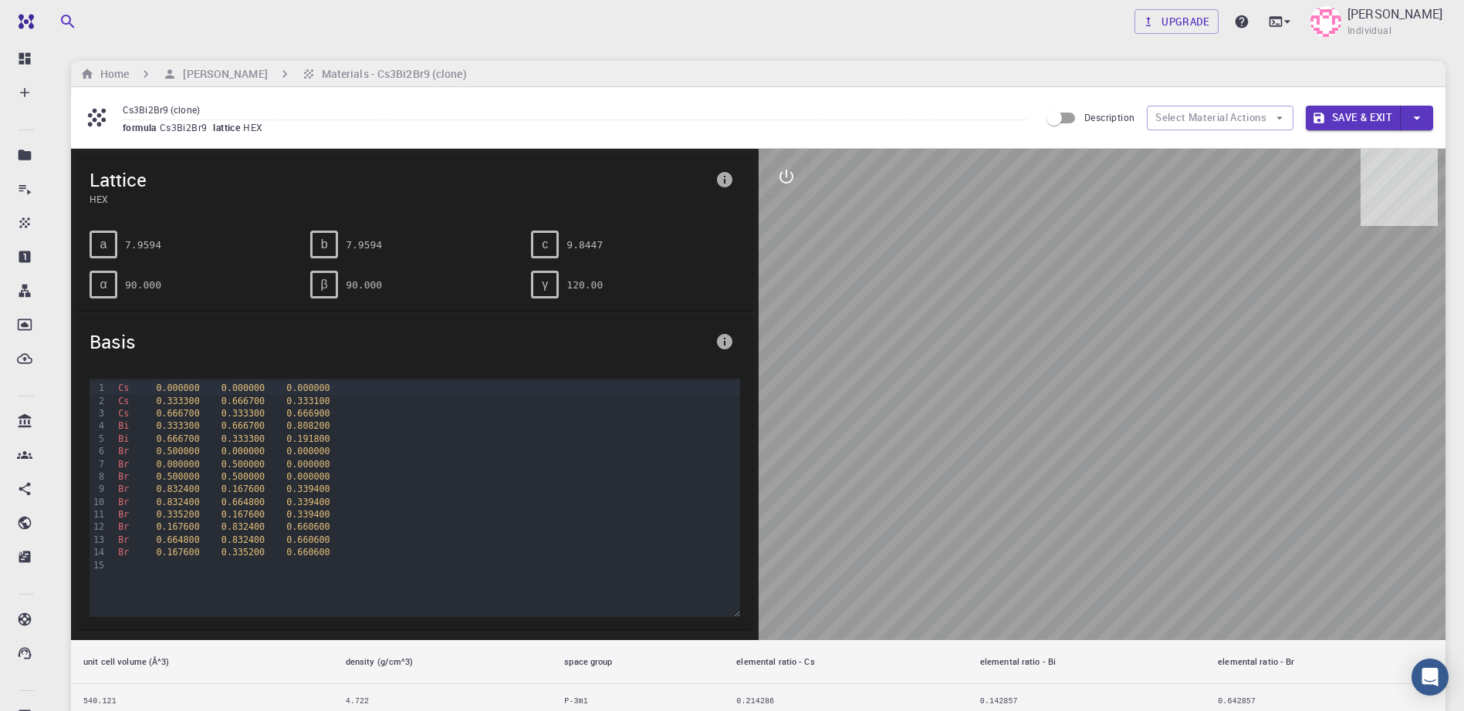
click at [97, 112] on icon at bounding box center [96, 117] width 27 height 27
click at [505, 134] on div "formula Cs3Bi2Br9 lattice HEX" at bounding box center [575, 127] width 904 height 15
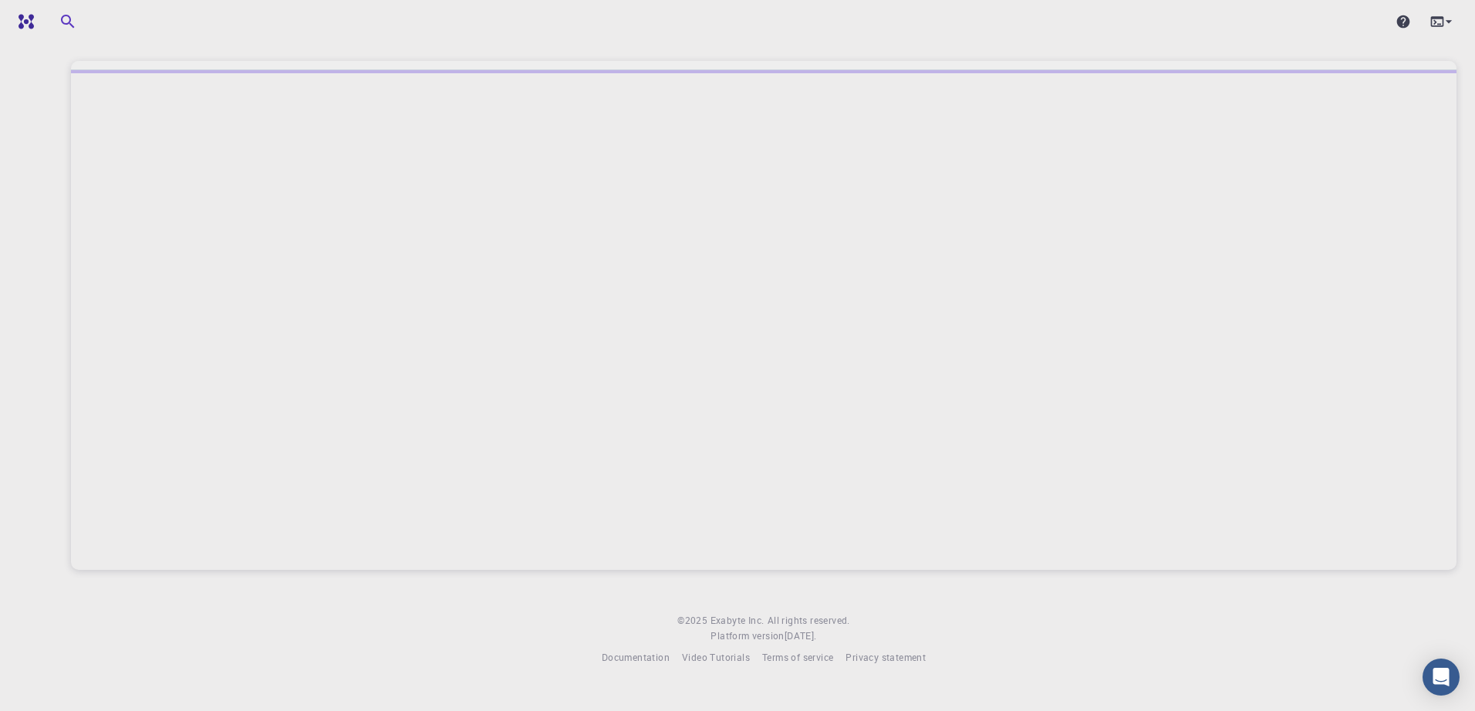
click at [477, 324] on div at bounding box center [764, 320] width 1386 height 500
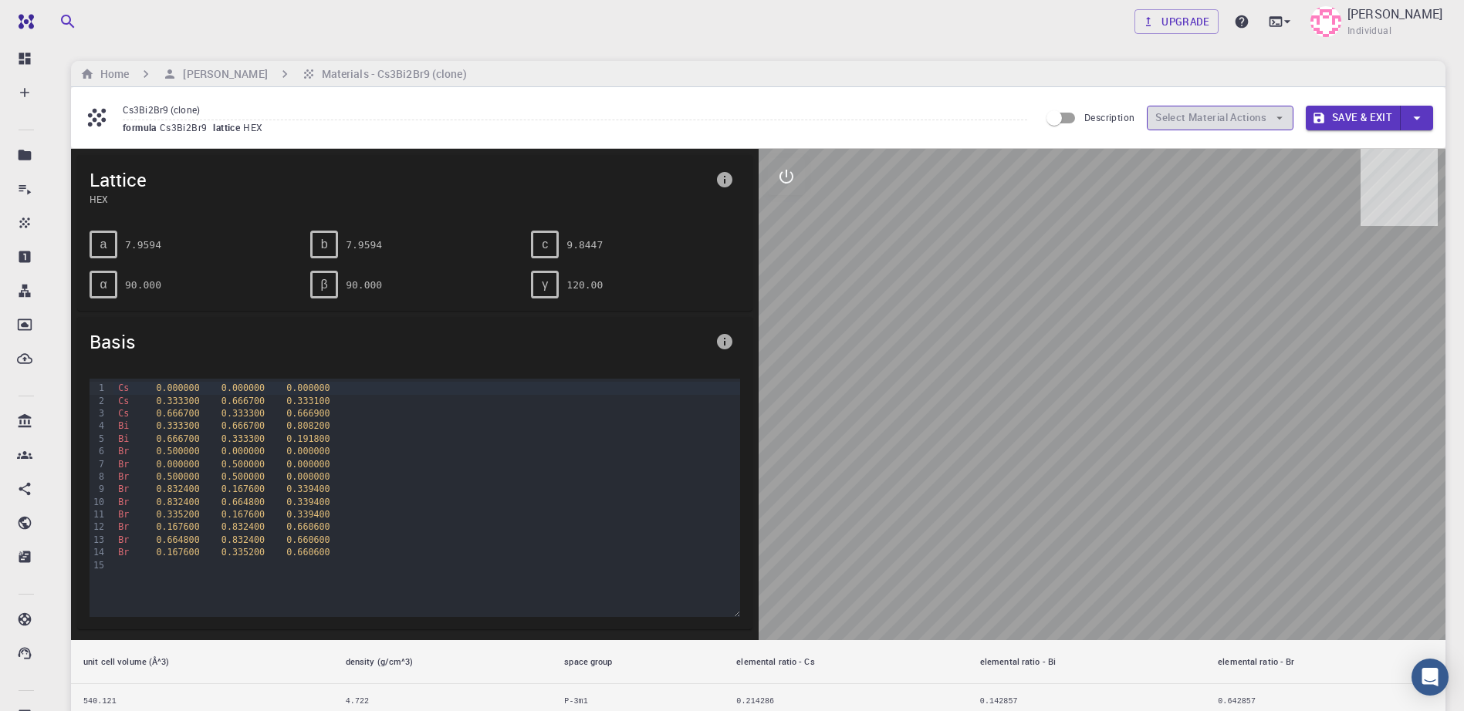
click at [1275, 123] on icon "button" at bounding box center [1279, 118] width 14 height 14
click at [1279, 26] on icon at bounding box center [1286, 21] width 15 height 15
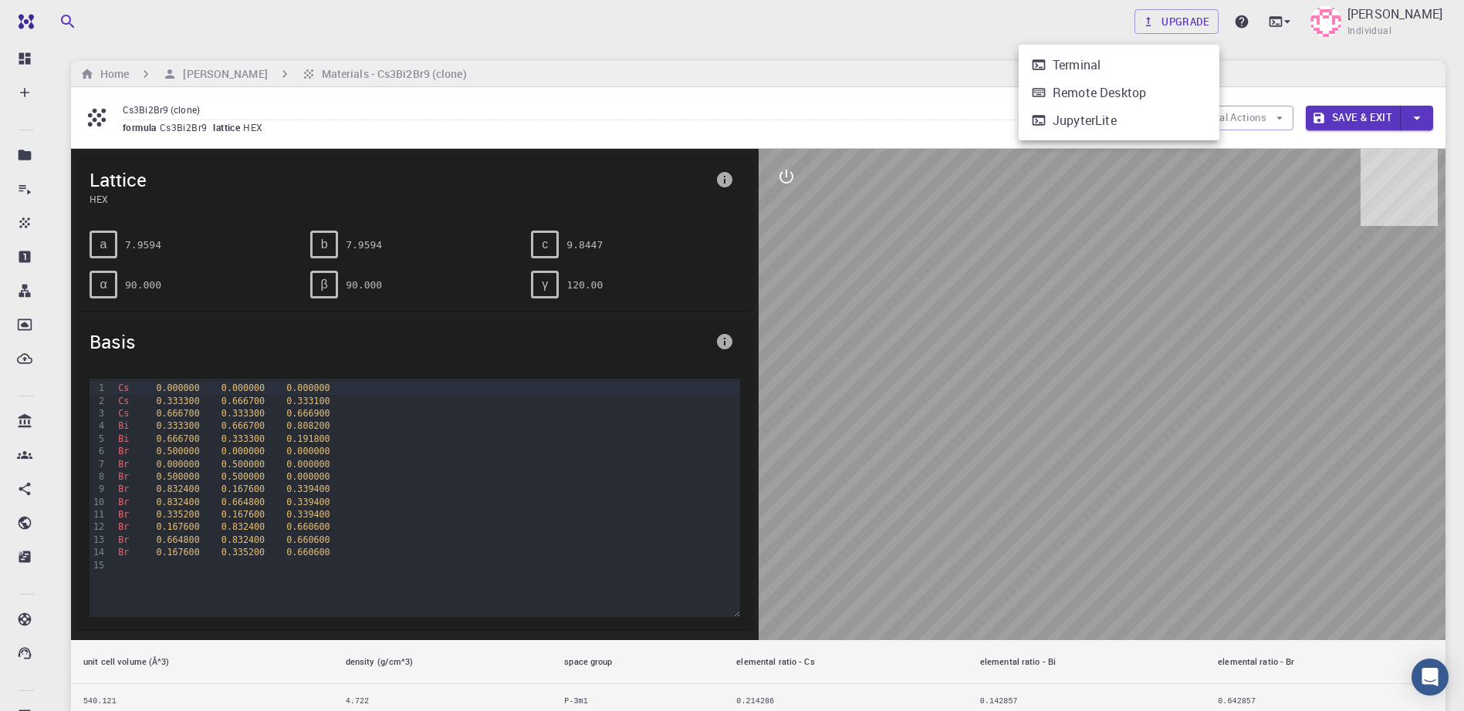
click at [246, 76] on div at bounding box center [732, 355] width 1464 height 711
click at [267, 74] on h6 "[PERSON_NAME]" at bounding box center [222, 74] width 90 height 17
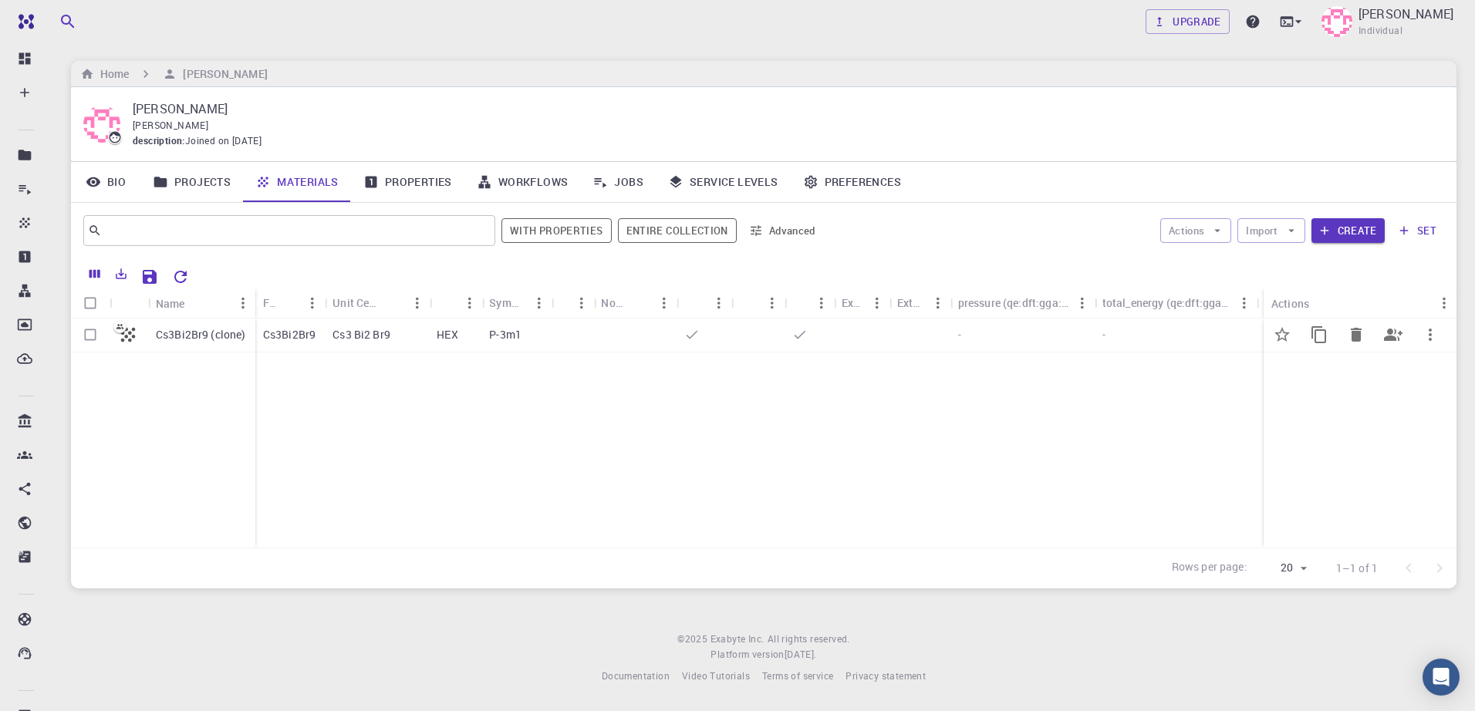
click at [94, 333] on input "Select row" at bounding box center [90, 334] width 29 height 29
checkbox input "true"
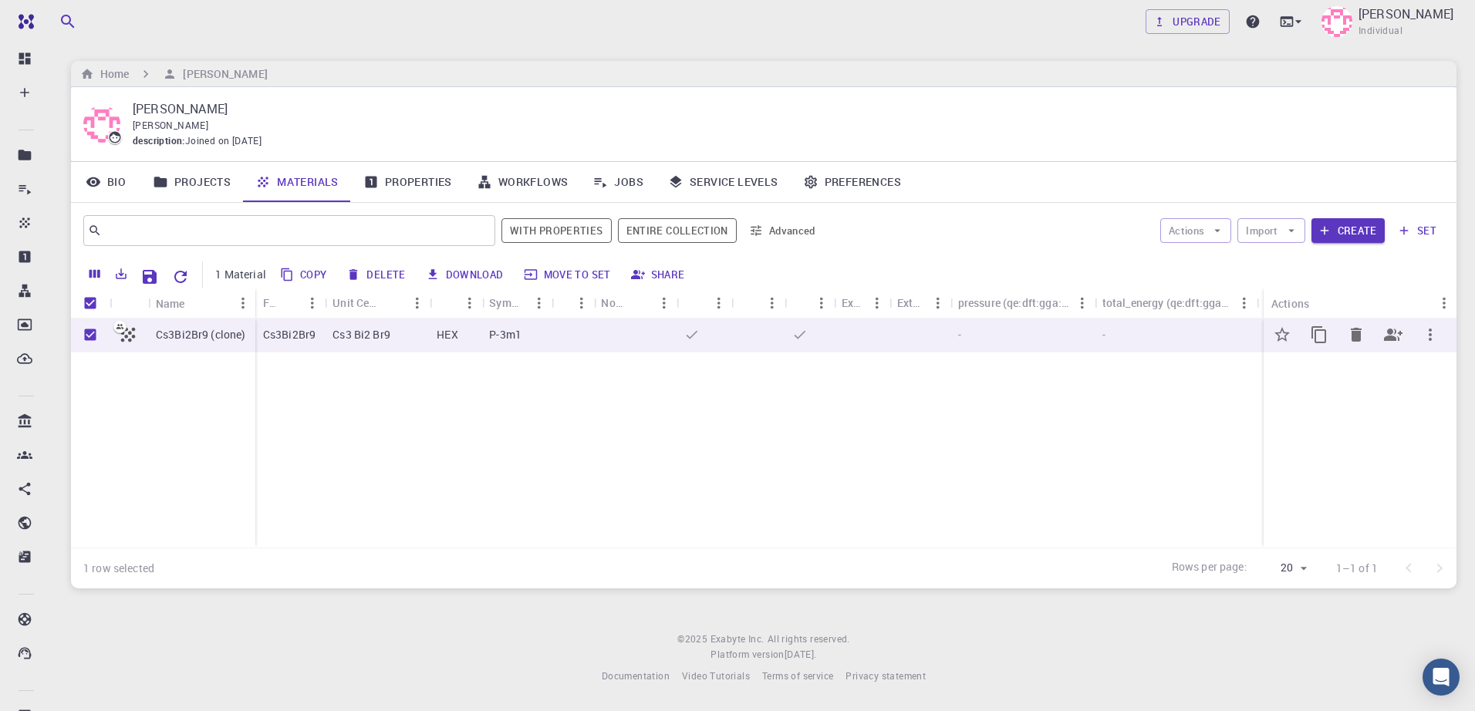
click at [1434, 338] on icon "button" at bounding box center [1430, 335] width 19 height 19
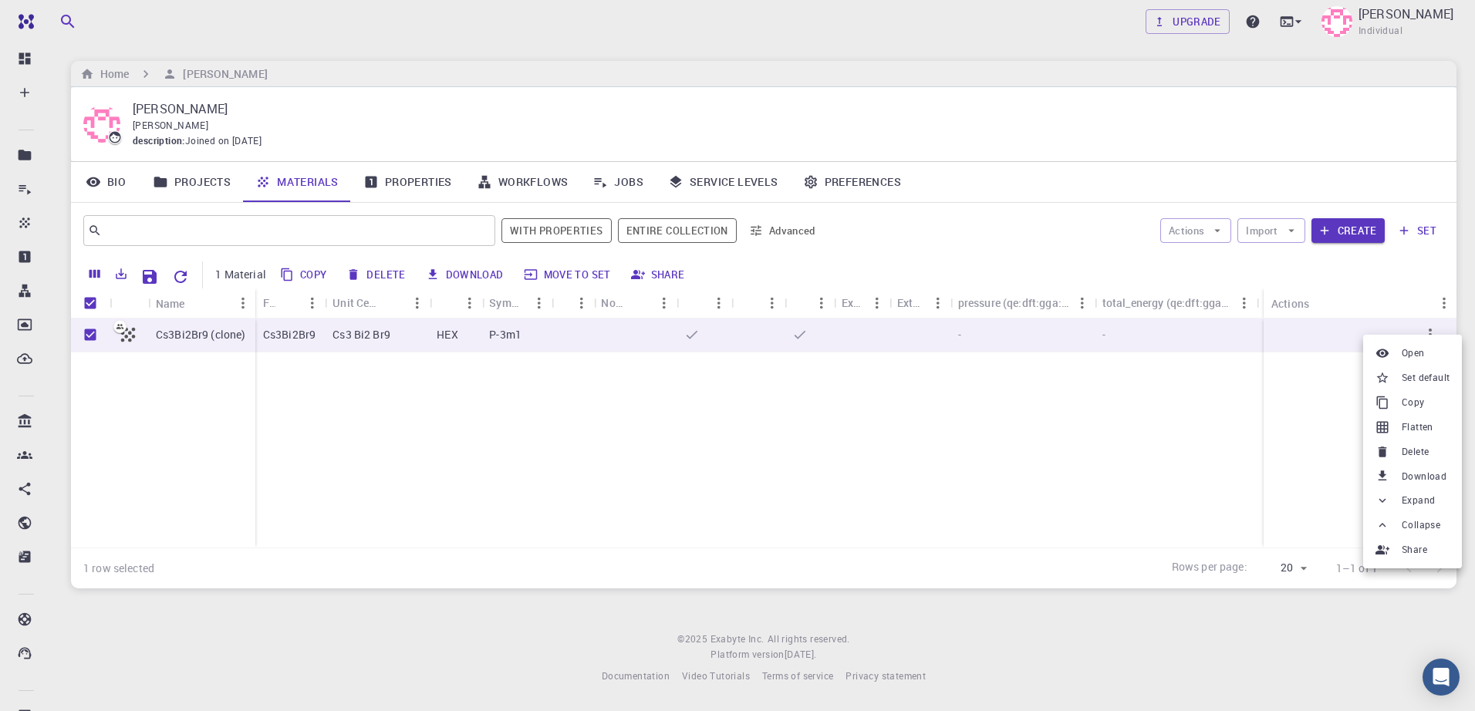
click at [968, 451] on div at bounding box center [737, 355] width 1475 height 711
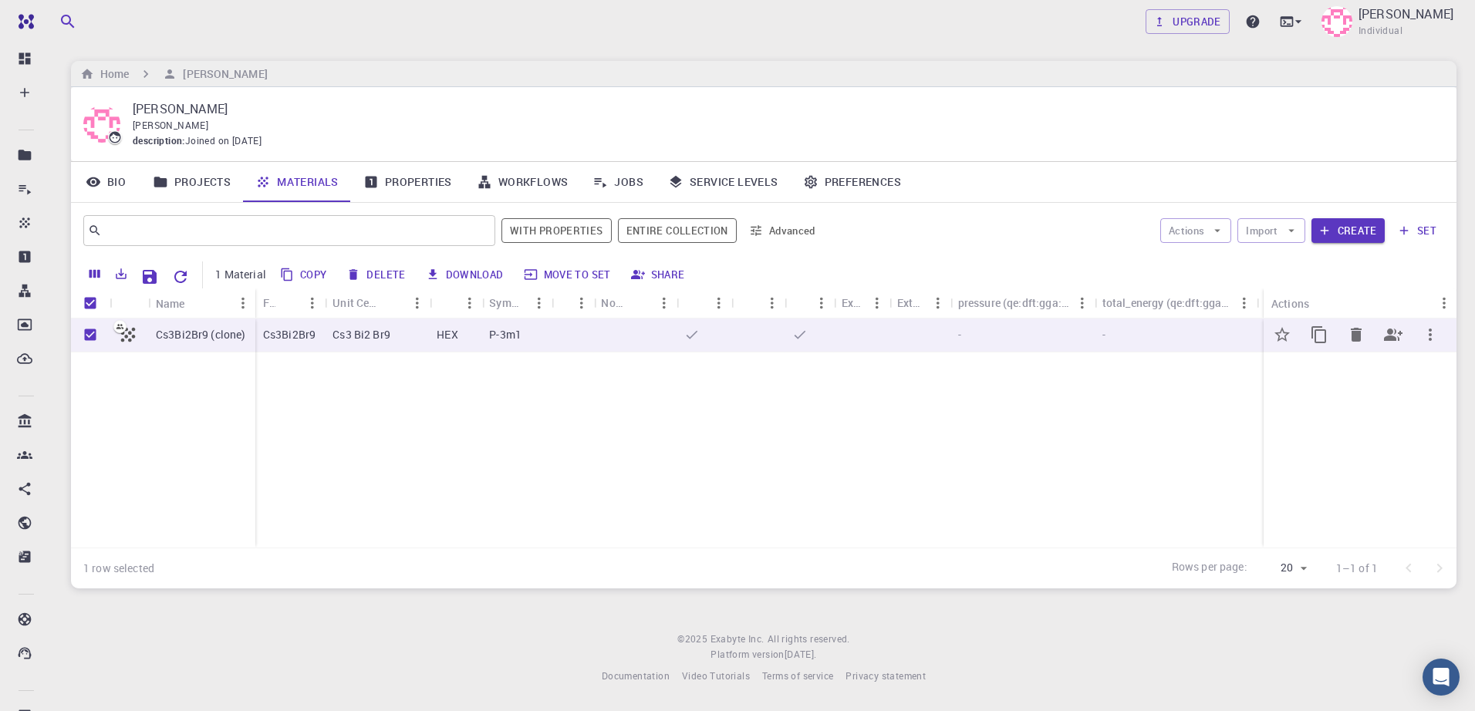
click at [90, 333] on input "Unselect row" at bounding box center [90, 334] width 29 height 29
checkbox input "false"
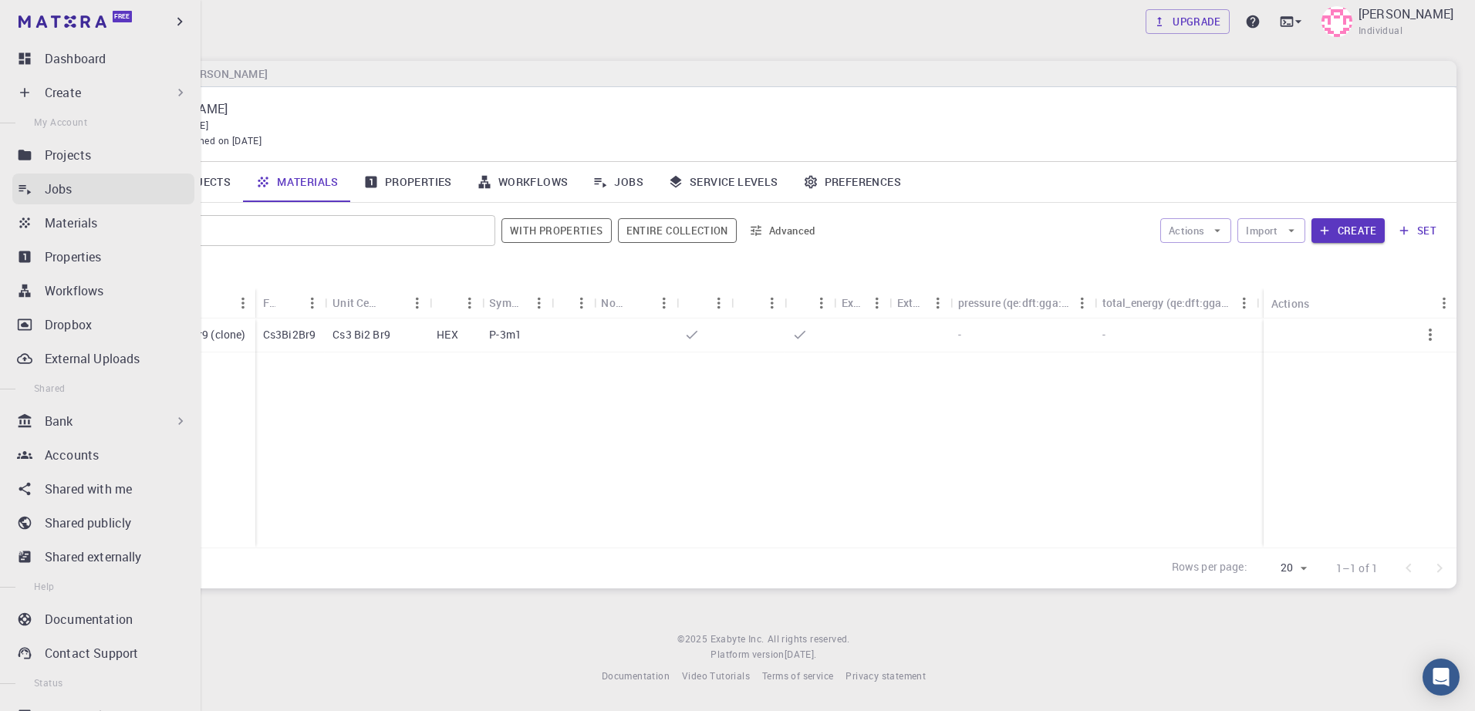
click at [79, 188] on div "Jobs" at bounding box center [120, 189] width 150 height 19
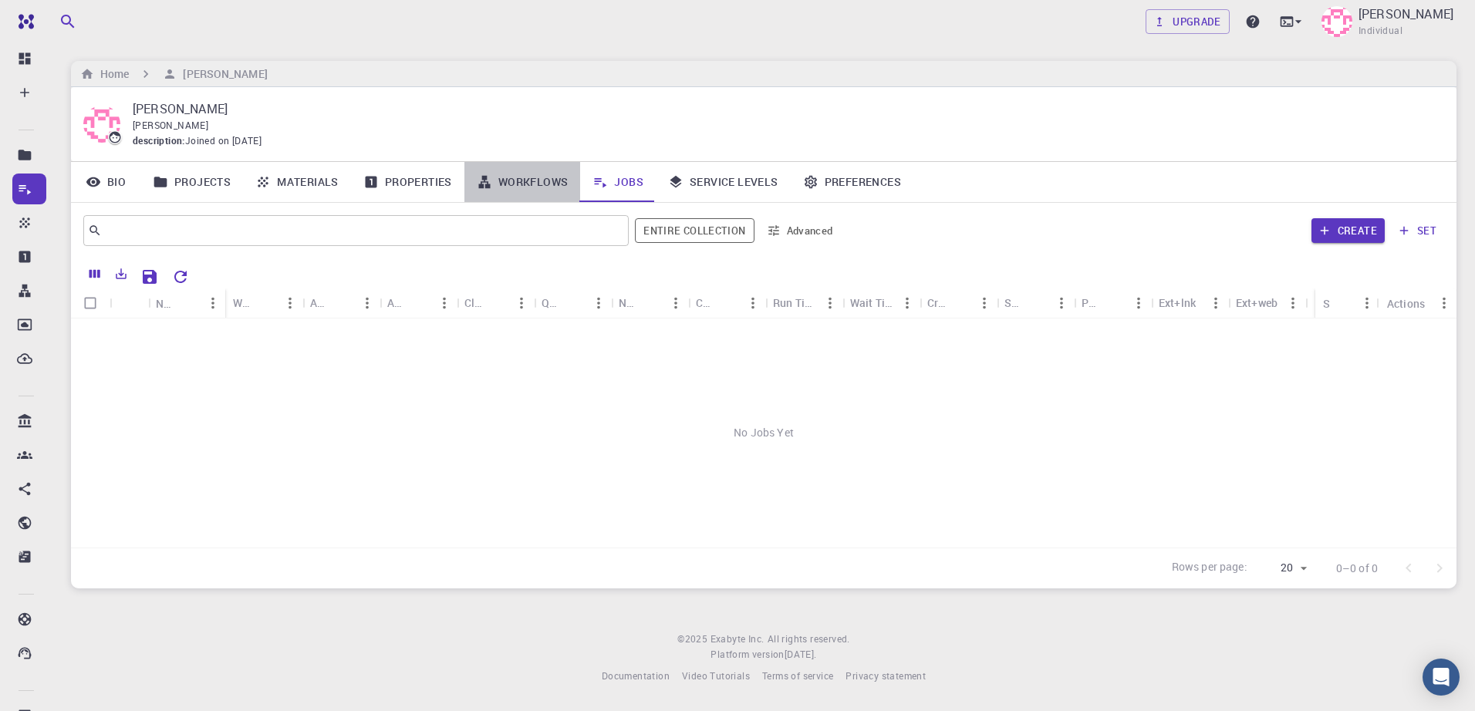
click at [532, 190] on link "Workflows" at bounding box center [523, 182] width 117 height 40
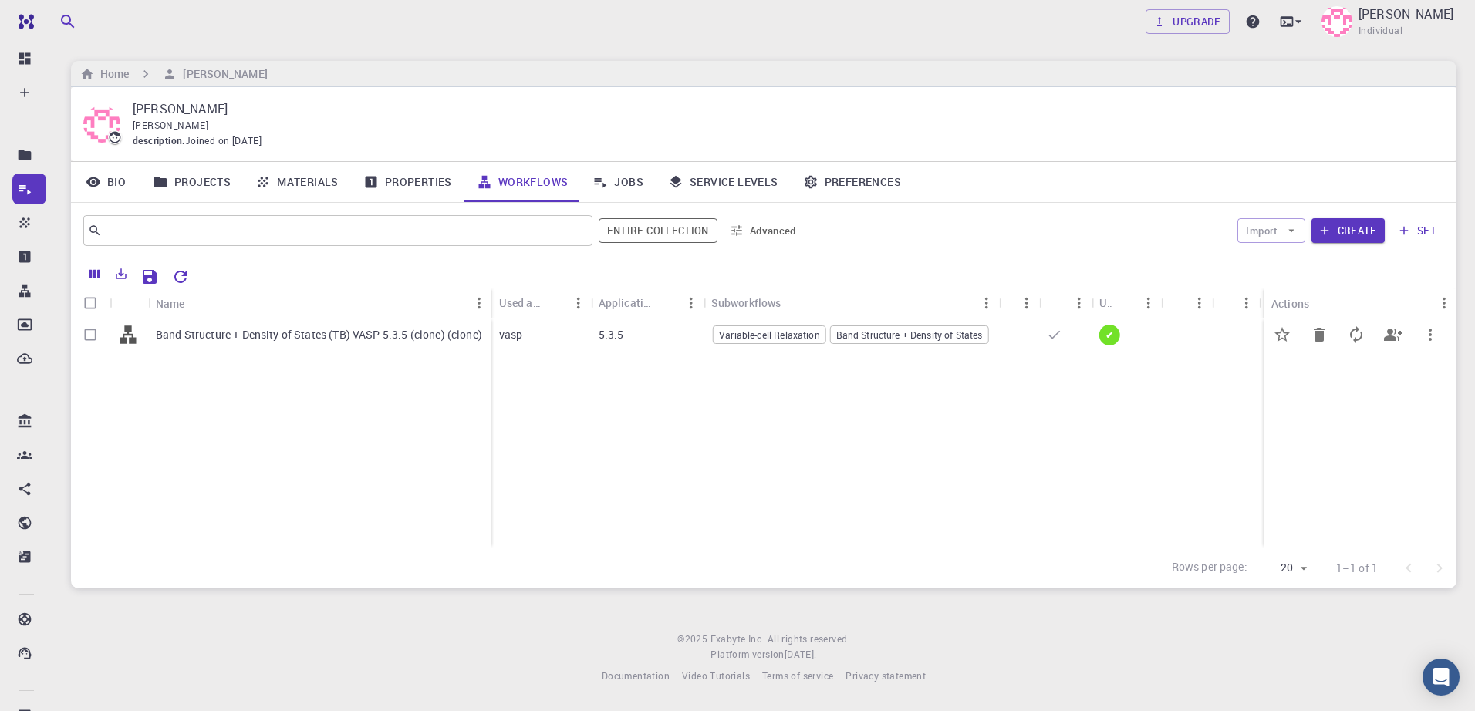
click at [252, 333] on p "Band Structure + Density of States (TB) VASP 5.3.5 (clone) (clone)" at bounding box center [319, 334] width 326 height 15
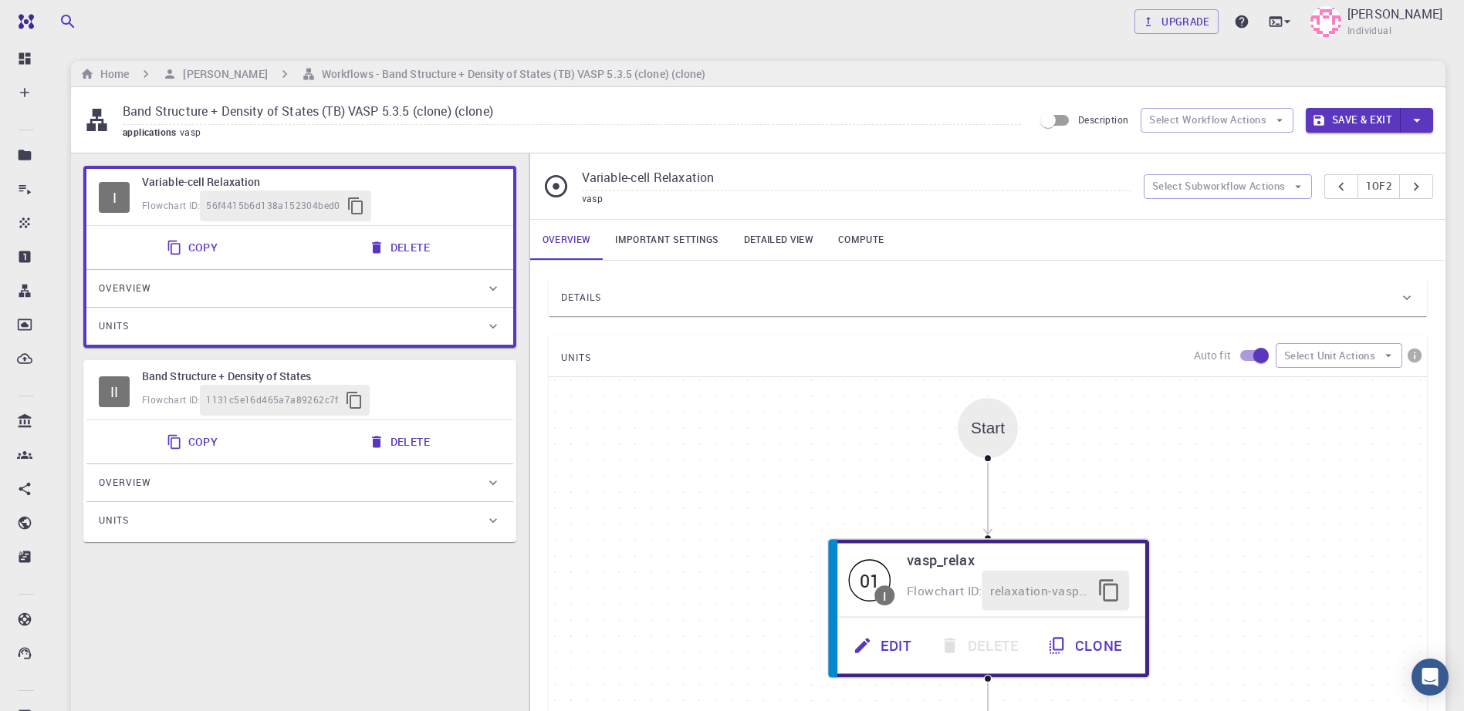
scroll to position [77, 0]
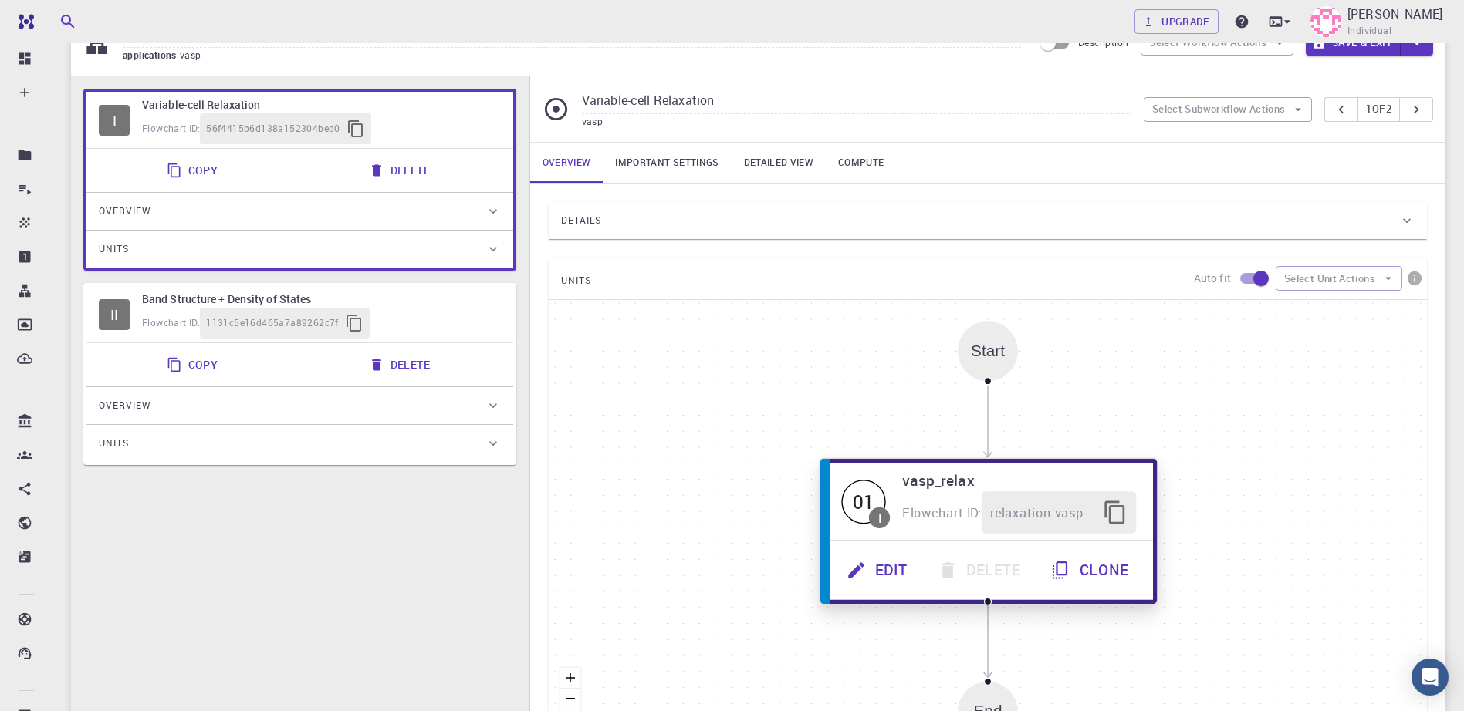
click at [892, 569] on button "Edit" at bounding box center [878, 570] width 91 height 42
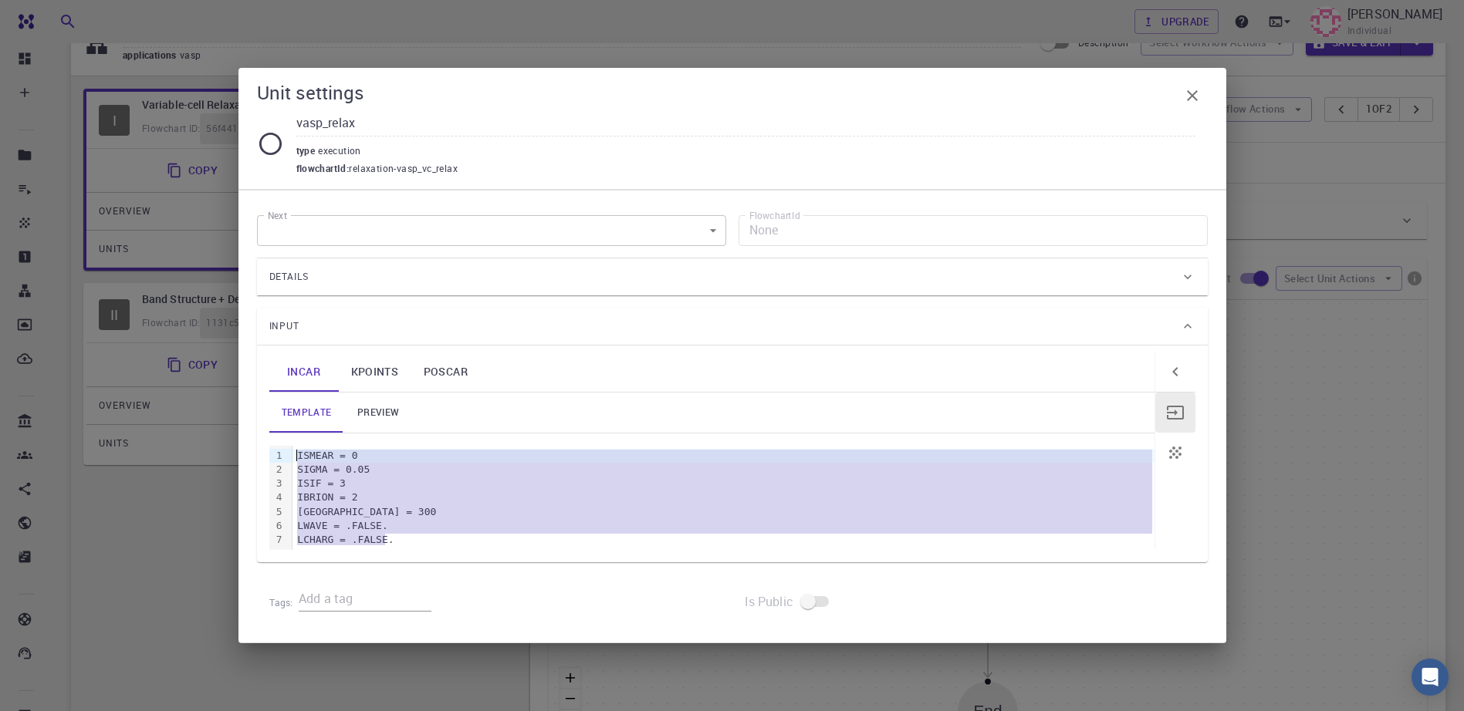
drag, startPoint x: 389, startPoint y: 546, endPoint x: 275, endPoint y: 440, distance: 155.1
click at [275, 440] on div "template preview 9 1 2 3 4 5 6 7 › ISMEAR = 0 SIGMA = 0.05 ISIF = 3 IBRION = 2 …" at bounding box center [711, 471] width 885 height 157
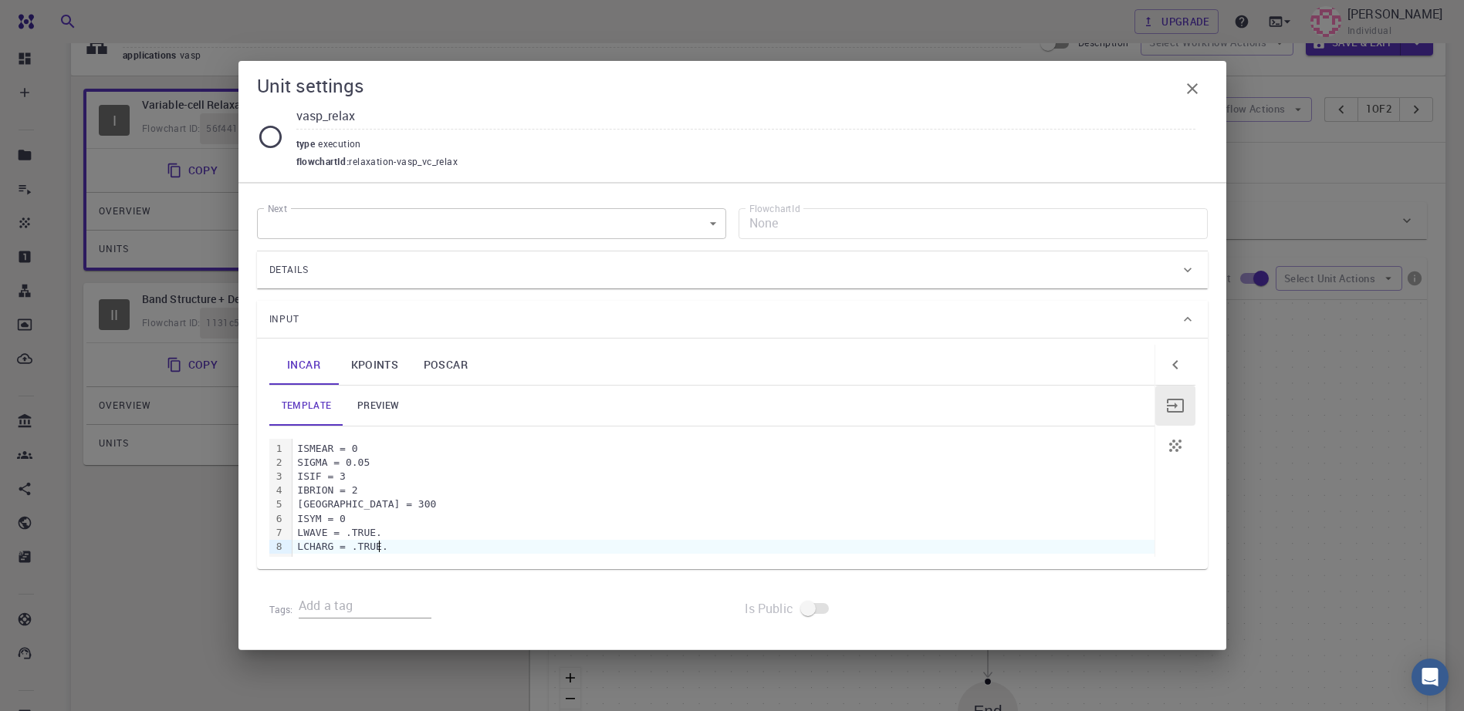
click at [926, 617] on div "Is Public" at bounding box center [969, 610] width 475 height 56
click at [1191, 91] on icon "button" at bounding box center [1192, 88] width 19 height 19
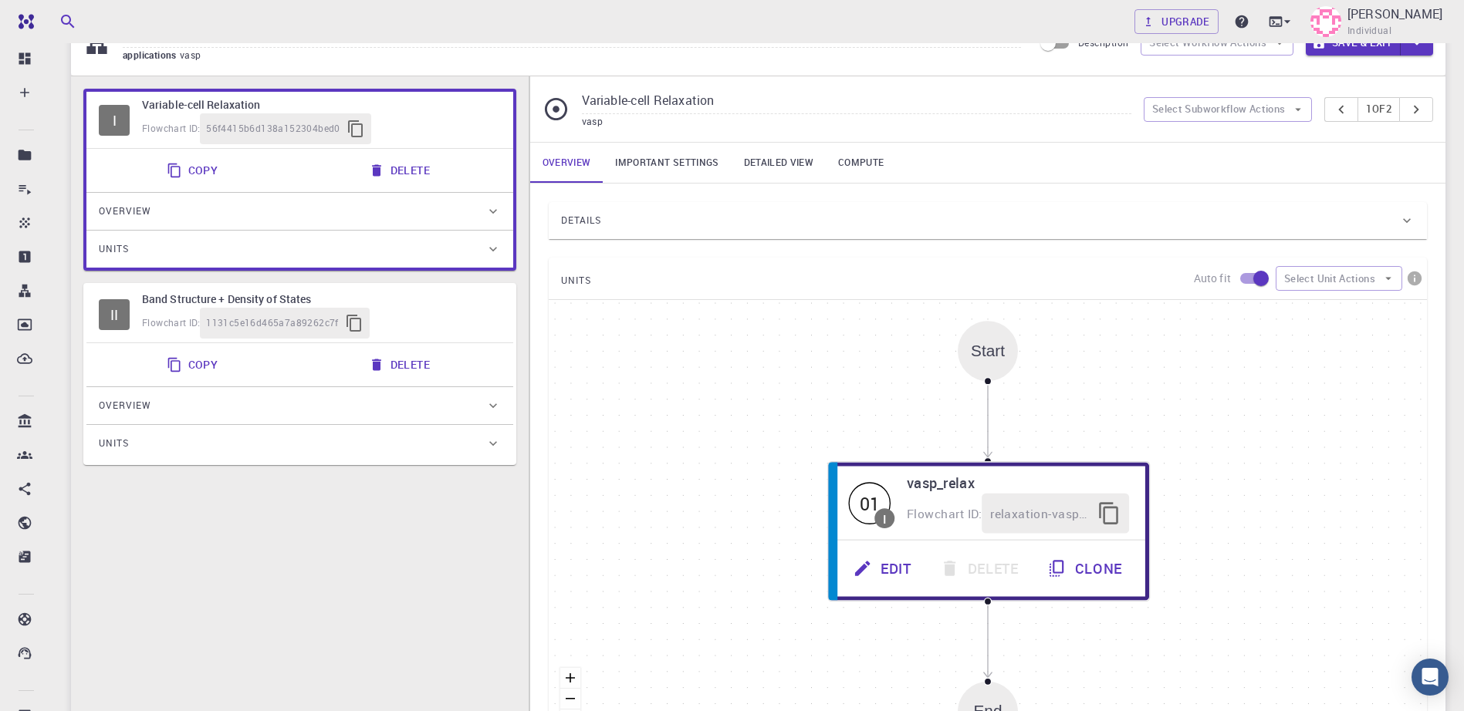
scroll to position [0, 0]
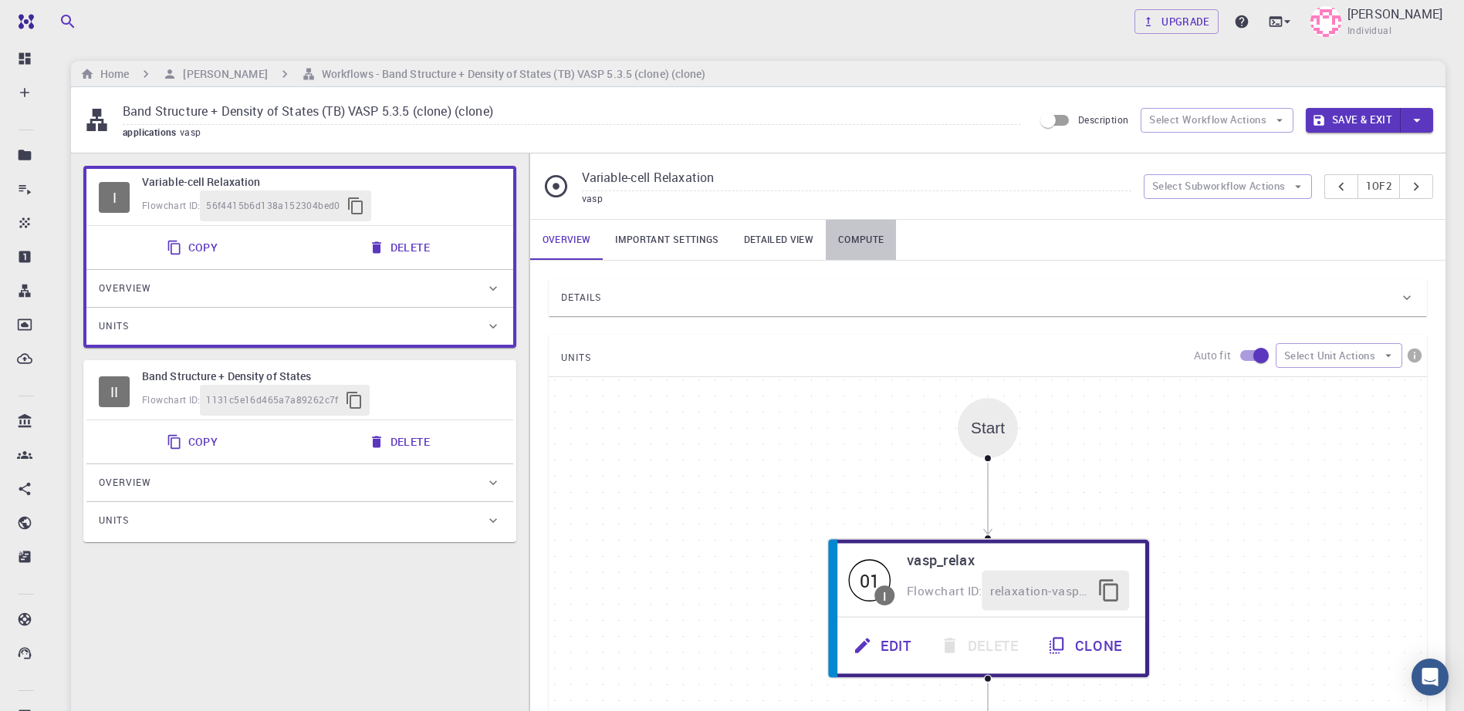
click at [857, 240] on link "Compute" at bounding box center [861, 240] width 70 height 40
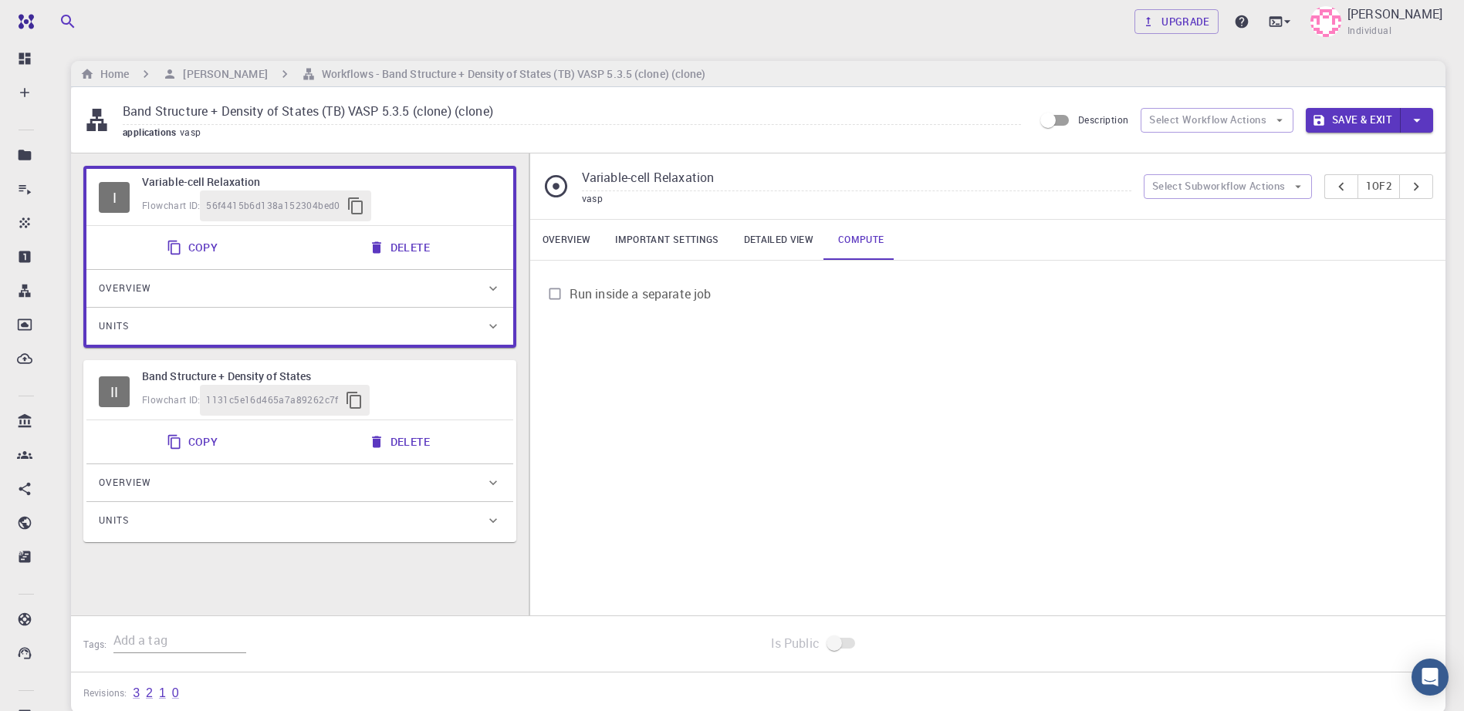
click at [566, 243] on link "Overview" at bounding box center [566, 240] width 73 height 40
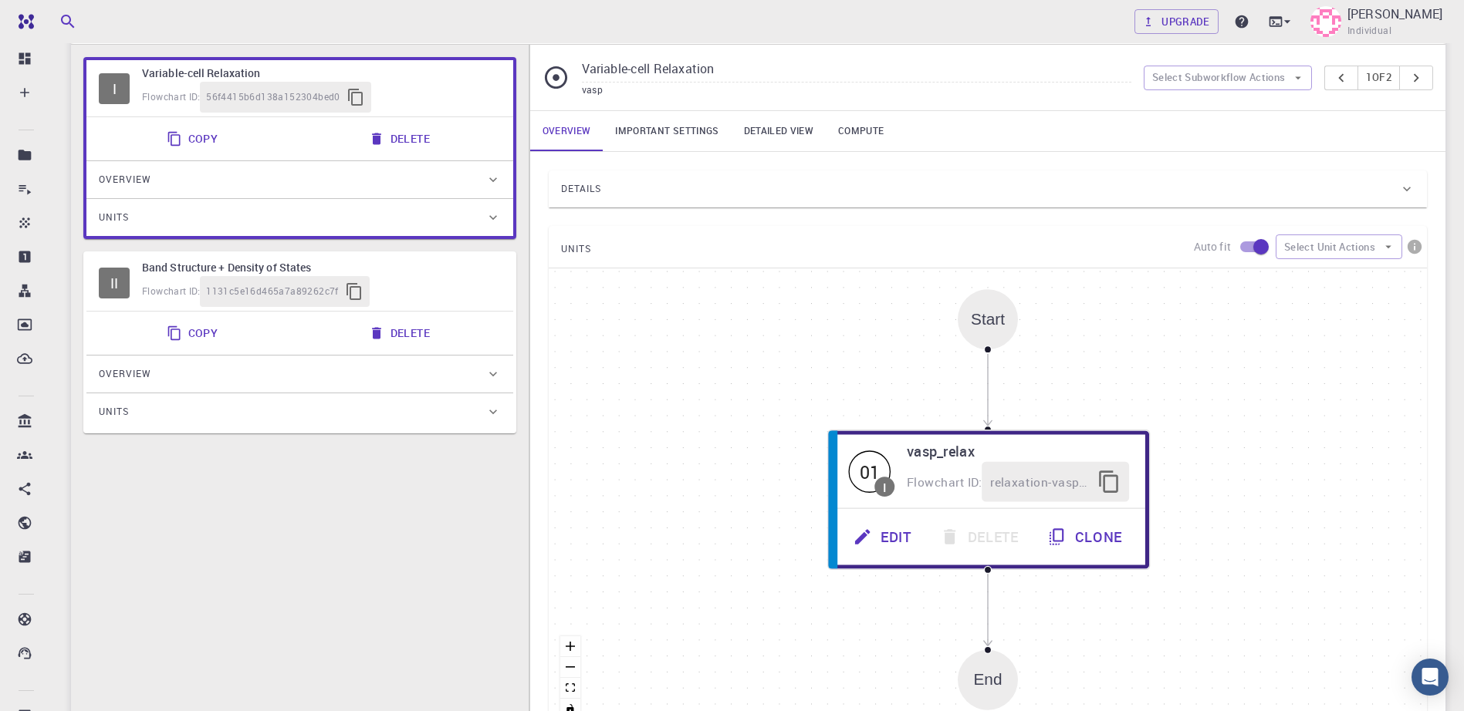
scroll to position [154, 0]
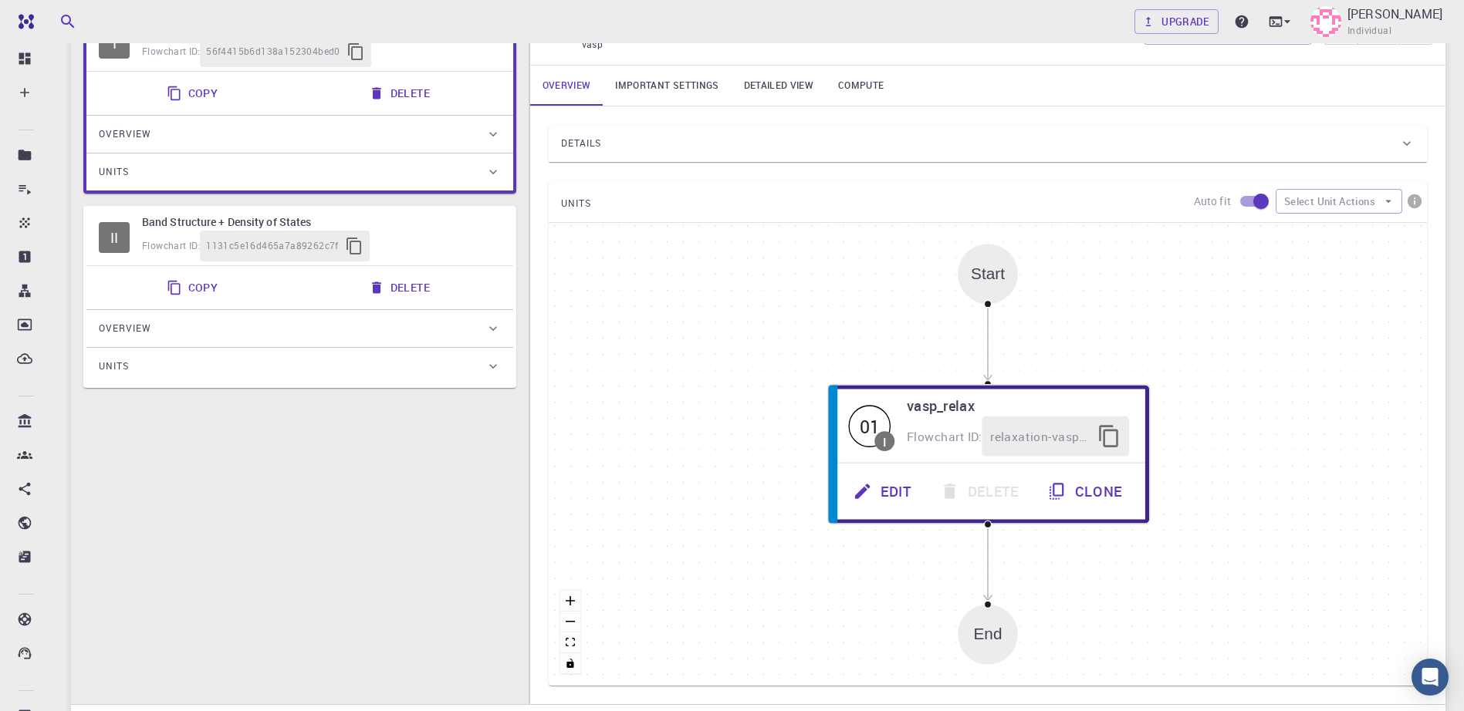
click at [982, 282] on div "Start" at bounding box center [988, 274] width 34 height 18
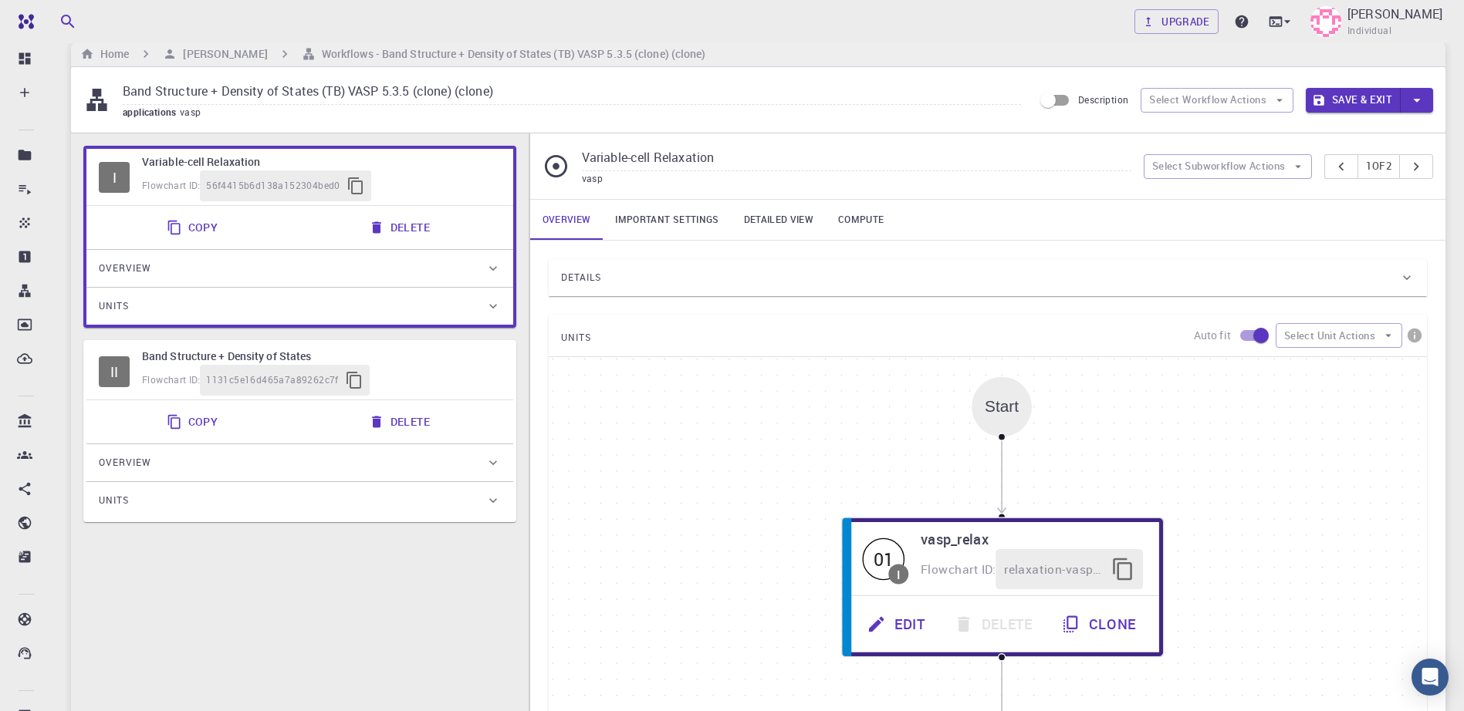
scroll to position [0, 0]
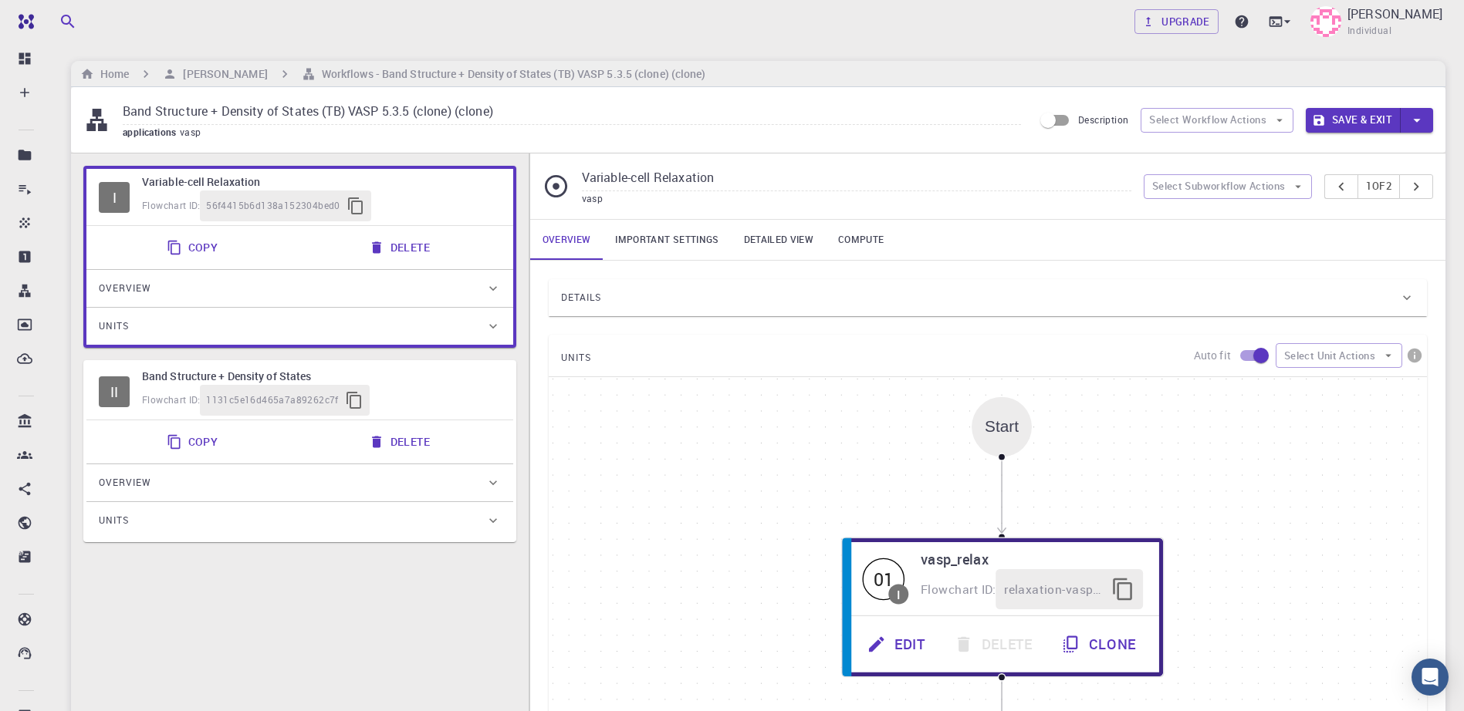
click at [184, 324] on div "Units" at bounding box center [292, 326] width 387 height 25
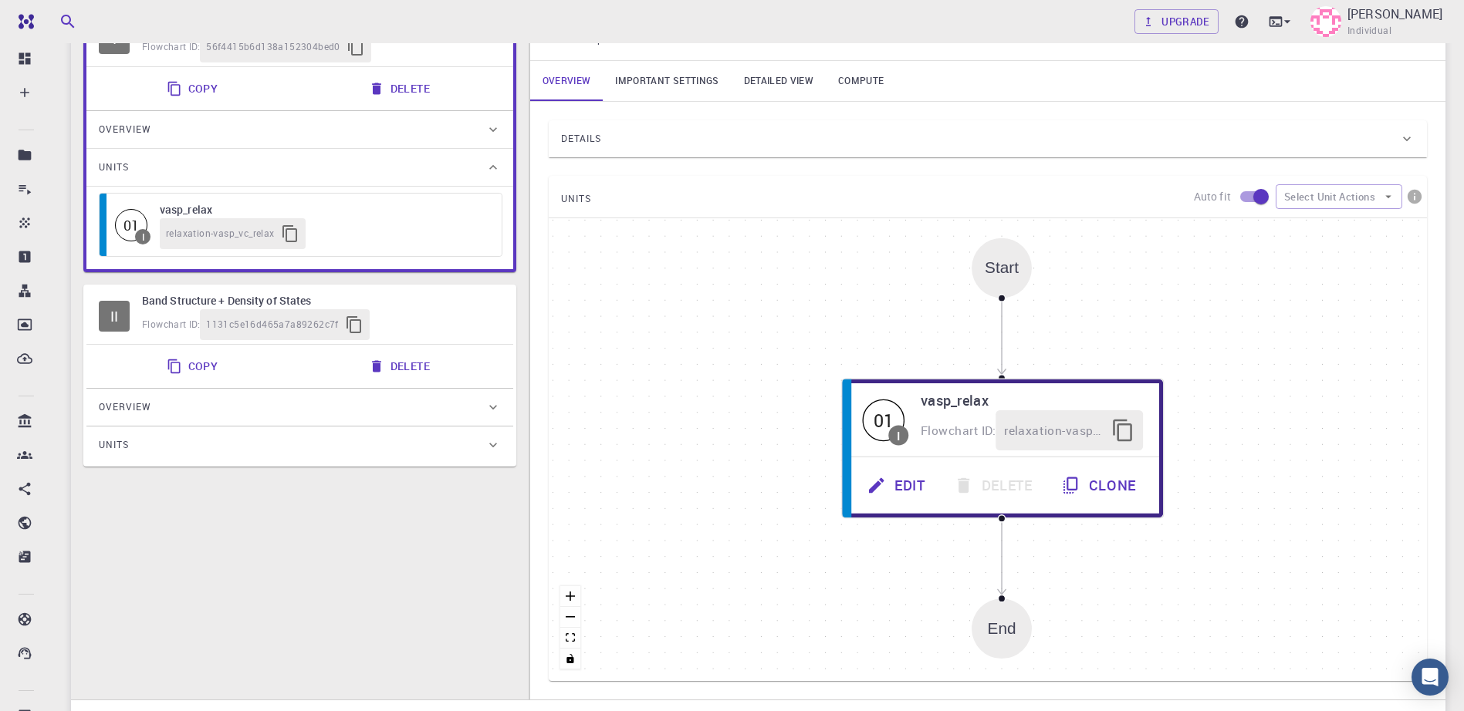
scroll to position [232, 0]
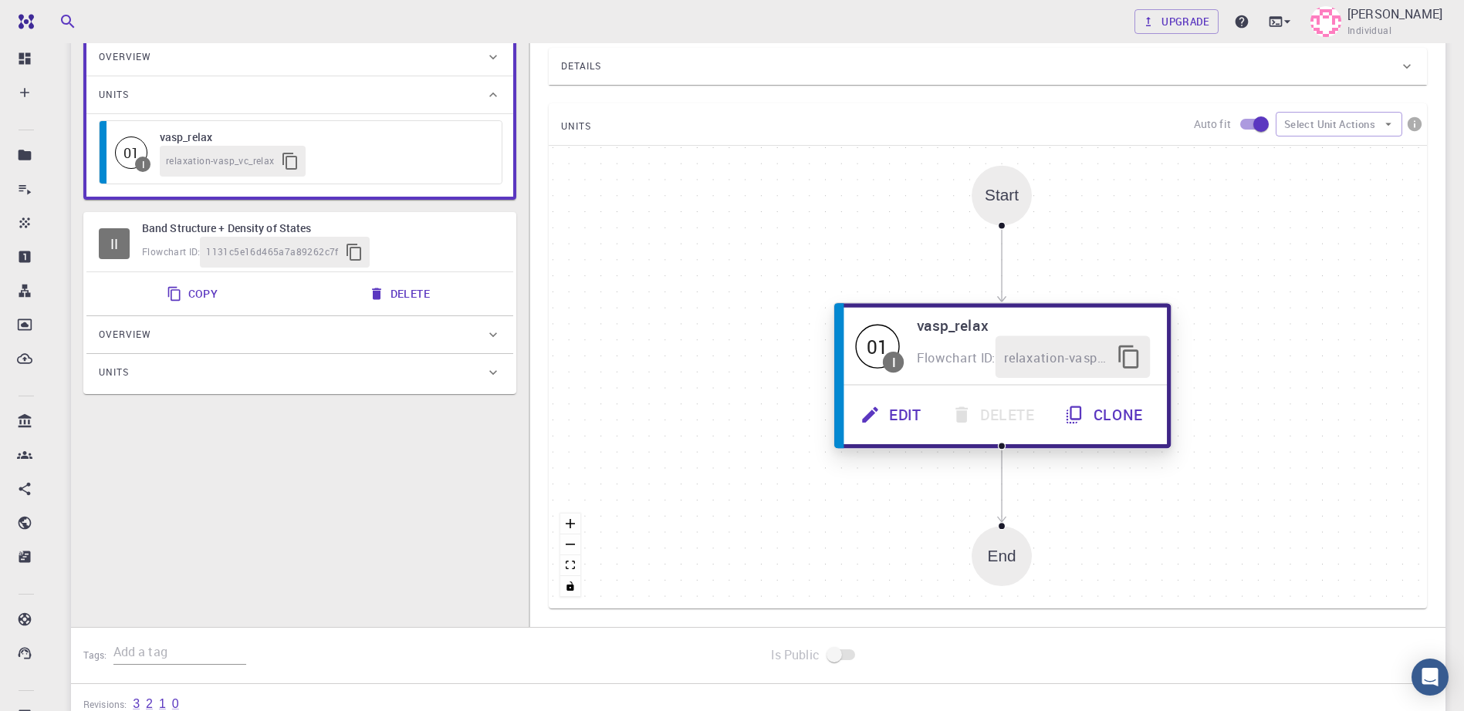
click at [889, 355] on span "I" at bounding box center [893, 361] width 21 height 21
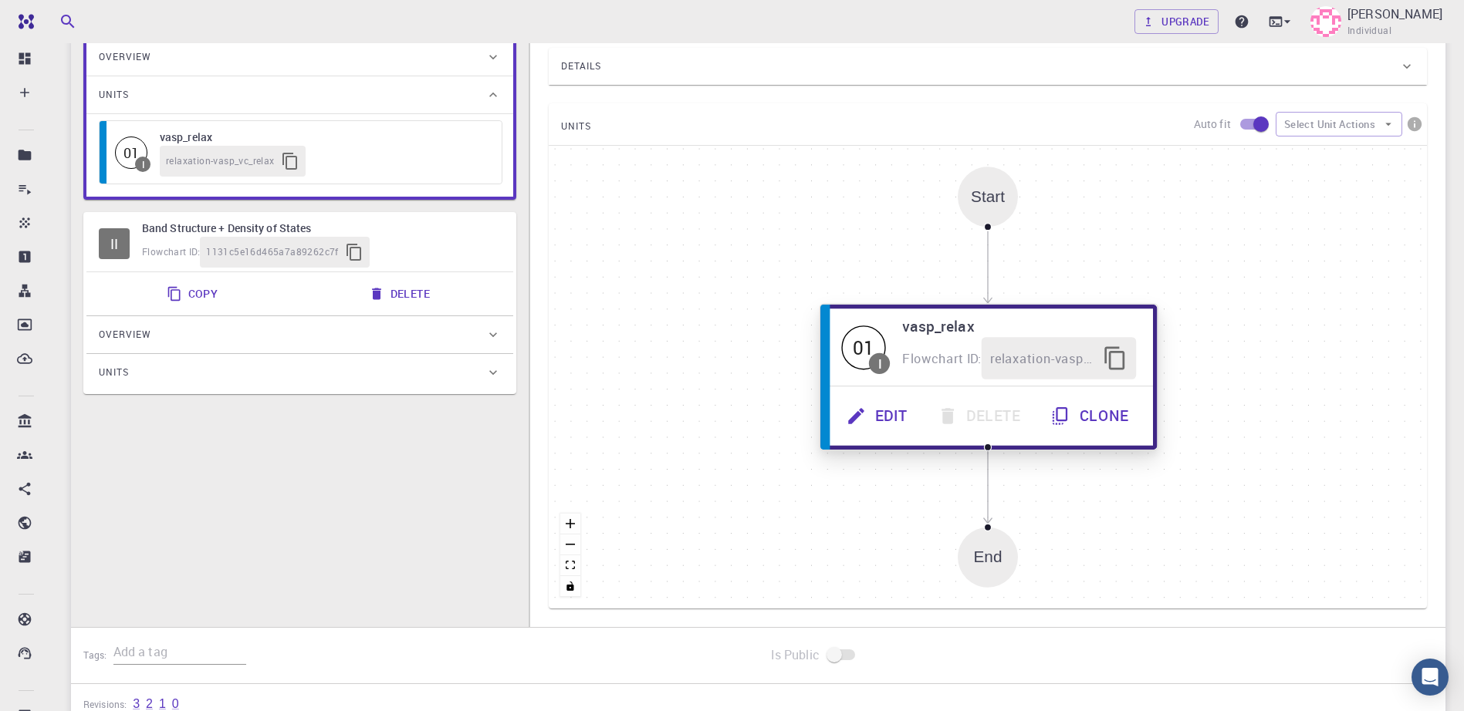
click at [880, 353] on span "I" at bounding box center [879, 363] width 21 height 21
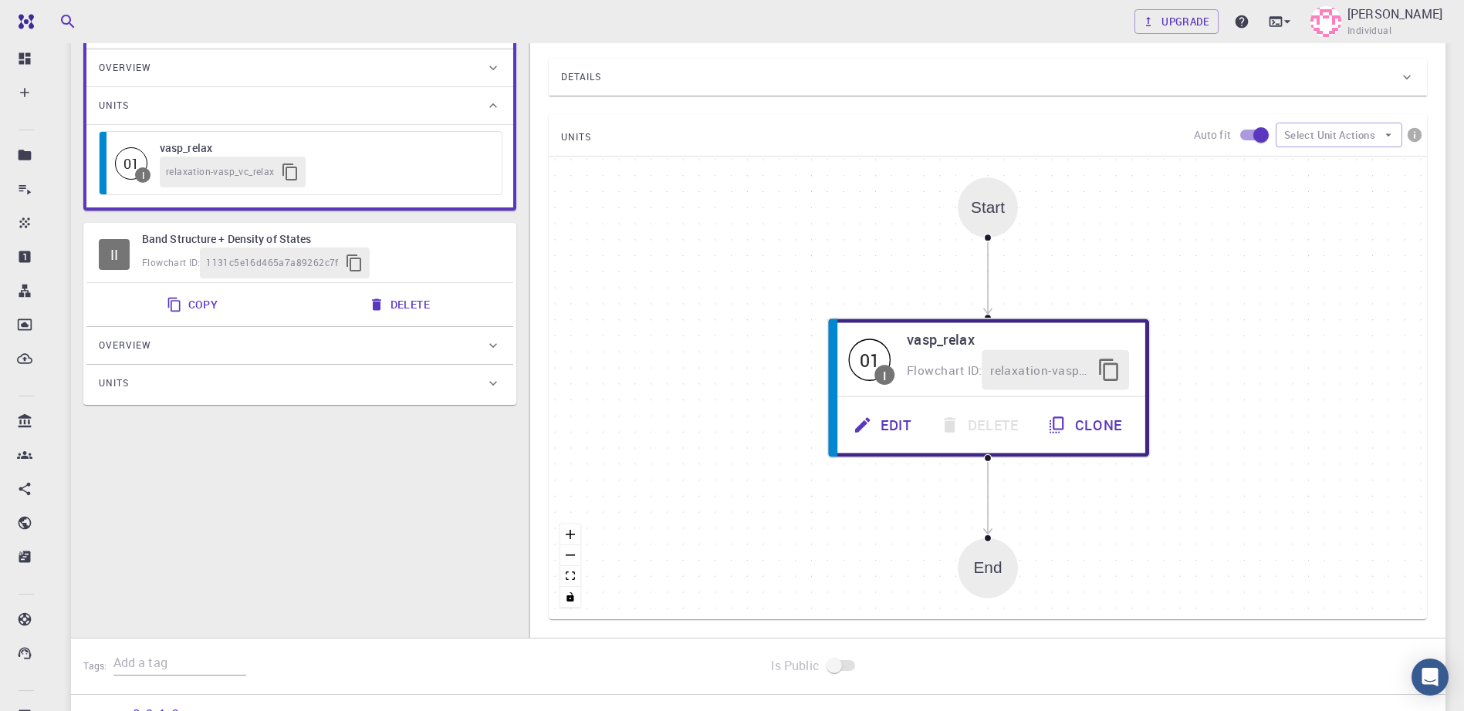
scroll to position [77, 0]
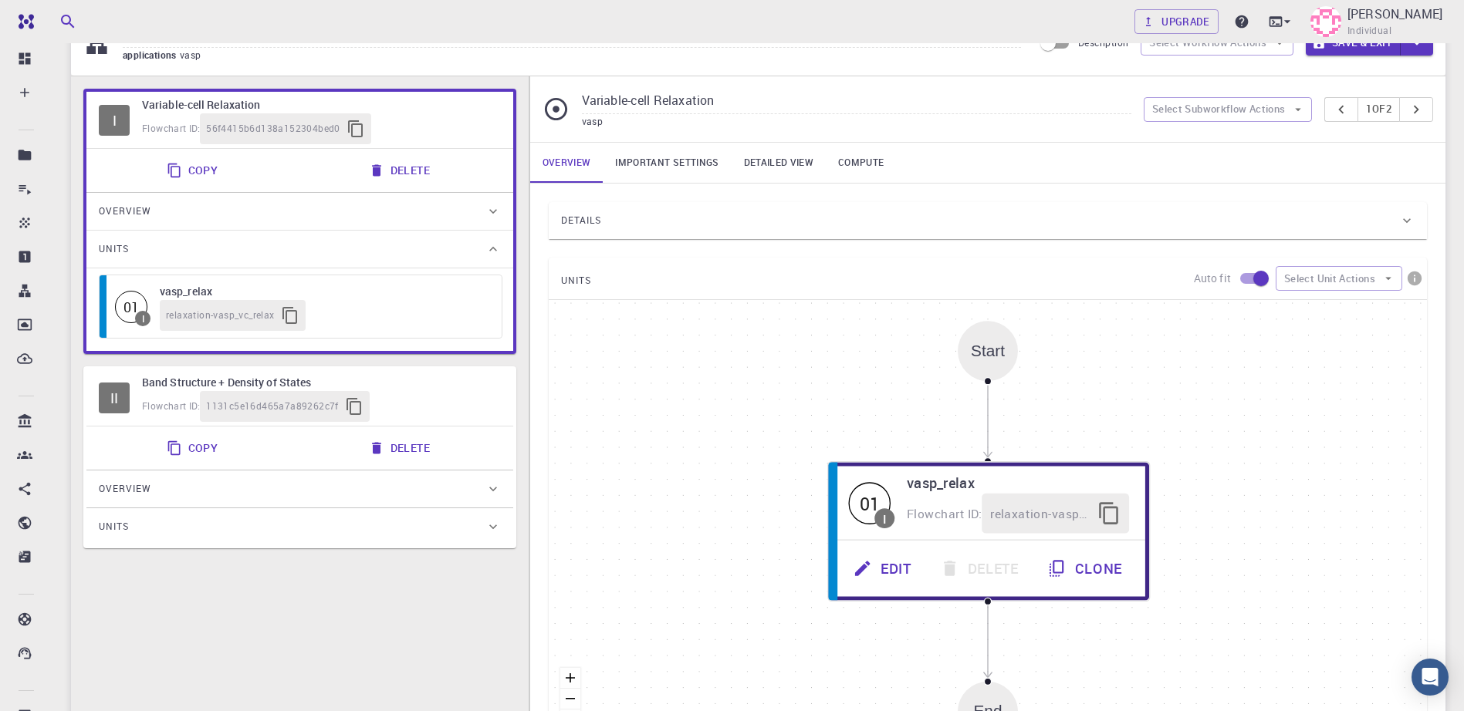
click at [158, 211] on div "Overview" at bounding box center [292, 211] width 387 height 25
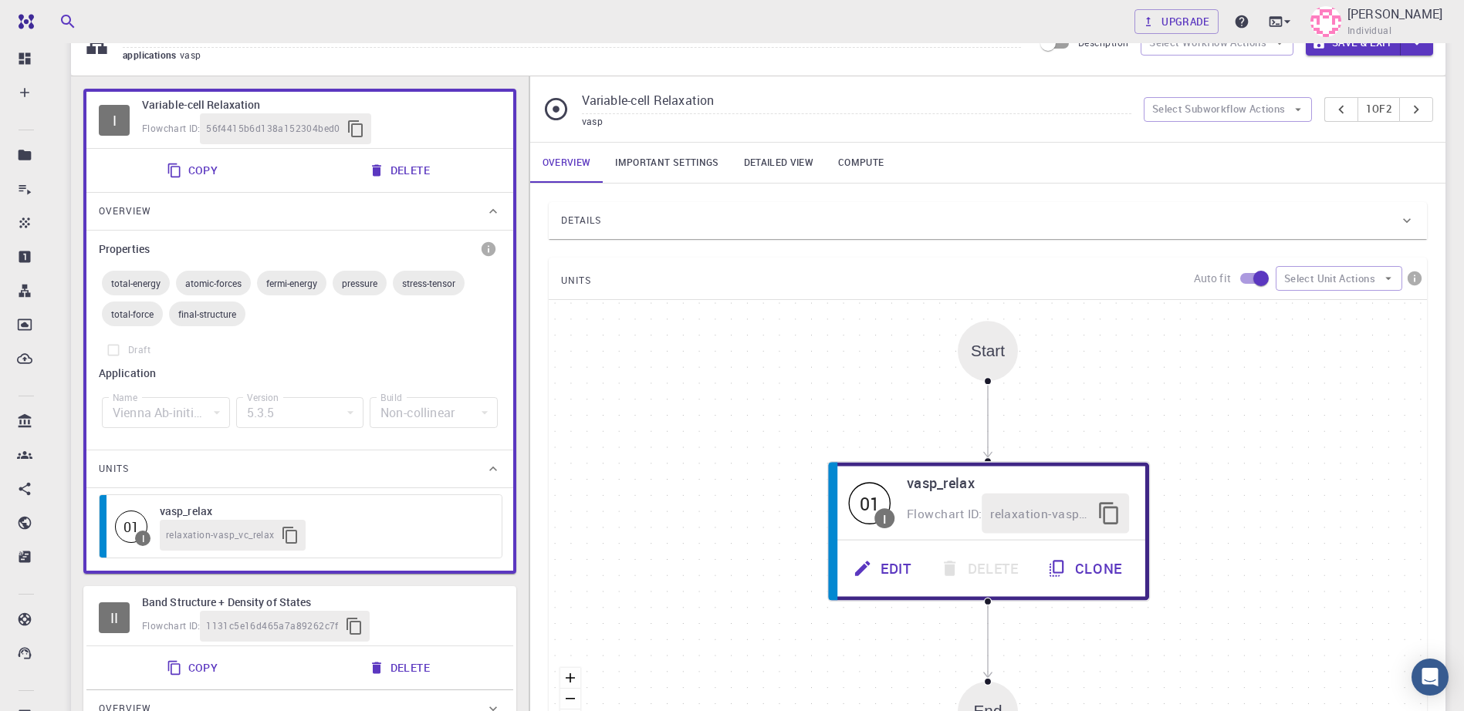
click at [158, 211] on div "Overview" at bounding box center [292, 211] width 387 height 25
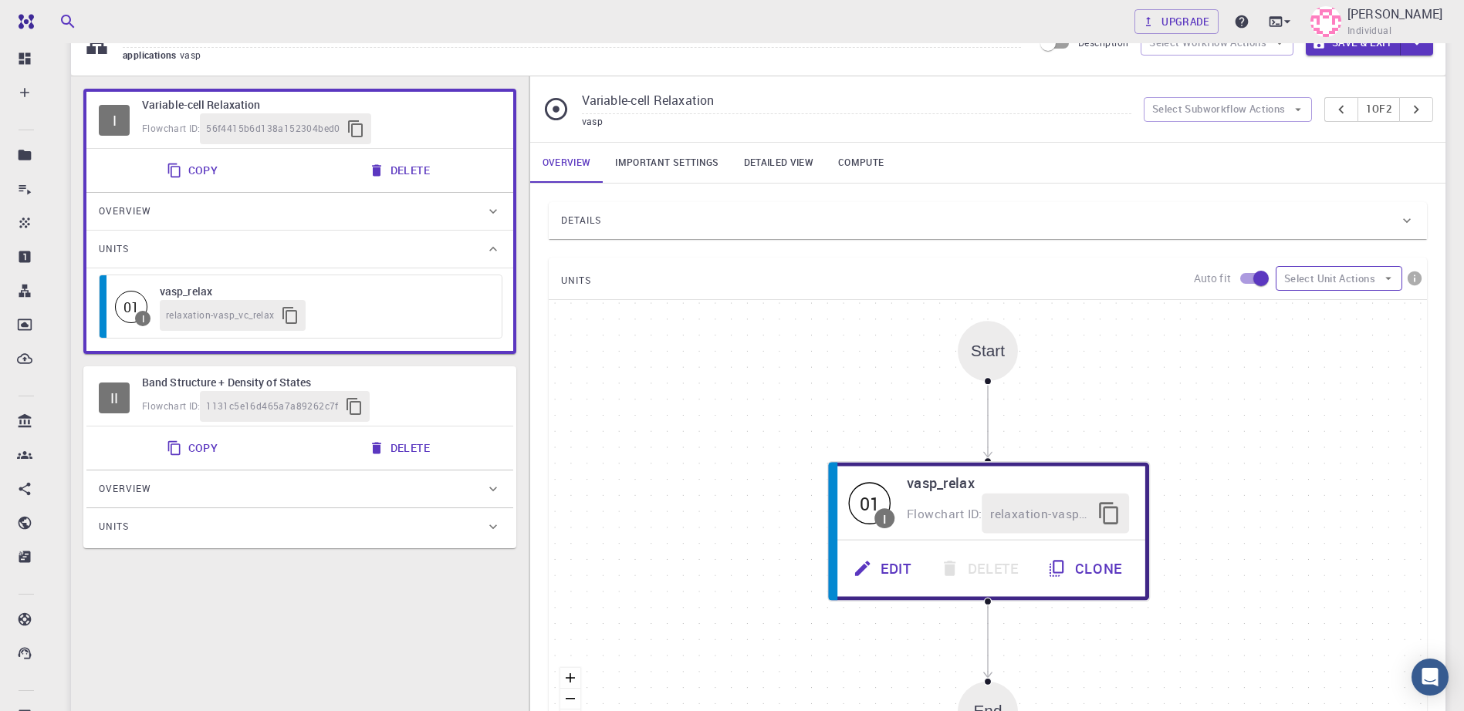
click at [1362, 281] on button "Select Unit Actions" at bounding box center [1339, 278] width 127 height 25
click at [156, 530] on div "Units" at bounding box center [292, 527] width 387 height 25
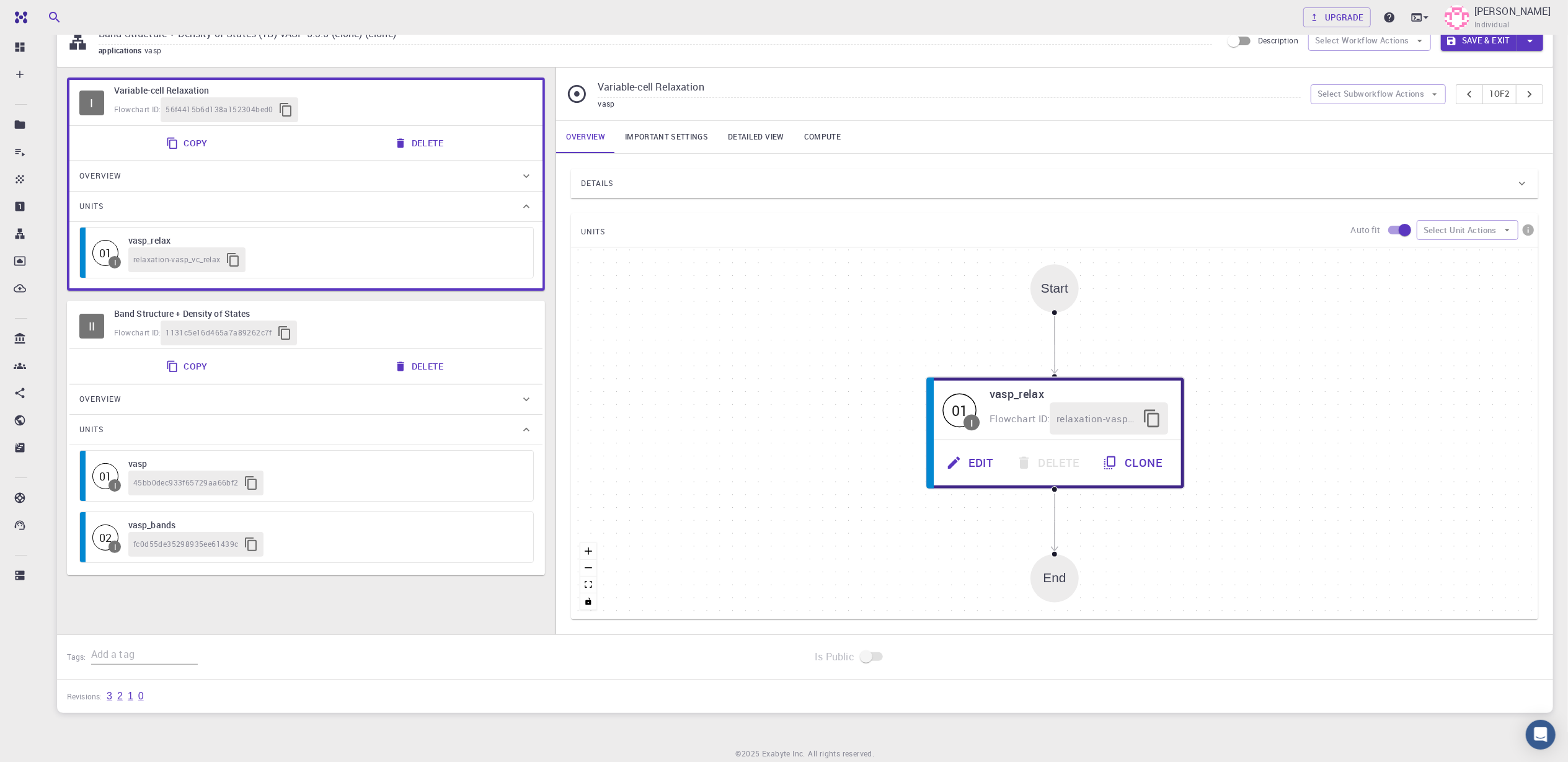
scroll to position [26, 0]
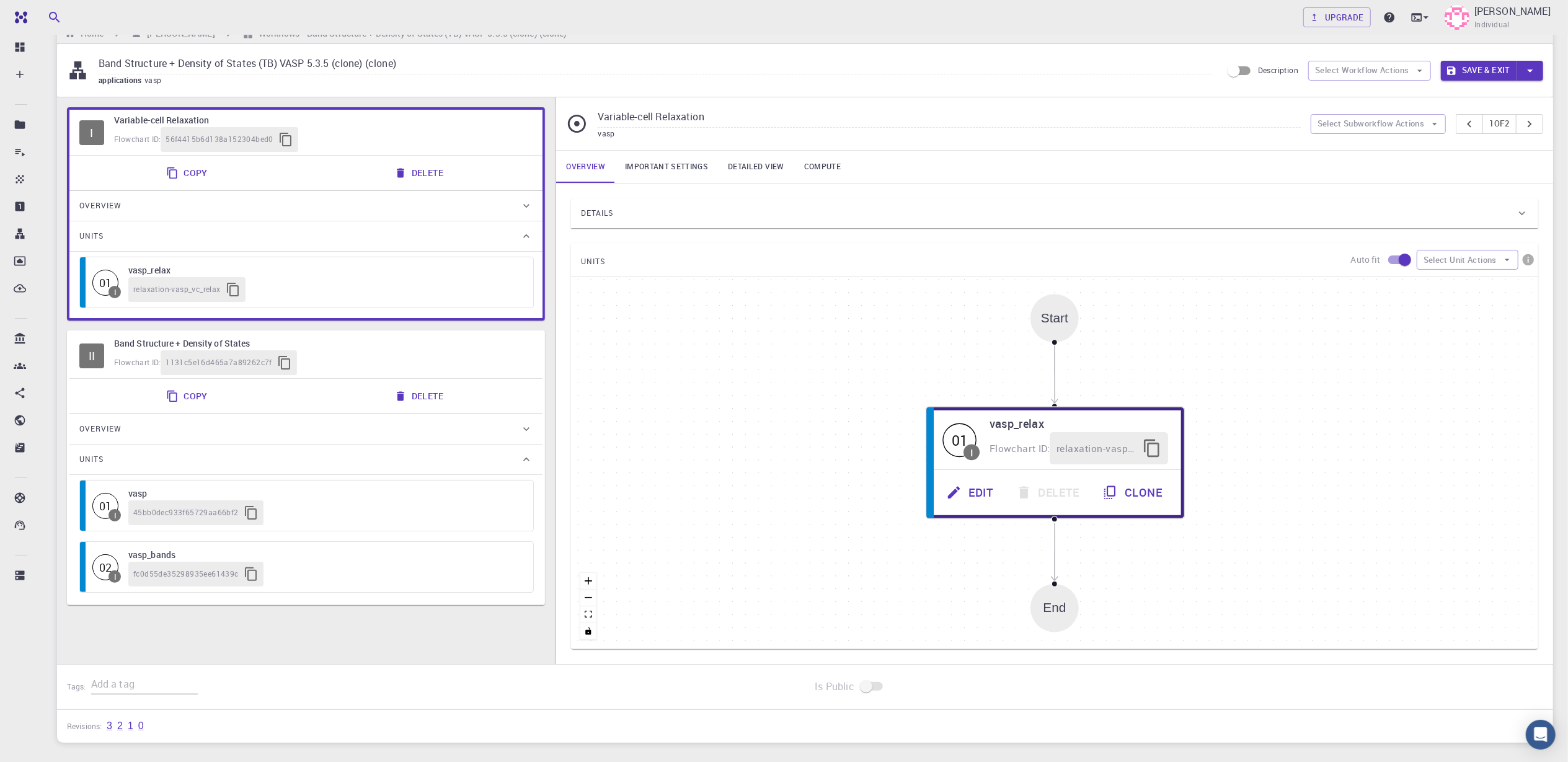
click at [1185, 69] on icon "button" at bounding box center [1529, 70] width 14 height 14
click at [1185, 122] on li "Save" at bounding box center [1476, 119] width 71 height 23
click at [1185, 72] on icon "button" at bounding box center [1529, 70] width 14 height 14
click at [1185, 92] on li "Save & Exit" at bounding box center [1503, 96] width 71 height 23
click at [1185, 71] on button "Save & Exit" at bounding box center [1478, 71] width 76 height 20
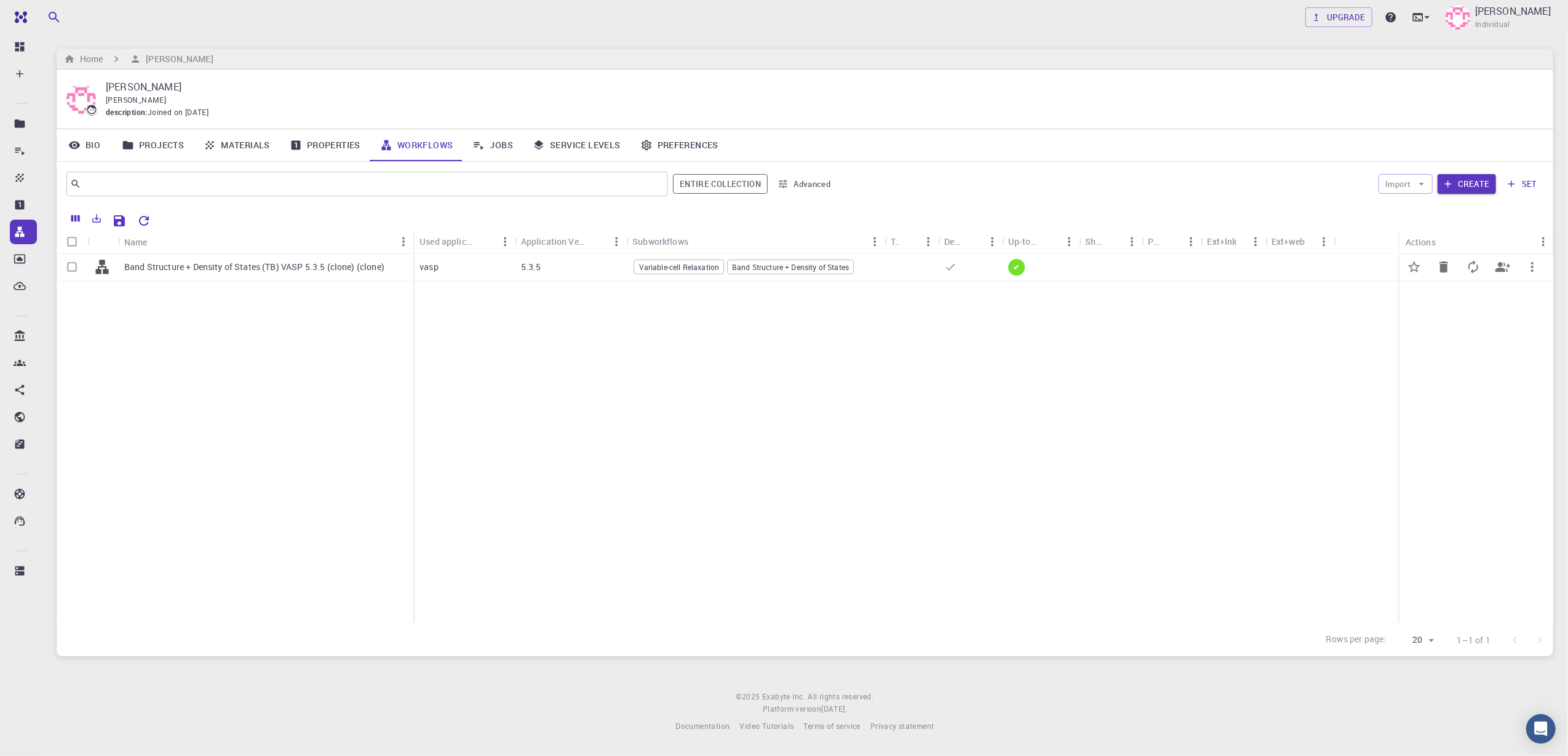
click at [1176, 270] on icon "button" at bounding box center [1532, 267] width 15 height 15
click at [863, 426] on div at bounding box center [784, 378] width 1568 height 756
click at [70, 267] on input "Select row" at bounding box center [72, 266] width 23 height 23
checkbox input "true"
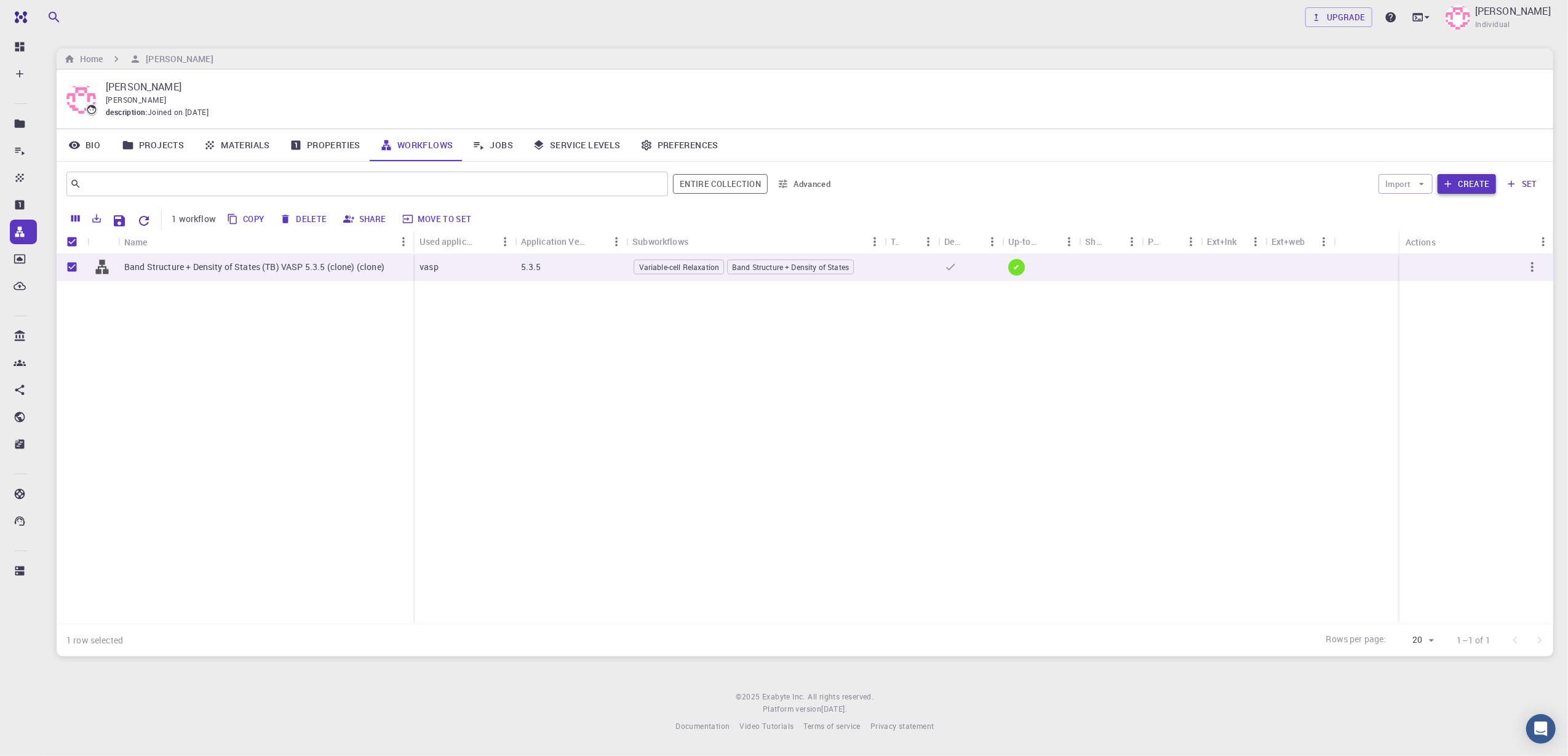
click at [1176, 191] on button "Create" at bounding box center [1466, 183] width 58 height 20
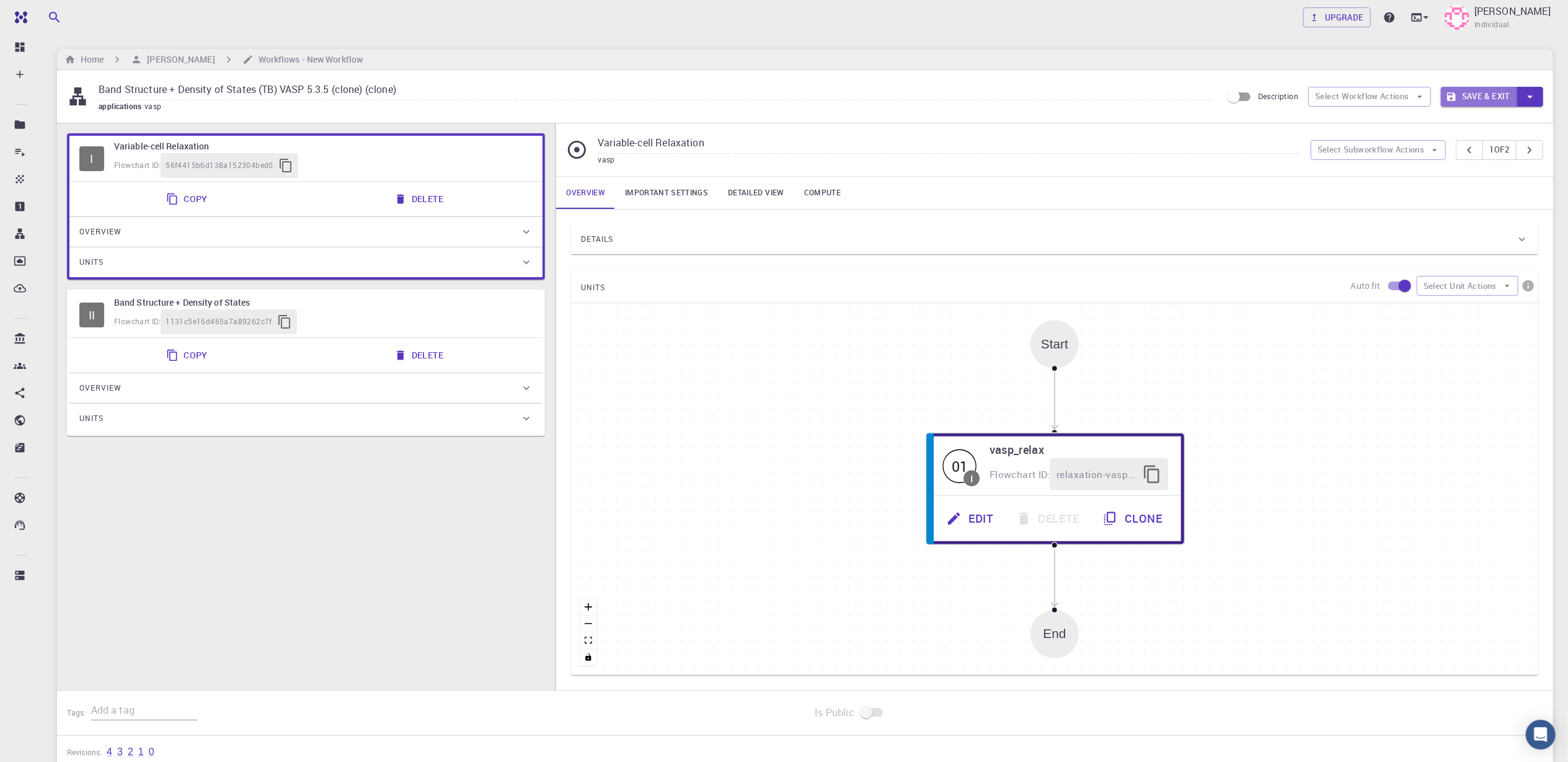
click at [1185, 96] on button "Save & Exit" at bounding box center [1478, 96] width 76 height 20
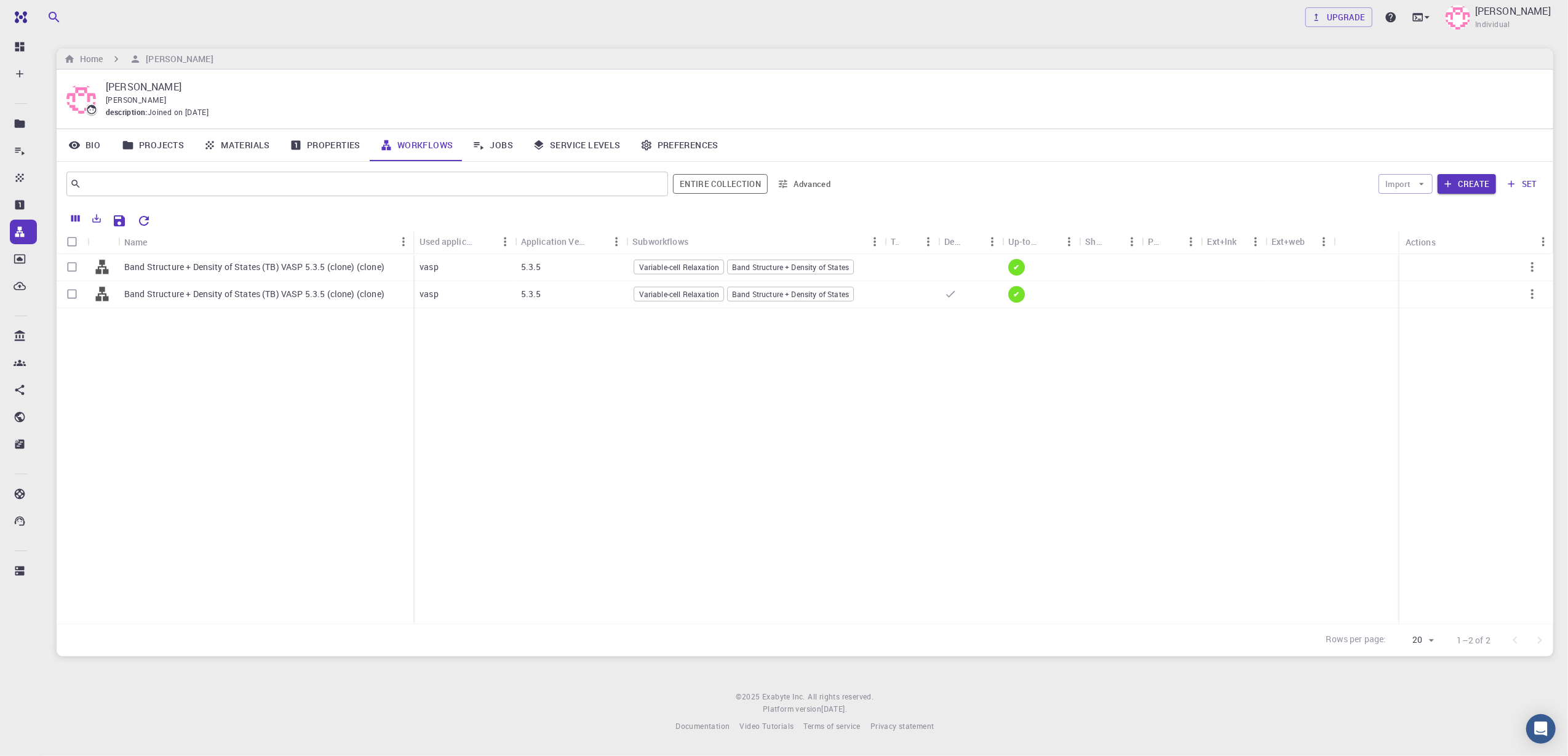
click at [505, 145] on link "Jobs" at bounding box center [493, 145] width 61 height 32
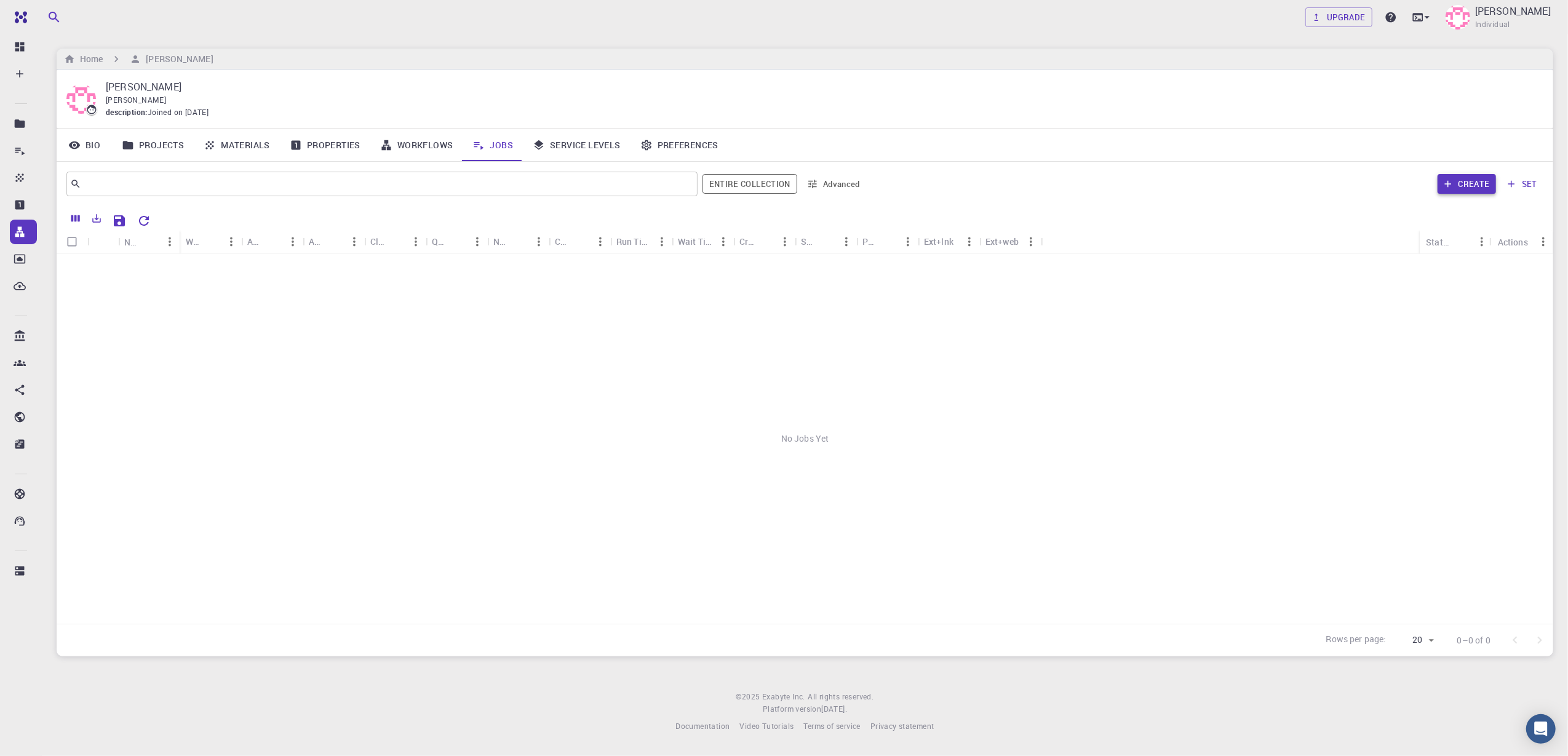
click at [1176, 185] on button "Create" at bounding box center [1466, 183] width 58 height 20
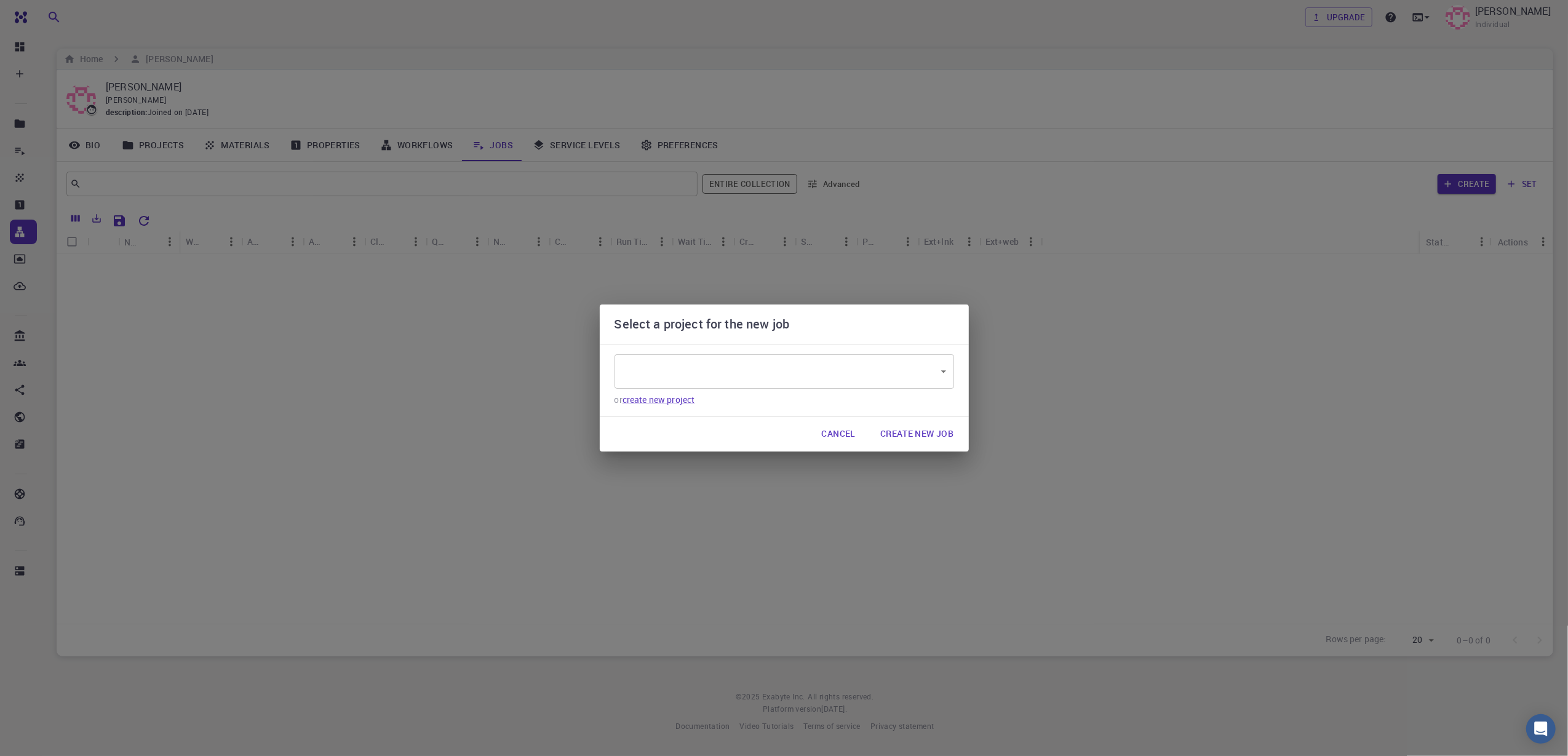
type input "wD5esxZwDfFj9kSRu"
click at [663, 376] on body "Free Dashboard Create New Job New Material Create Material Upload File Import f…" at bounding box center [784, 378] width 1568 height 756
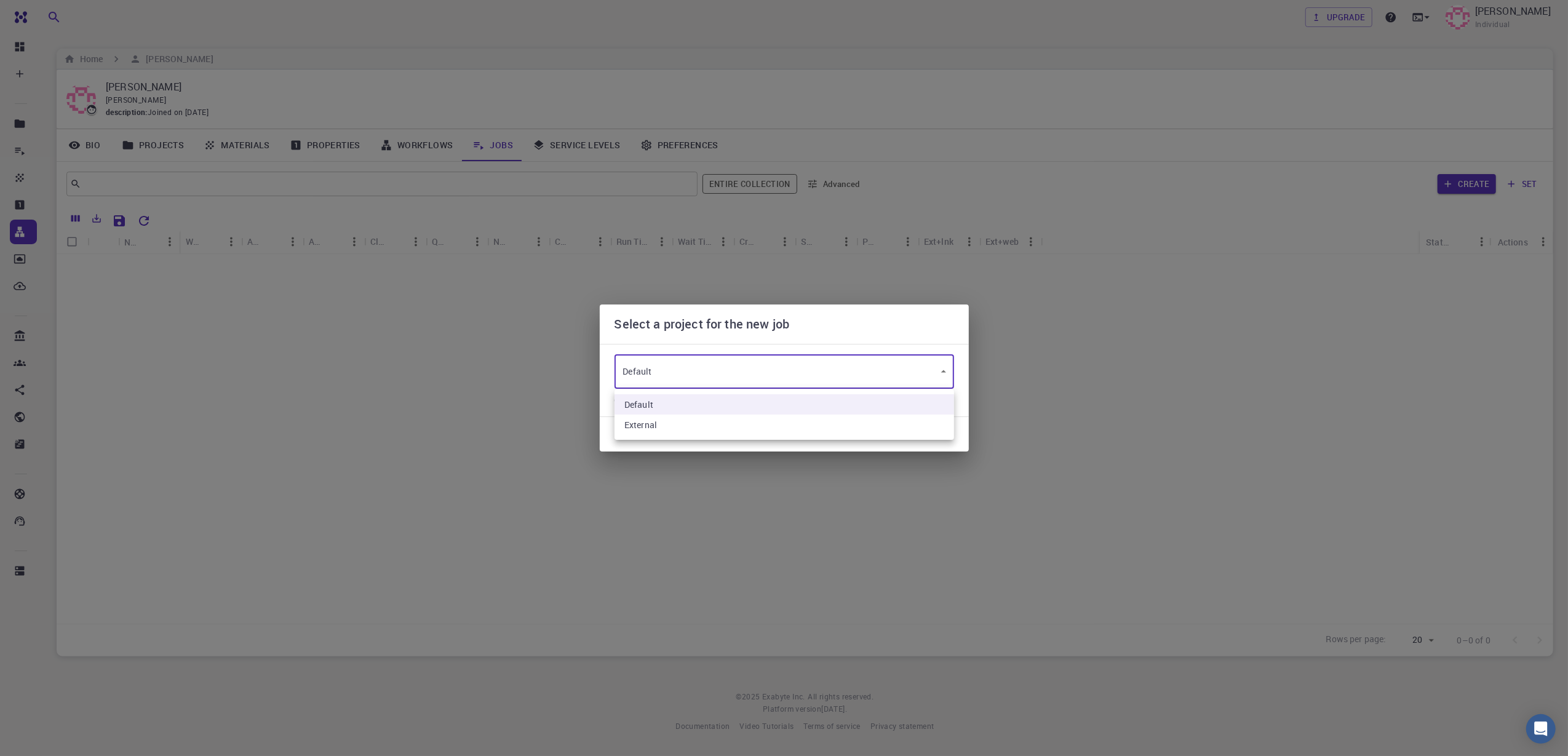
click at [662, 377] on div at bounding box center [784, 378] width 1568 height 756
click at [891, 436] on button "Create New Job" at bounding box center [917, 434] width 93 height 25
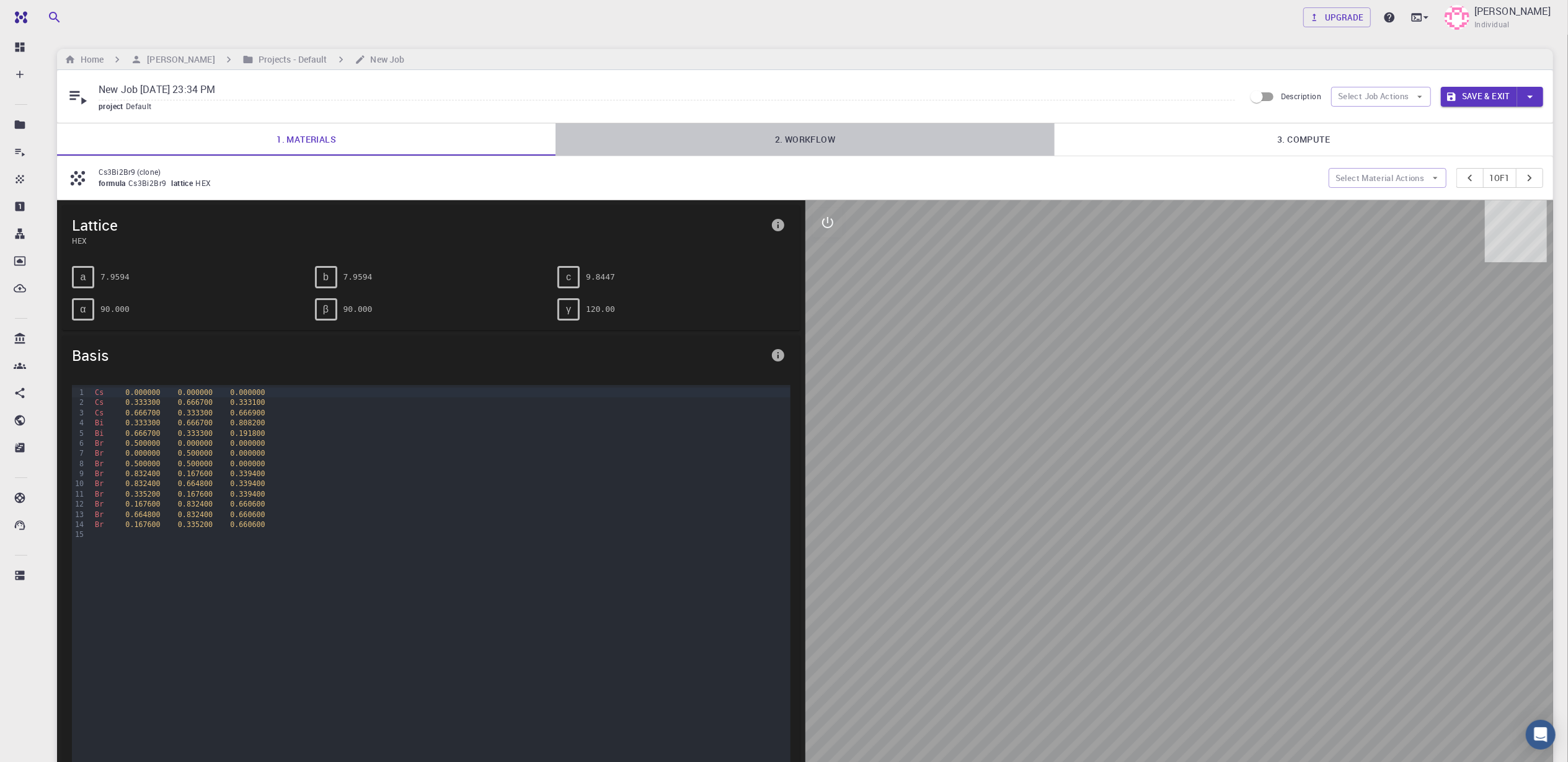
click at [802, 151] on link "2. Workflow" at bounding box center [804, 140] width 498 height 32
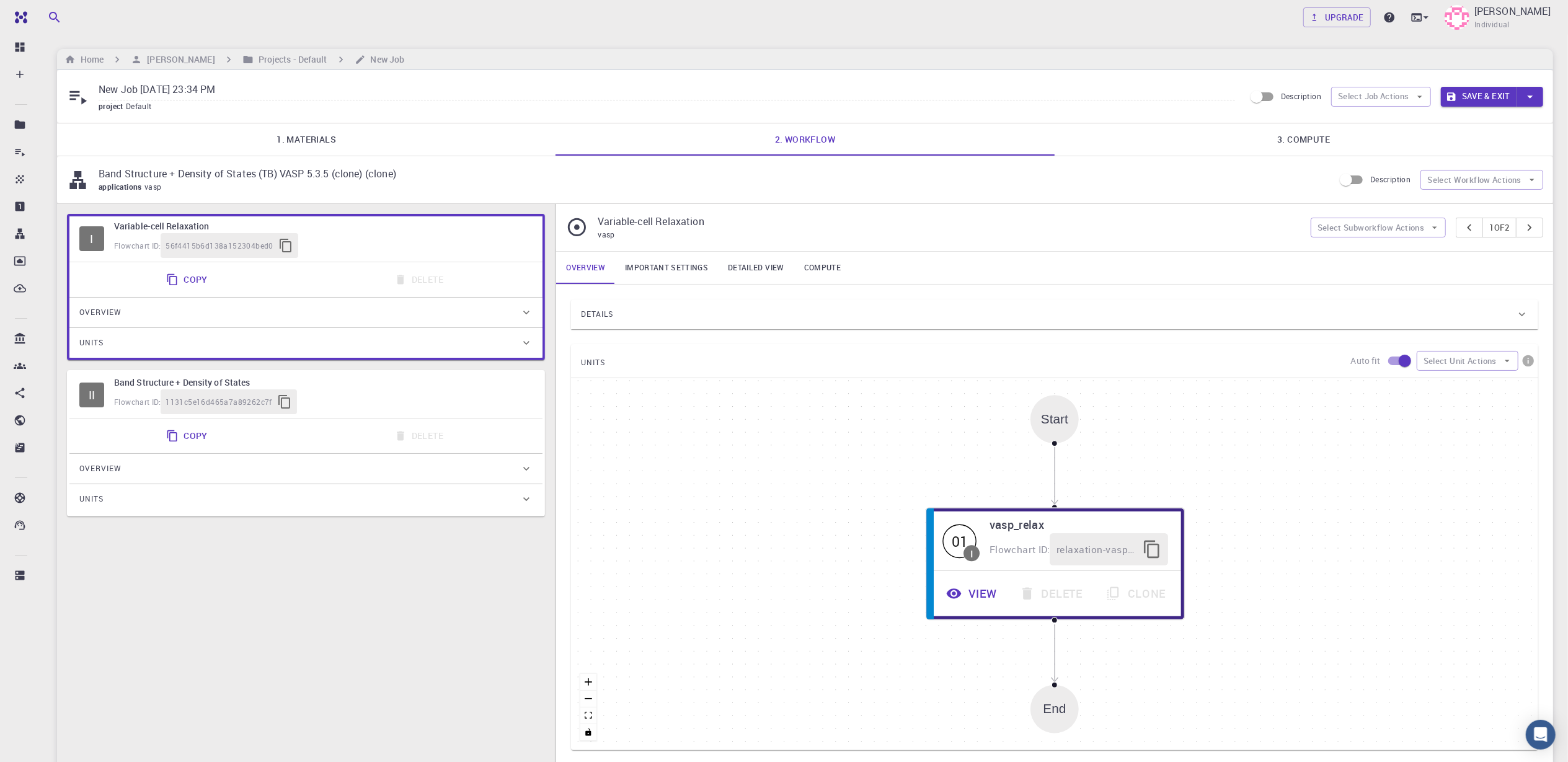
scroll to position [83, 0]
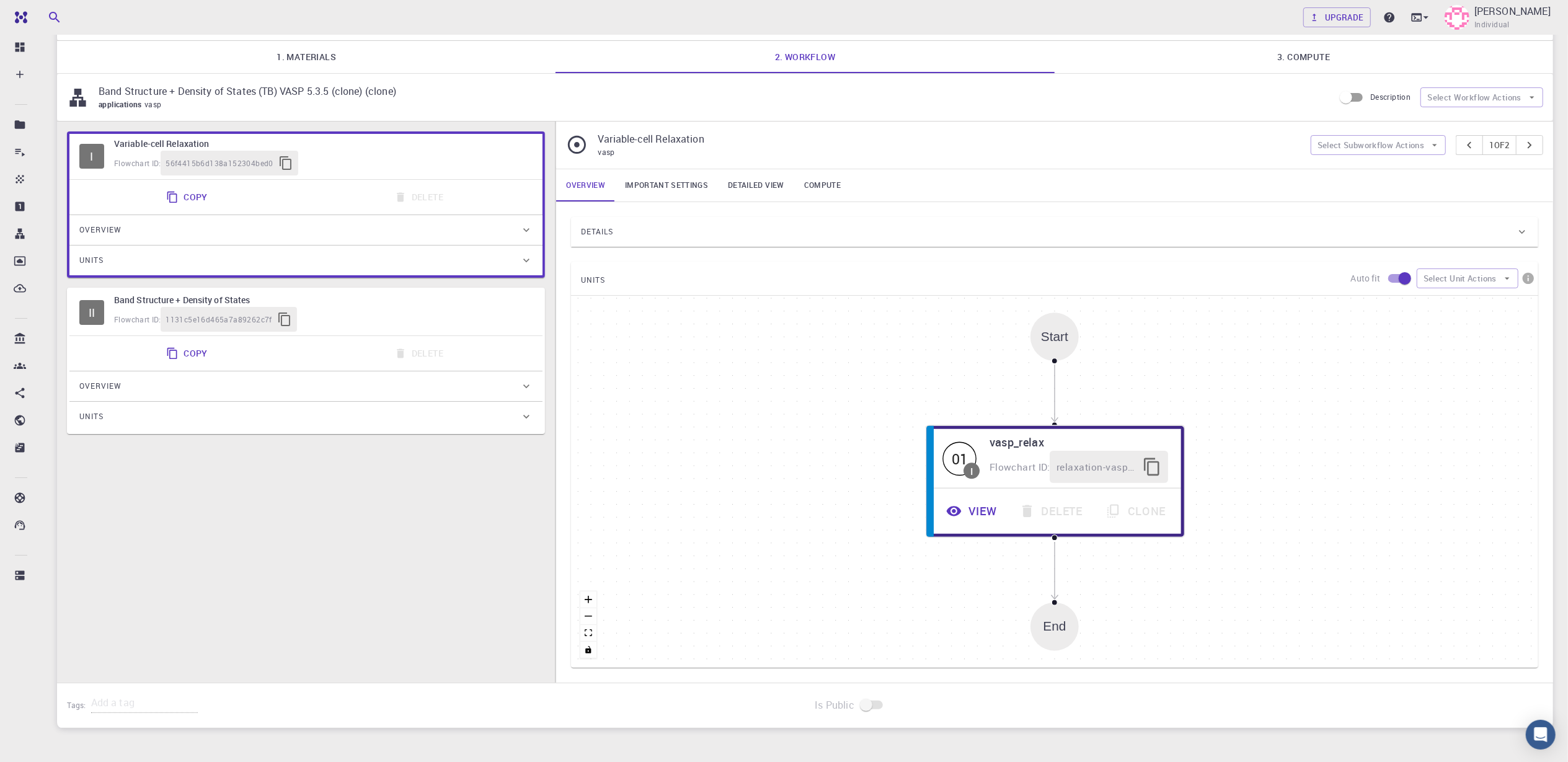
click at [104, 260] on div "Units" at bounding box center [300, 260] width 441 height 20
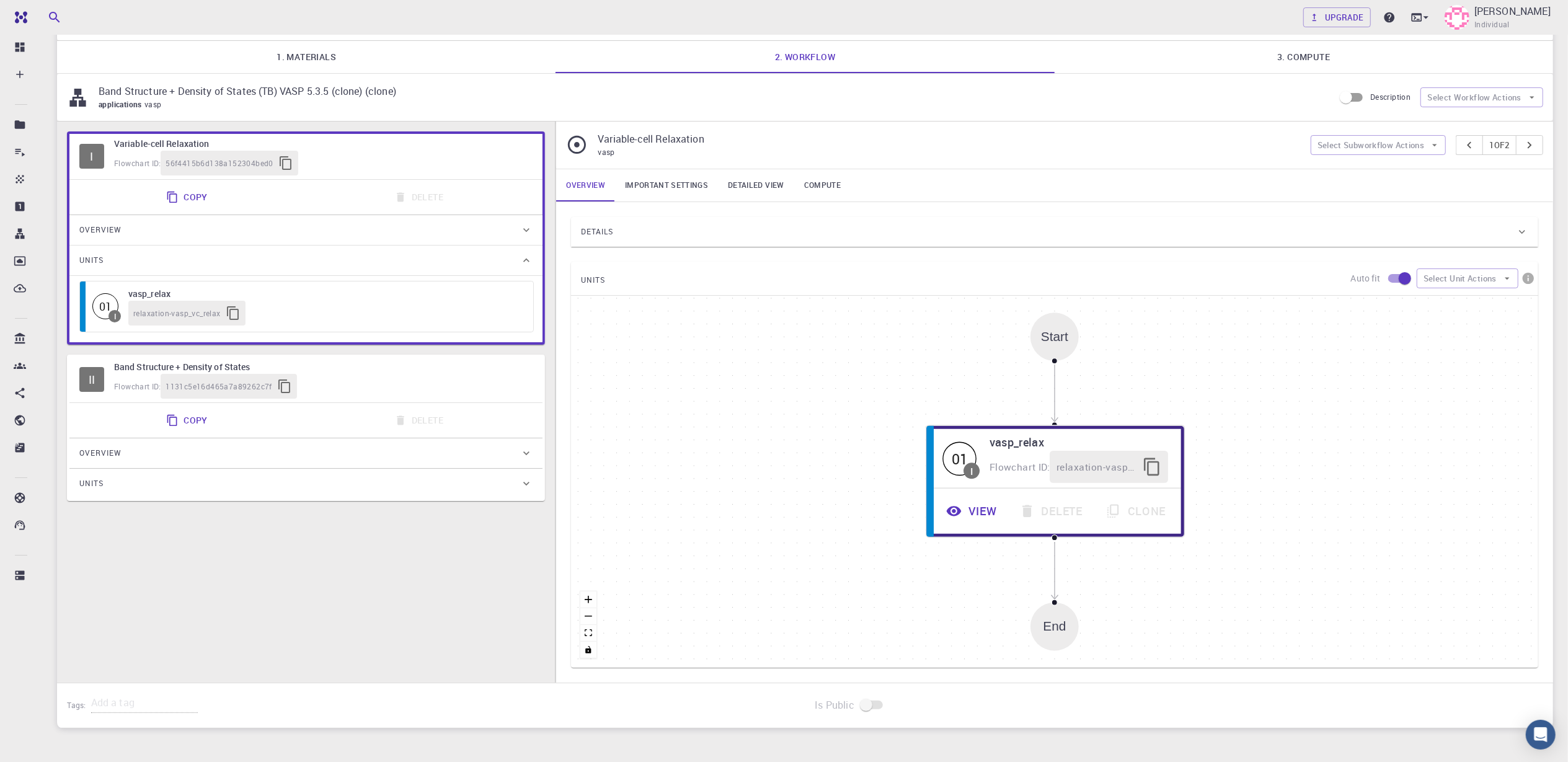
click at [104, 260] on div "Units" at bounding box center [300, 260] width 441 height 20
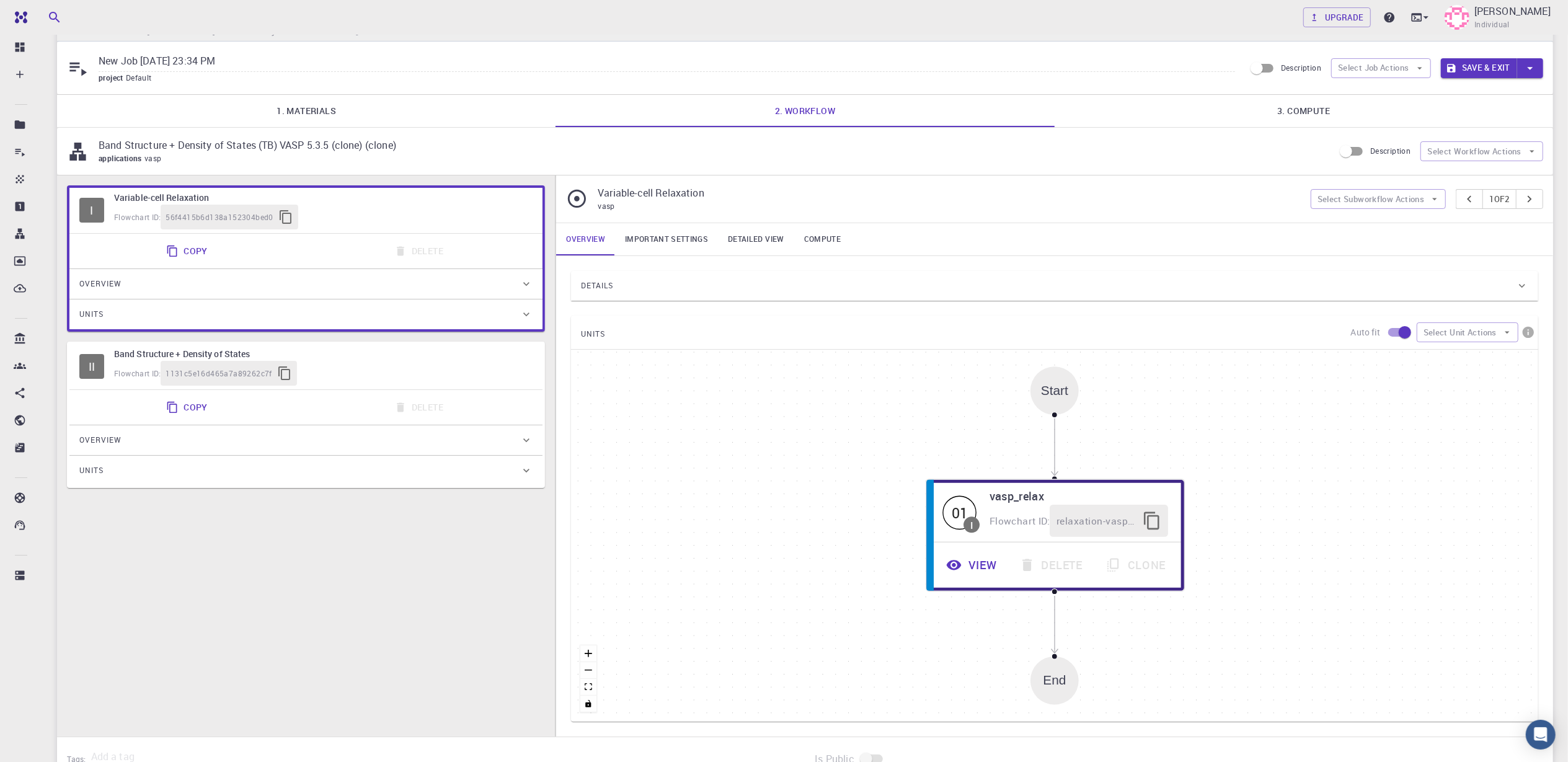
scroll to position [0, 0]
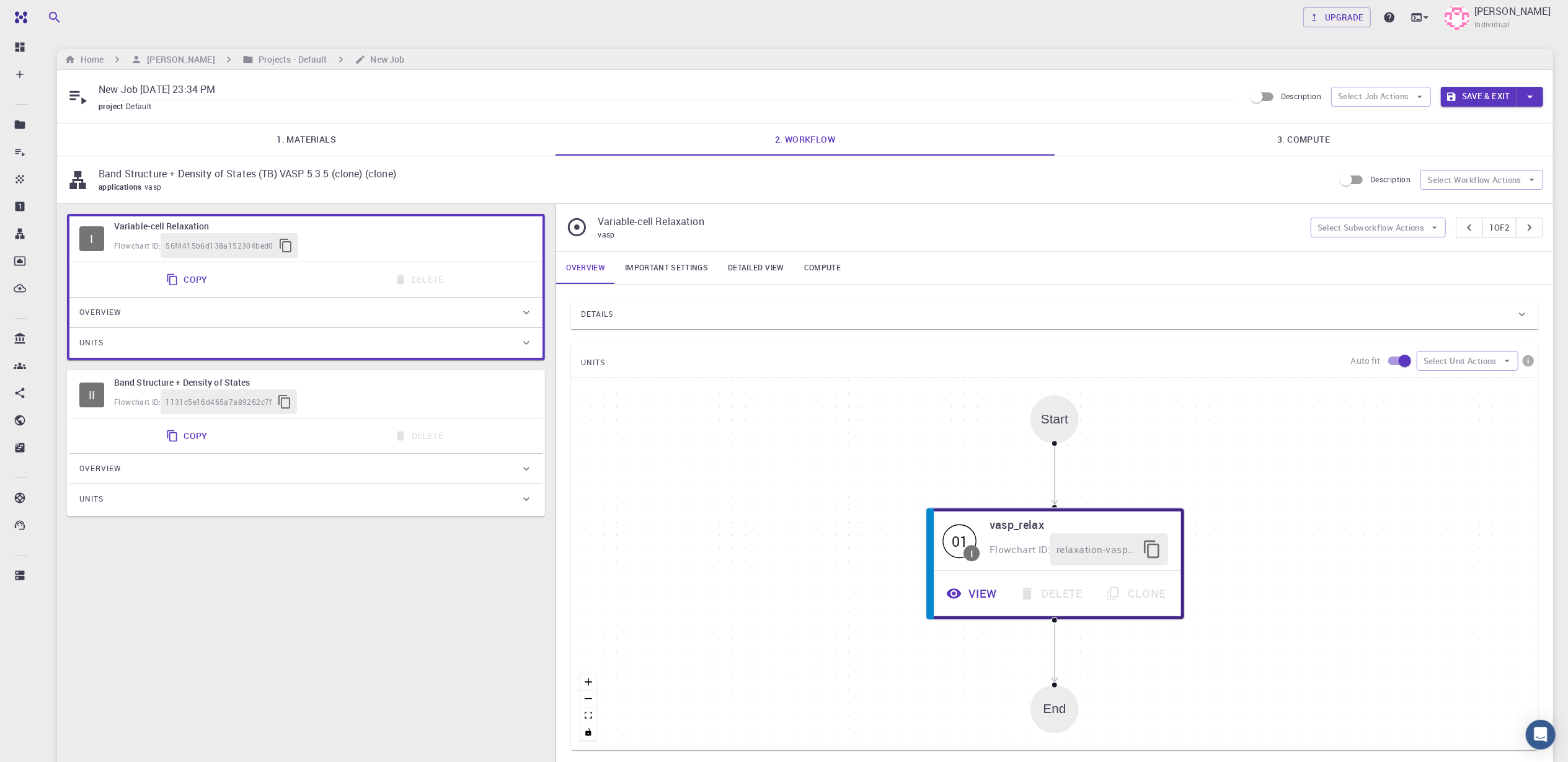
click at [1185, 135] on link "3. Compute" at bounding box center [1304, 140] width 498 height 32
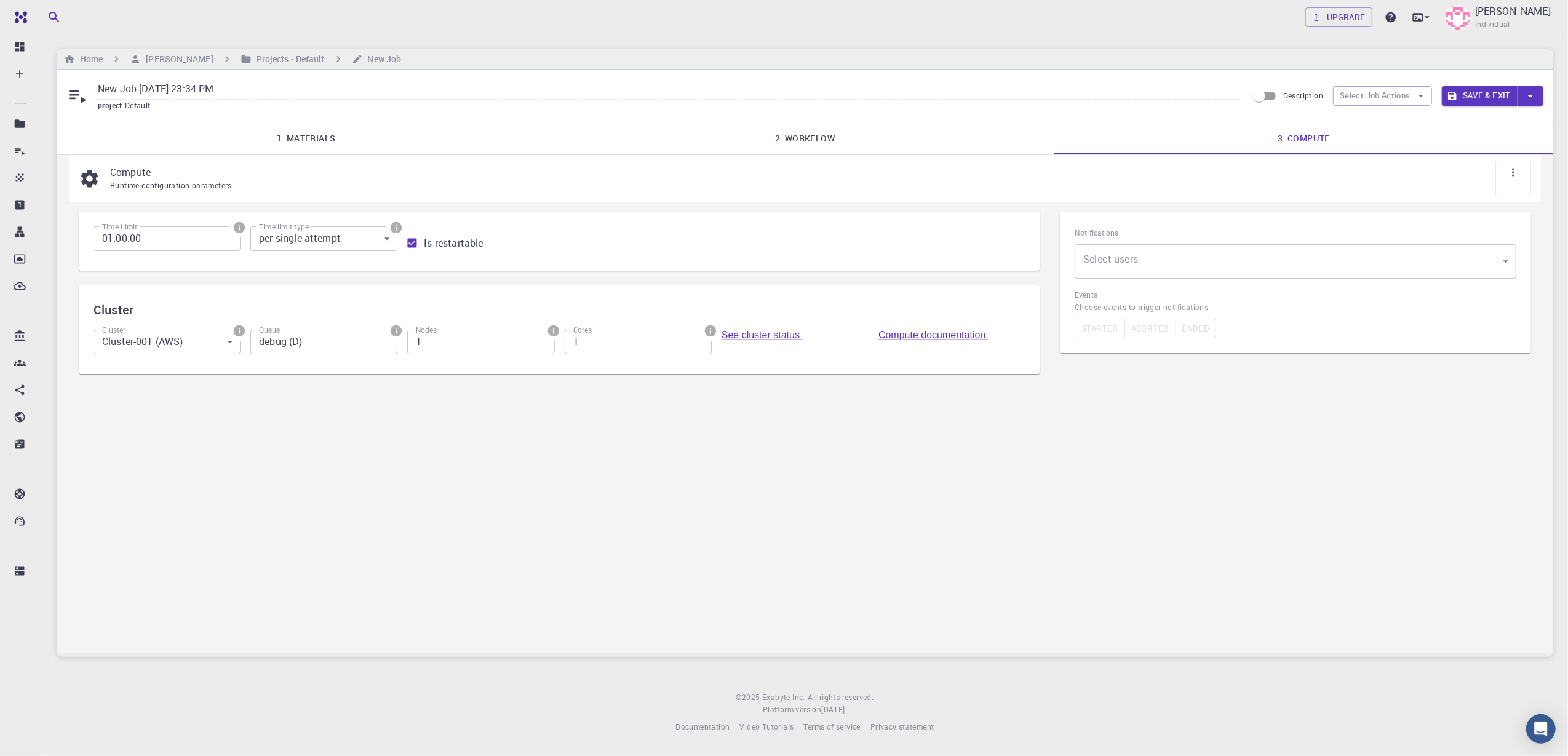
click at [1176, 174] on icon at bounding box center [1513, 171] width 12 height 12
click at [1029, 486] on div "Compute Runtime configuration parameters Time Limit 01:00:00 Time Limit Time li…" at bounding box center [804, 404] width 1496 height 498
click at [1176, 95] on icon "button" at bounding box center [1421, 96] width 11 height 11
click at [1176, 95] on icon "button" at bounding box center [1530, 96] width 14 height 14
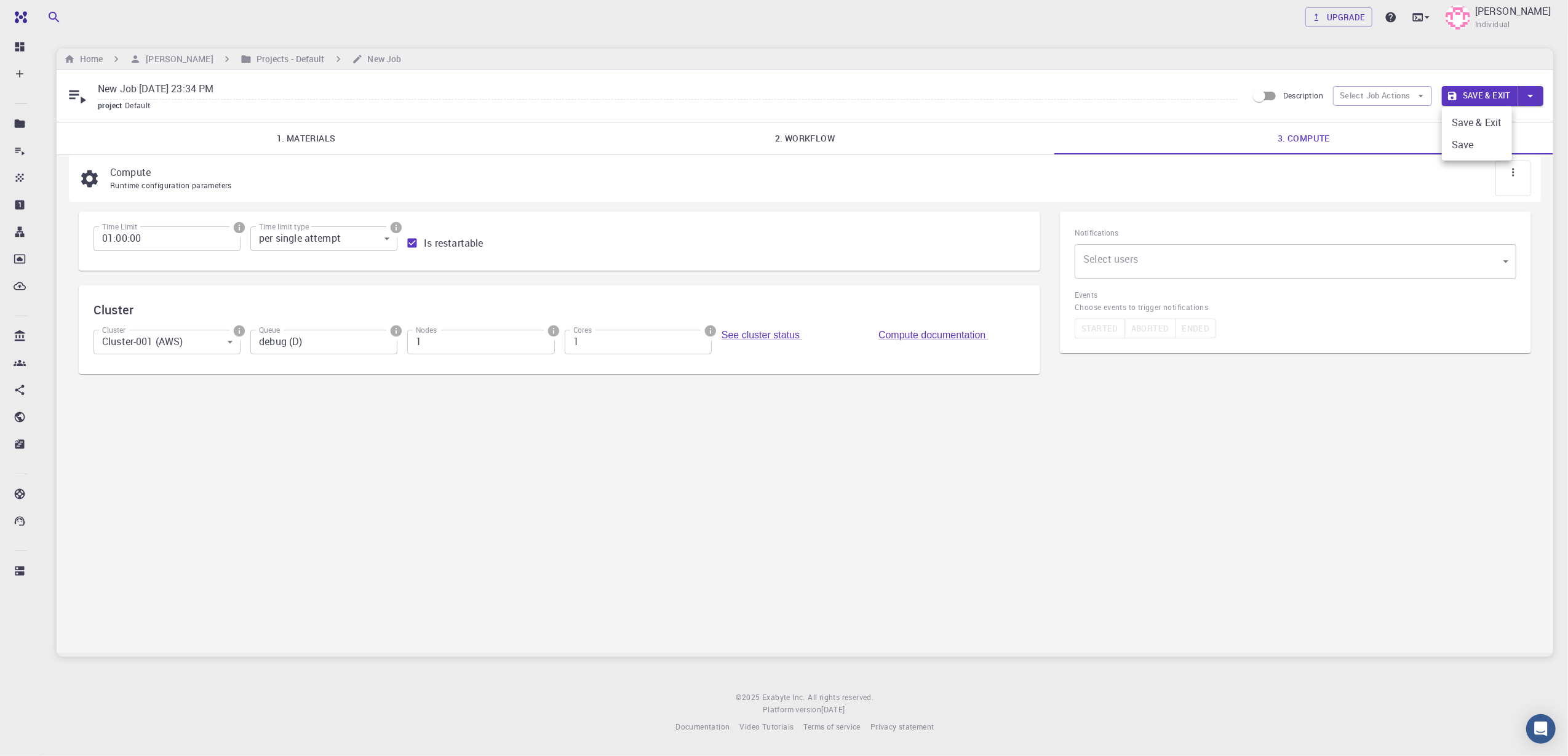
click at [1176, 567] on div at bounding box center [784, 378] width 1568 height 756
click at [1176, 179] on icon at bounding box center [1513, 171] width 12 height 12
click at [1130, 480] on div "Compute Runtime configuration parameters Time Limit 01:00:00 Time Limit Time li…" at bounding box center [804, 404] width 1496 height 498
click at [1176, 271] on body "Free Dashboard Create New Job New Material Create Material Upload File Import f…" at bounding box center [784, 378] width 1568 height 756
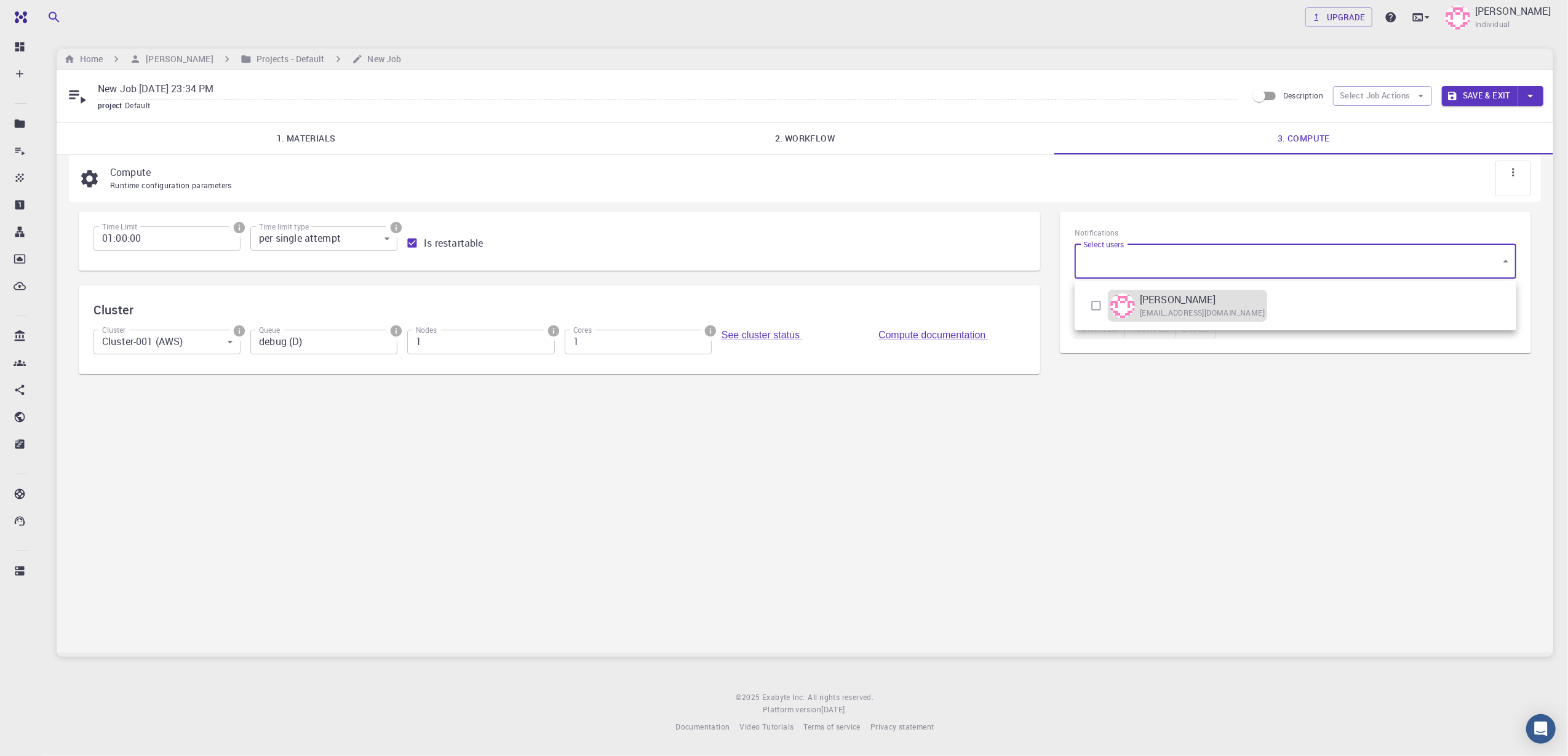
click at [1176, 301] on p "[PERSON_NAME]" at bounding box center [1177, 300] width 76 height 15
type input "[object Object]"
checkbox input "true"
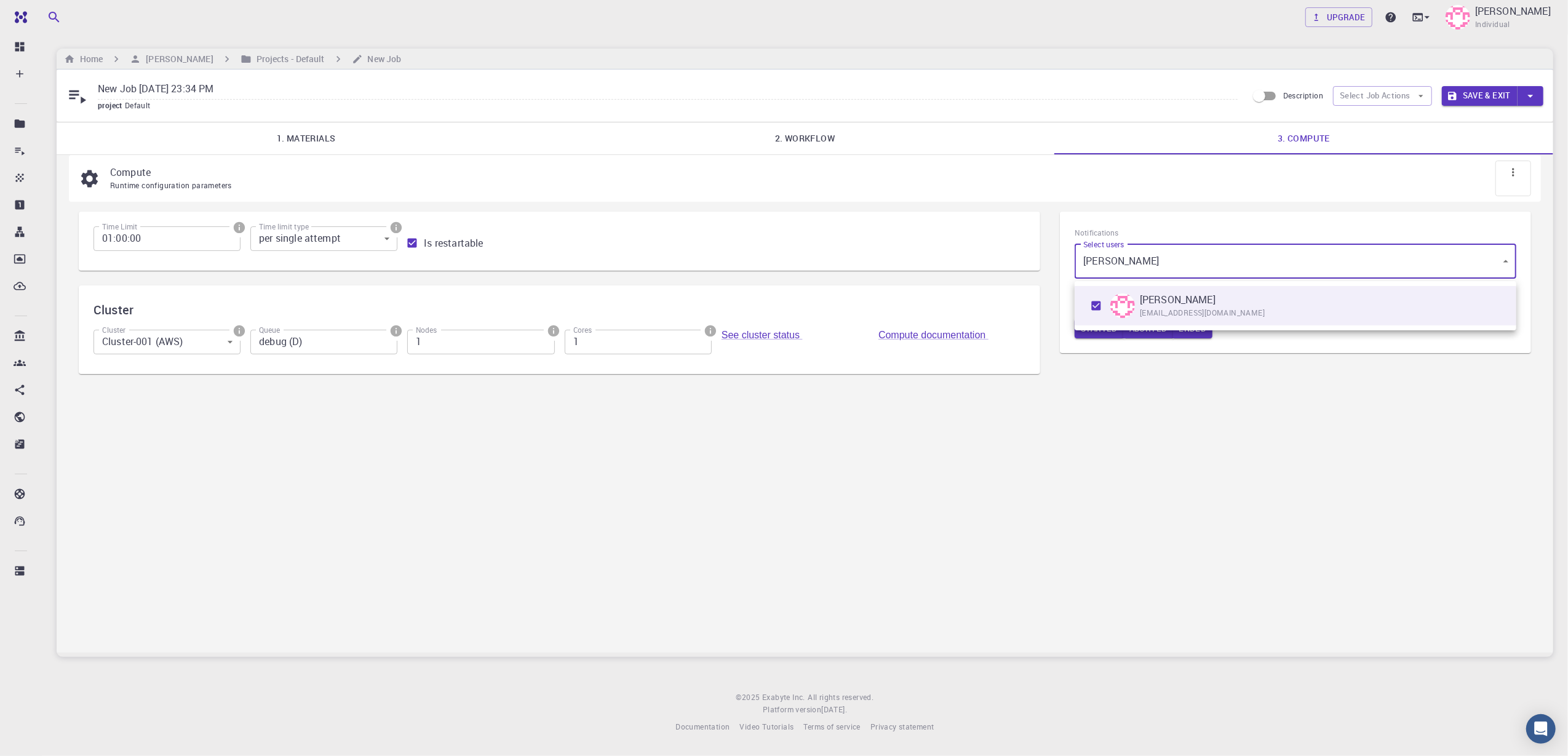
click at [1083, 456] on div at bounding box center [784, 378] width 1568 height 756
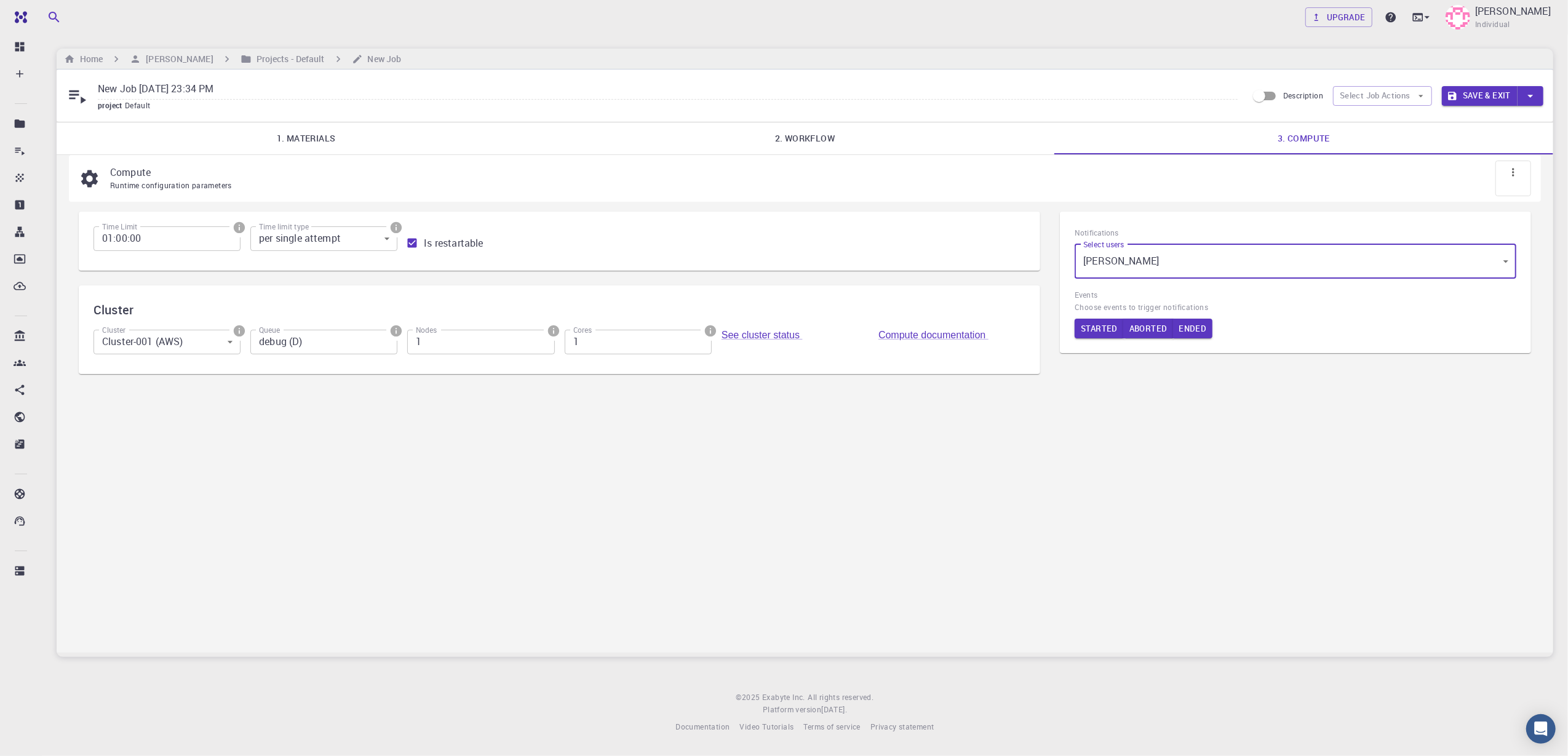
click at [1176, 175] on icon at bounding box center [1513, 171] width 12 height 12
click at [1039, 507] on div "Compute Runtime configuration parameters Time Limit 01:00:00 Time Limit Time li…" at bounding box center [804, 404] width 1496 height 498
click at [1176, 175] on icon at bounding box center [1513, 171] width 12 height 12
click at [1176, 89] on button "Select Job Actions" at bounding box center [1382, 96] width 99 height 20
click at [906, 458] on div "Compute Runtime configuration parameters Time Limit 01:00:00 Time Limit Time li…" at bounding box center [804, 404] width 1496 height 498
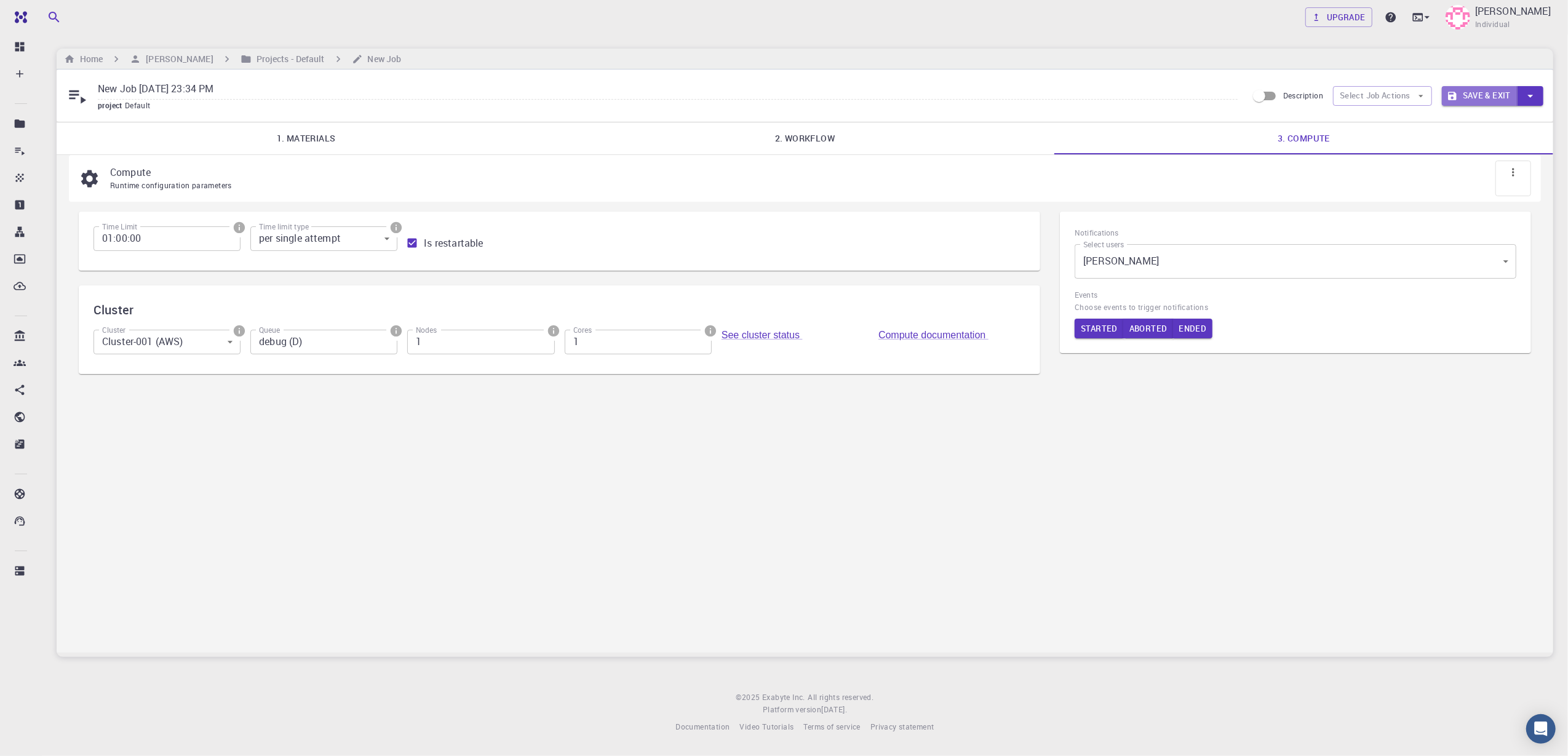
click at [1176, 94] on button "Save & Exit" at bounding box center [1480, 96] width 76 height 20
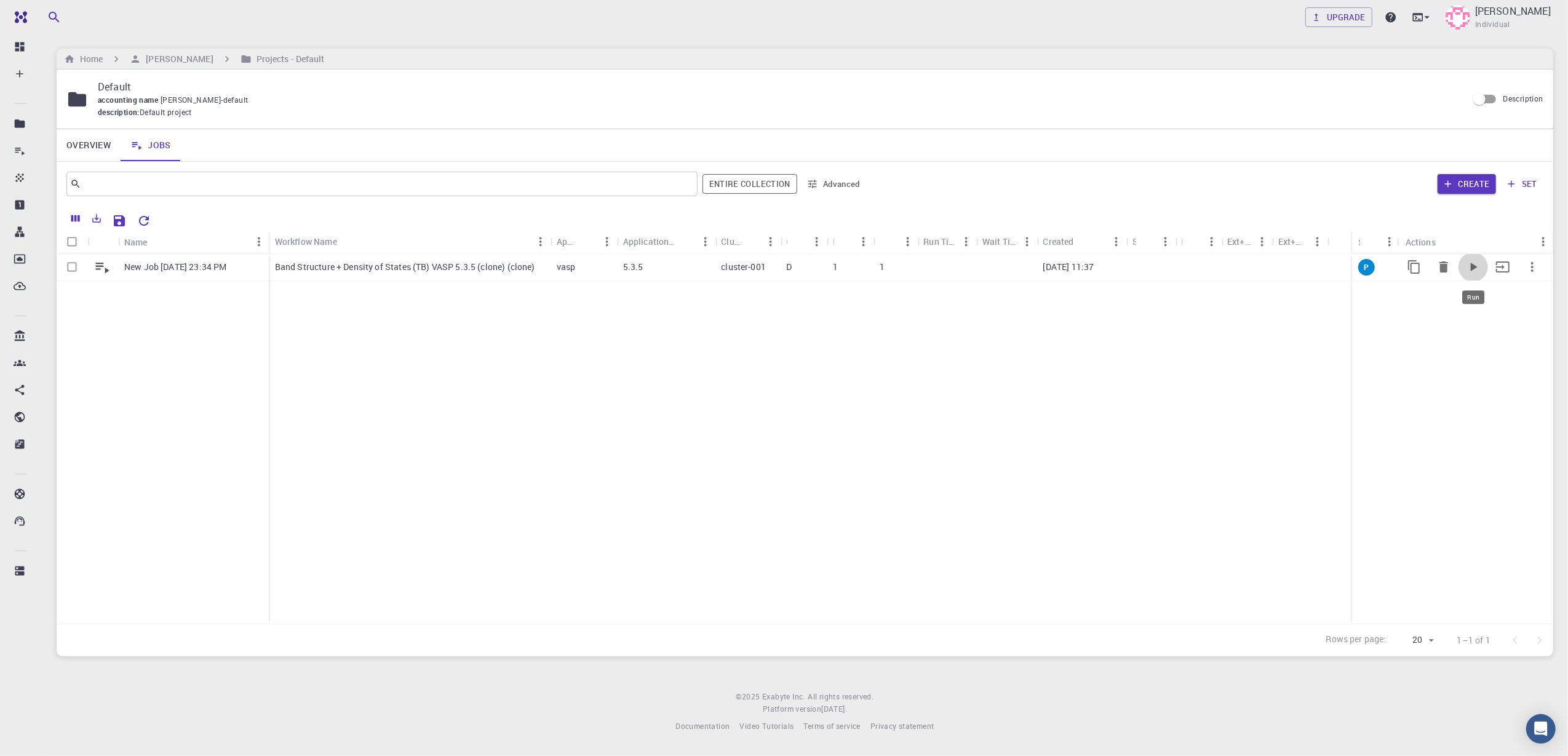
click at [1176, 267] on icon "Run" at bounding box center [1474, 267] width 6 height 9
click at [72, 269] on input "Select row" at bounding box center [72, 266] width 23 height 23
checkbox input "true"
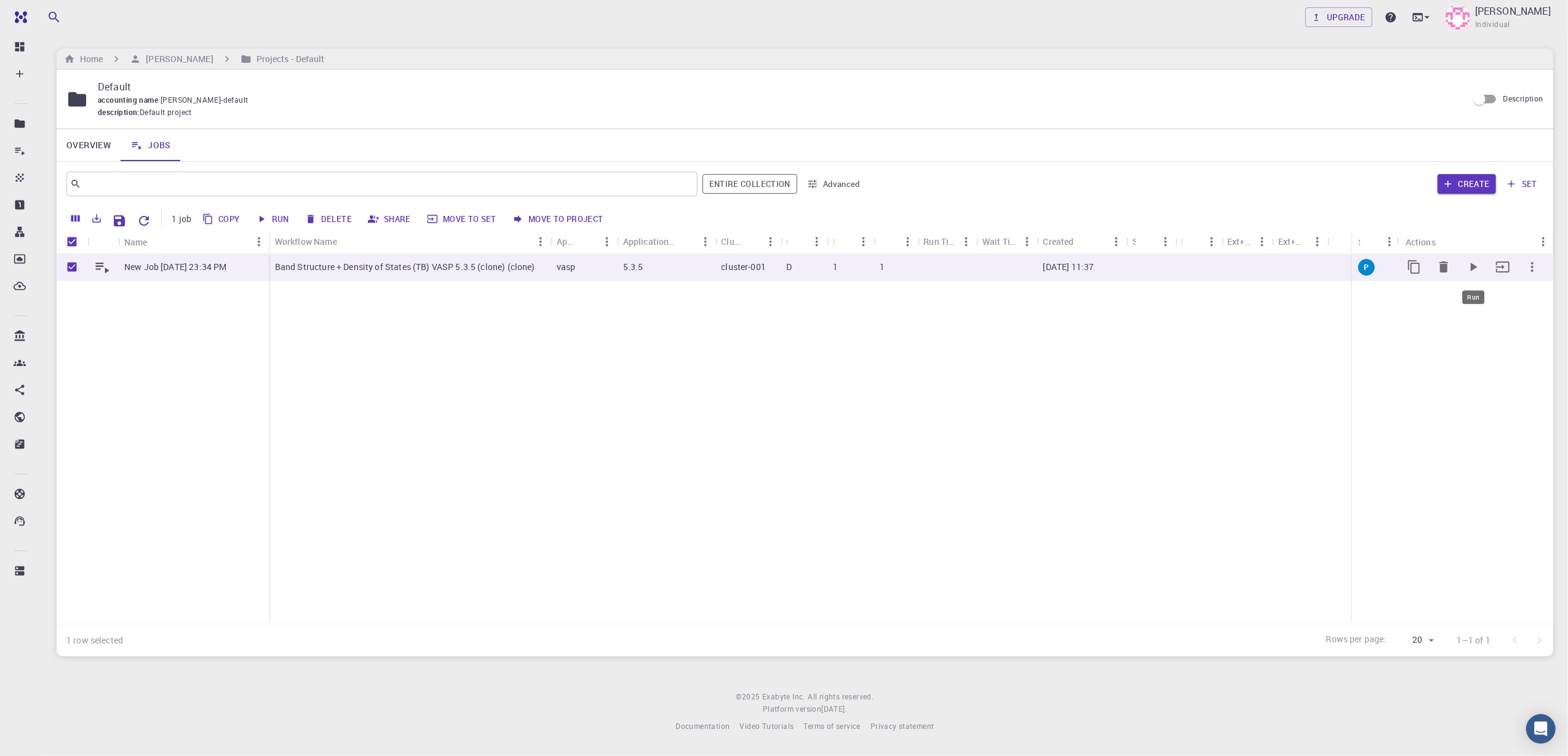
click at [1176, 268] on icon "Run" at bounding box center [1474, 267] width 6 height 9
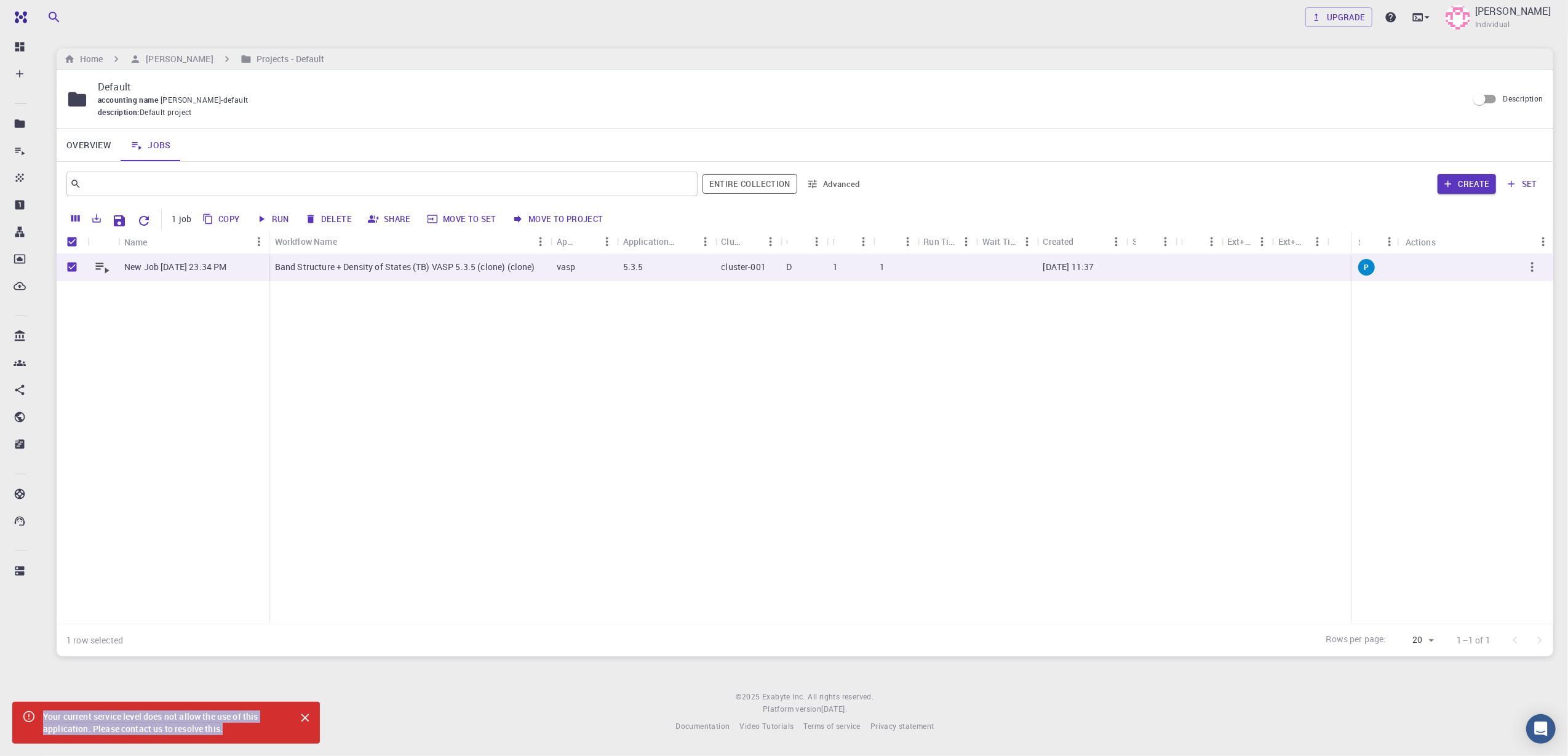
drag, startPoint x: 45, startPoint y: 718, endPoint x: 227, endPoint y: 731, distance: 182.5
click at [227, 567] on div "Your current service level does not allow the use of this application. Please c…" at bounding box center [164, 723] width 242 height 34
drag, startPoint x: 227, startPoint y: 731, endPoint x: 193, endPoint y: 723, distance: 34.9
copy div "Your current service level does not allow the use of this application. Please c…"
click at [233, 462] on div "New Job Aug 21, 2025, 23:34 PM" at bounding box center [163, 439] width 212 height 370
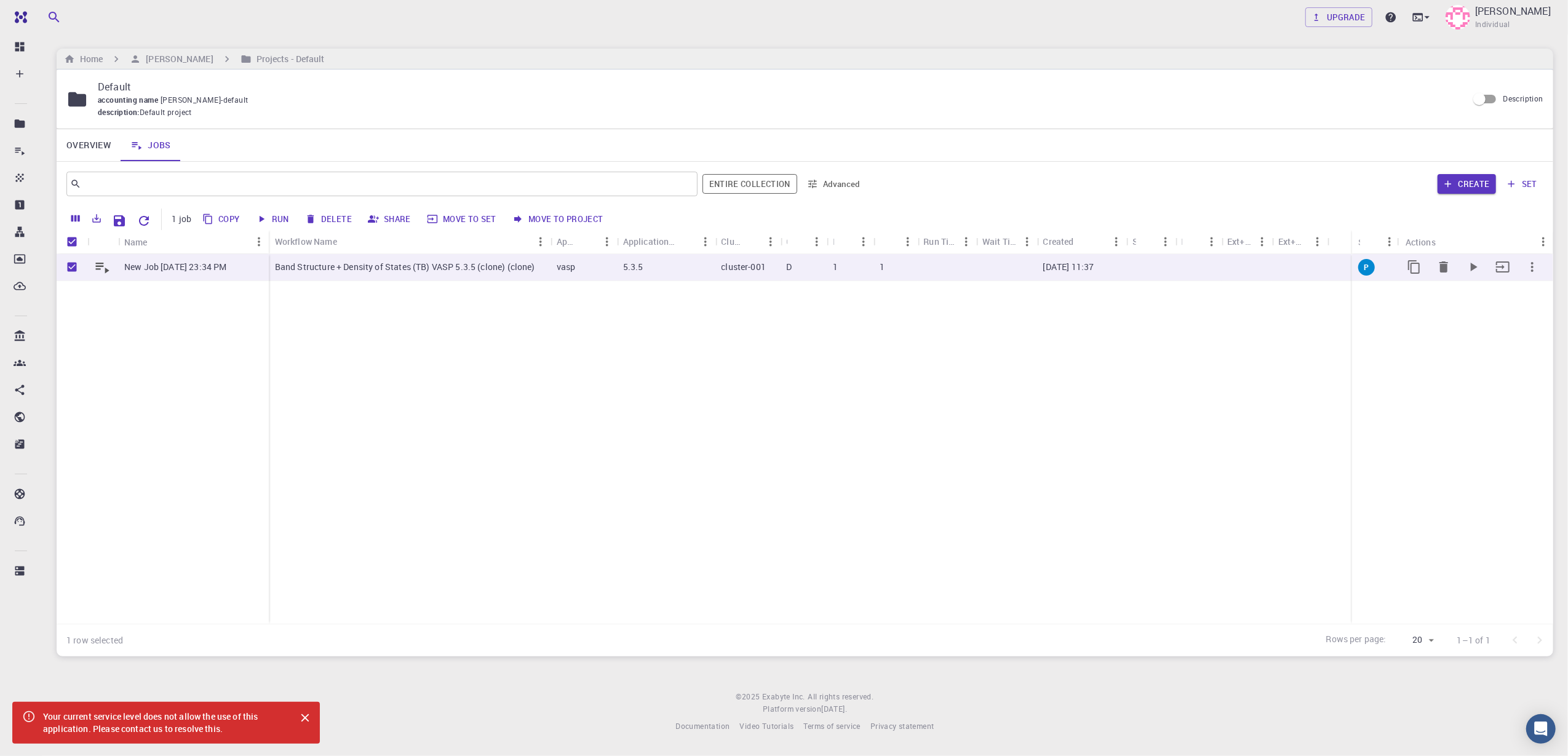
click at [72, 267] on input "Unselect row" at bounding box center [72, 266] width 23 height 23
checkbox input "false"
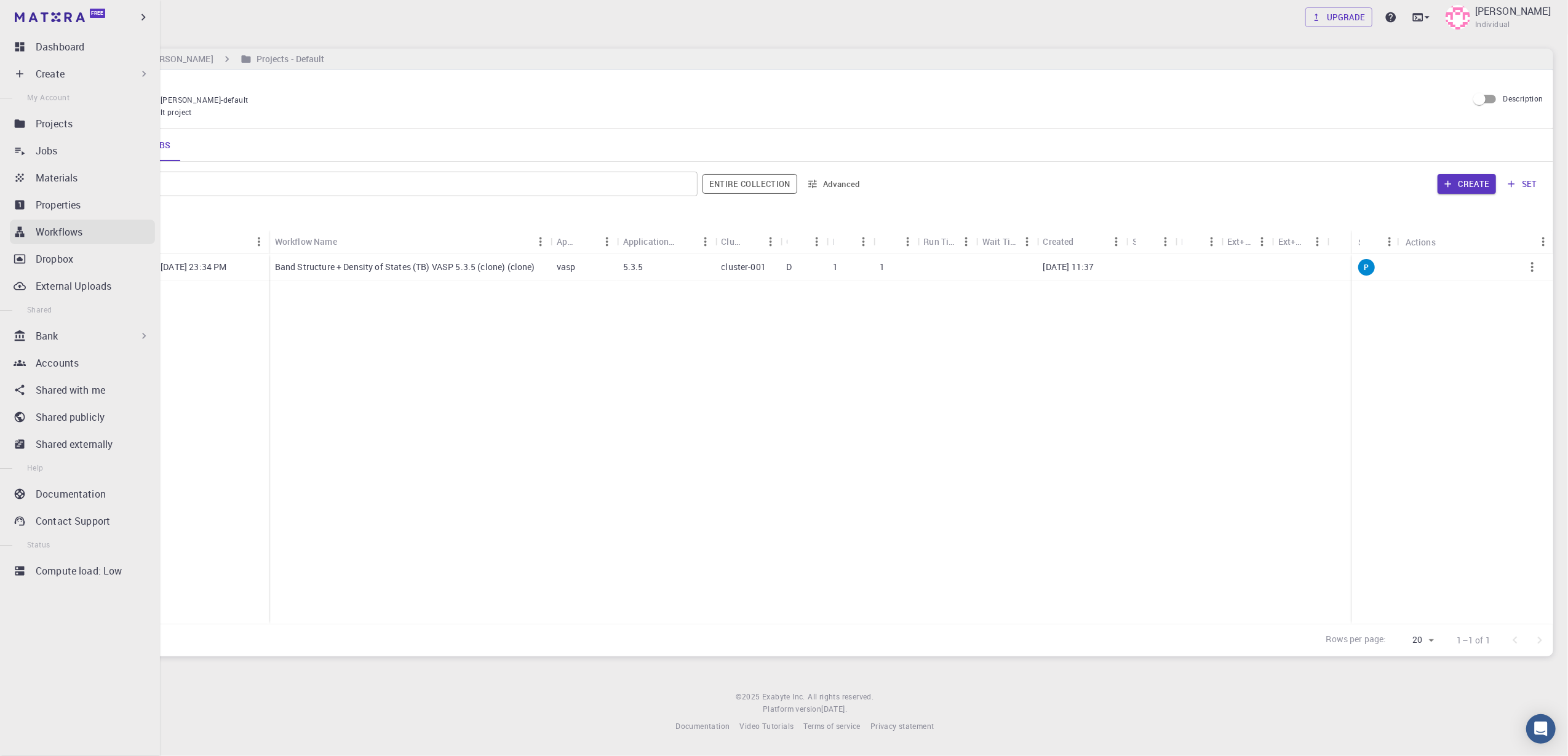
click at [69, 230] on p "Workflows" at bounding box center [59, 232] width 47 height 15
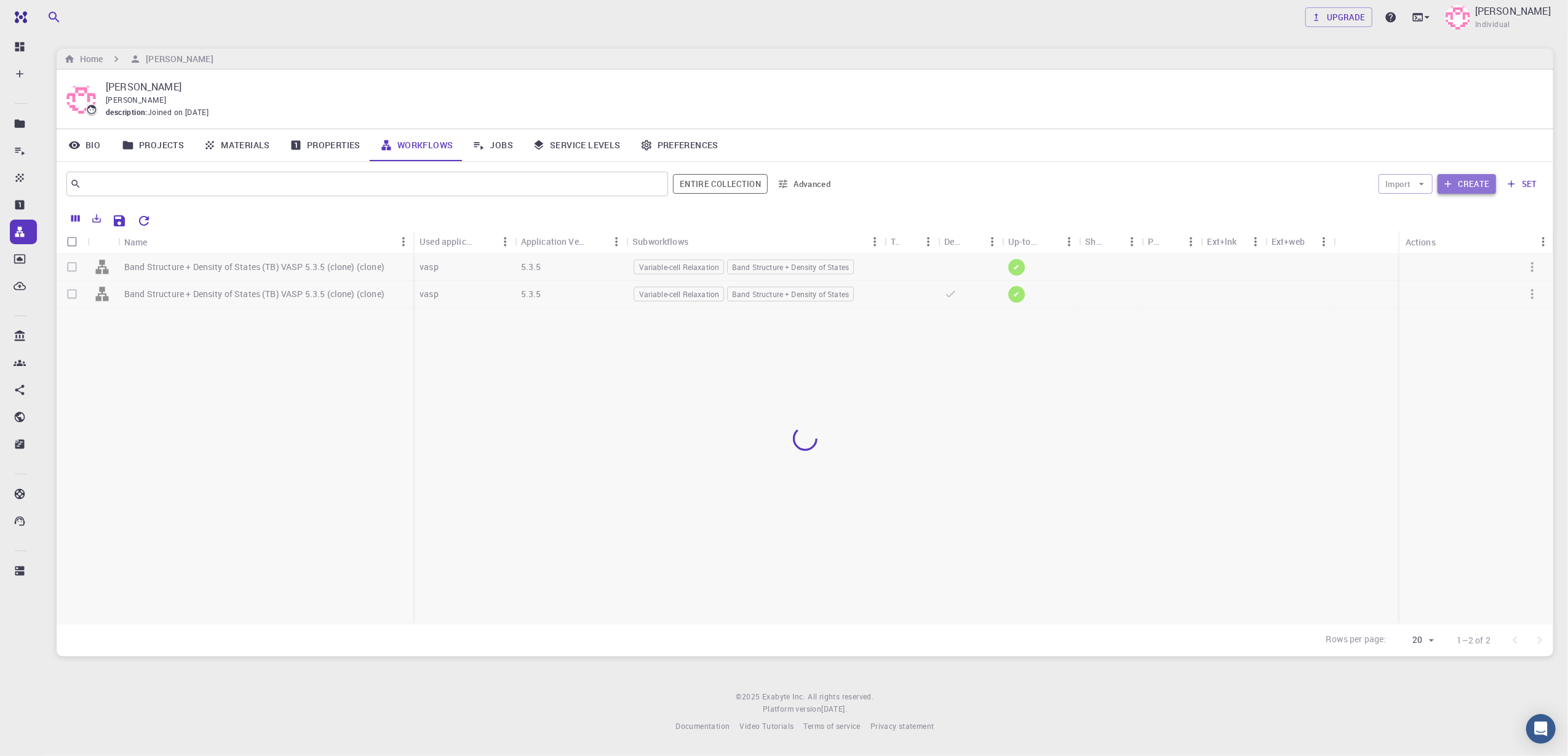
click at [1176, 188] on button "Create" at bounding box center [1466, 183] width 58 height 20
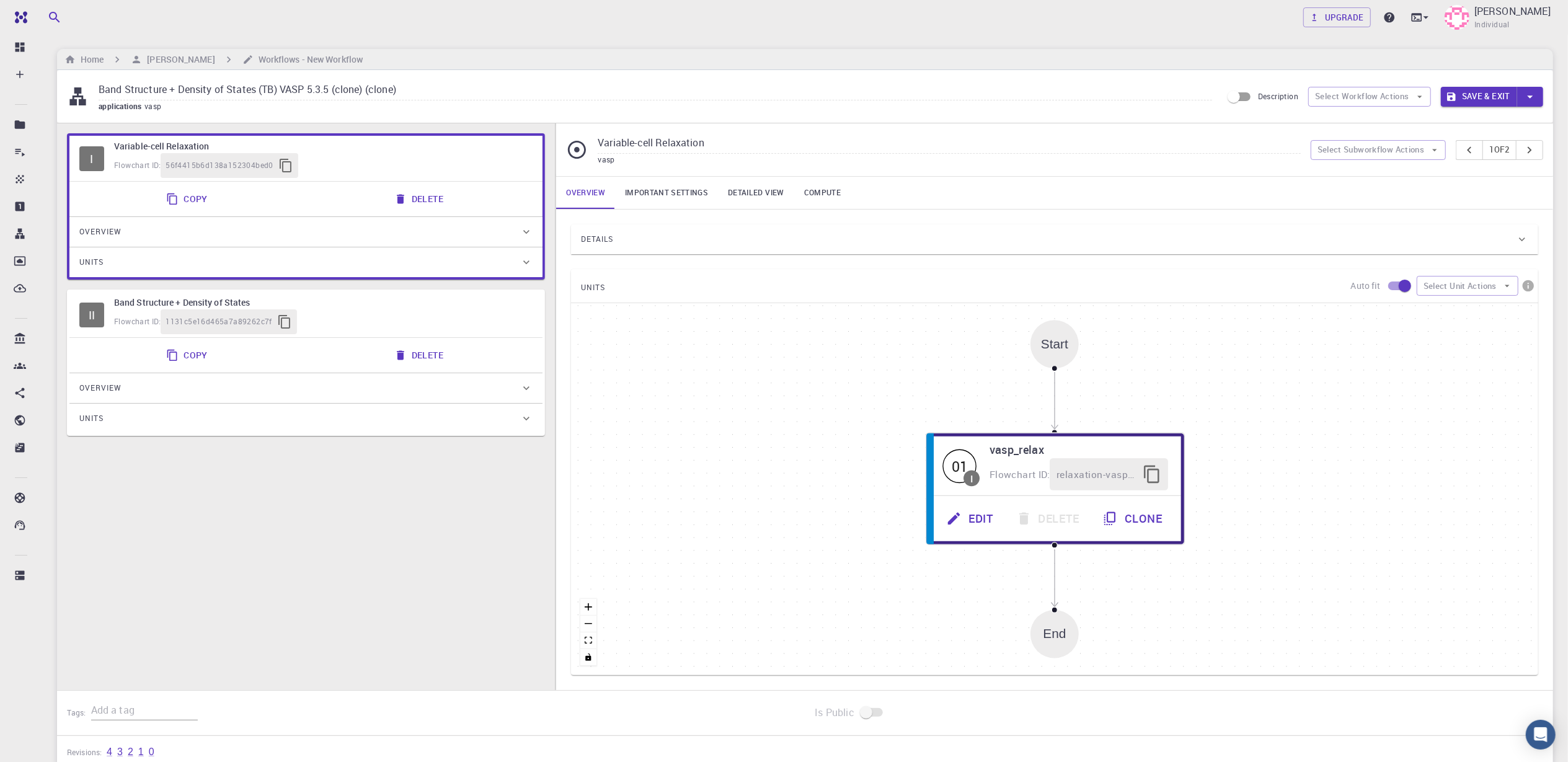
click at [672, 189] on link "Important settings" at bounding box center [666, 193] width 103 height 32
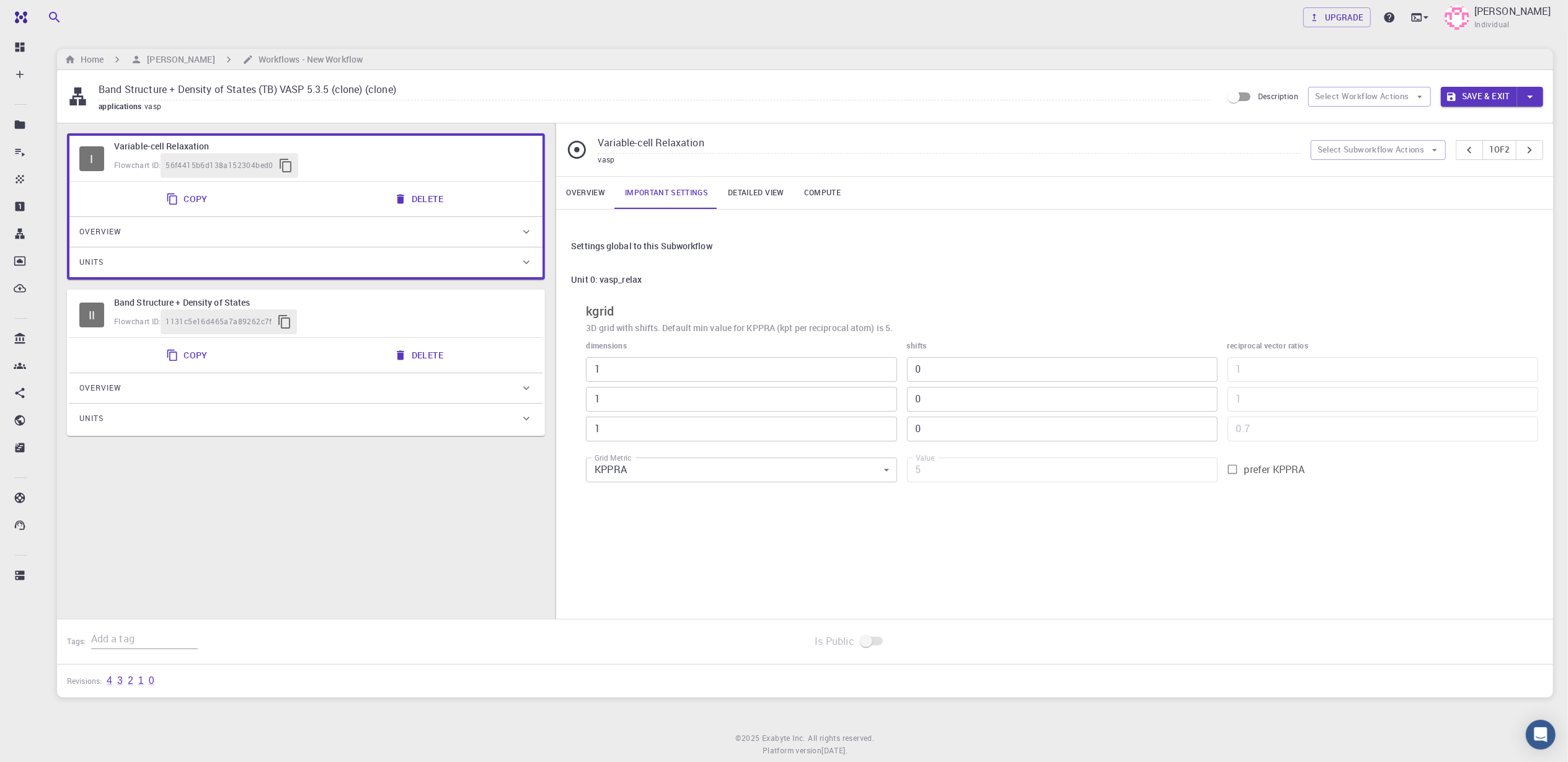
click at [772, 199] on link "Detailed view" at bounding box center [756, 193] width 76 height 32
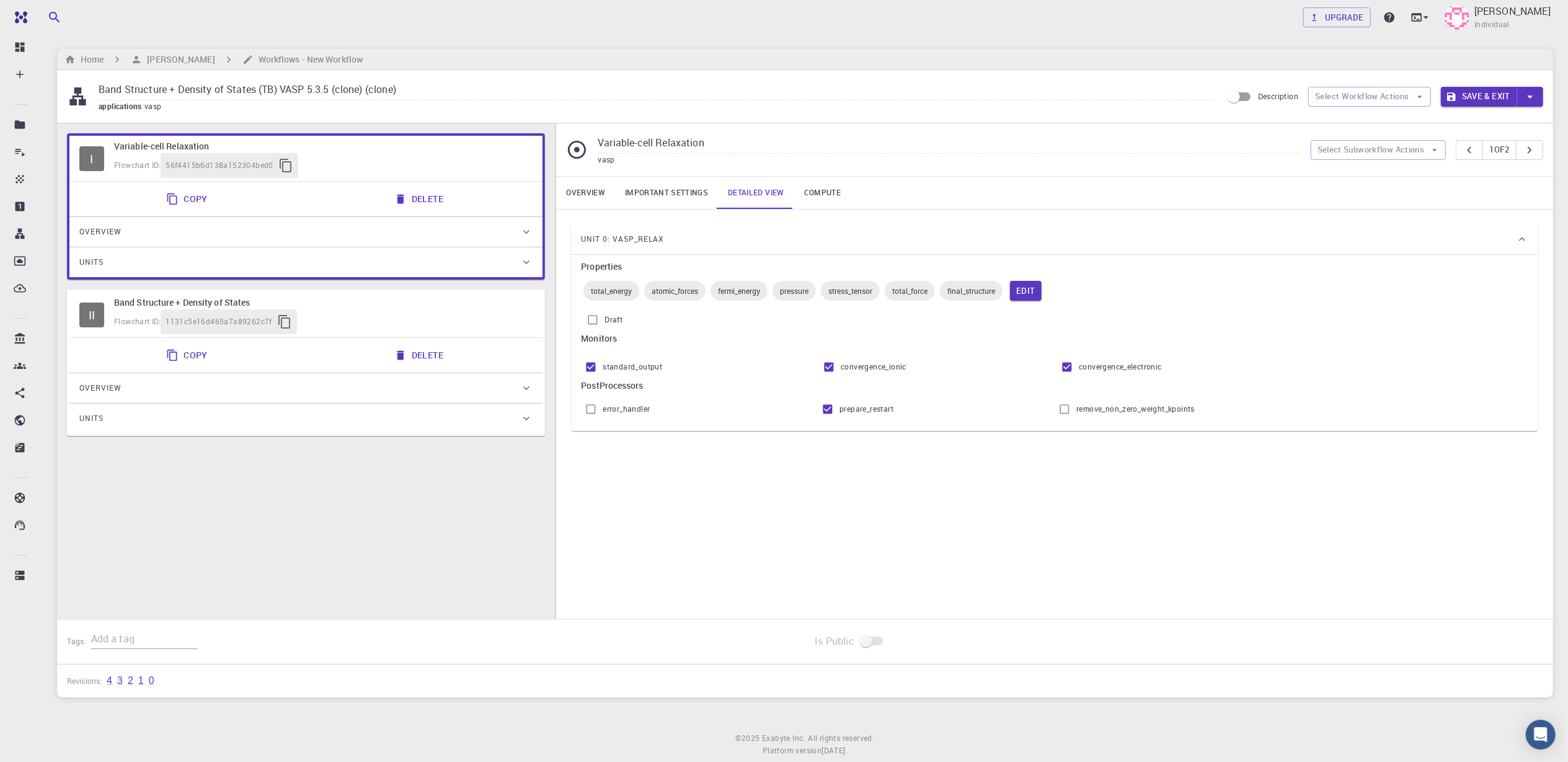
click at [806, 201] on link "Compute" at bounding box center [823, 193] width 56 height 32
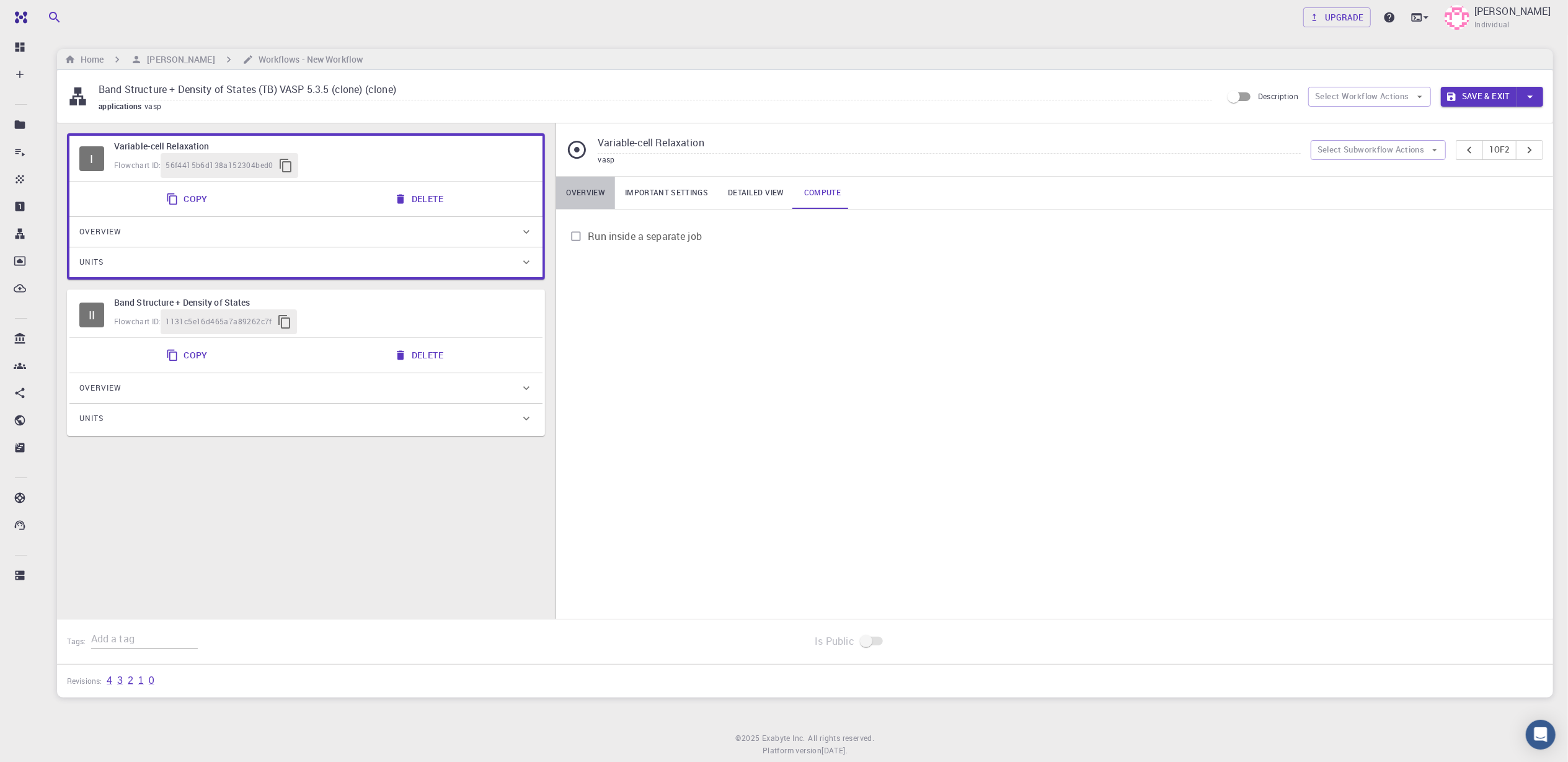
click at [576, 196] on link "Overview" at bounding box center [585, 193] width 59 height 32
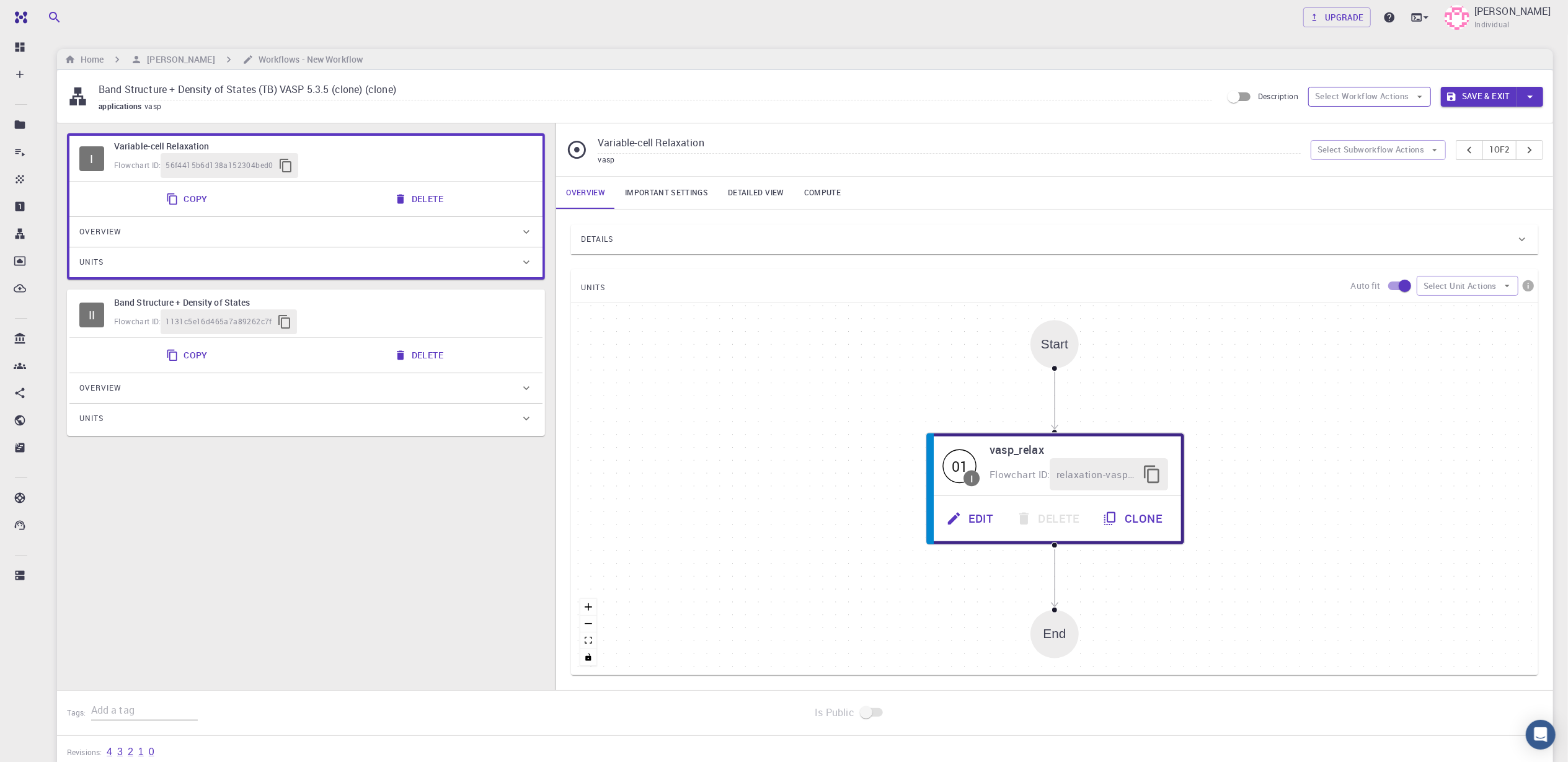
click at [1185, 104] on button "Select Workflow Actions" at bounding box center [1369, 96] width 123 height 20
click at [1185, 99] on input "Description" at bounding box center [1234, 96] width 71 height 23
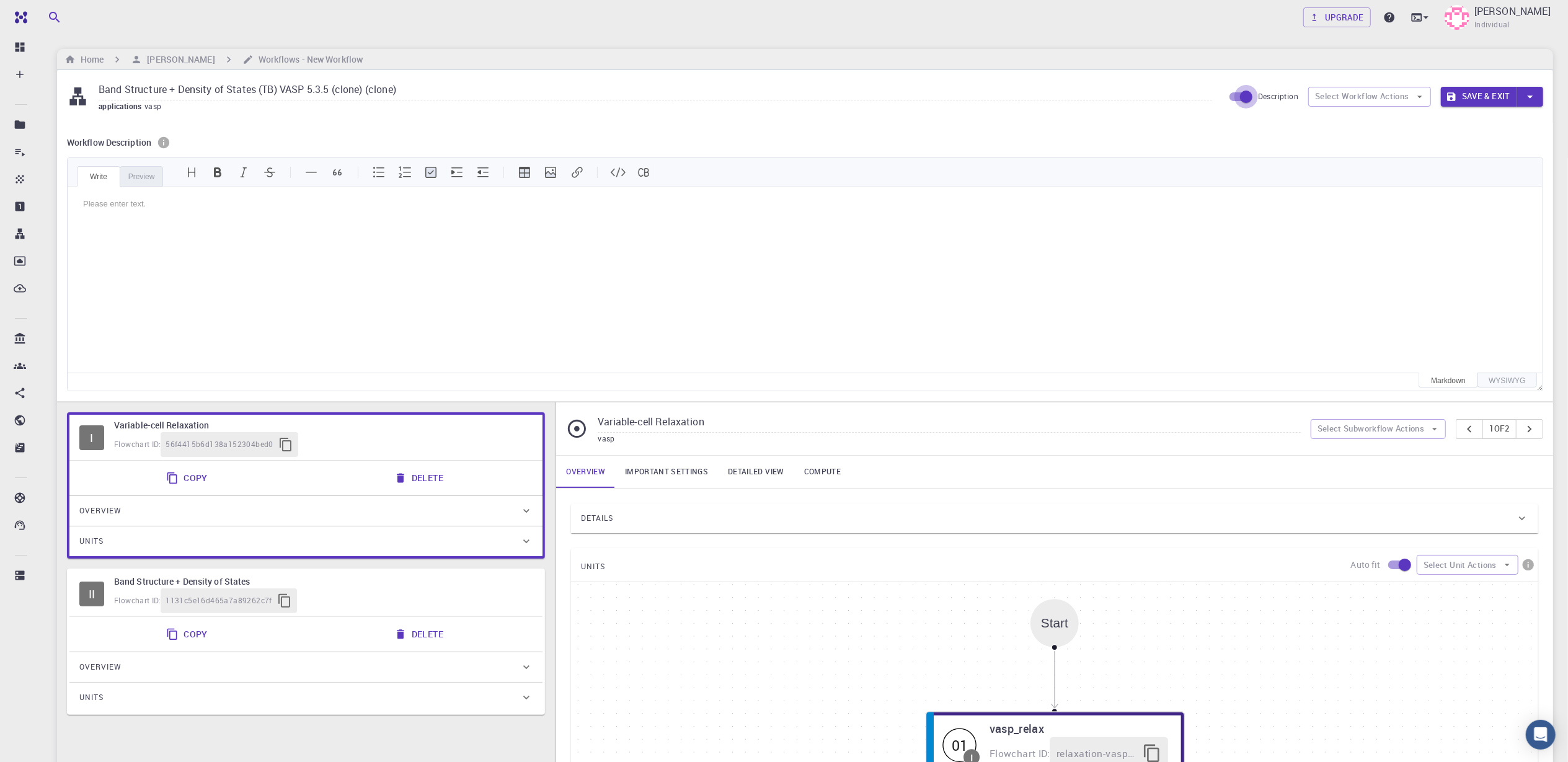
click at [1185, 94] on input "Description" at bounding box center [1246, 96] width 71 height 23
checkbox input "false"
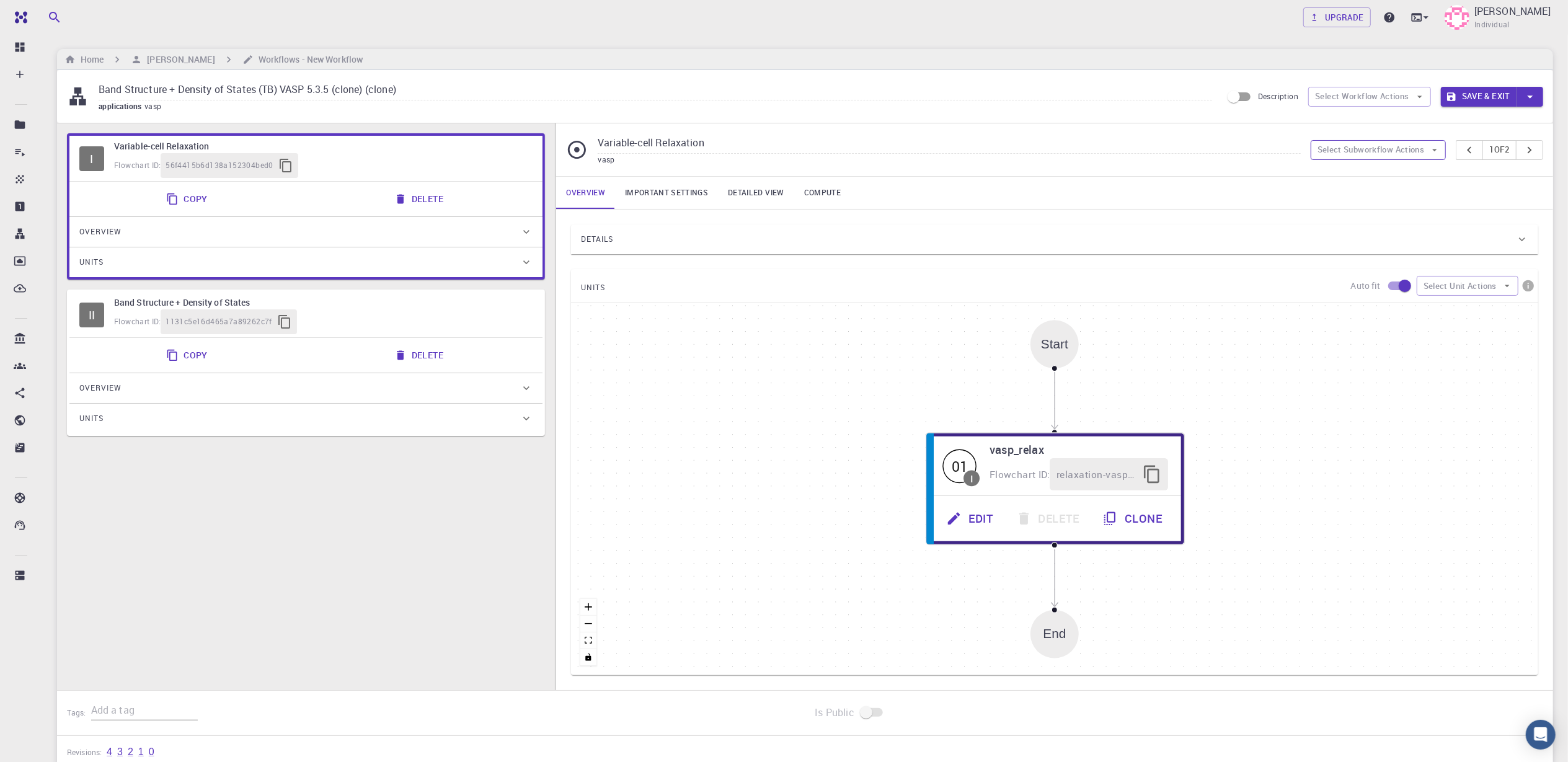
click at [1185, 156] on button "Select Subworkflow Actions" at bounding box center [1378, 150] width 136 height 20
click at [981, 157] on div "vasp" at bounding box center [949, 159] width 702 height 12
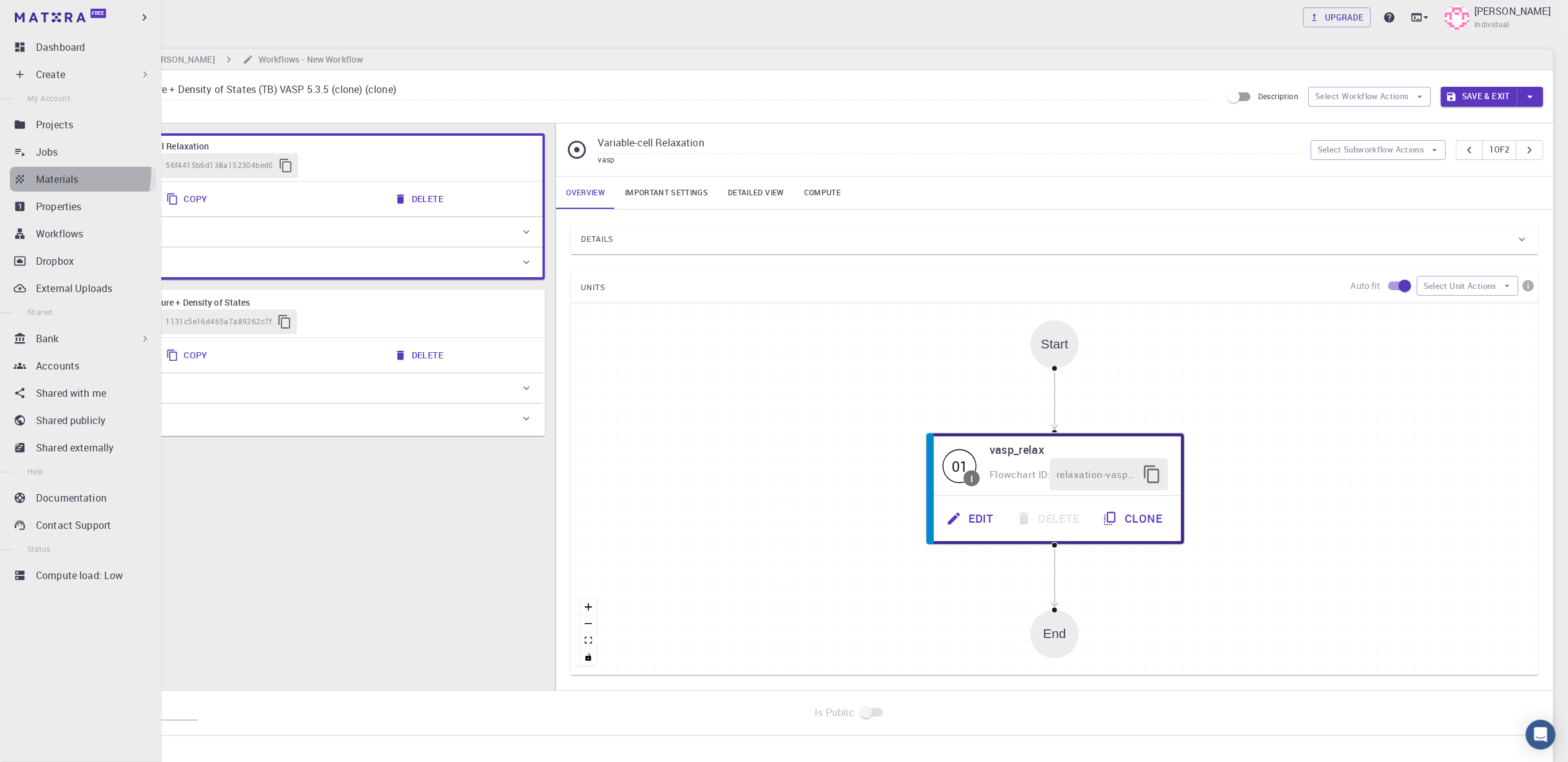
click at [61, 172] on p "Materials" at bounding box center [57, 179] width 42 height 15
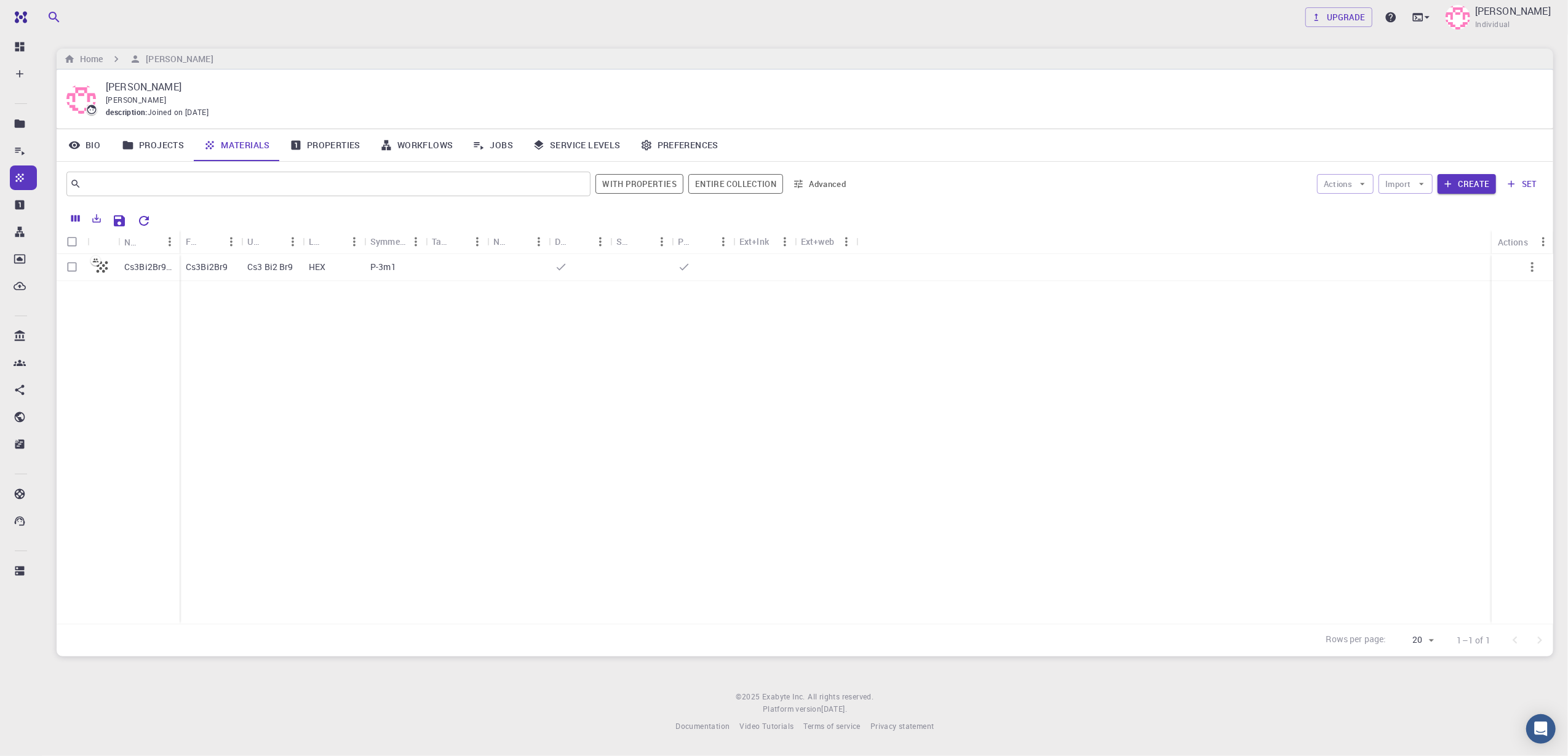
click at [156, 143] on link "Projects" at bounding box center [152, 145] width 82 height 32
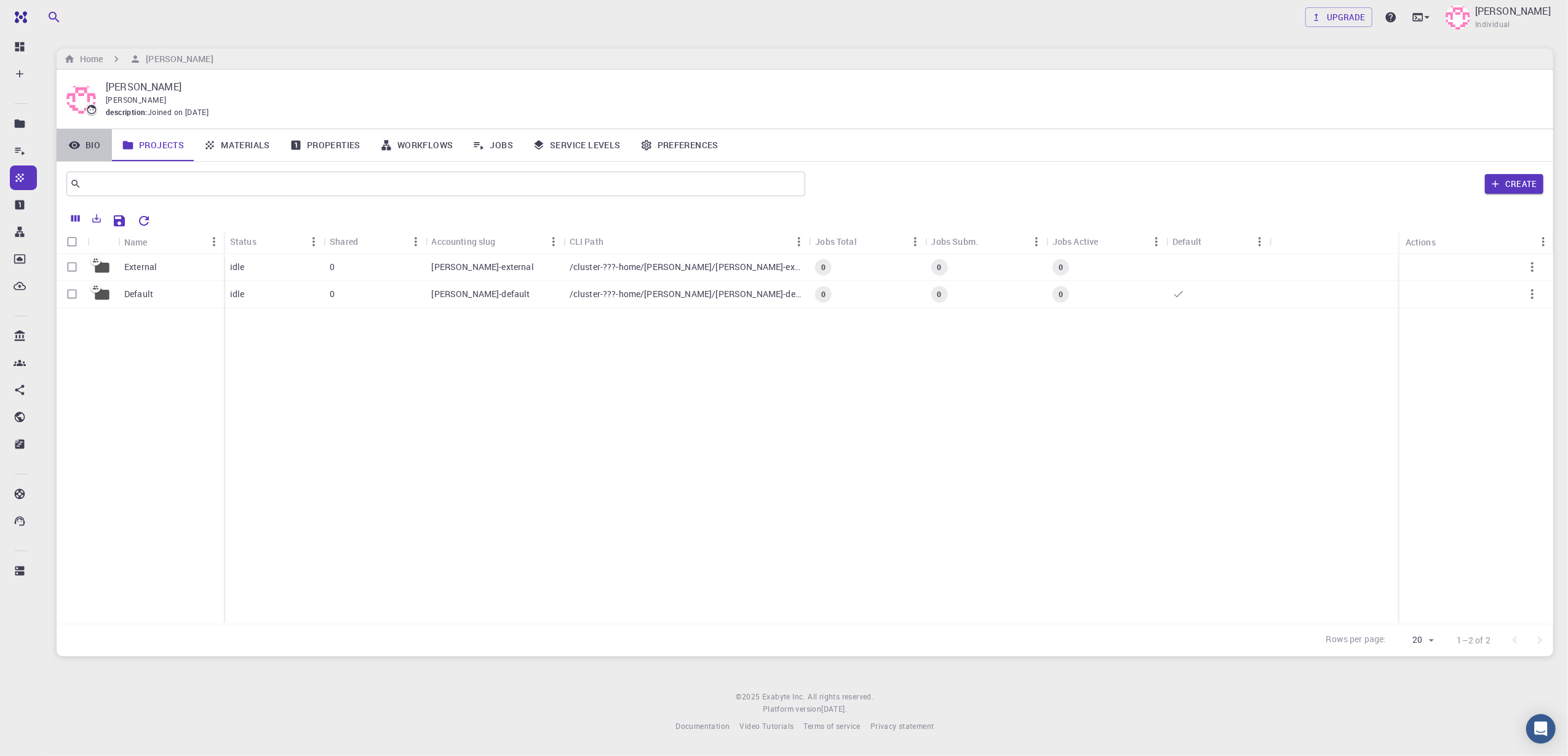
click at [89, 144] on link "Bio" at bounding box center [84, 145] width 55 height 32
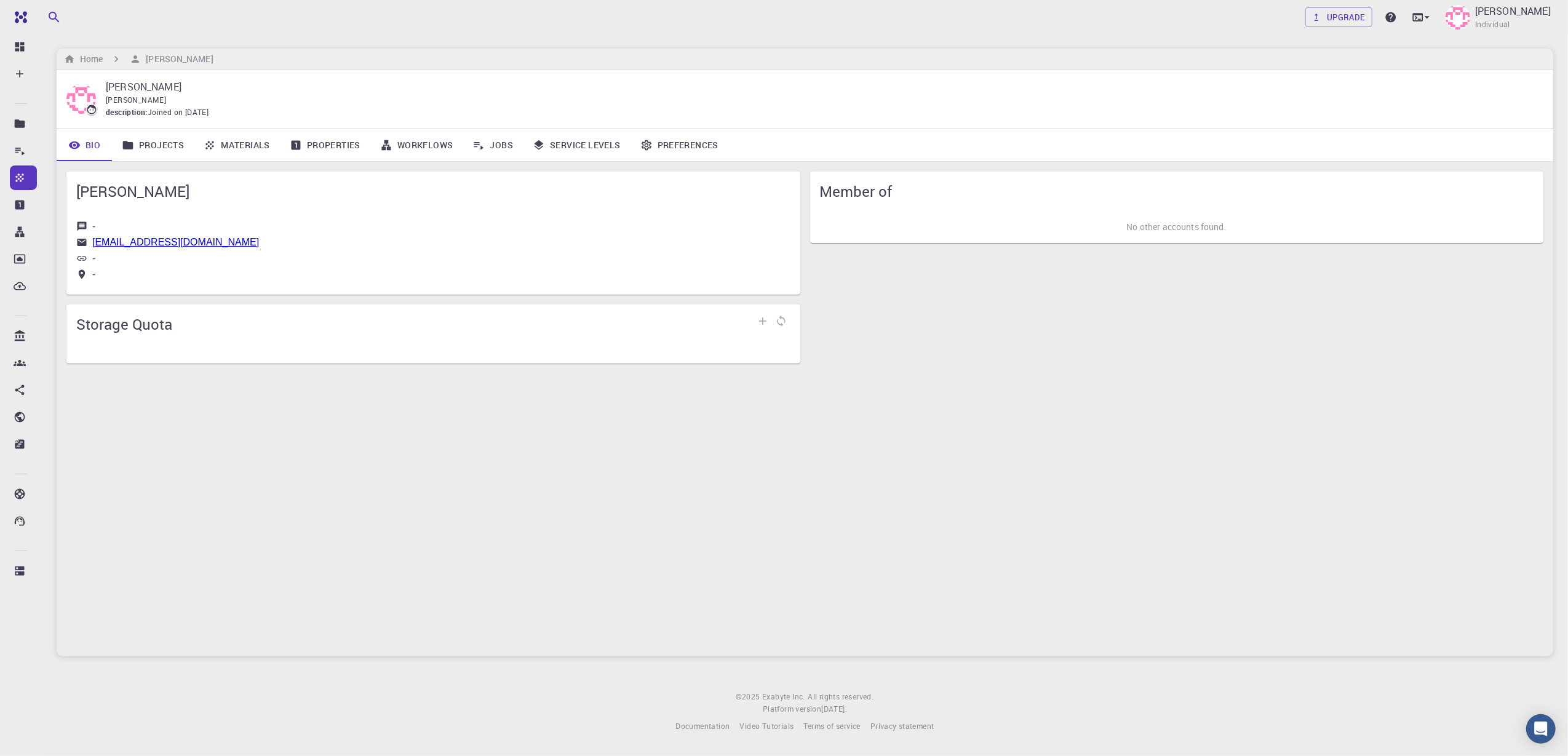
click at [320, 147] on link "Properties" at bounding box center [324, 145] width 90 height 32
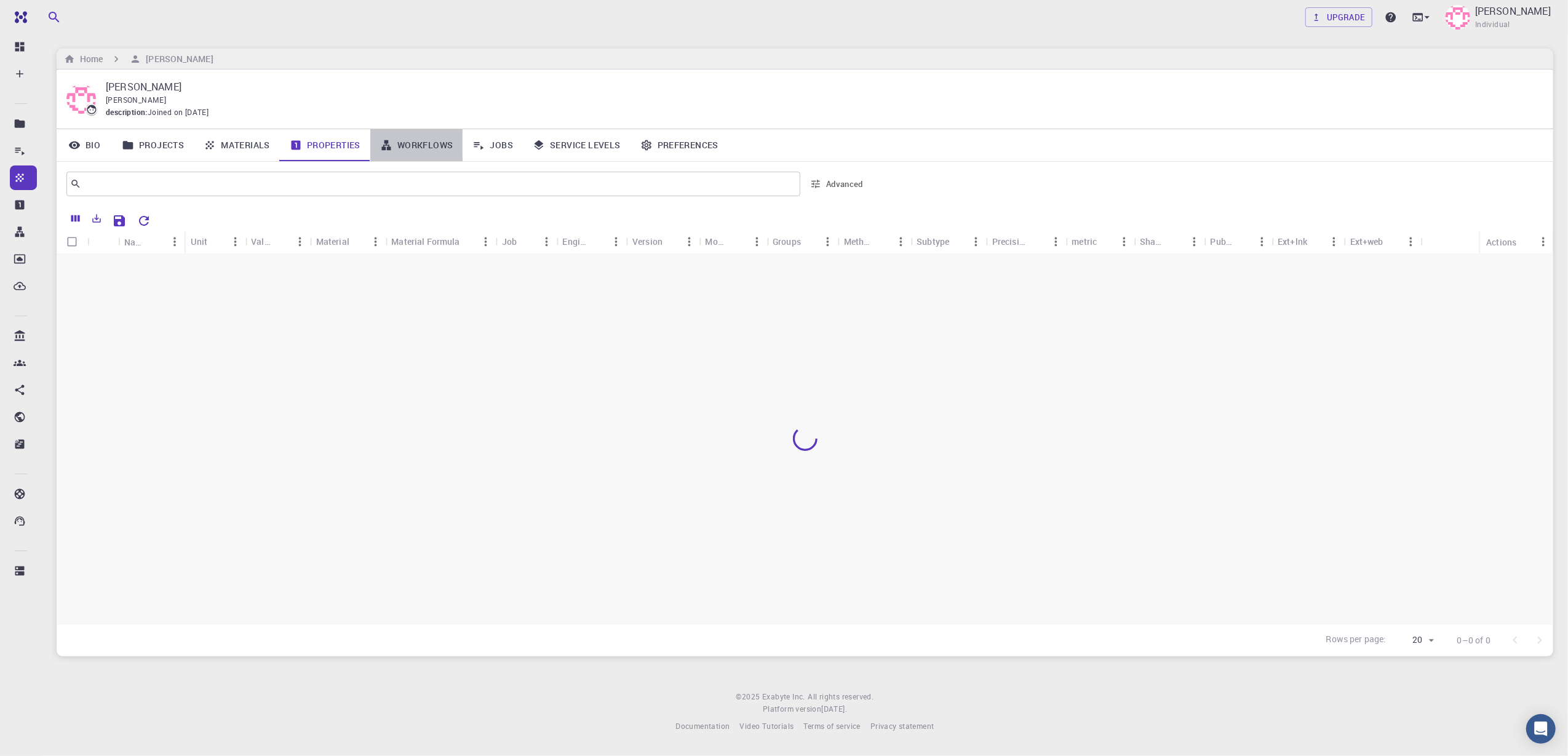
click at [450, 150] on link "Workflows" at bounding box center [417, 145] width 93 height 32
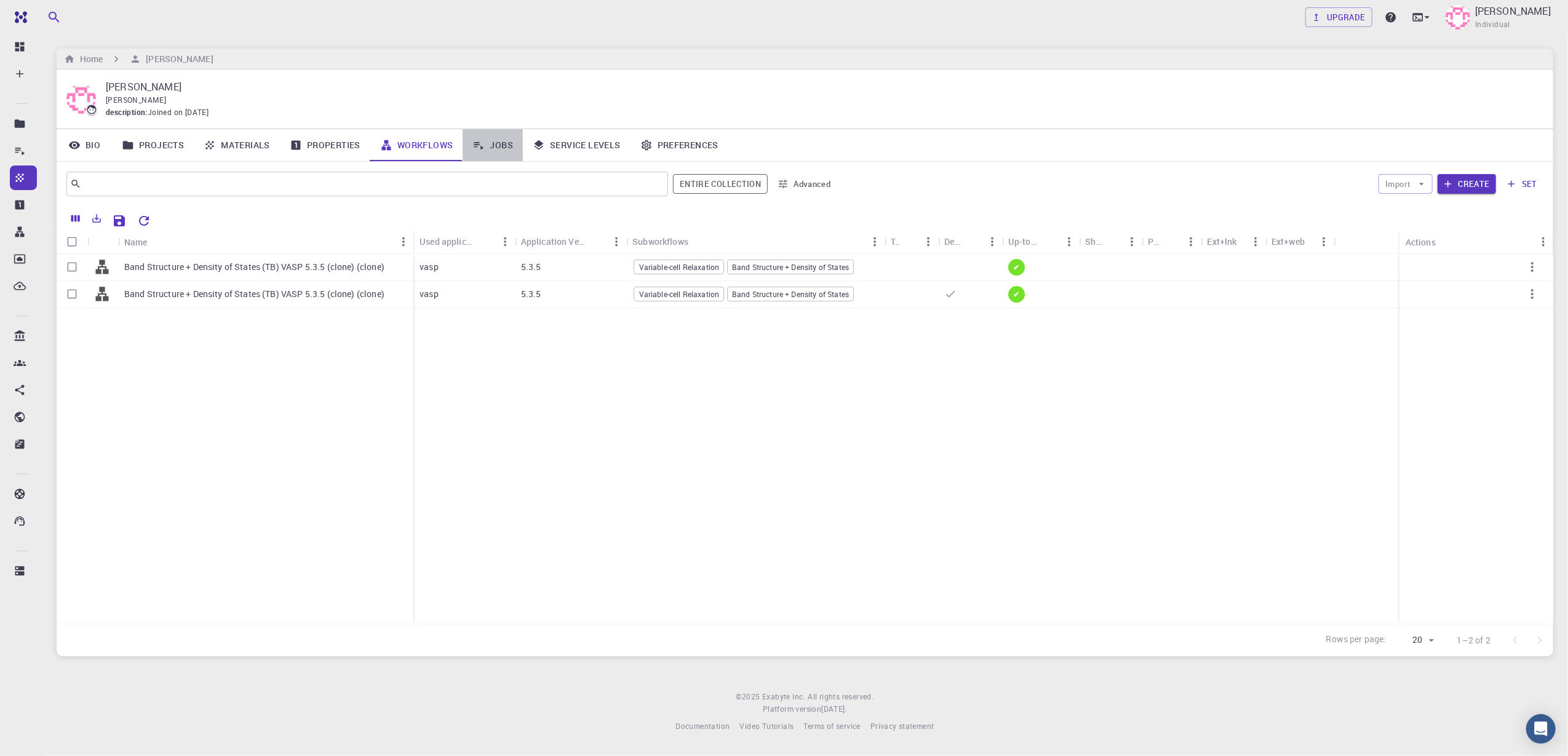
click at [497, 152] on link "Jobs" at bounding box center [493, 145] width 61 height 32
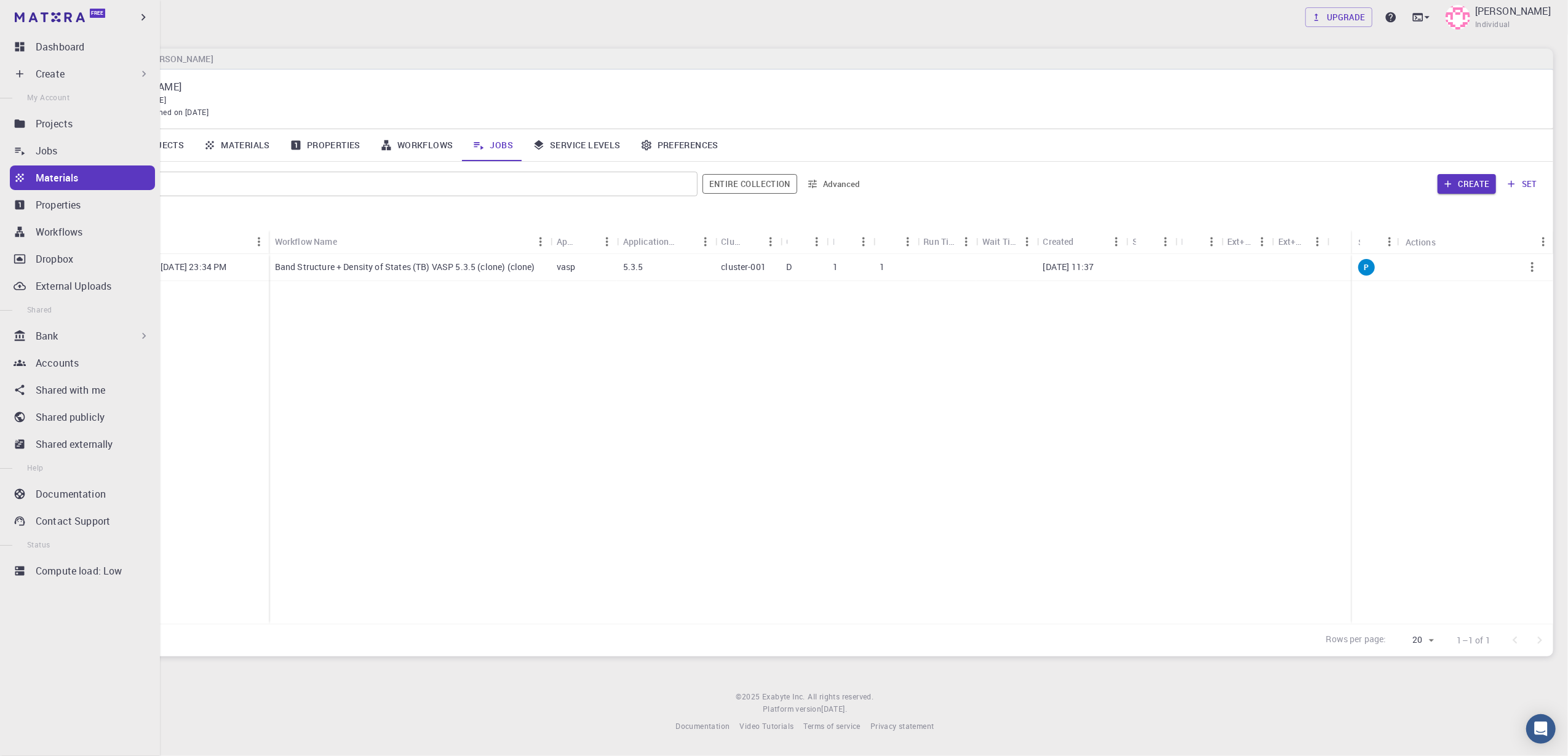
click at [84, 80] on div "Create" at bounding box center [93, 73] width 115 height 15
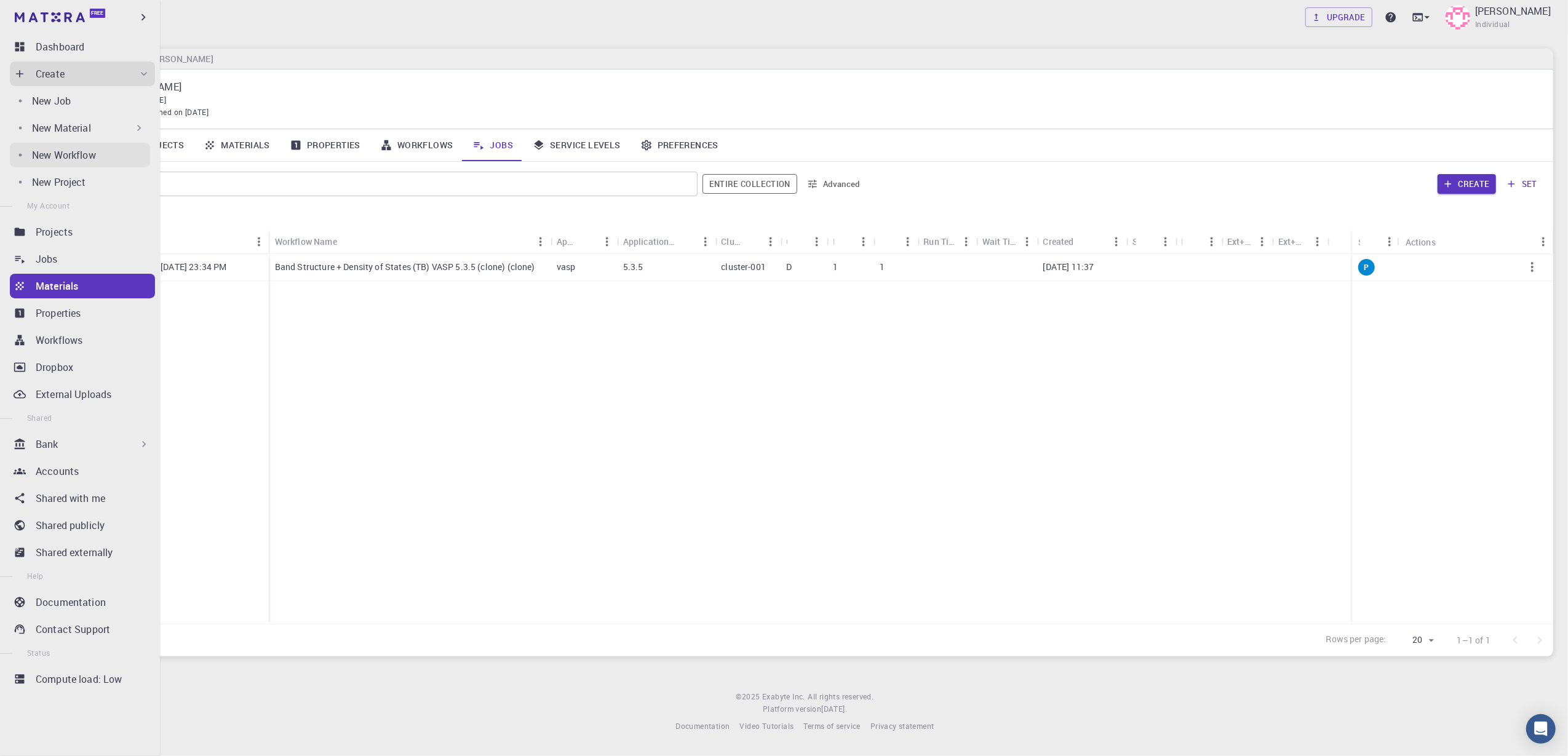
click at [70, 150] on p "New Workflow" at bounding box center [64, 155] width 64 height 15
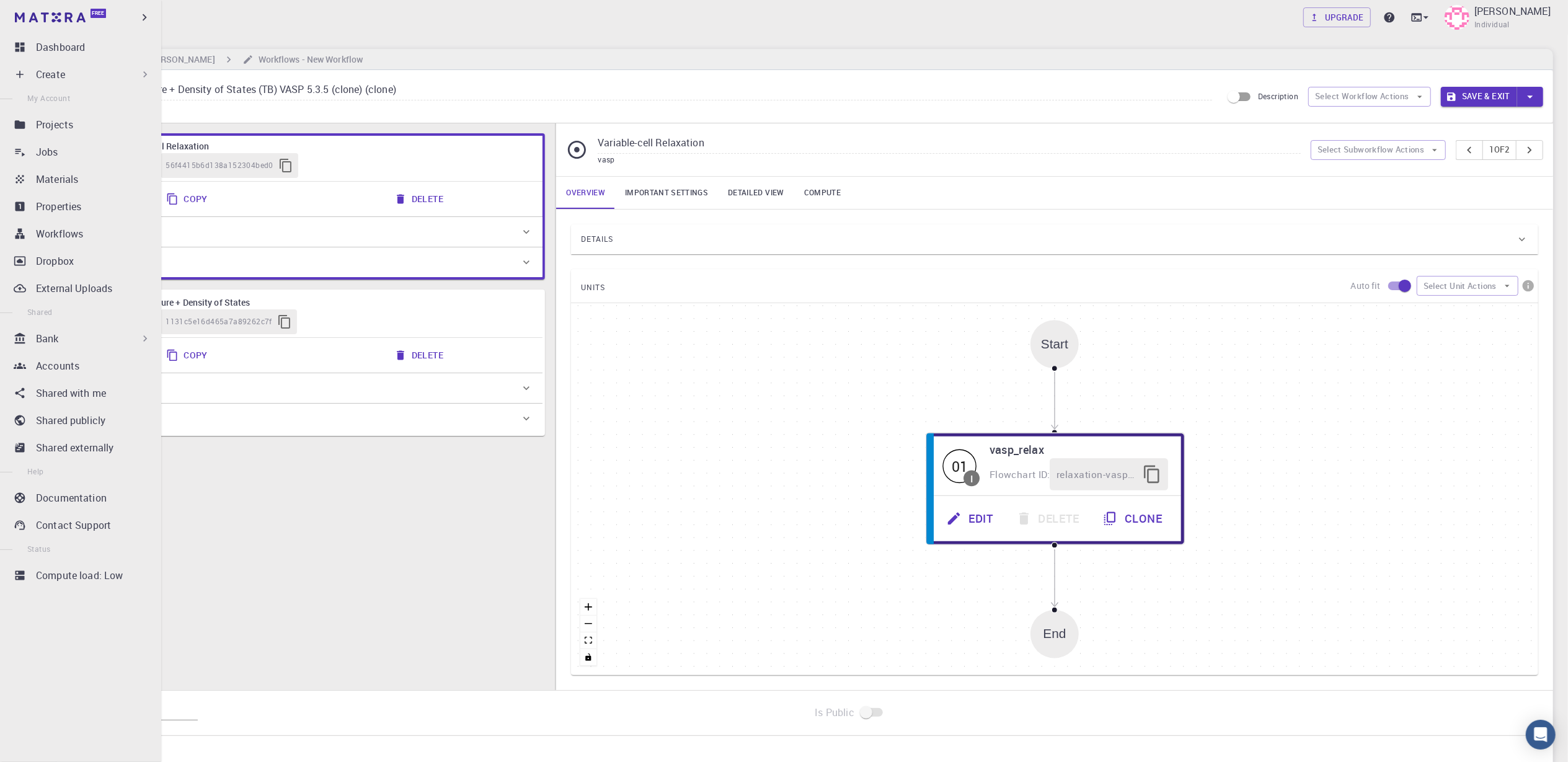
click at [59, 80] on p "Create" at bounding box center [51, 74] width 29 height 15
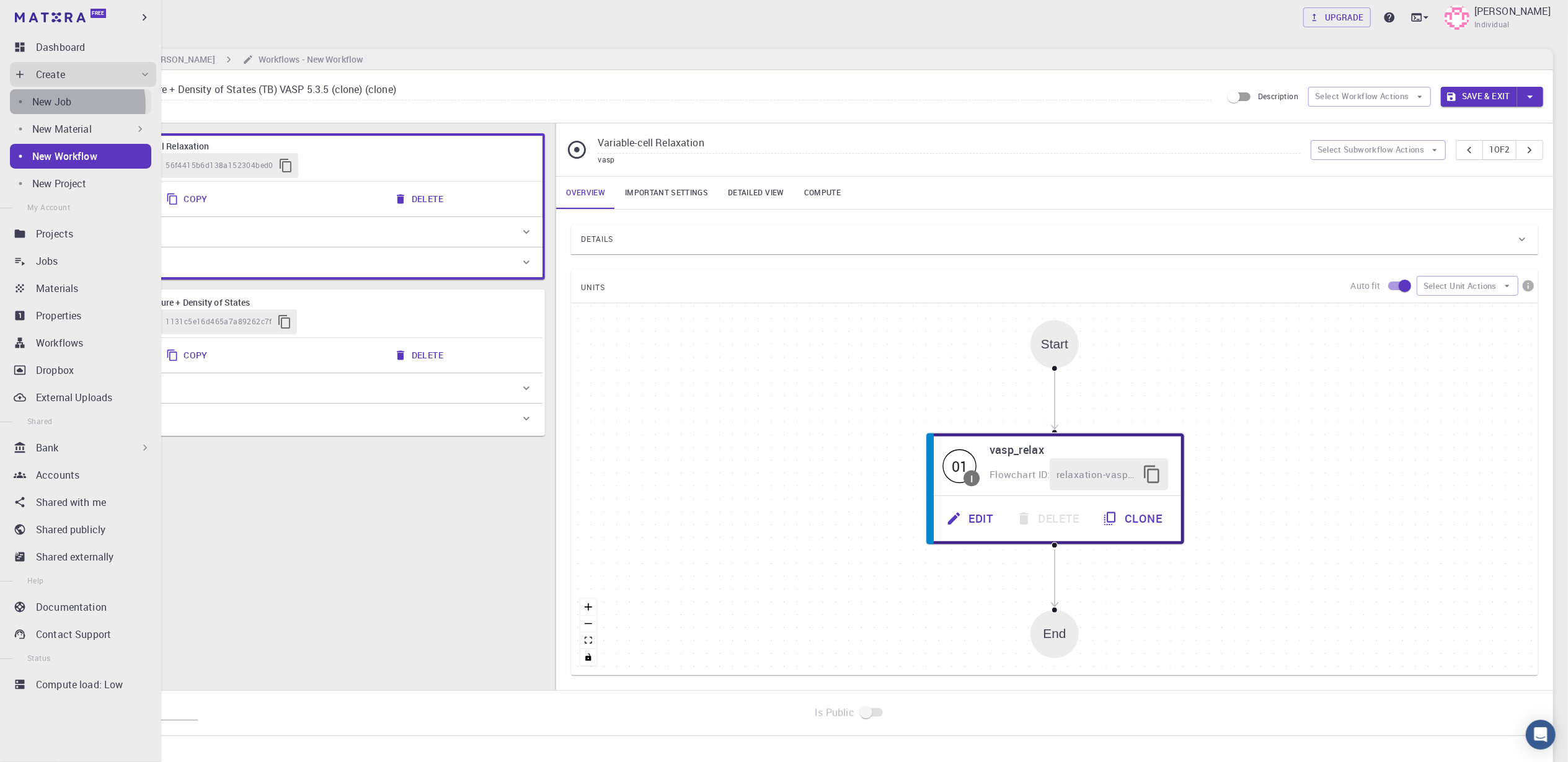
click at [61, 104] on p "New Job" at bounding box center [51, 101] width 39 height 15
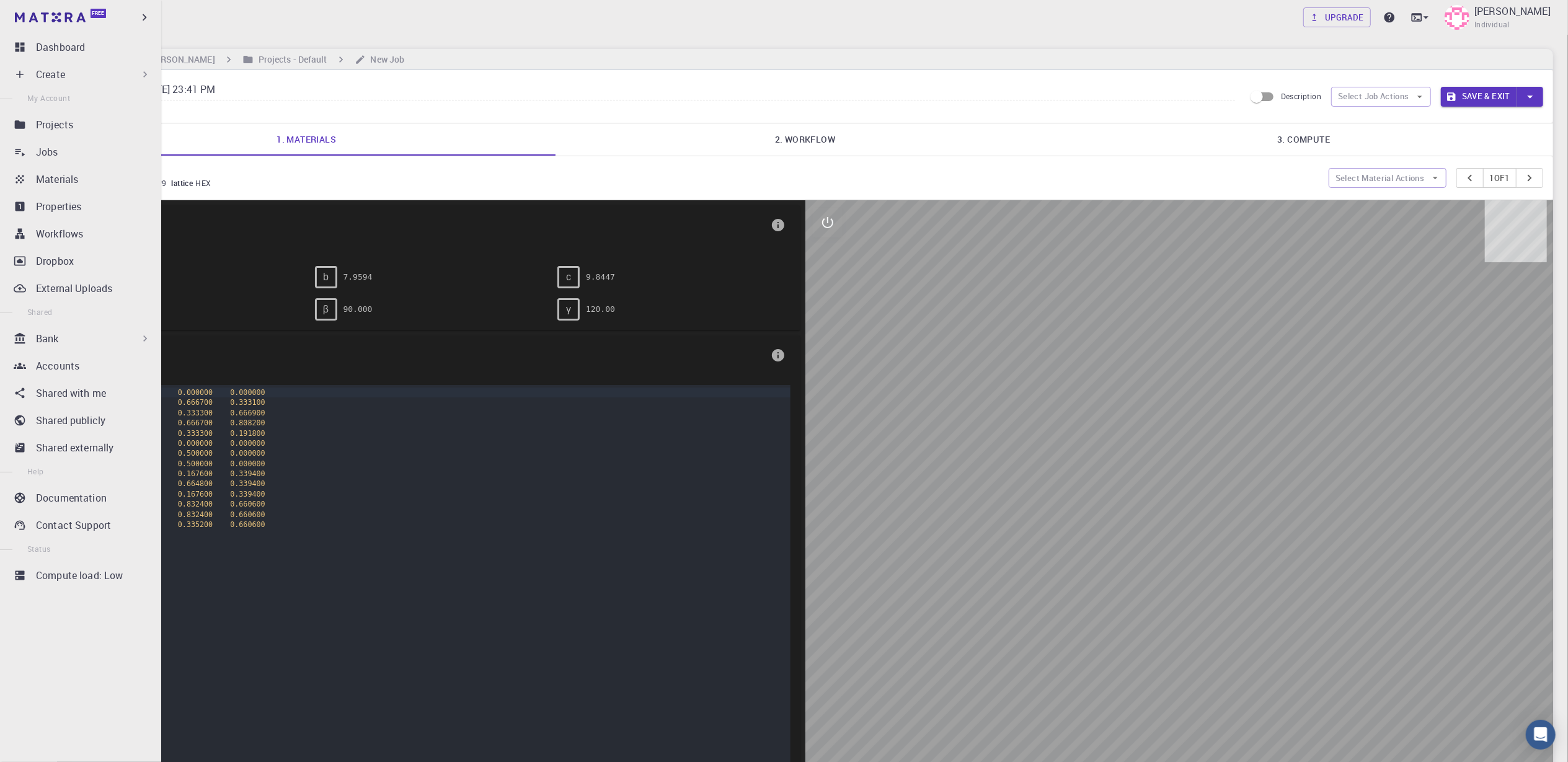
click at [72, 77] on div "Create" at bounding box center [94, 74] width 116 height 15
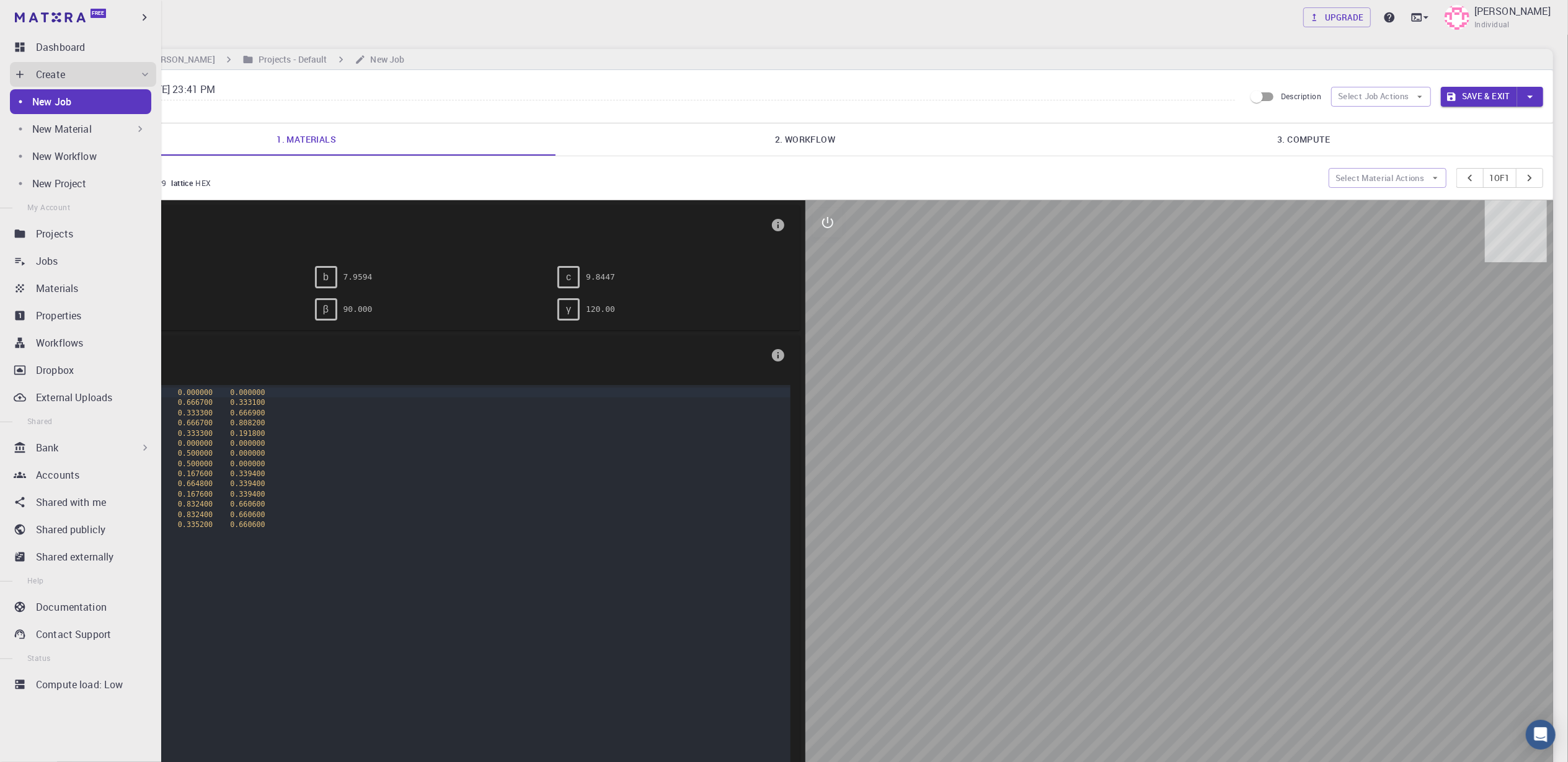
click at [69, 137] on div "New Material" at bounding box center [80, 129] width 141 height 25
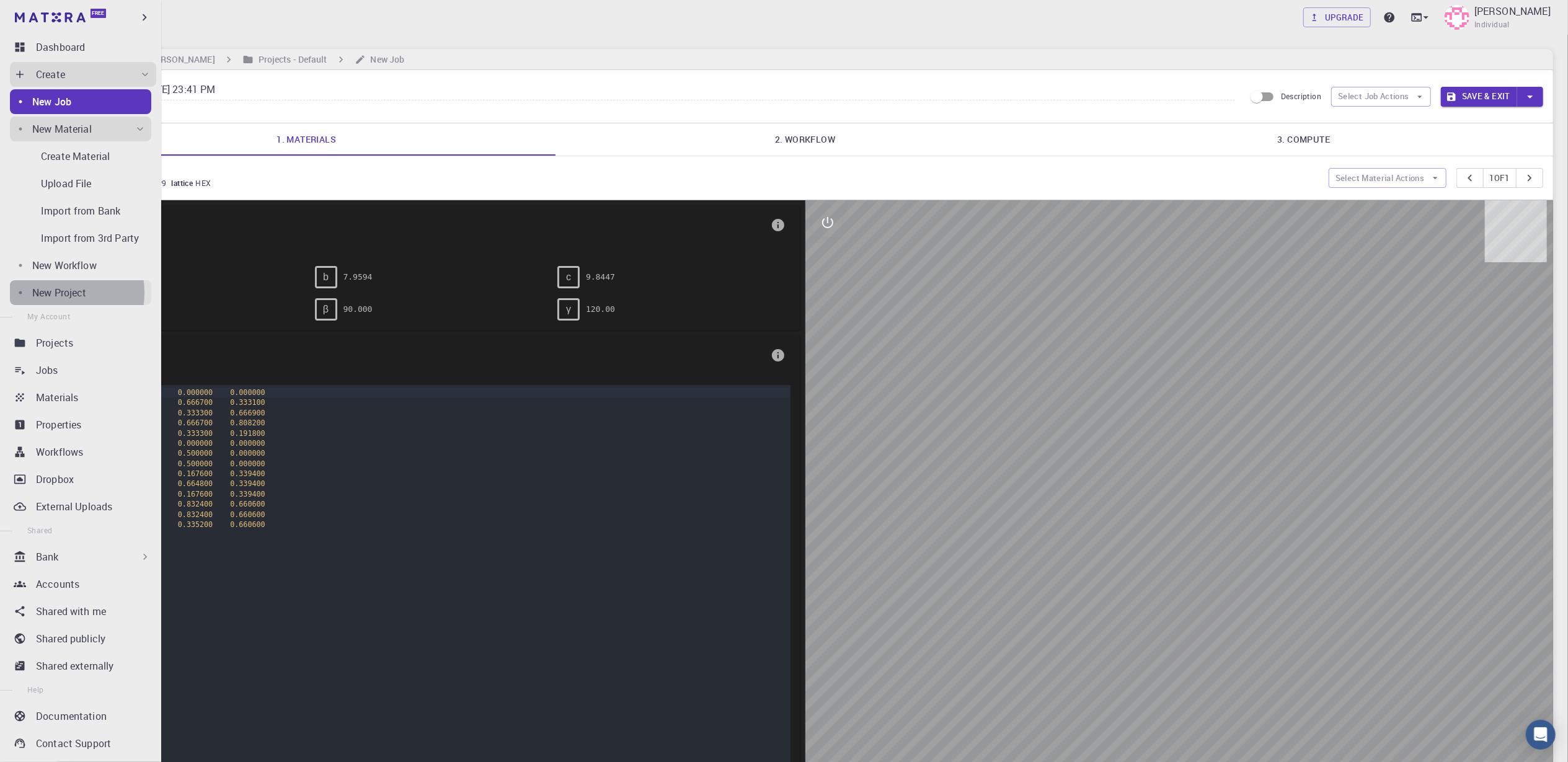
click at [50, 293] on p "New Project" at bounding box center [59, 293] width 55 height 15
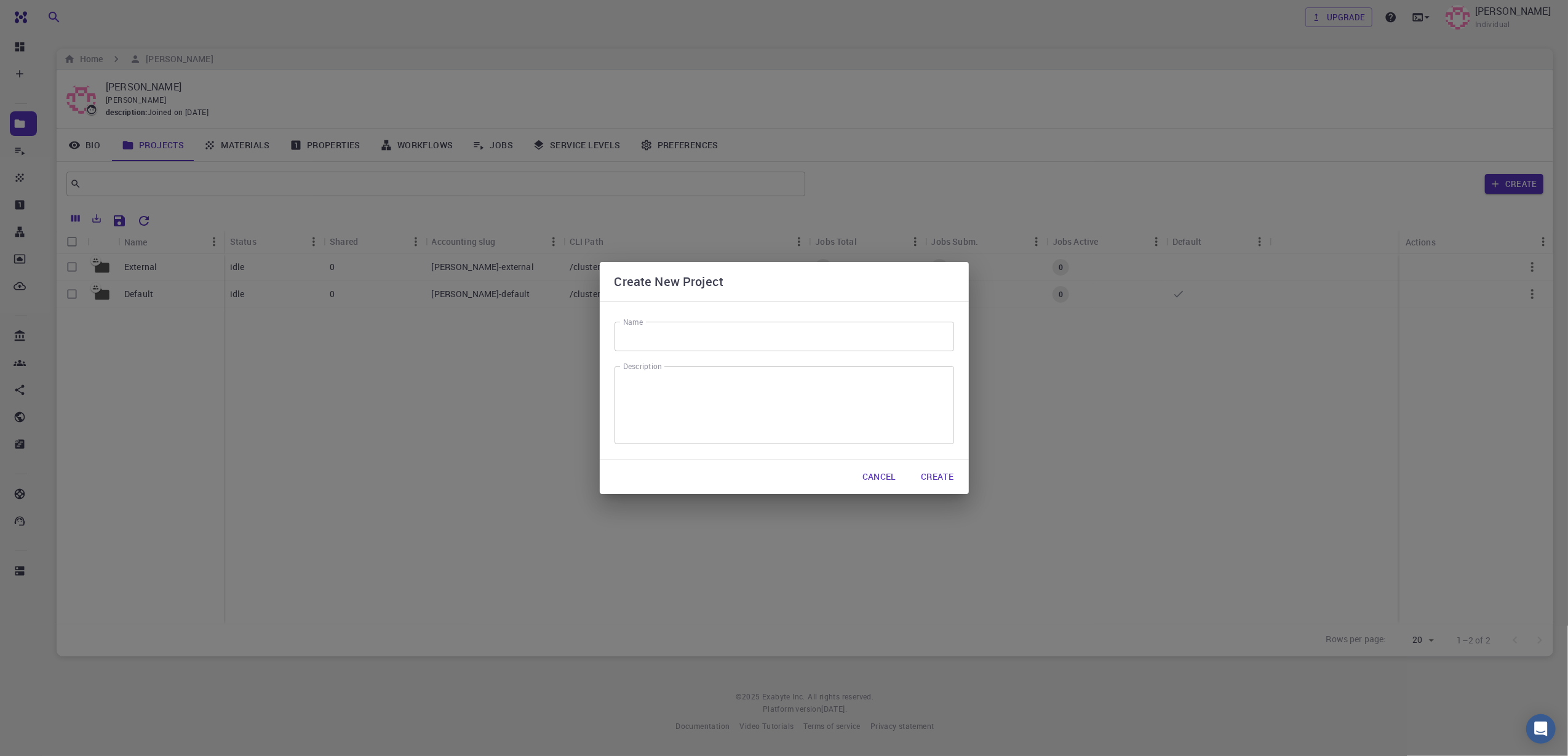
click at [886, 475] on button "Cancel" at bounding box center [879, 477] width 53 height 25
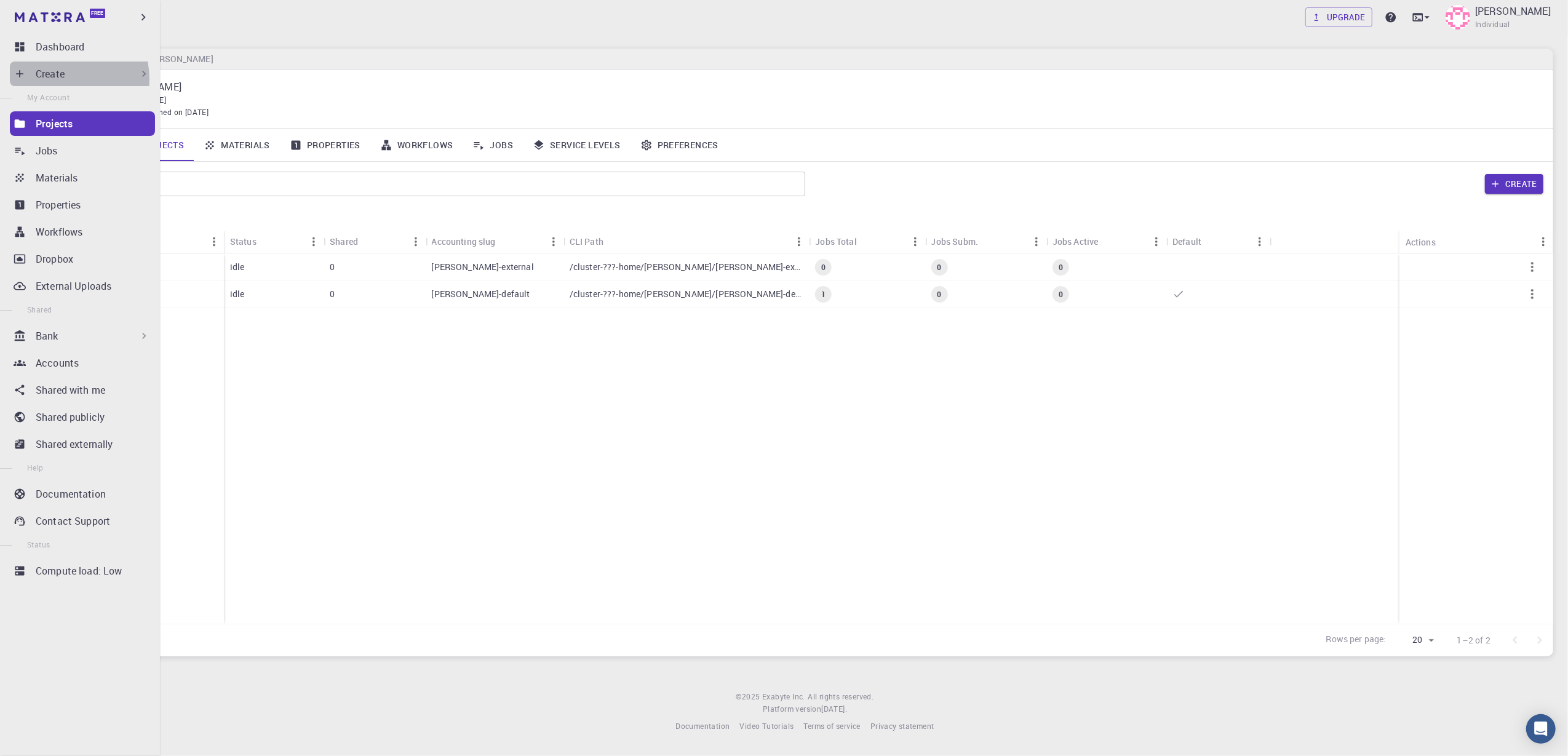
click at [65, 79] on div "Create" at bounding box center [93, 73] width 115 height 15
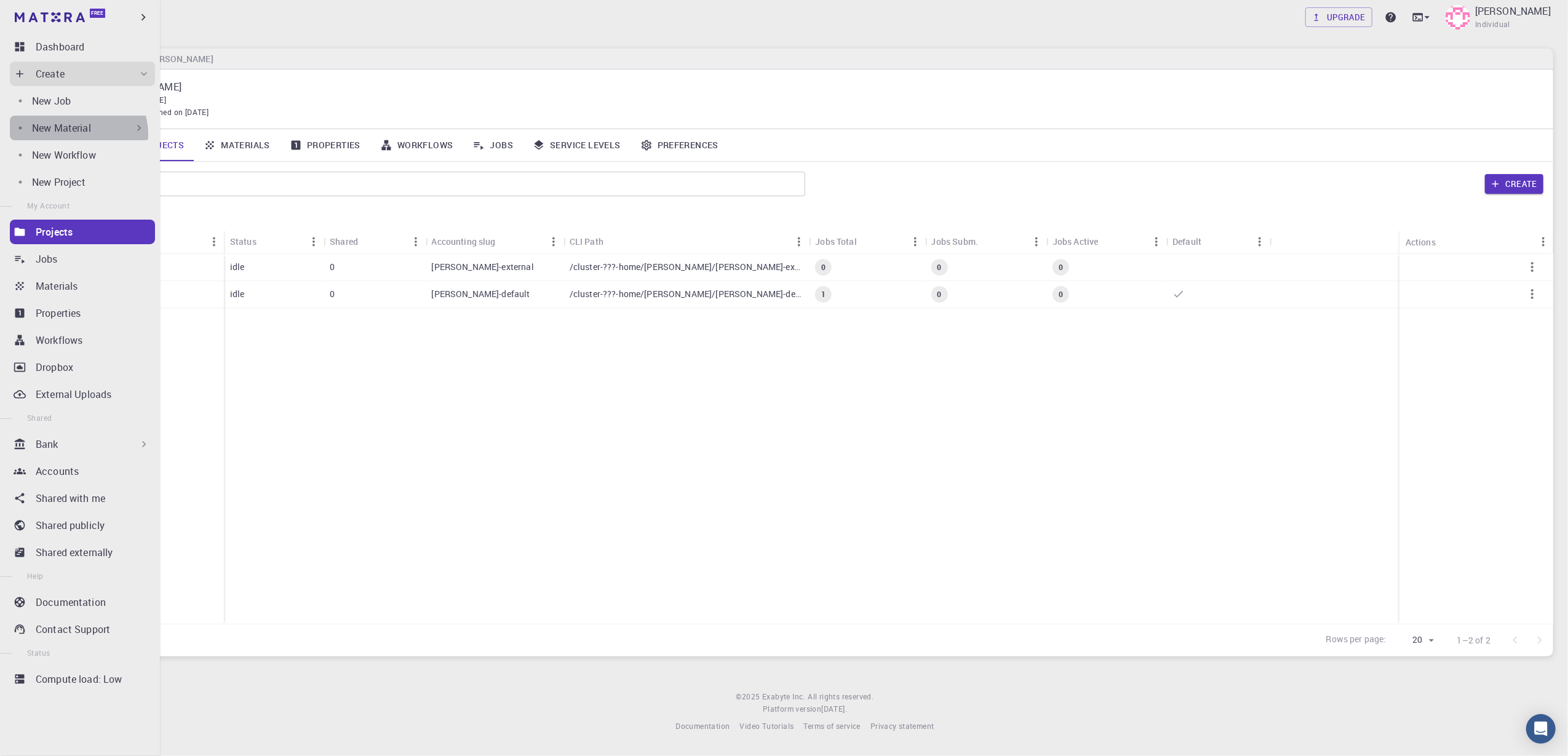
click at [77, 134] on p "New Material" at bounding box center [61, 128] width 59 height 15
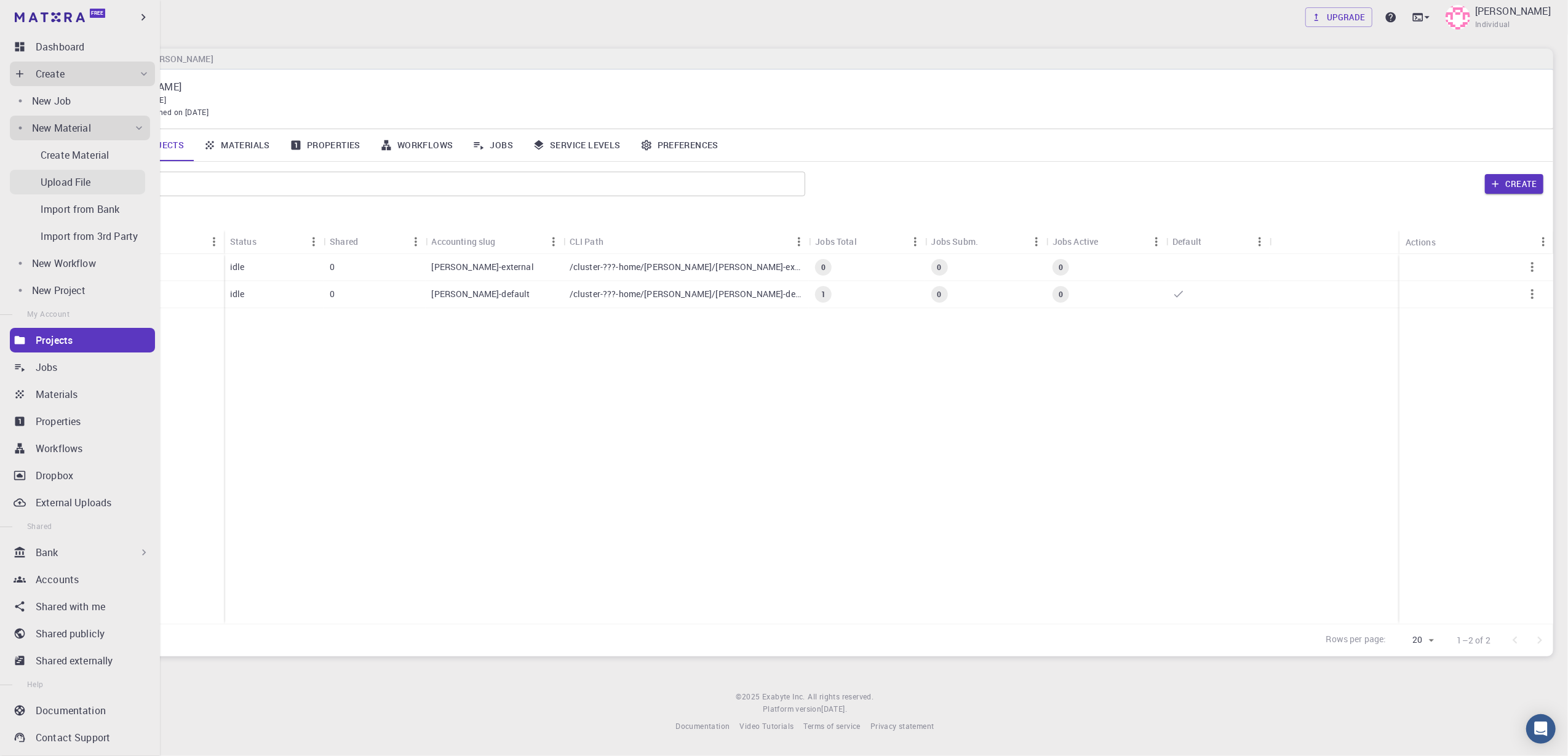
click at [68, 186] on p "Upload File" at bounding box center [65, 182] width 50 height 15
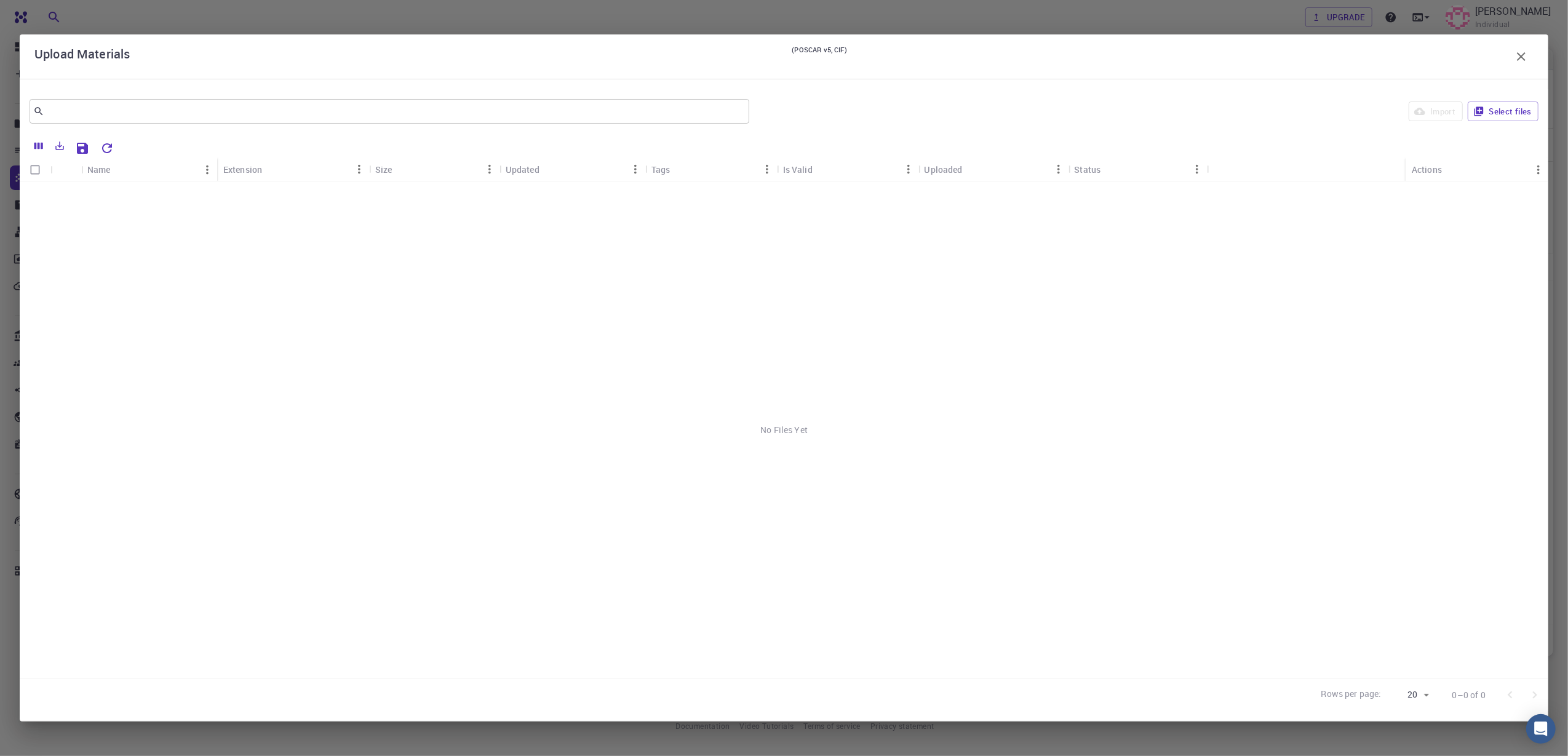
drag, startPoint x: 1516, startPoint y: 57, endPoint x: 77, endPoint y: 57, distance: 1439.0
click at [1176, 57] on icon "button" at bounding box center [1521, 57] width 15 height 15
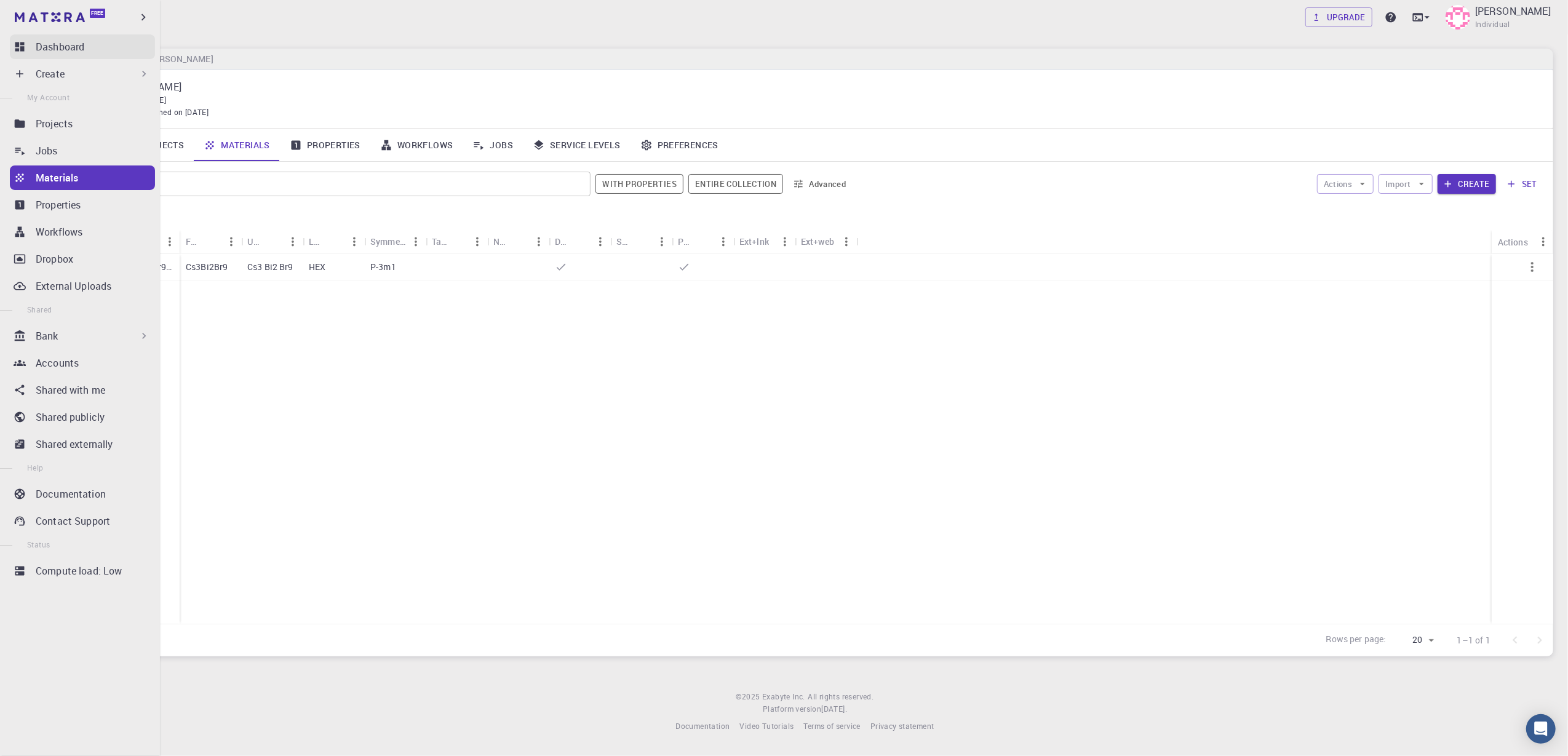
click at [64, 50] on p "Dashboard" at bounding box center [60, 46] width 49 height 15
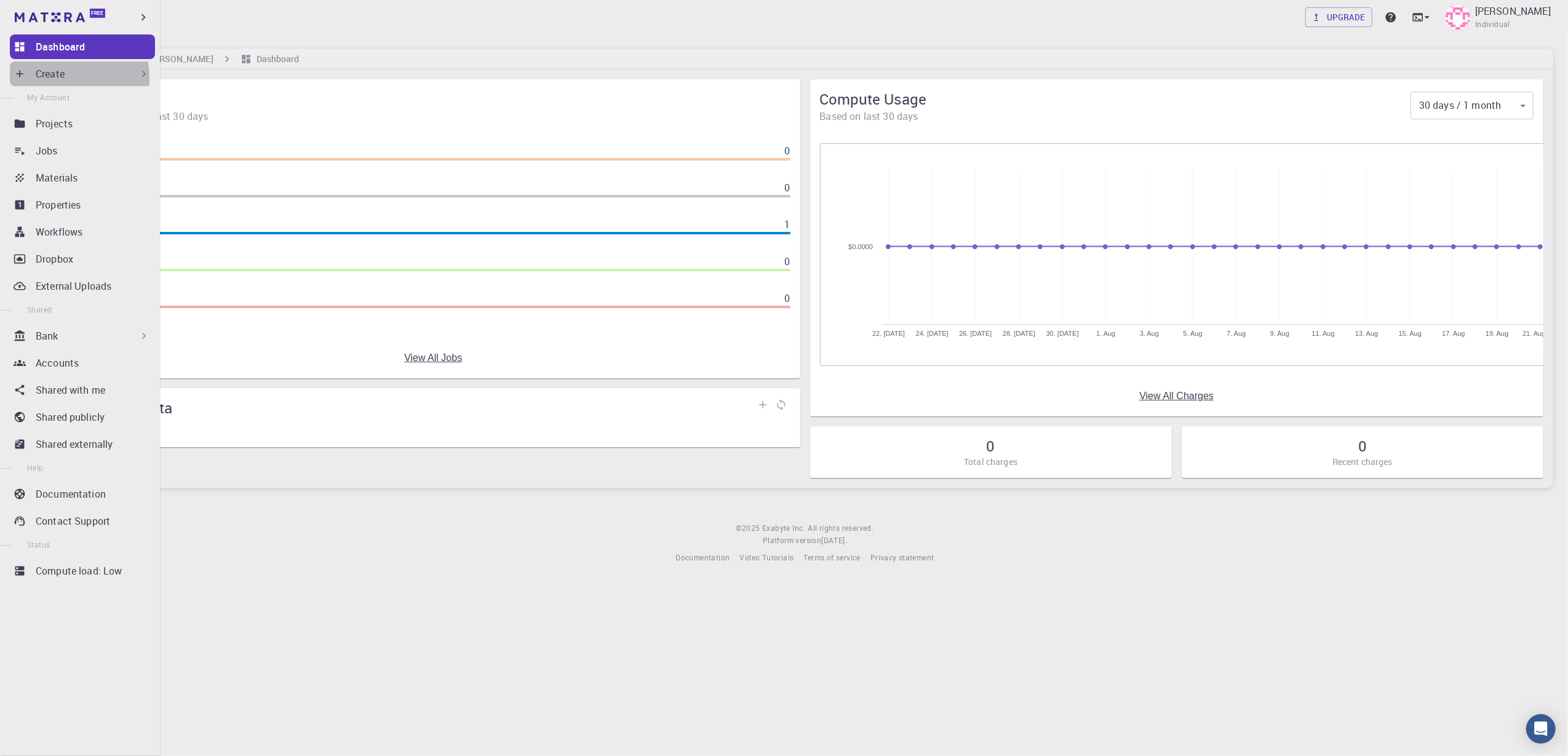
click at [47, 79] on p "Create" at bounding box center [50, 73] width 29 height 15
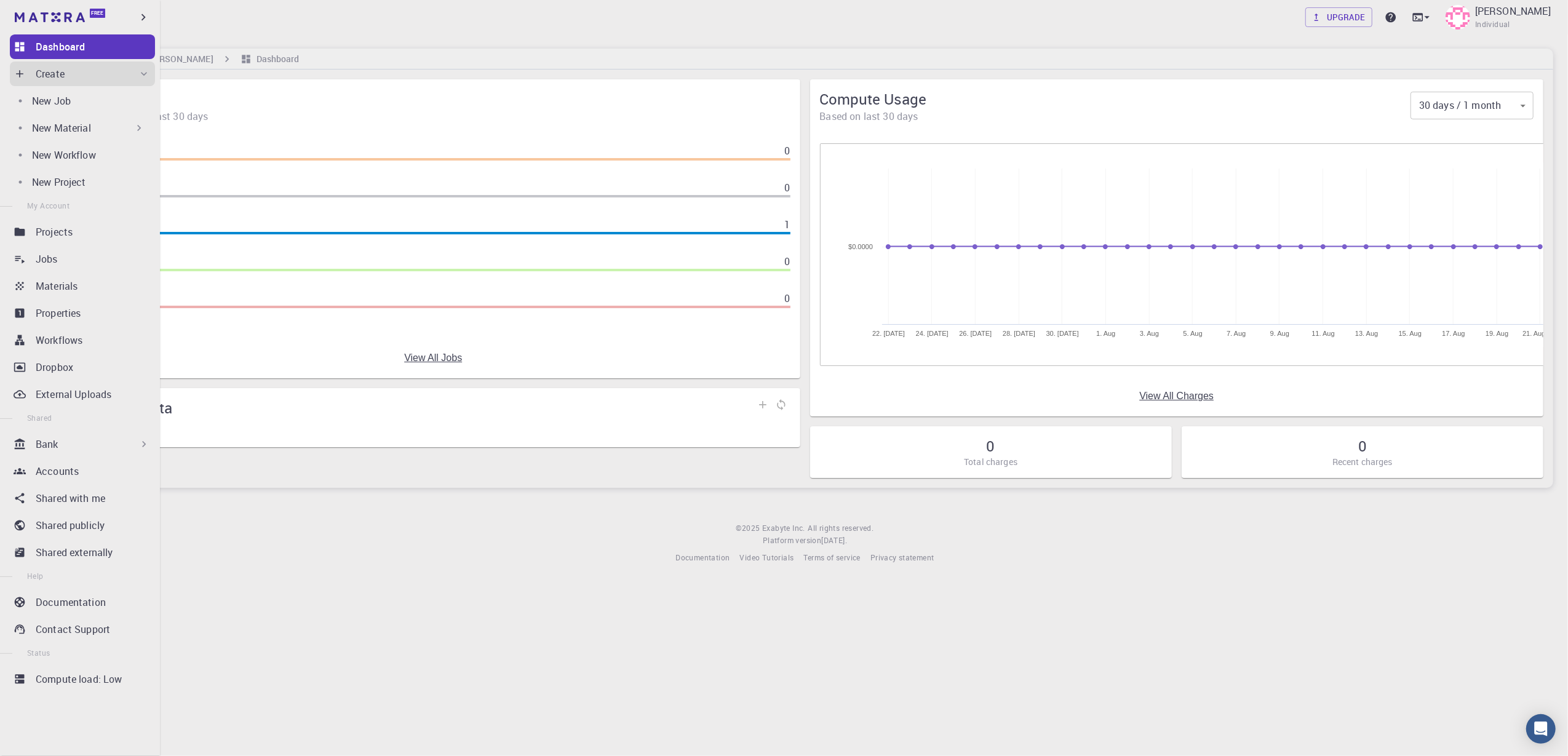
click at [94, 126] on div "New Material" at bounding box center [88, 128] width 113 height 15
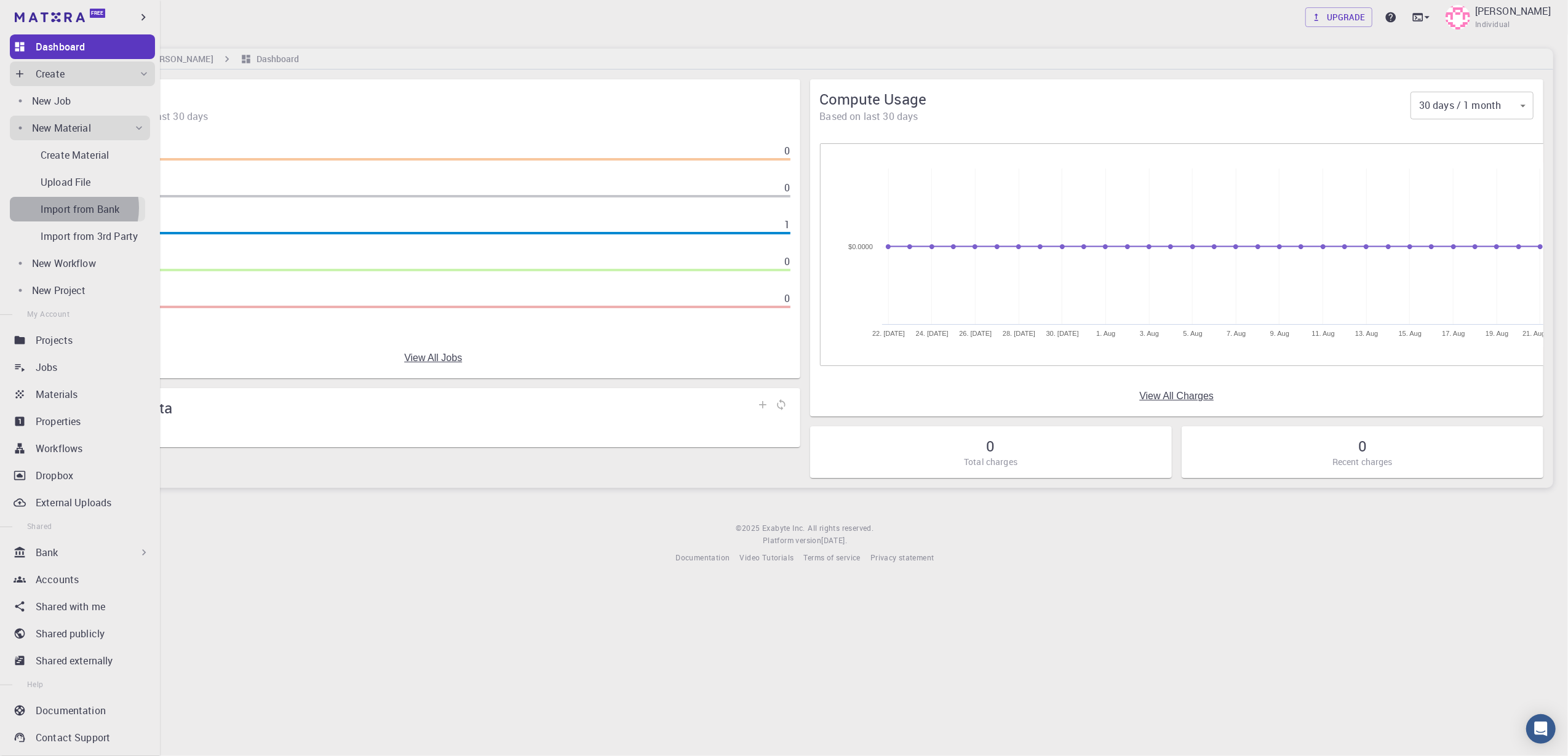
click at [66, 208] on p "Import from Bank" at bounding box center [80, 209] width 79 height 15
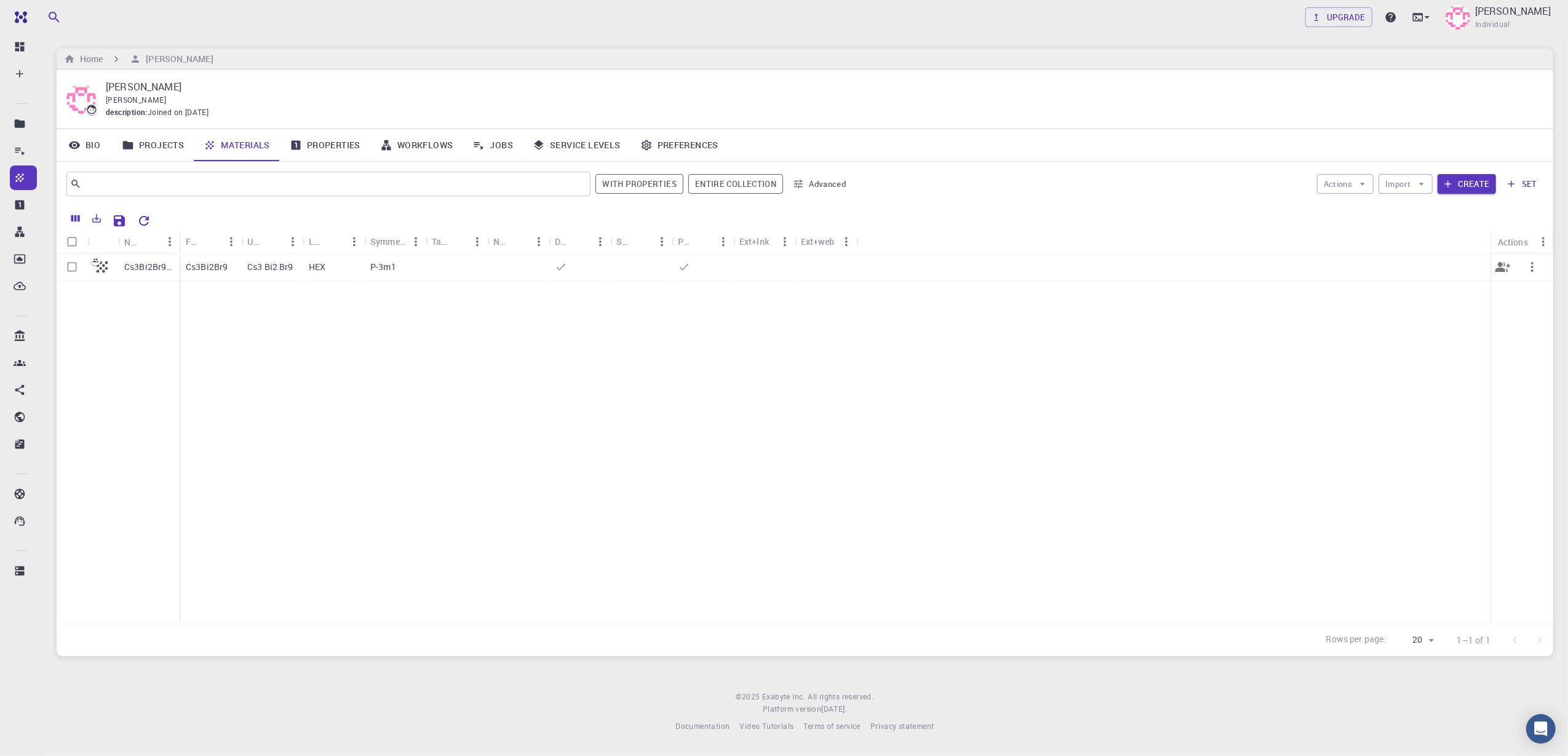
click at [69, 270] on input "Select row" at bounding box center [72, 266] width 23 height 23
checkbox input "true"
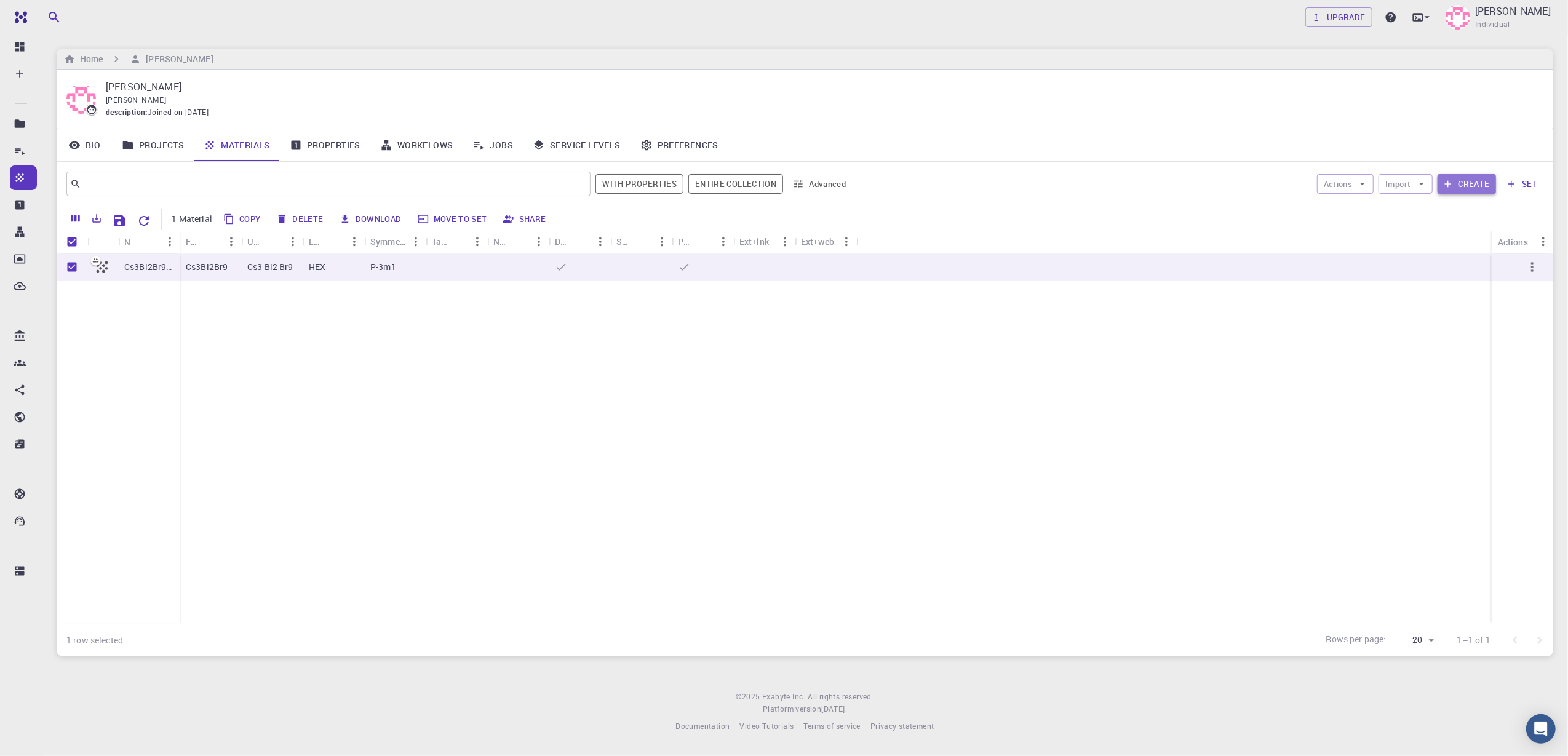
click at [1176, 179] on button "Create" at bounding box center [1466, 183] width 58 height 20
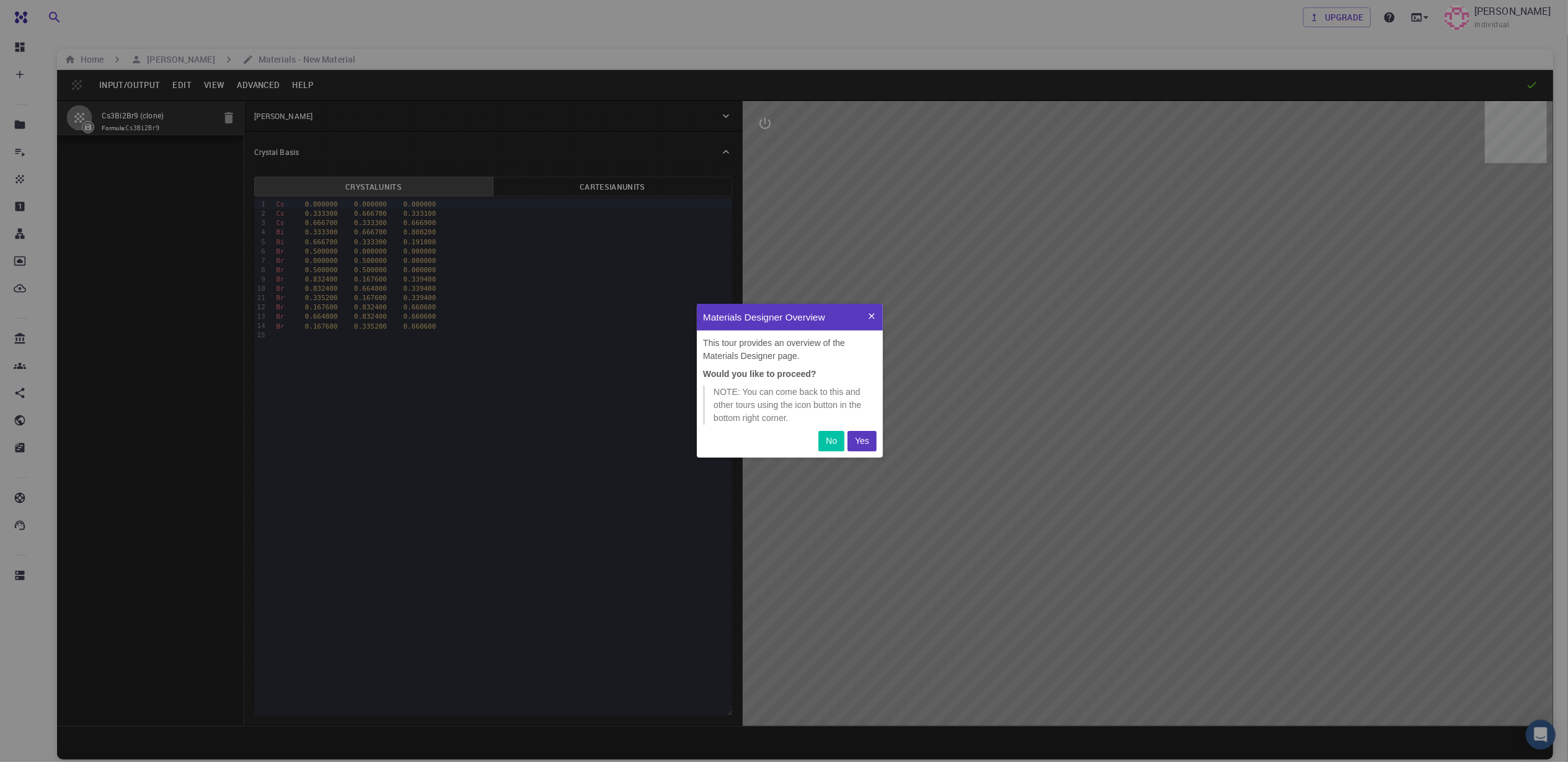
scroll to position [141, 174]
click at [860, 440] on p "Yes" at bounding box center [862, 441] width 14 height 13
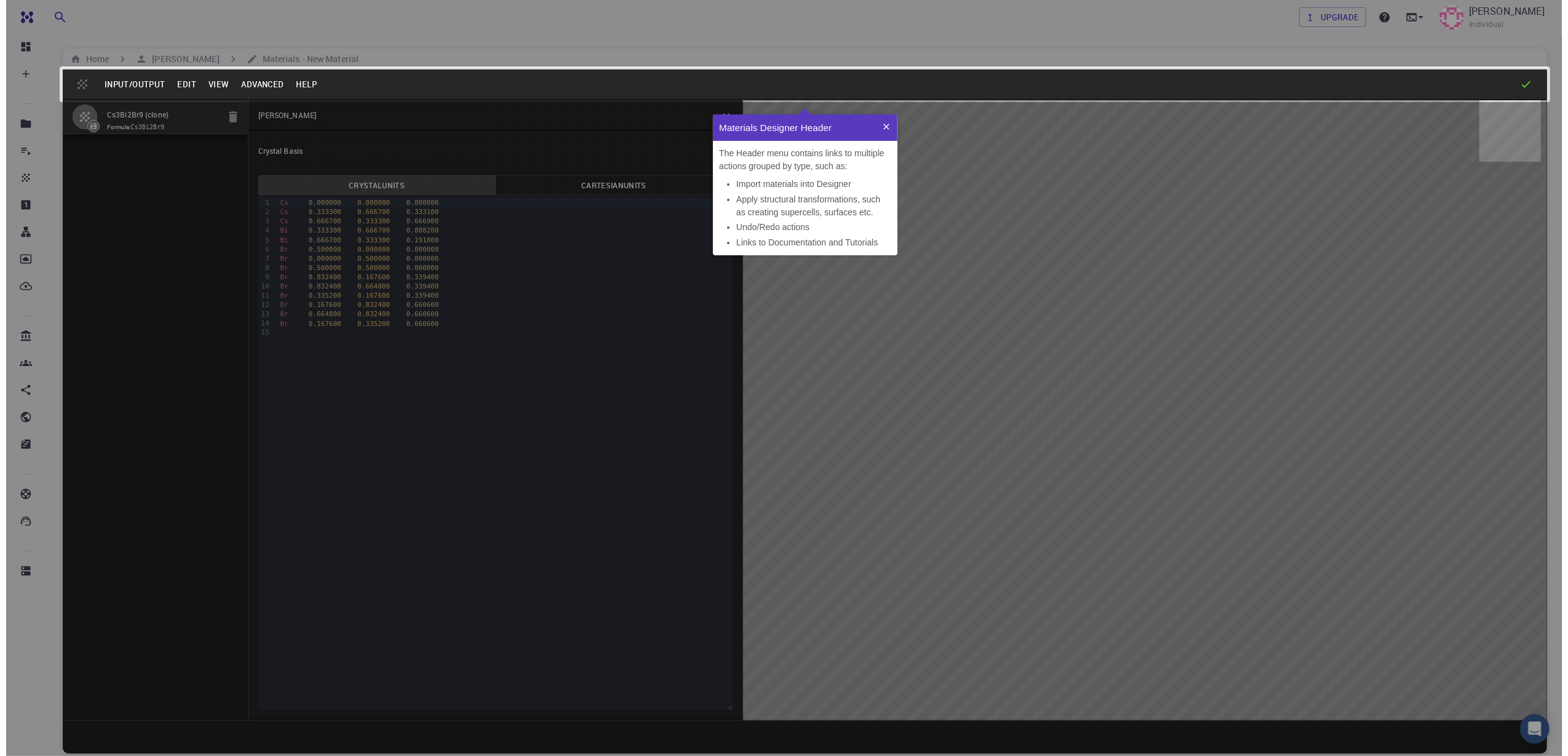
scroll to position [128, 172]
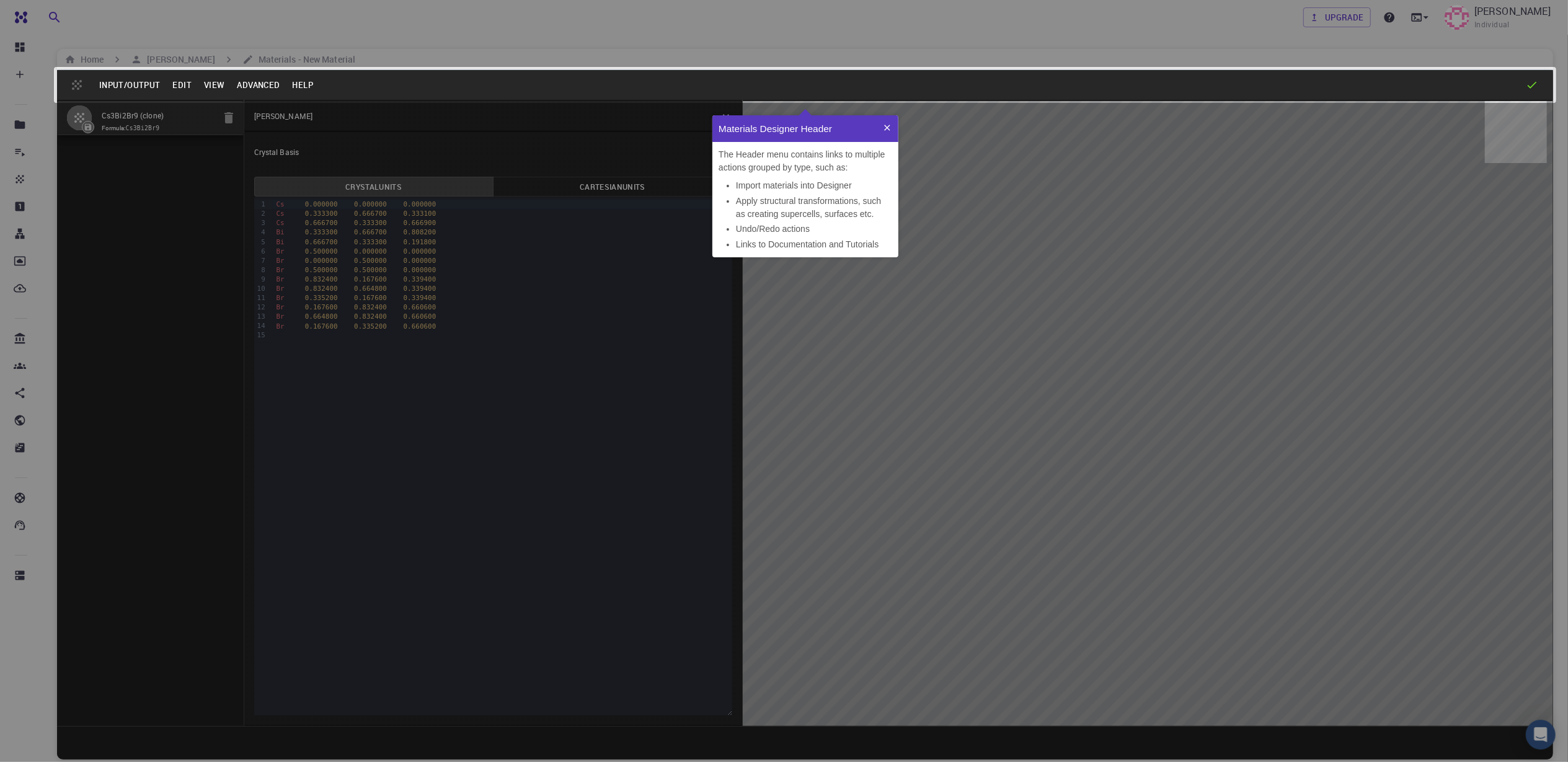
click at [888, 125] on icon at bounding box center [886, 126] width 6 height 6
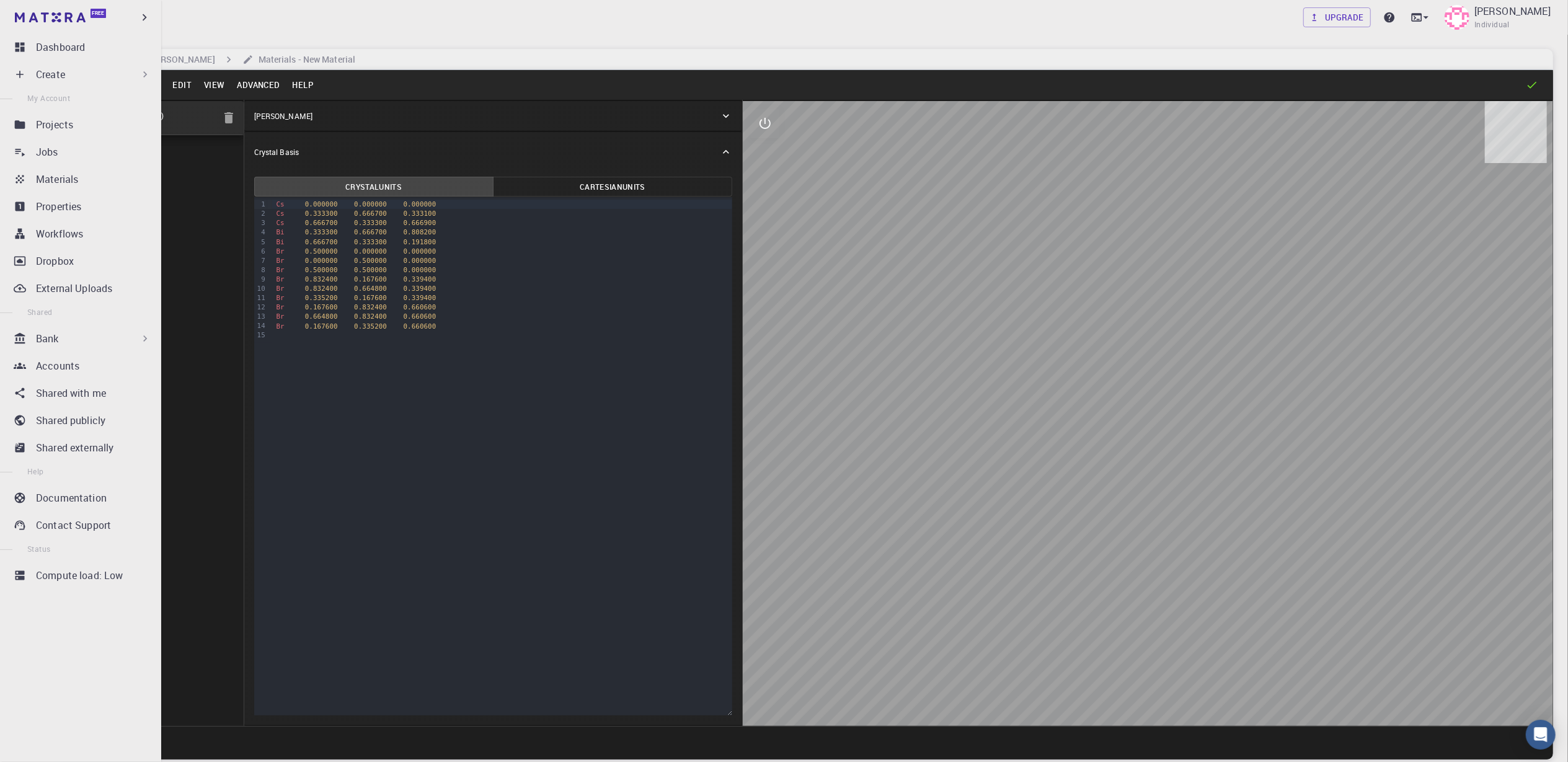
click at [66, 346] on div "Bank" at bounding box center [94, 338] width 116 height 15
click at [64, 366] on p "Materials" at bounding box center [53, 366] width 42 height 15
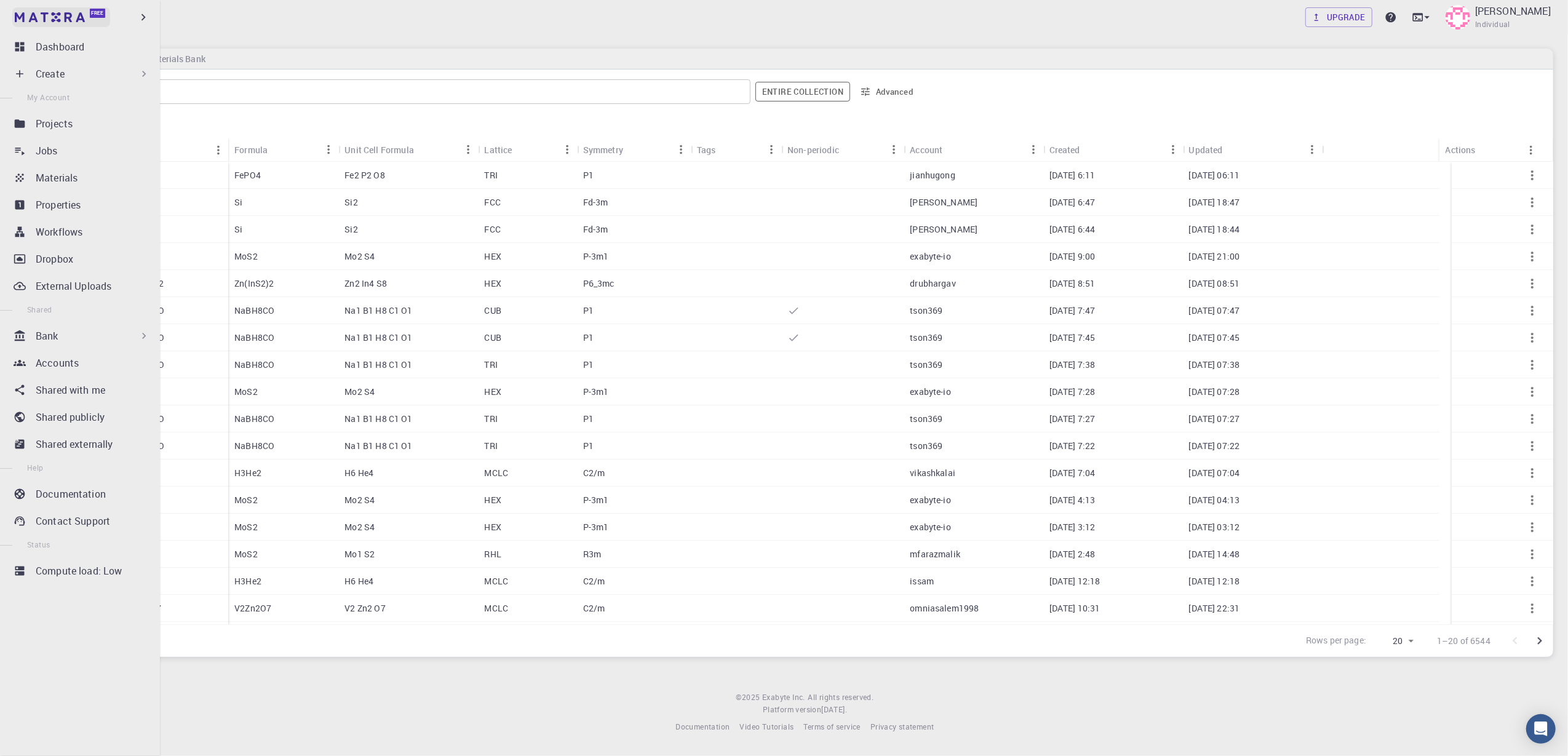
click at [67, 18] on img at bounding box center [50, 17] width 70 height 10
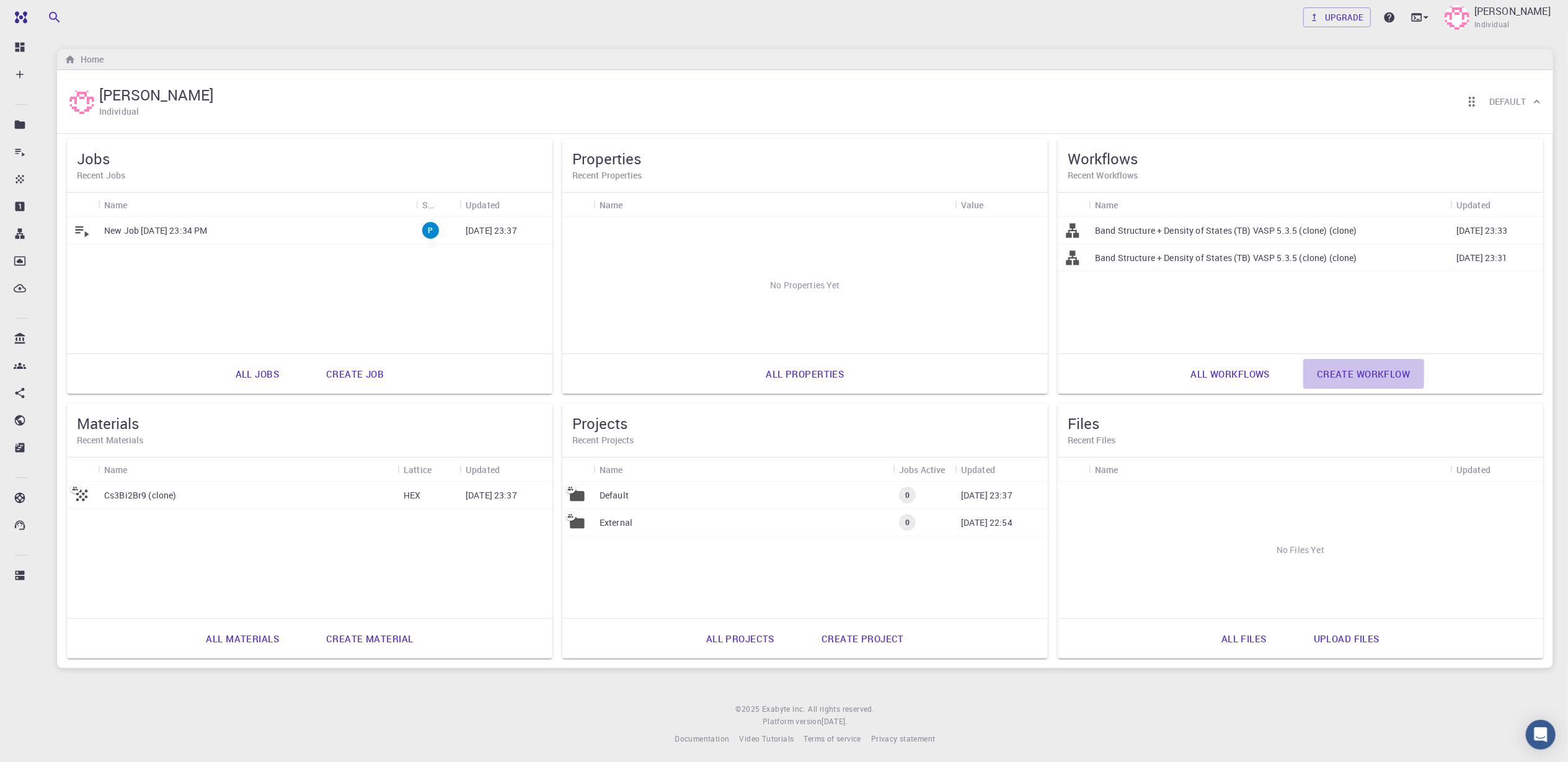
click at [1185, 372] on link "Create workflow" at bounding box center [1363, 374] width 120 height 30
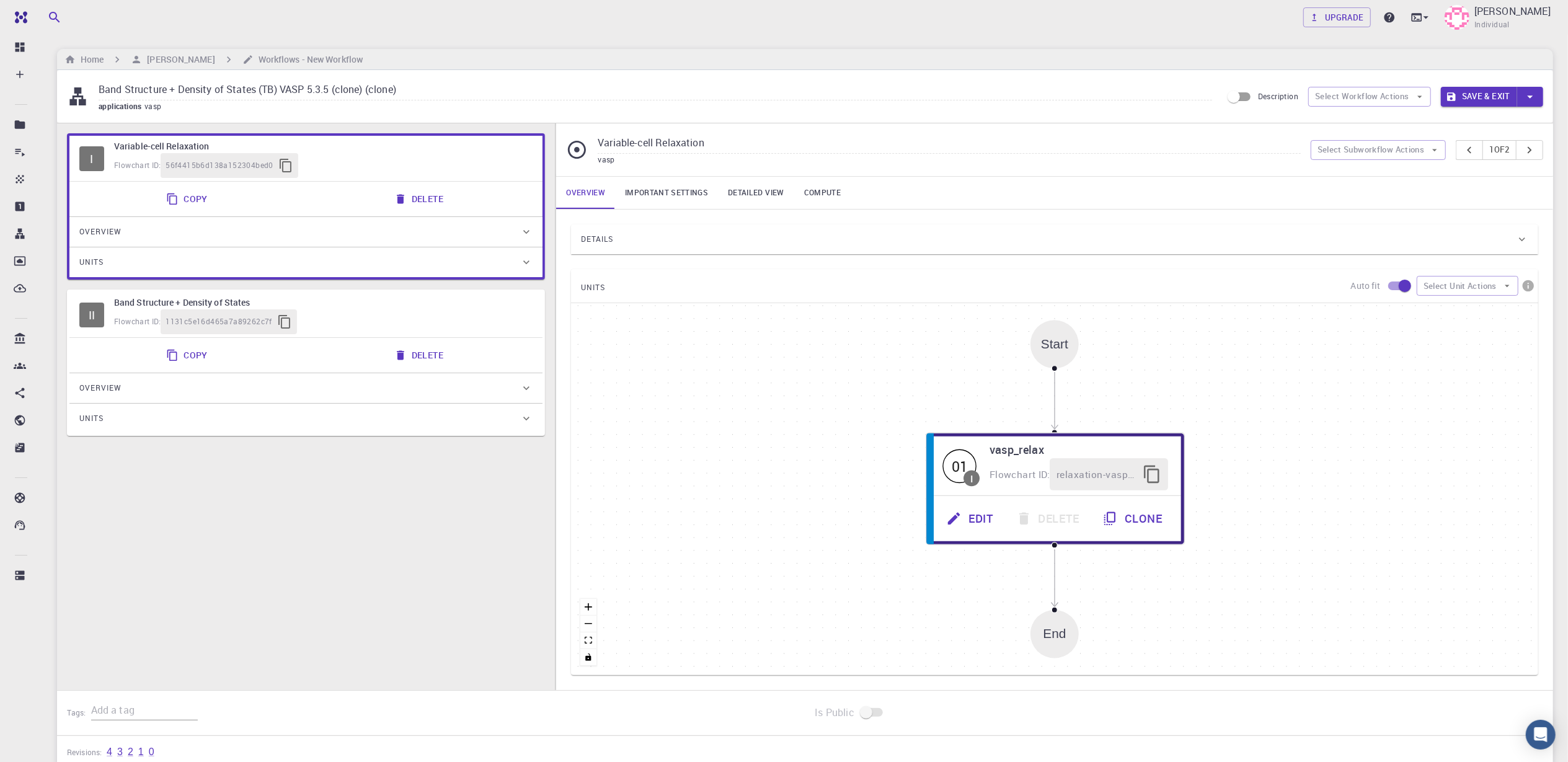
click at [125, 166] on span "Flowchart ID:" at bounding box center [137, 165] width 47 height 10
click at [575, 154] on icon at bounding box center [577, 150] width 22 height 22
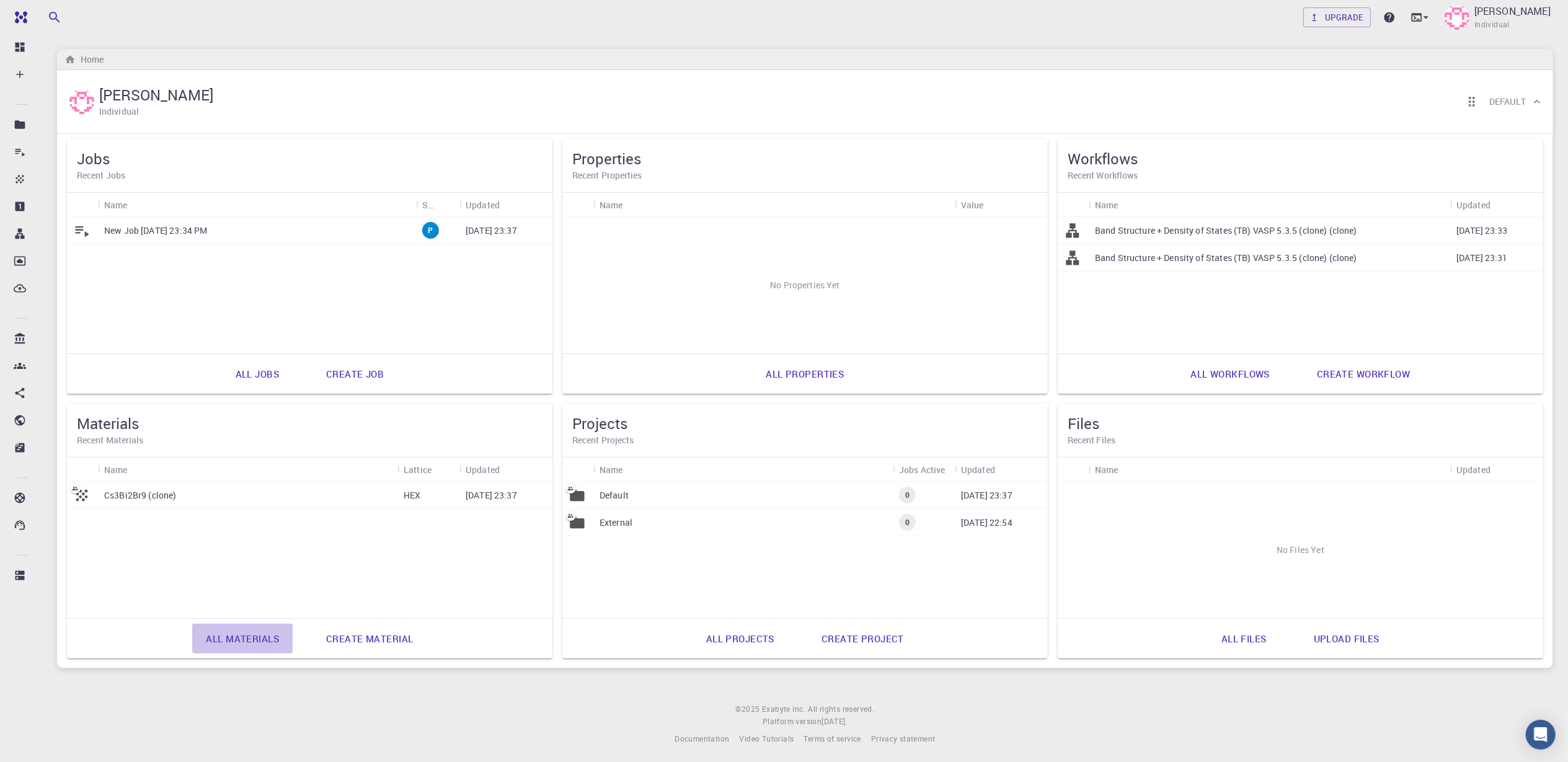
click at [239, 572] on link "All materials" at bounding box center [242, 638] width 100 height 30
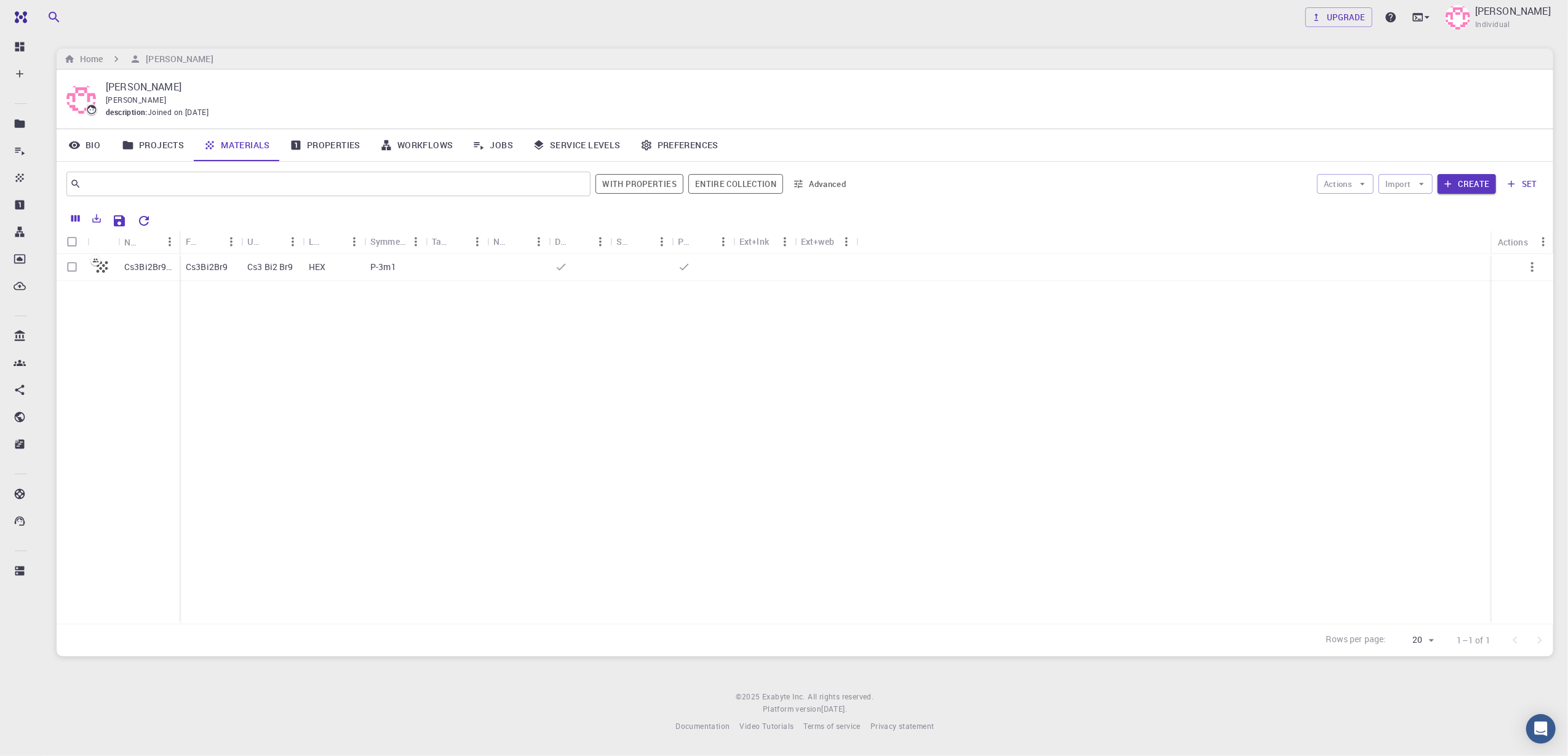
click at [328, 146] on link "Properties" at bounding box center [324, 145] width 90 height 32
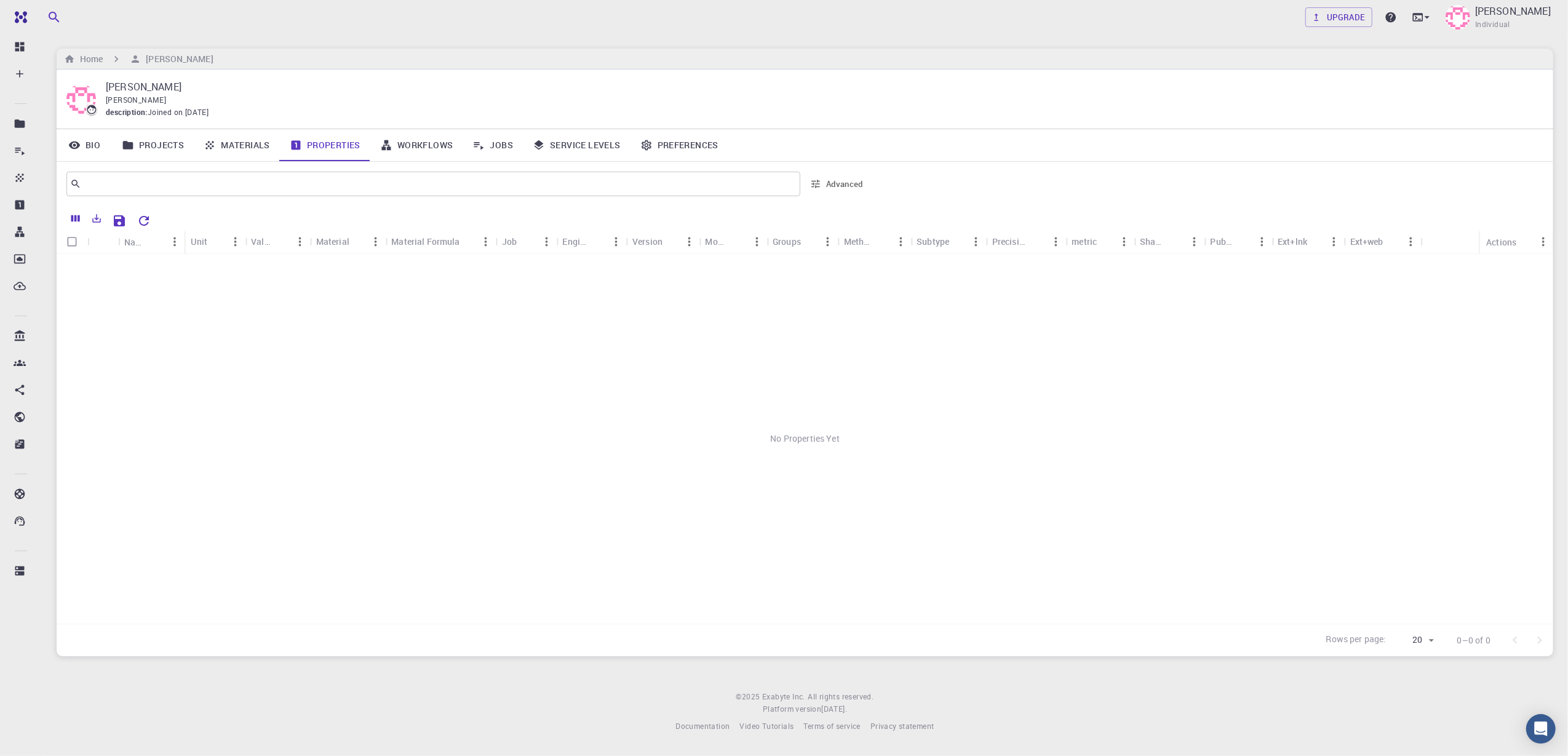
click at [182, 150] on link "Projects" at bounding box center [152, 145] width 82 height 32
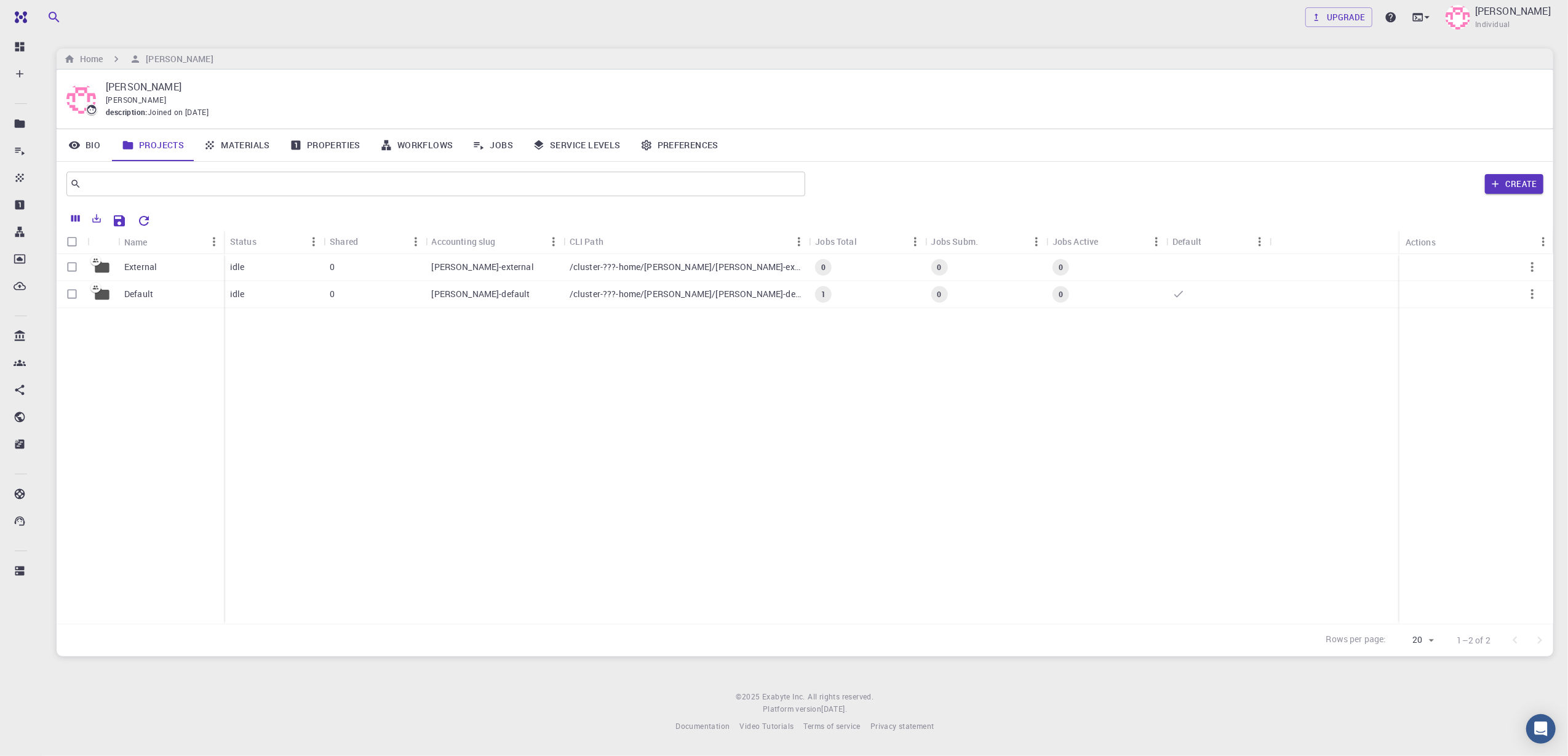
click at [95, 143] on link "Bio" at bounding box center [84, 145] width 55 height 32
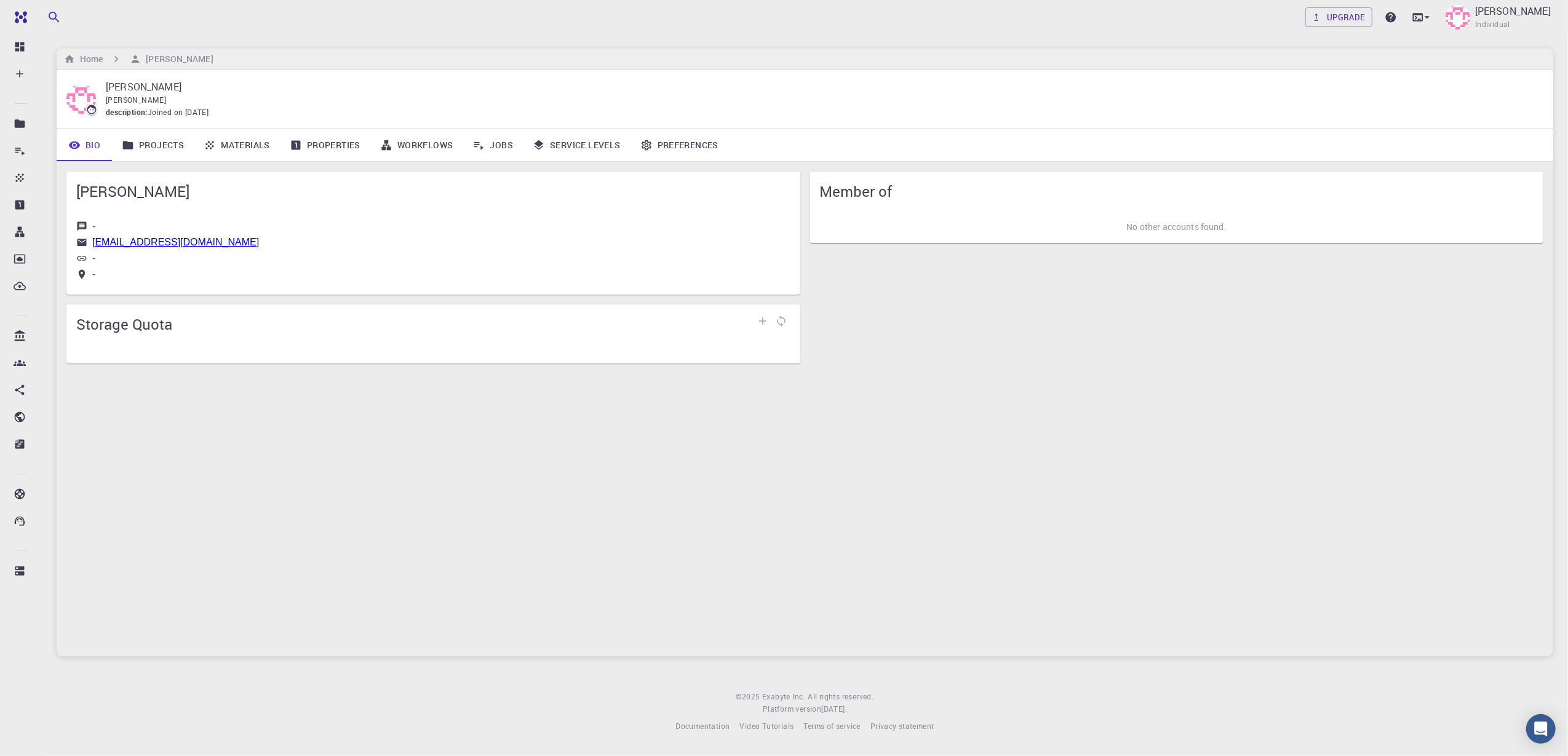
click at [311, 144] on link "Properties" at bounding box center [324, 145] width 90 height 32
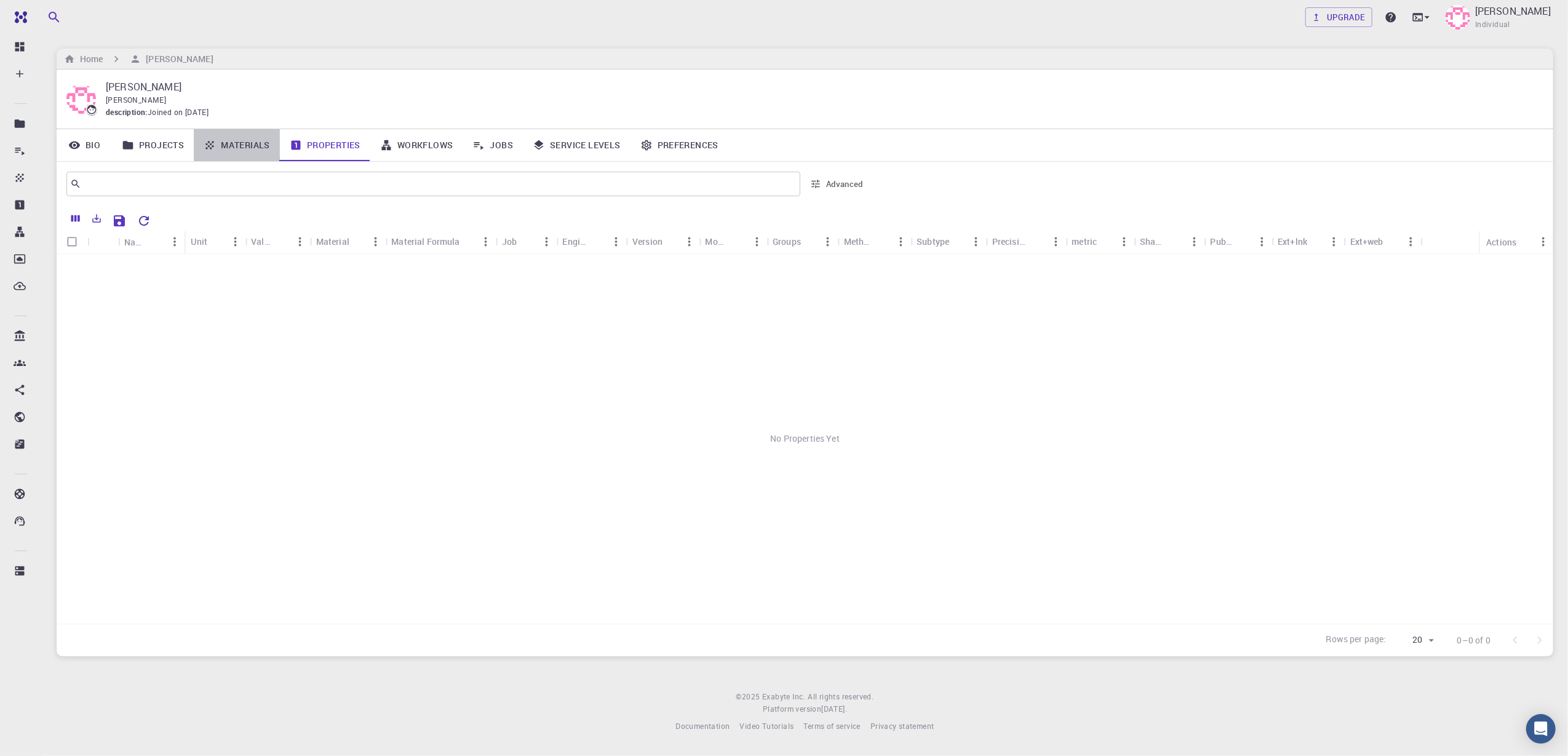
click at [254, 147] on link "Materials" at bounding box center [237, 145] width 86 height 32
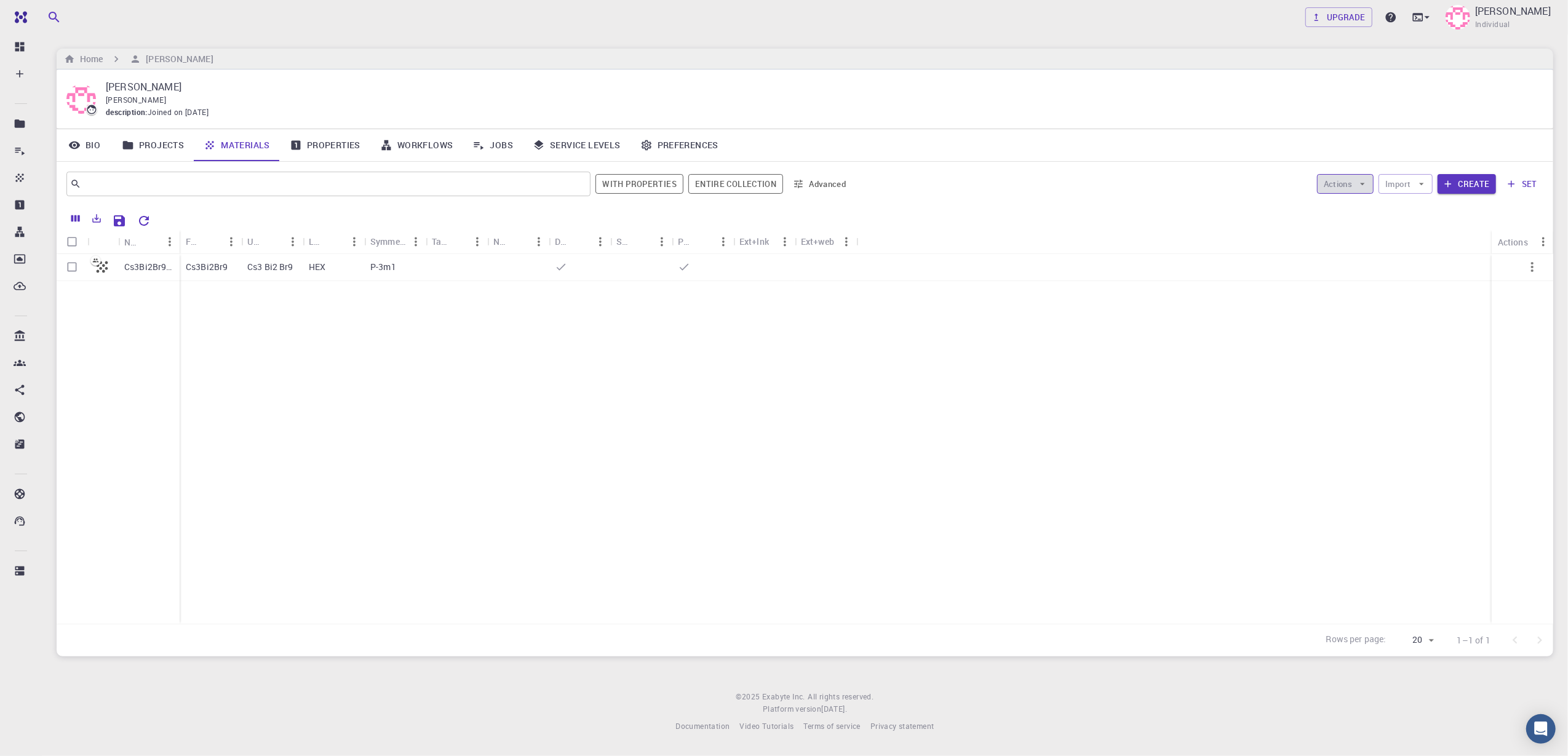
click at [1176, 187] on button "Actions" at bounding box center [1346, 183] width 57 height 20
click at [1176, 211] on span "Create Job" at bounding box center [1368, 209] width 39 height 12
click at [706, 416] on div "Cs3Bi2Br9 (clone) Cs3Bi2Br9 Cs3 Bi2 Br9 HEX P-3m1" at bounding box center [804, 439] width 1496 height 370
click at [1176, 263] on icon "button" at bounding box center [1532, 267] width 15 height 15
click at [908, 344] on div at bounding box center [784, 378] width 1568 height 756
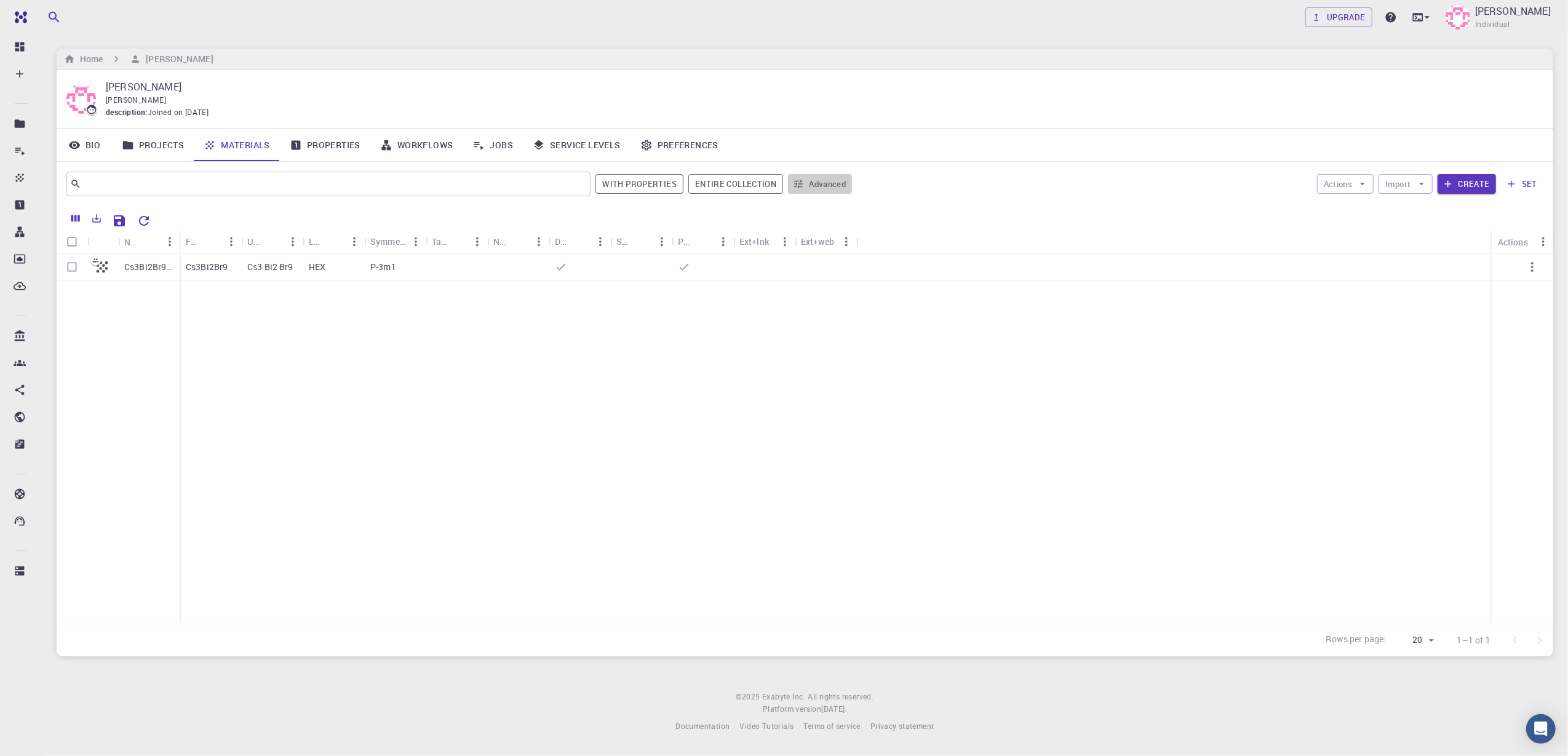
click at [823, 187] on button "Advanced" at bounding box center [820, 183] width 64 height 20
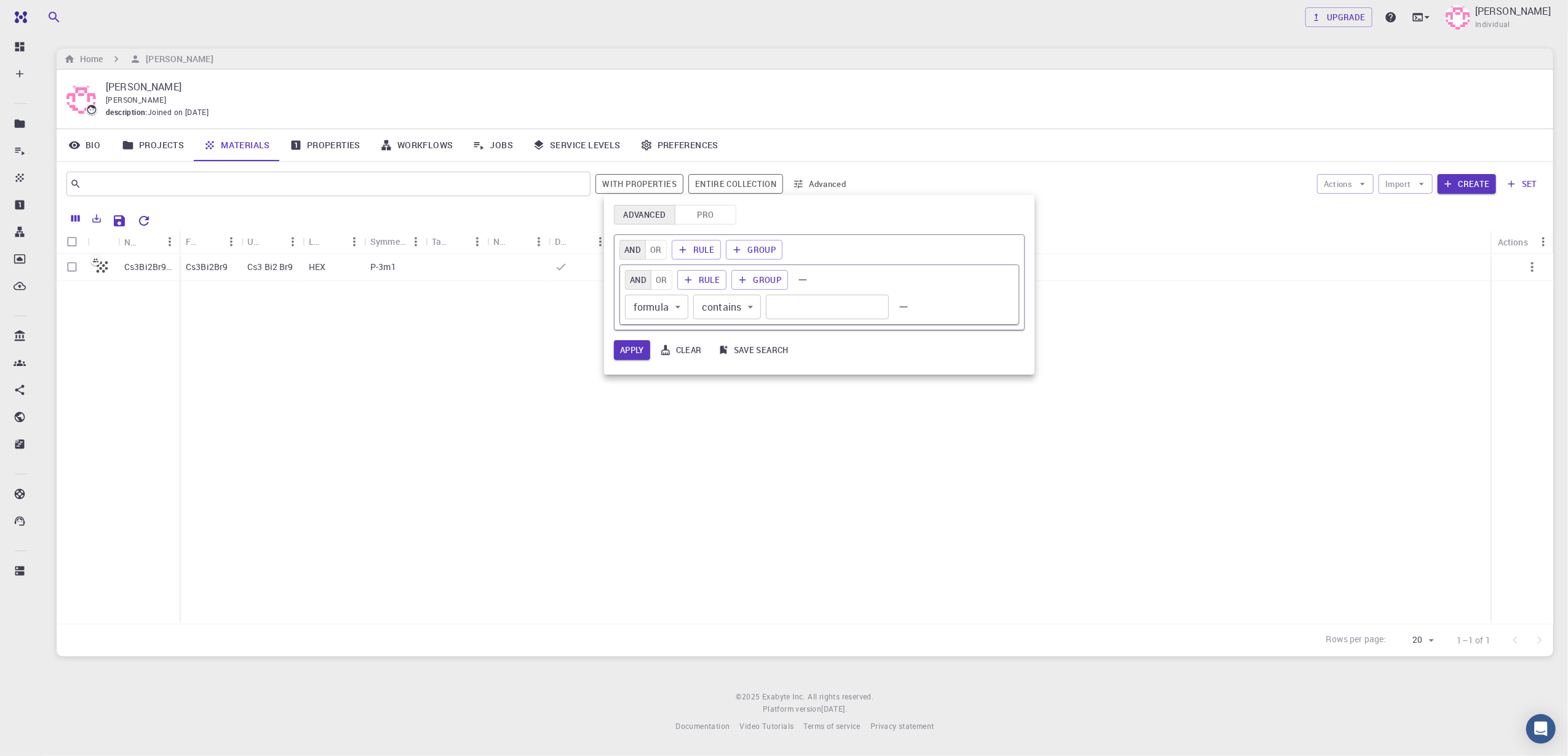
click at [823, 187] on div at bounding box center [784, 378] width 1568 height 756
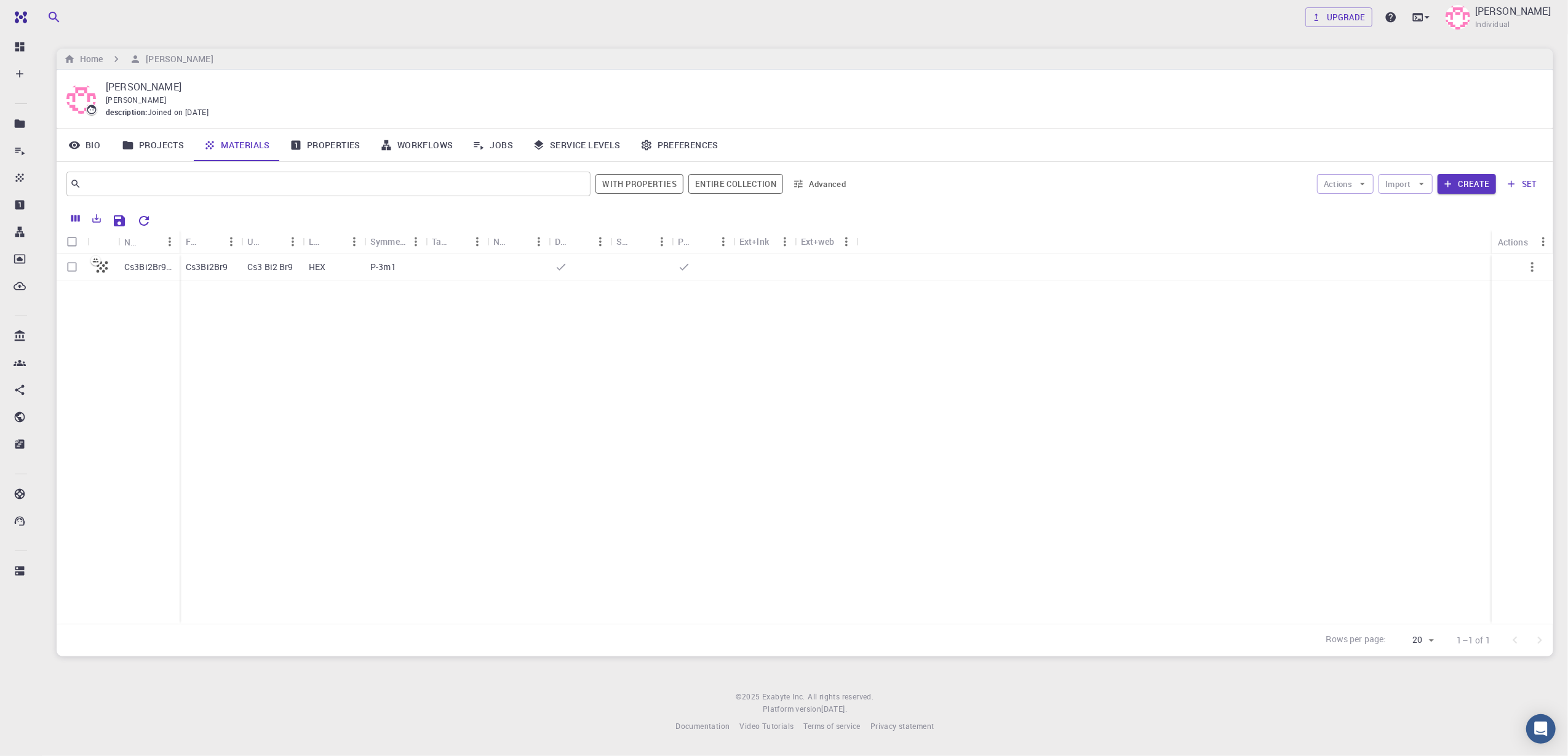
click at [823, 187] on button "Advanced" at bounding box center [820, 183] width 64 height 20
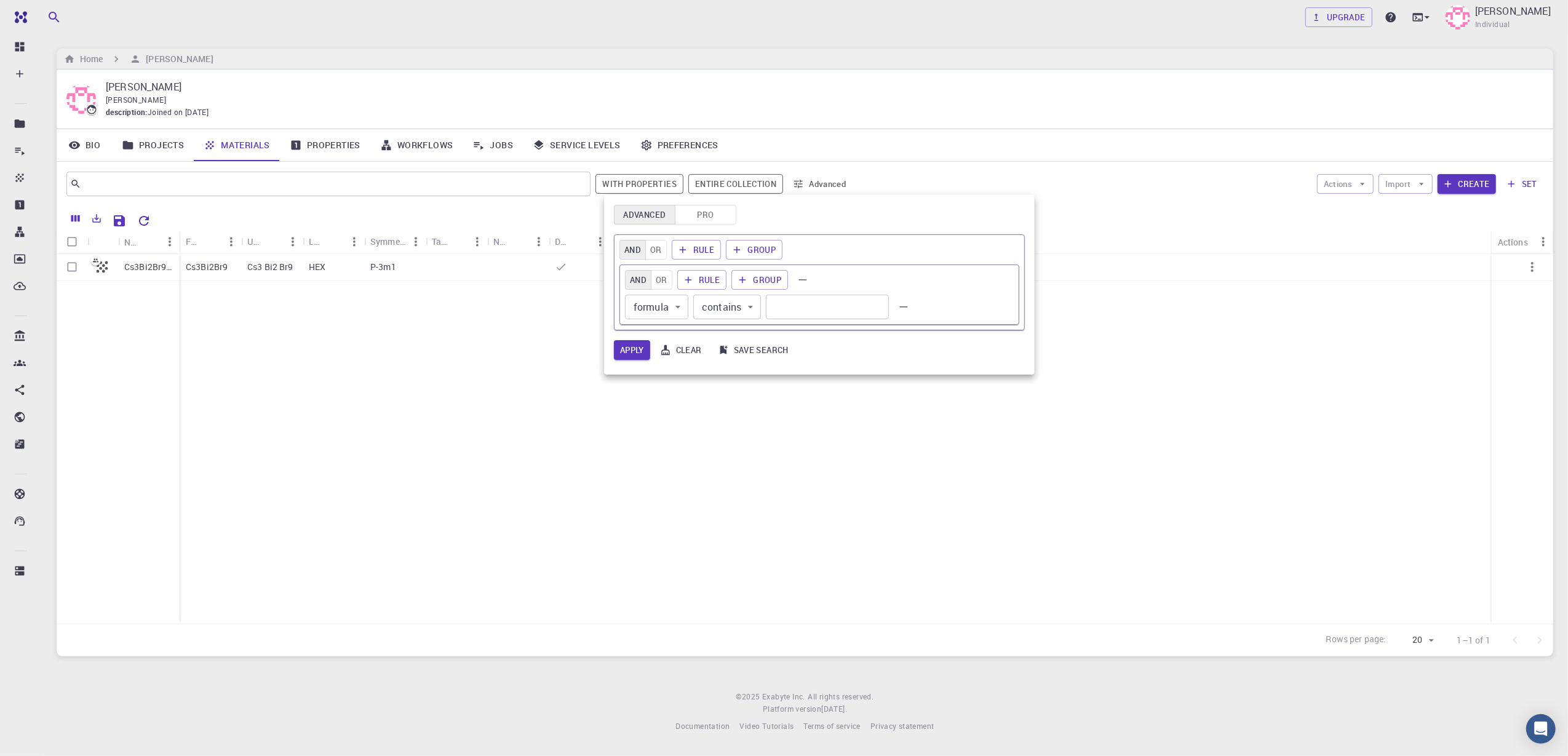
click at [823, 187] on div at bounding box center [784, 378] width 1568 height 756
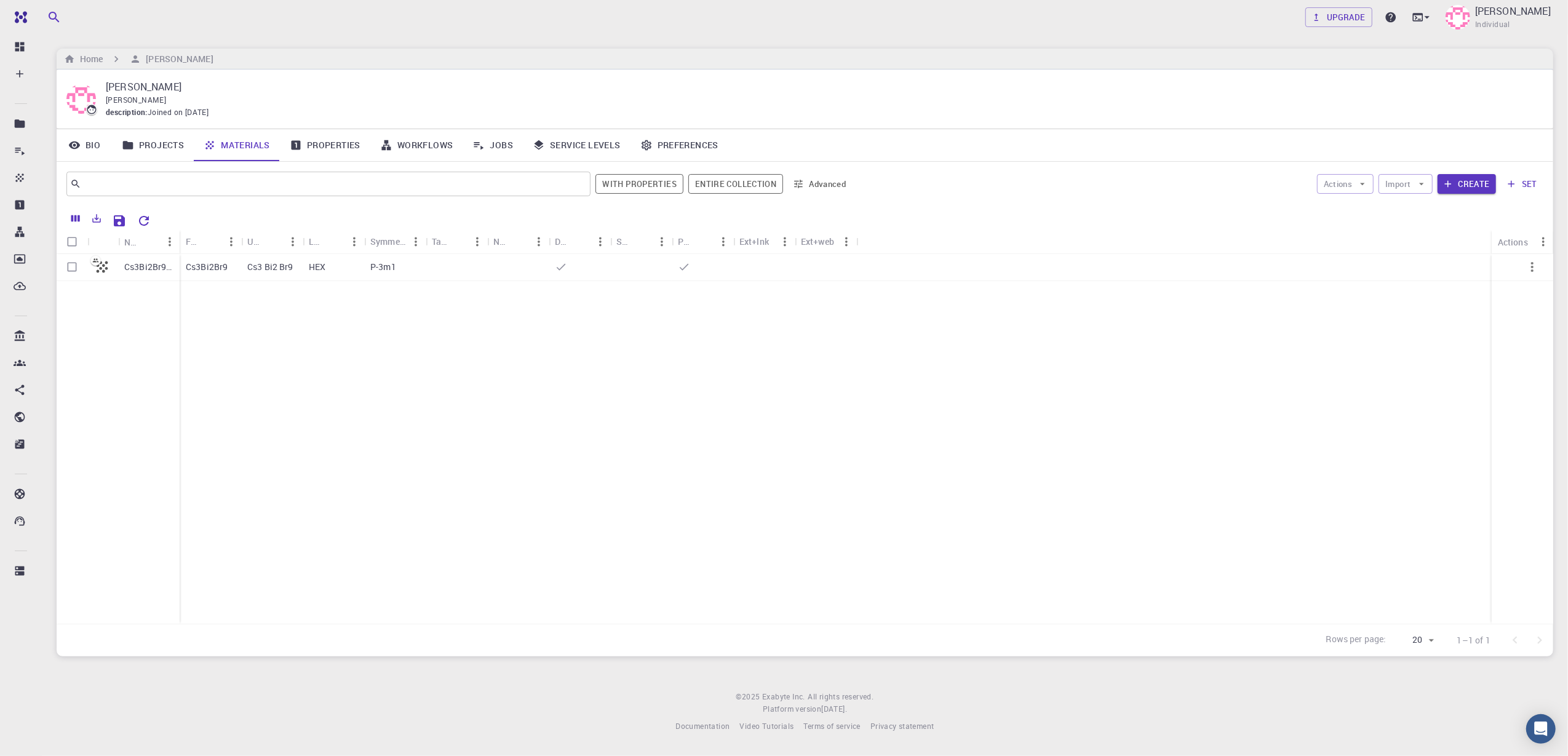
click at [400, 150] on link "Workflows" at bounding box center [417, 145] width 93 height 32
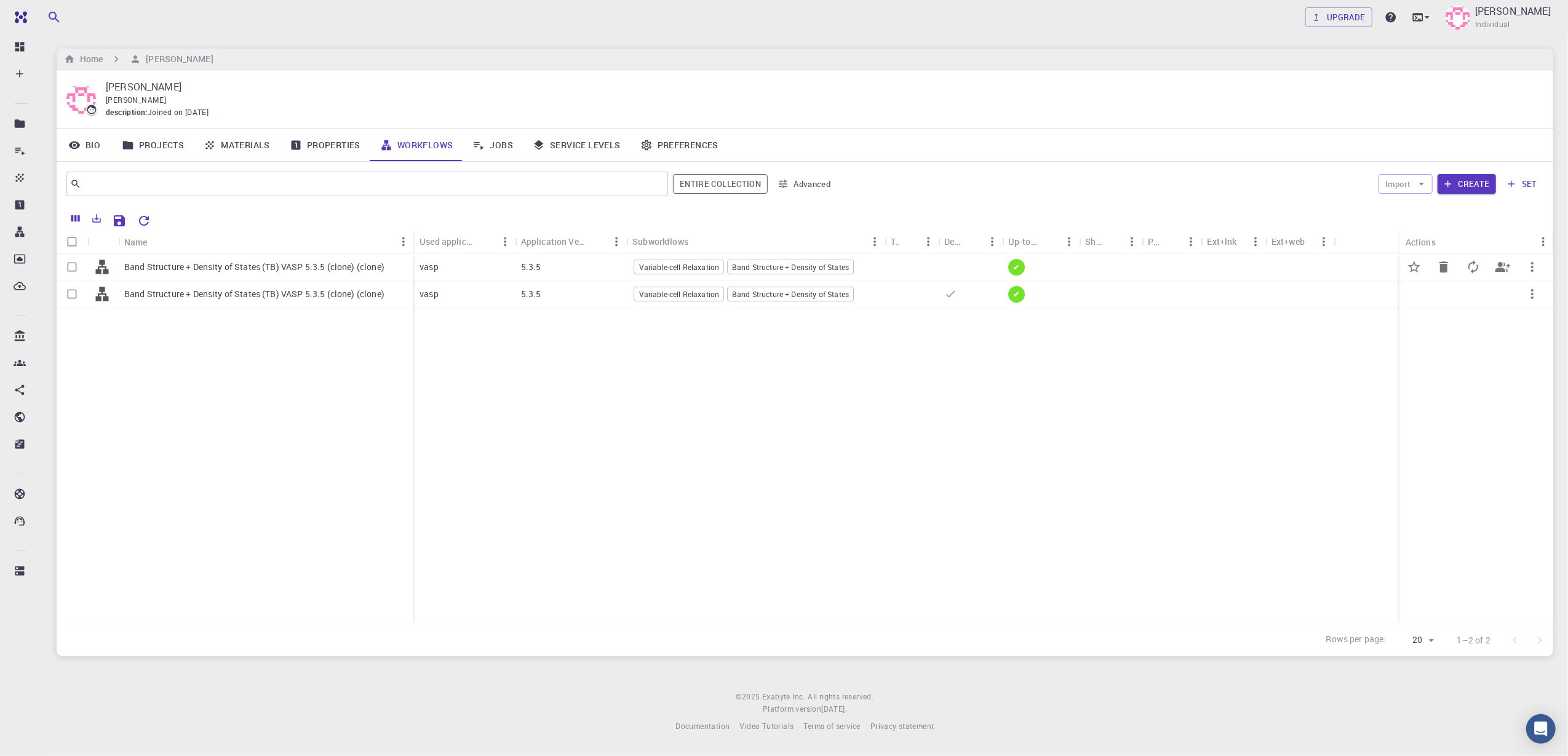
click at [1176, 267] on button "button" at bounding box center [1532, 266] width 29 height 30
click at [1176, 284] on span "Open" at bounding box center [1519, 279] width 18 height 12
click at [692, 149] on link "Preferences" at bounding box center [679, 145] width 98 height 32
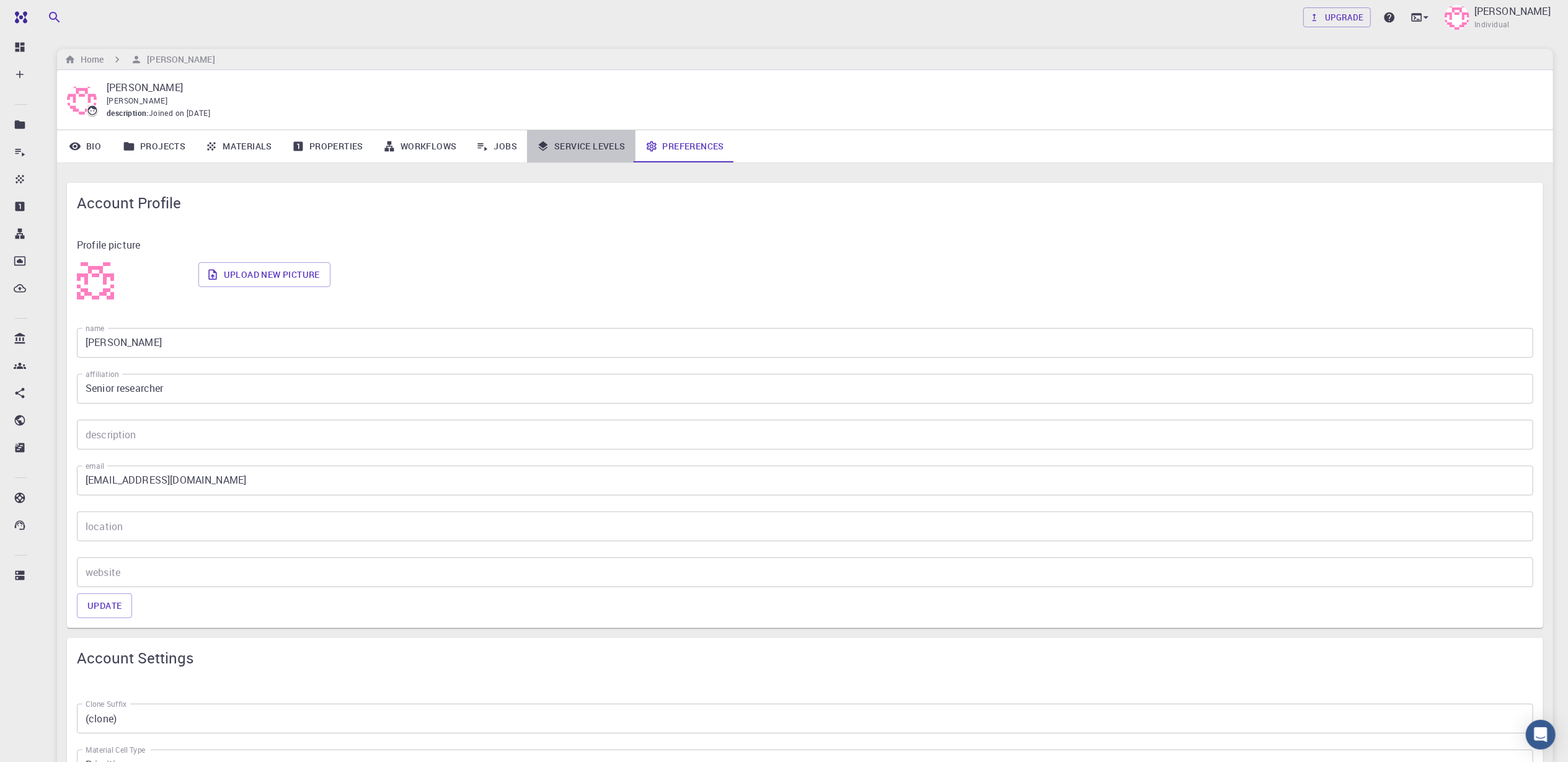
click at [598, 145] on link "Service Levels" at bounding box center [581, 146] width 108 height 32
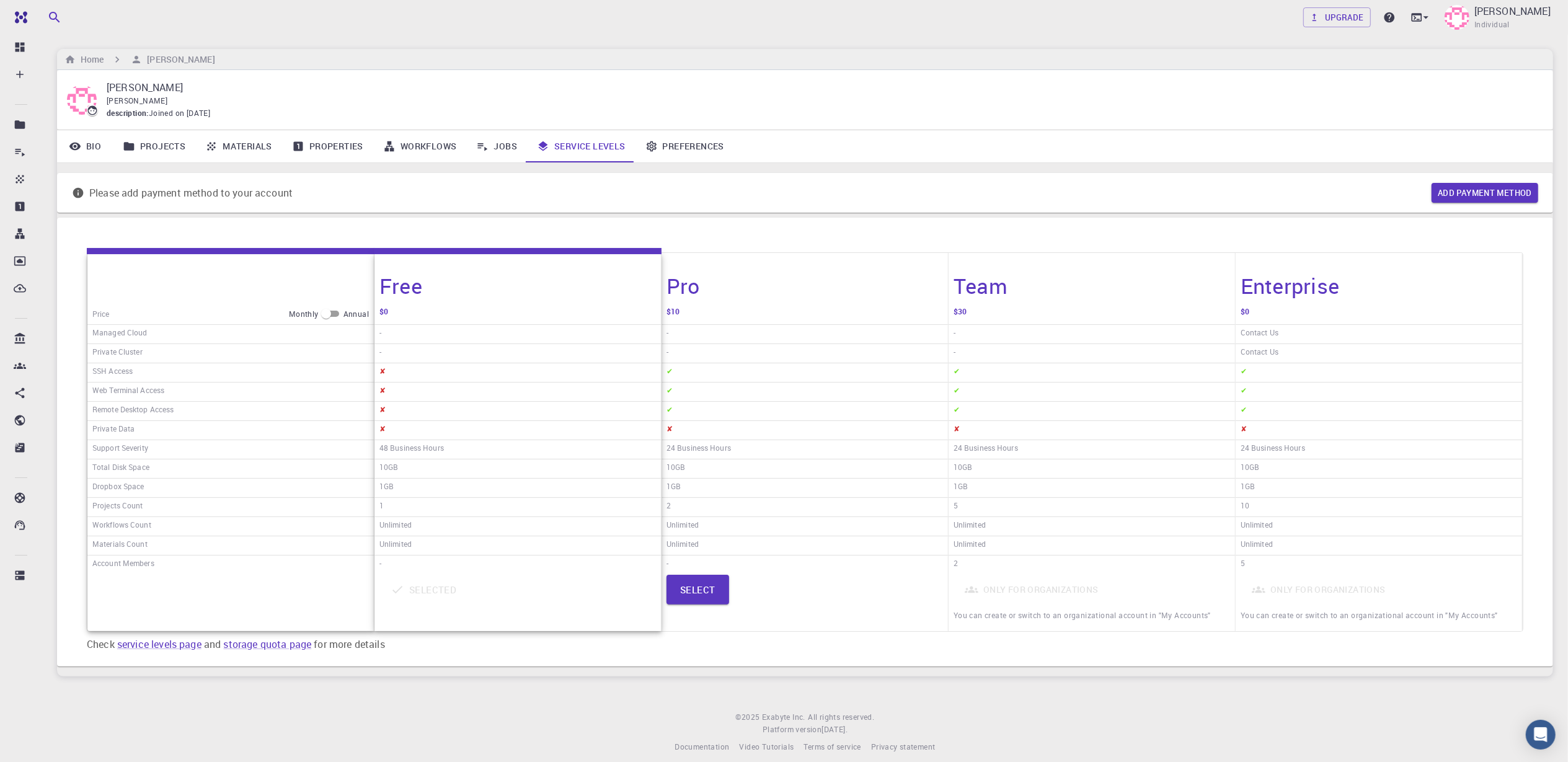
click at [499, 145] on link "Jobs" at bounding box center [496, 146] width 61 height 32
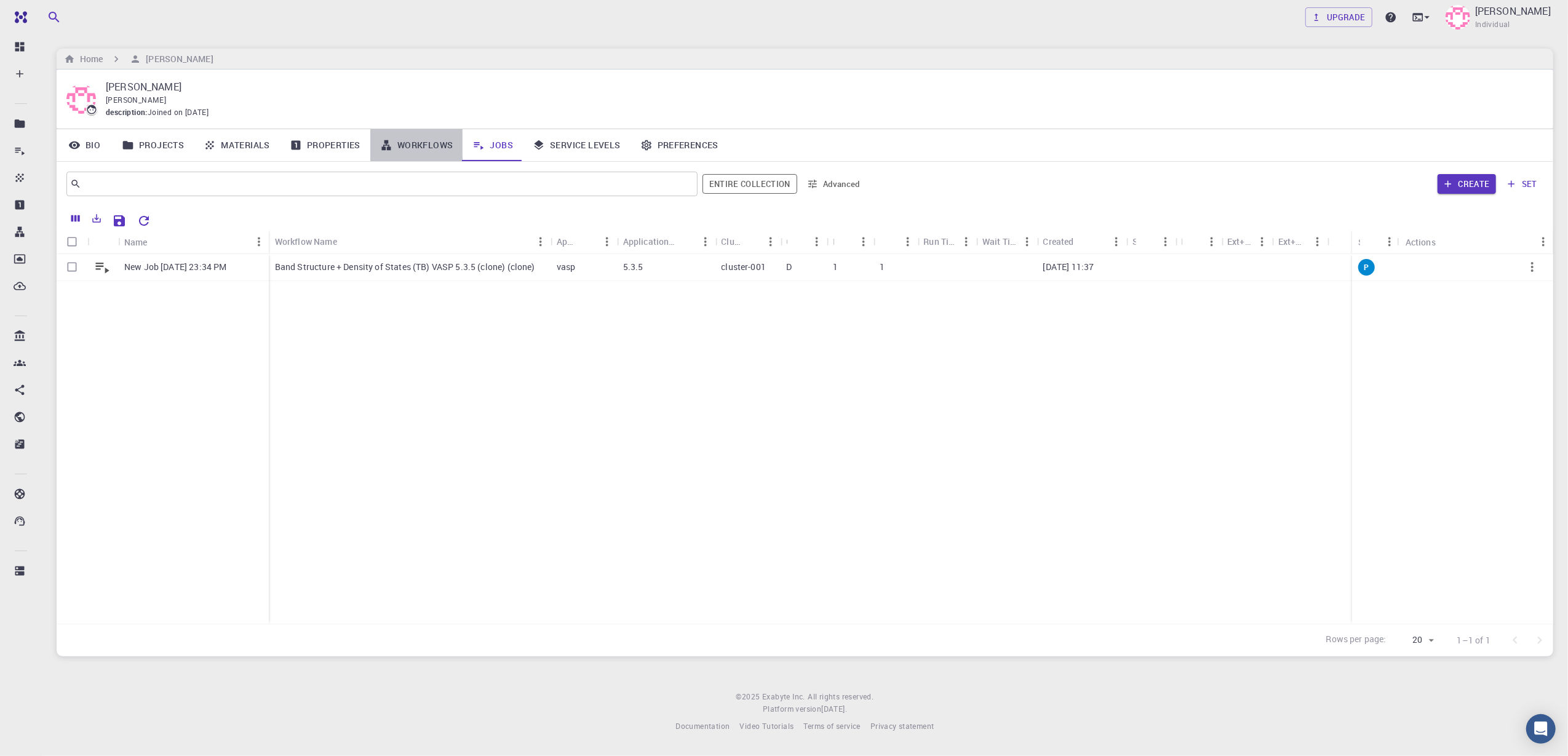
click at [411, 148] on link "Workflows" at bounding box center [417, 145] width 93 height 32
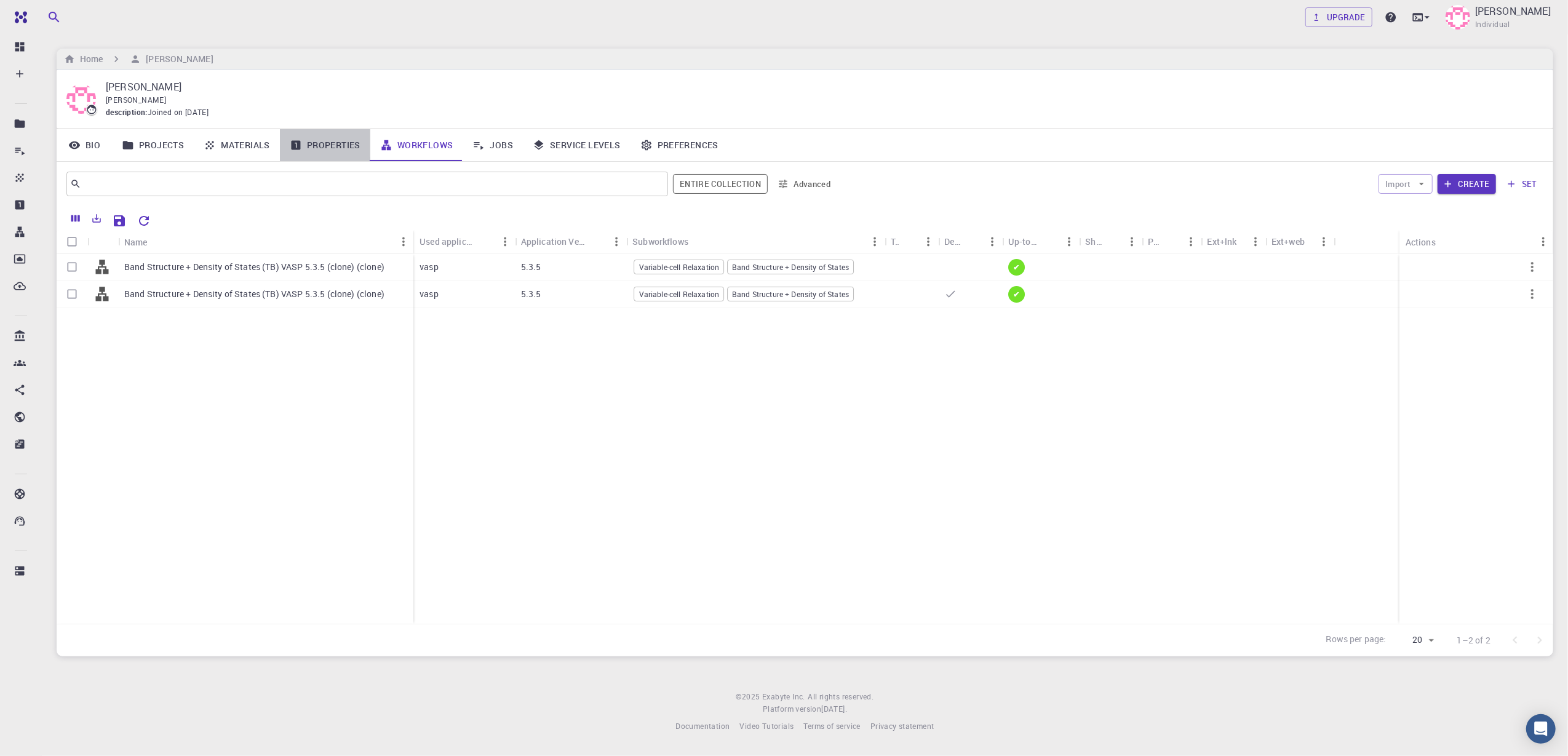
click at [333, 149] on link "Properties" at bounding box center [324, 145] width 90 height 32
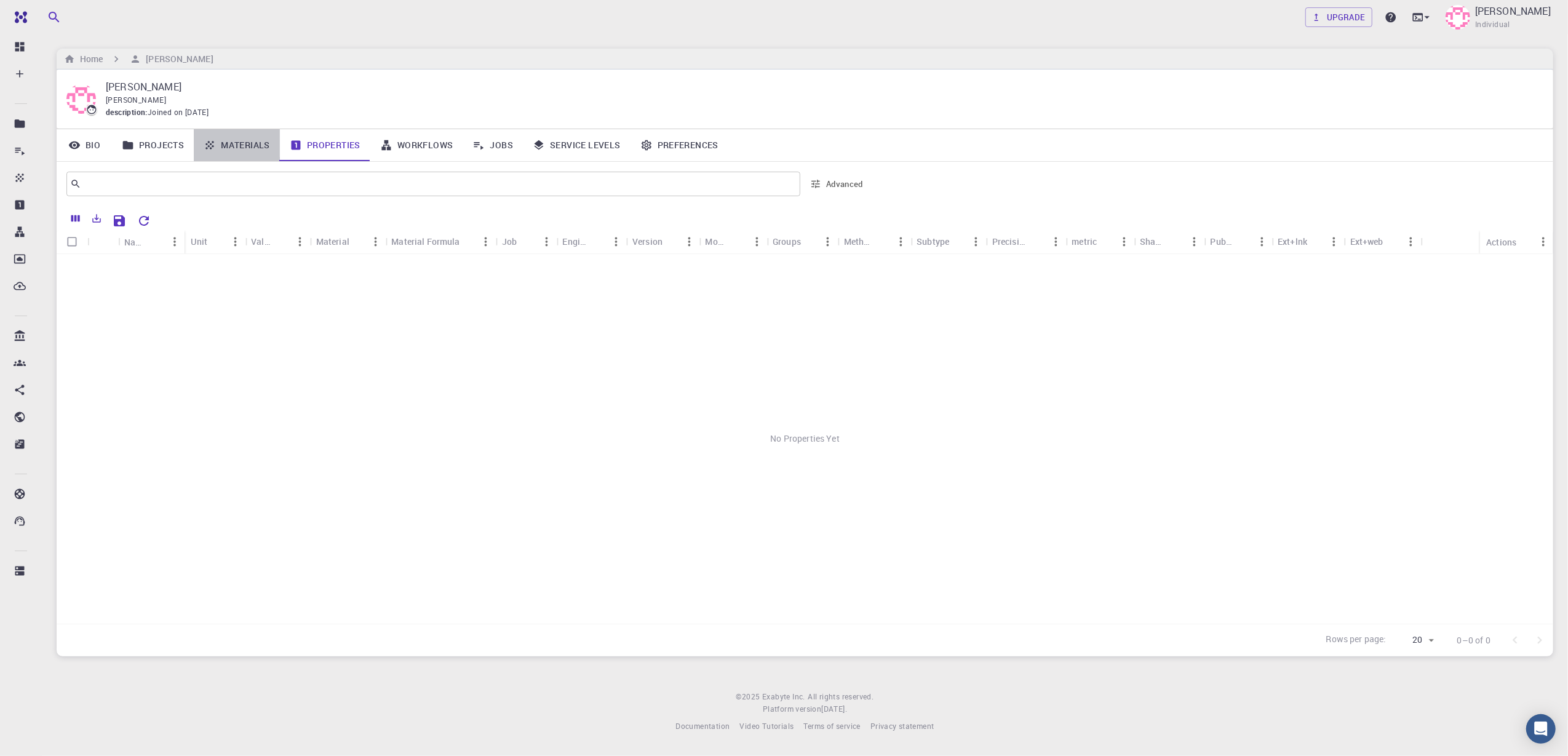
click at [247, 147] on link "Materials" at bounding box center [237, 145] width 86 height 32
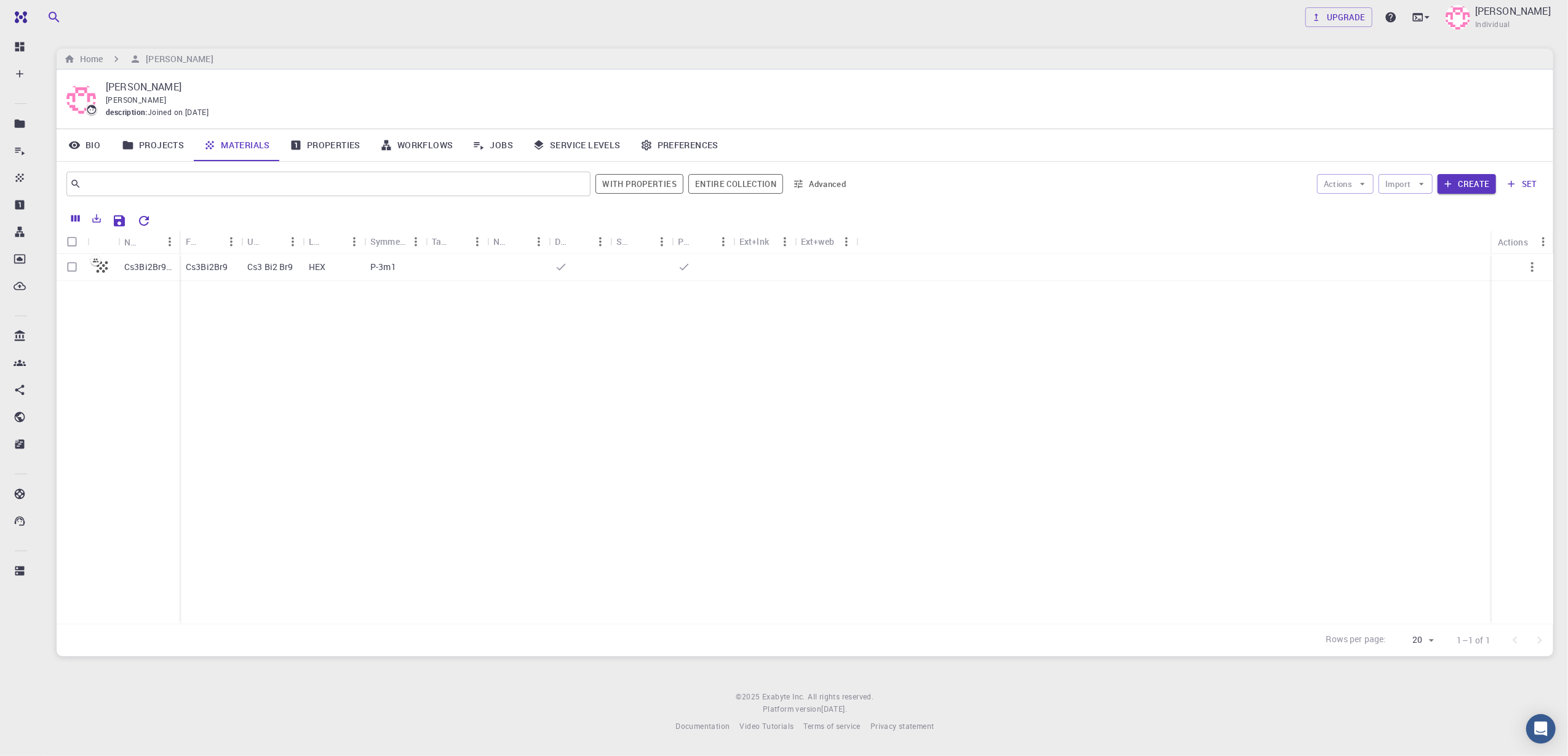
click at [134, 89] on p "[PERSON_NAME]" at bounding box center [819, 87] width 1428 height 15
click at [101, 104] on div "Gopal Krishna Murthy Grandhi grandhi description : Joined on Aug 21, 2025" at bounding box center [804, 99] width 1477 height 39
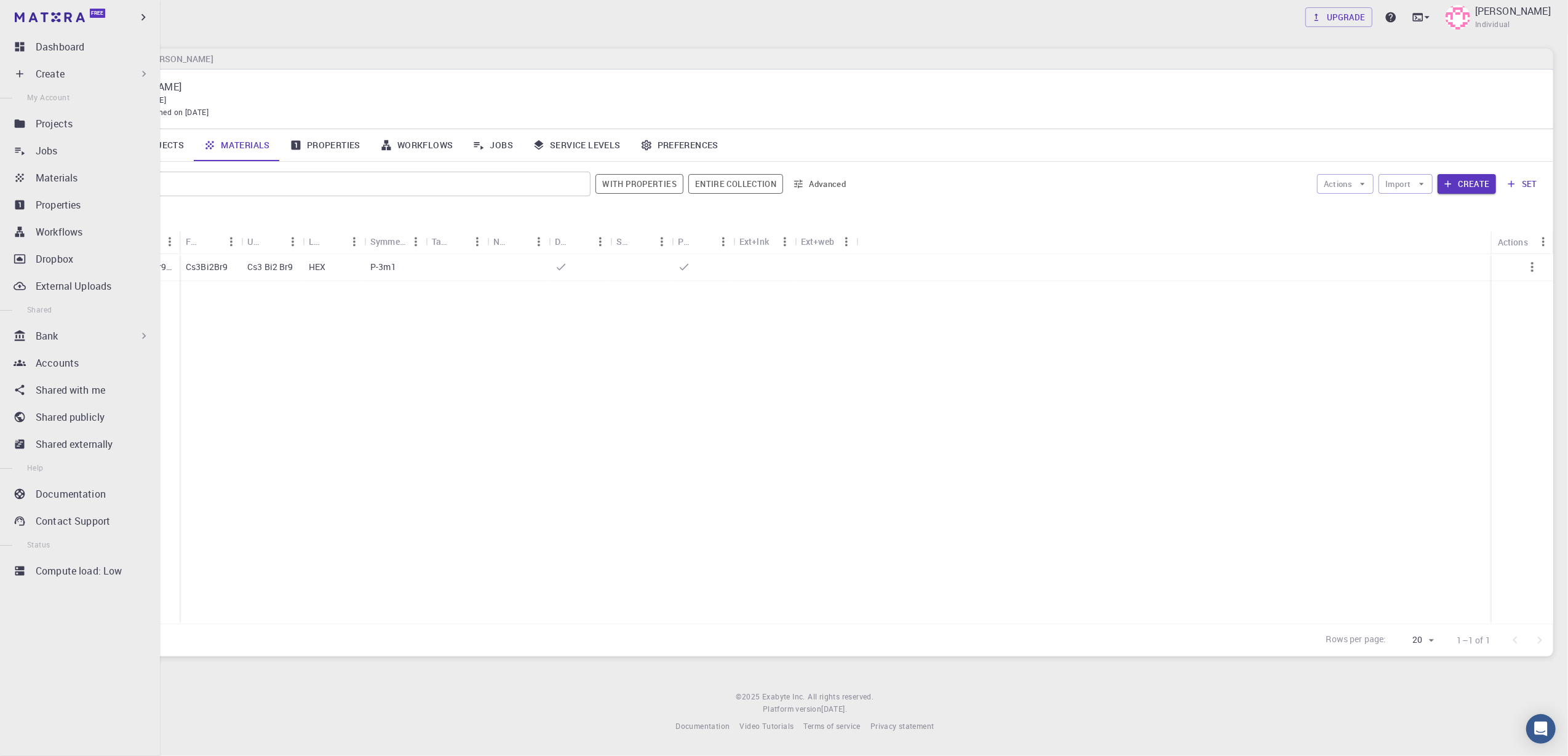
click at [121, 13] on div "Free" at bounding box center [80, 17] width 160 height 34
click at [145, 20] on icon "button" at bounding box center [143, 17] width 14 height 14
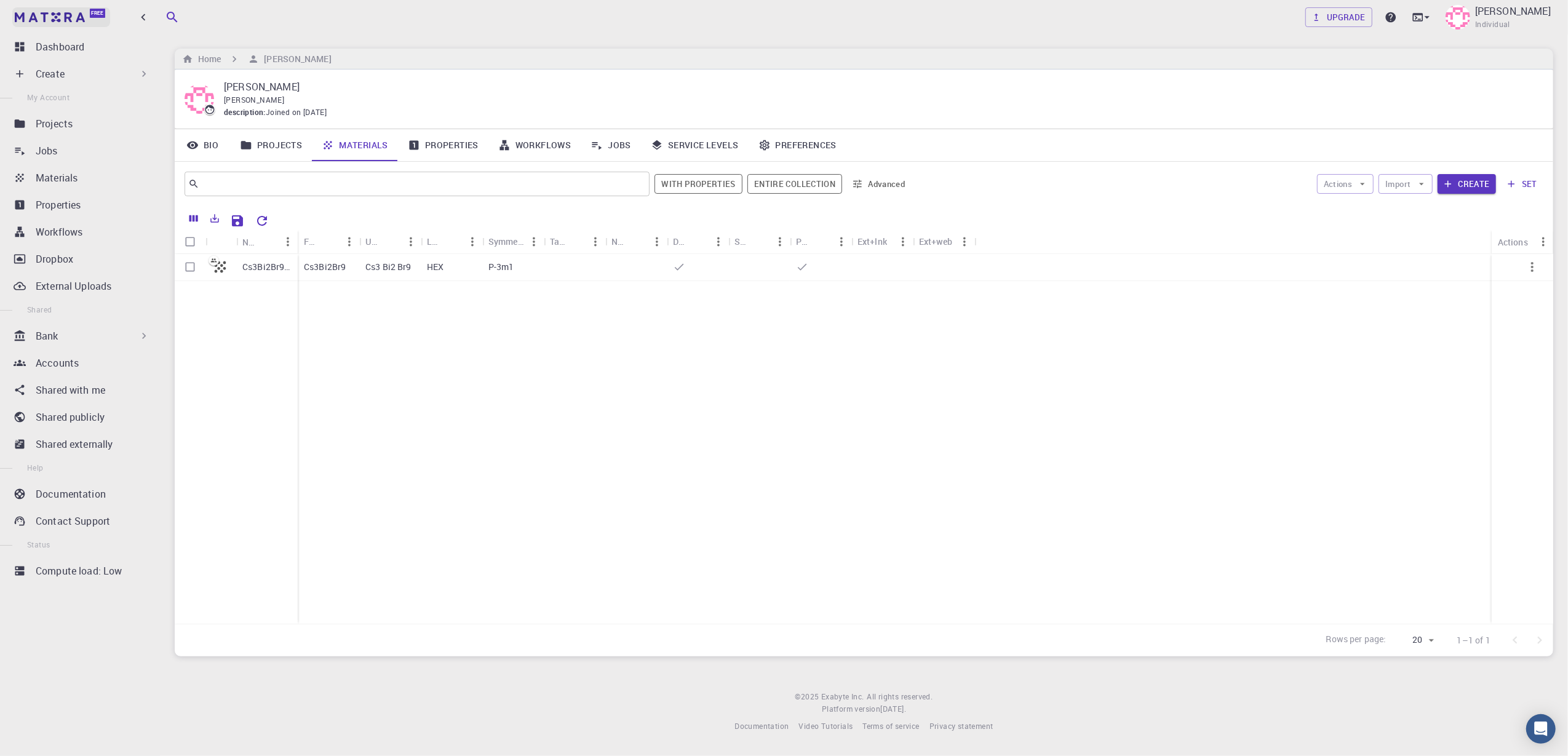
click at [55, 14] on img at bounding box center [50, 17] width 70 height 10
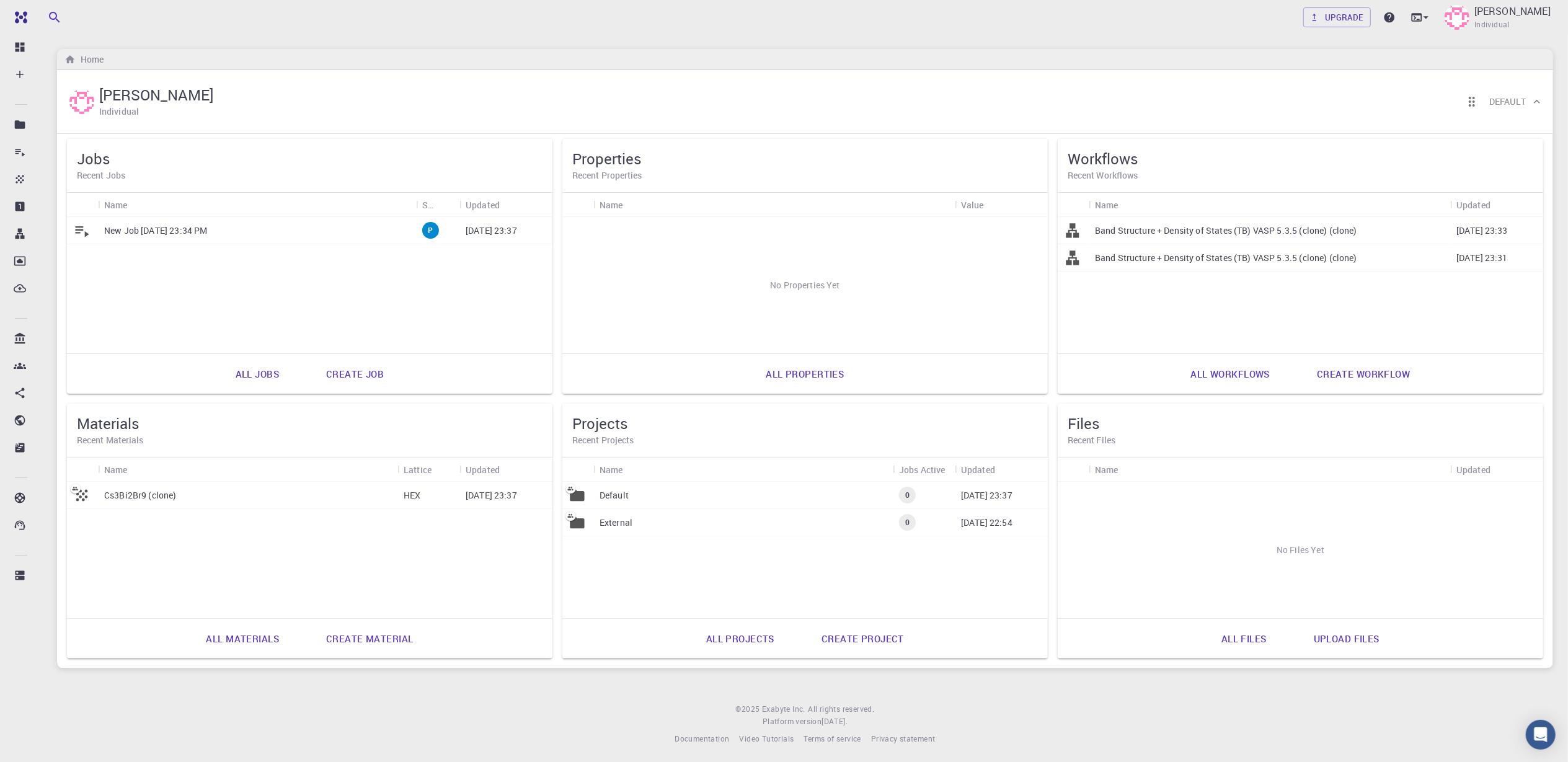
click at [1185, 572] on link "All files" at bounding box center [1243, 638] width 72 height 30
click at [854, 572] on link "Create project" at bounding box center [862, 638] width 110 height 30
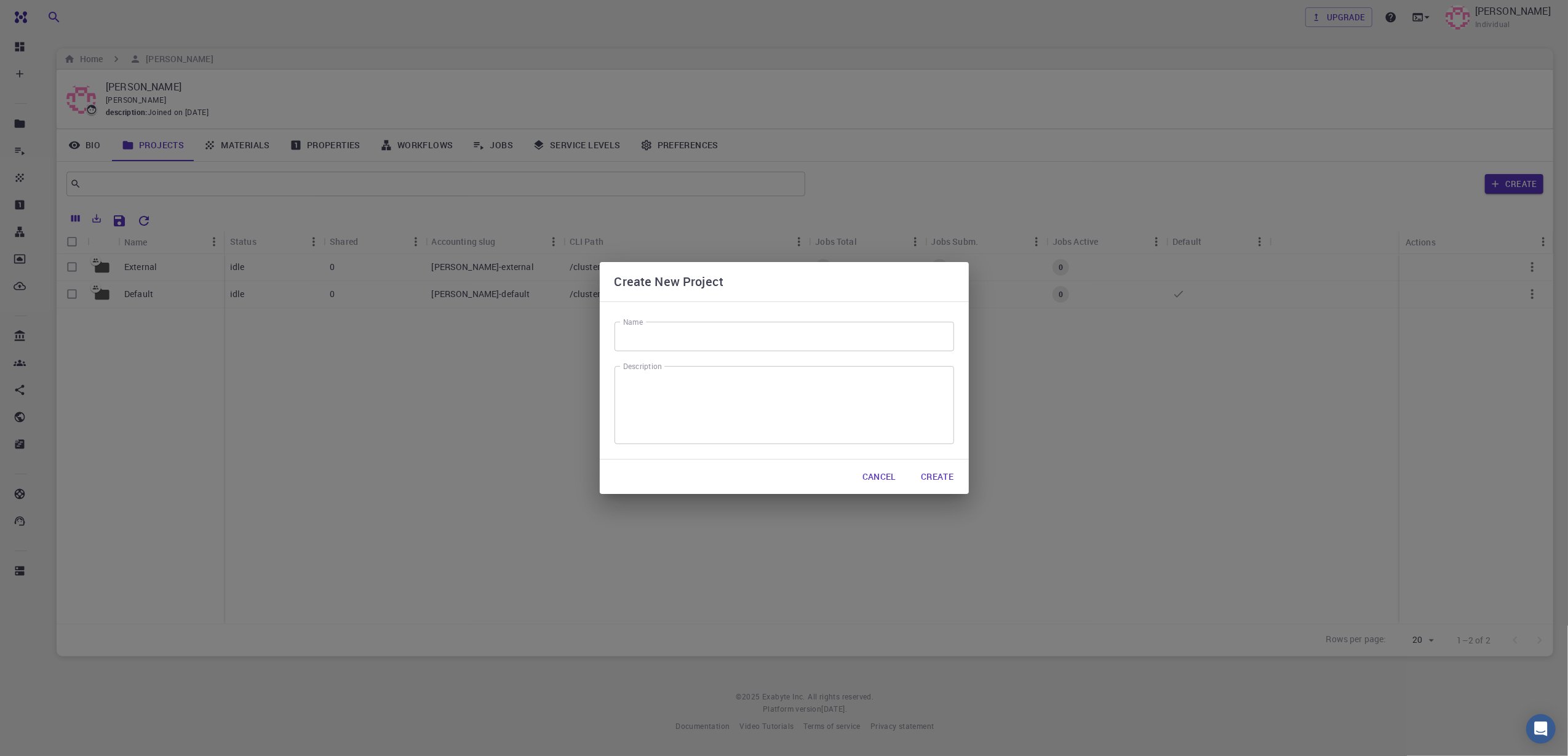
click at [930, 475] on button "Create" at bounding box center [937, 477] width 53 height 25
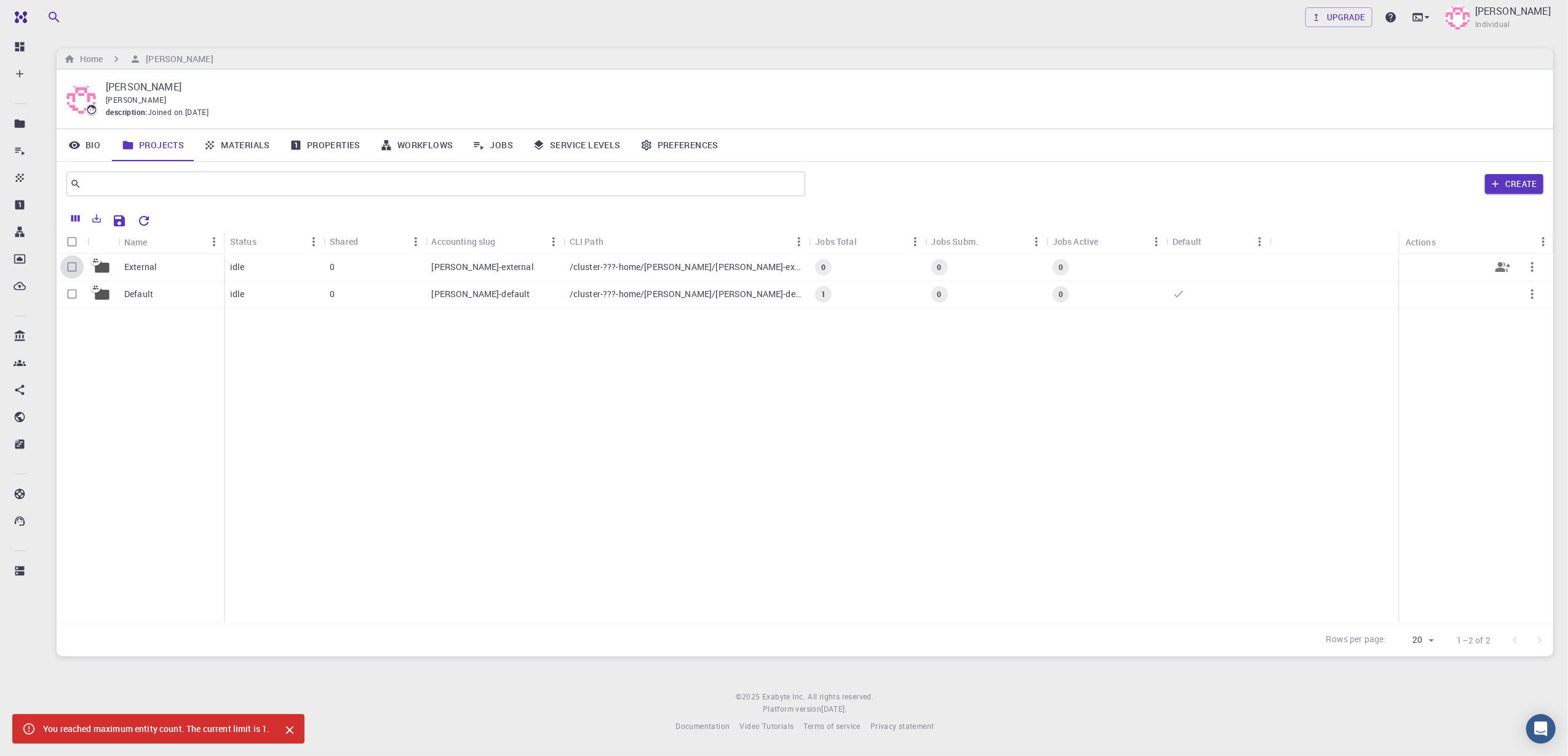
click at [72, 260] on input "Select row" at bounding box center [72, 266] width 23 height 23
checkbox input "true"
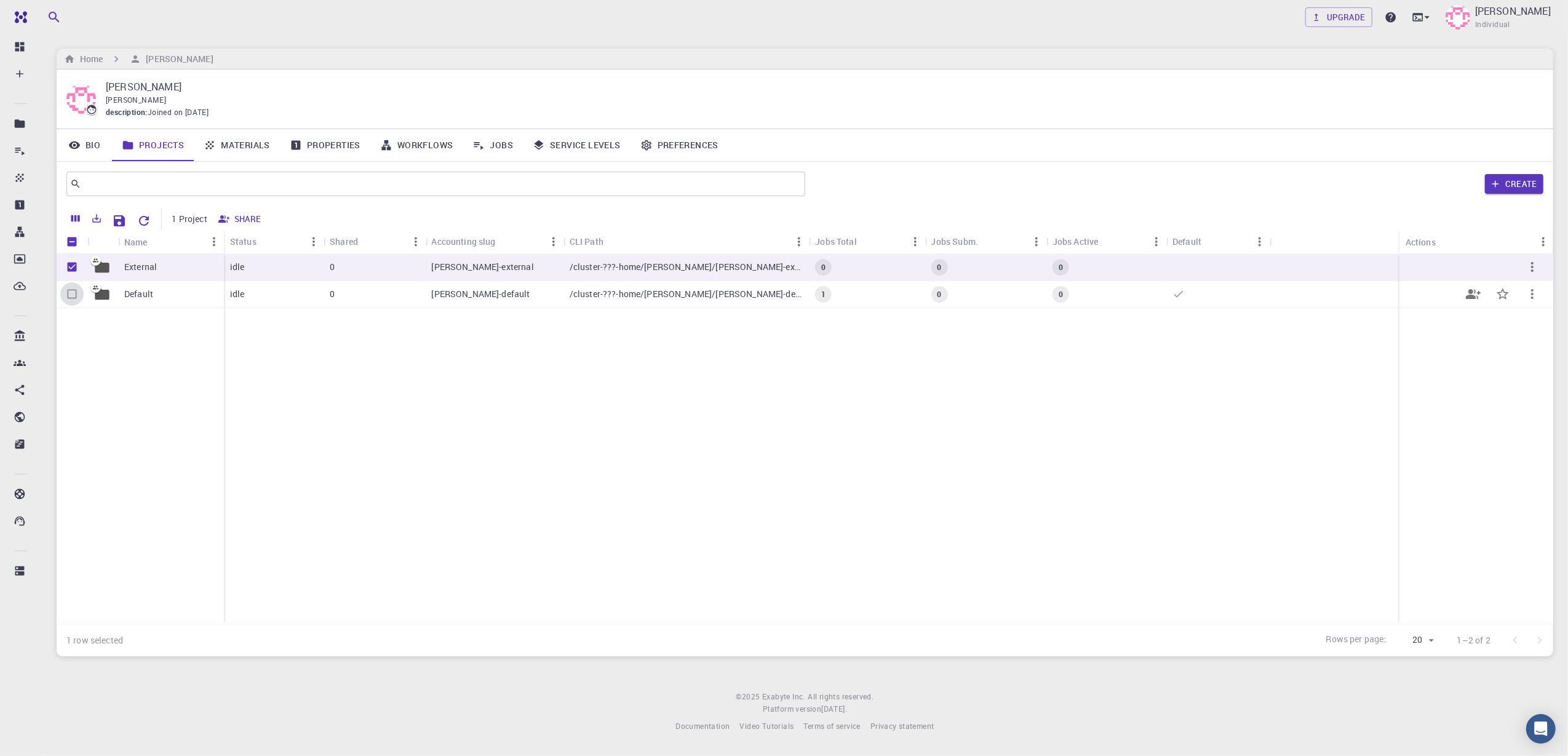
click at [68, 301] on input "Select row" at bounding box center [72, 293] width 23 height 23
checkbox input "true"
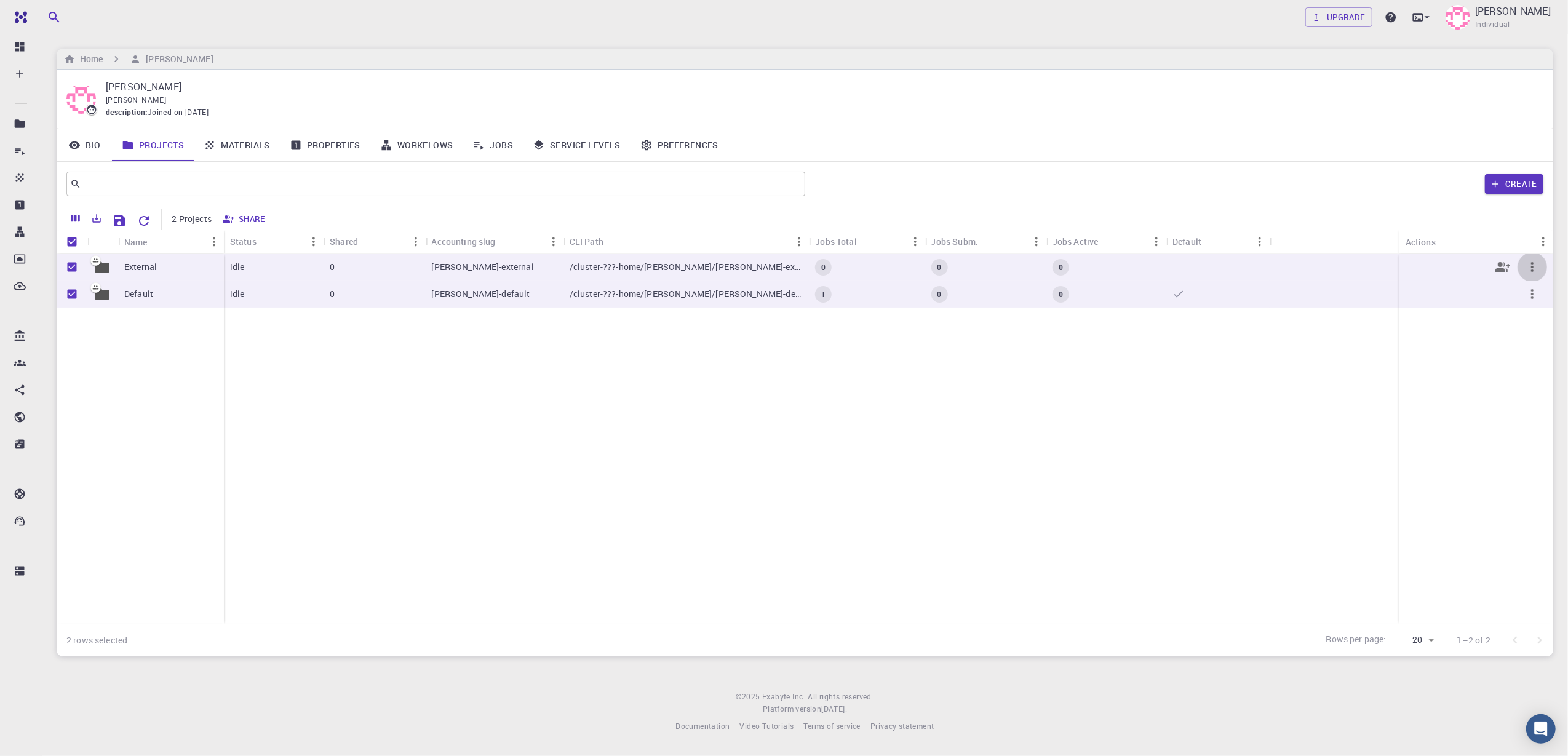
click at [1176, 271] on icon "button" at bounding box center [1532, 267] width 15 height 15
click at [1176, 380] on div at bounding box center [784, 378] width 1568 height 756
click at [70, 270] on input "Unselect row" at bounding box center [72, 266] width 23 height 23
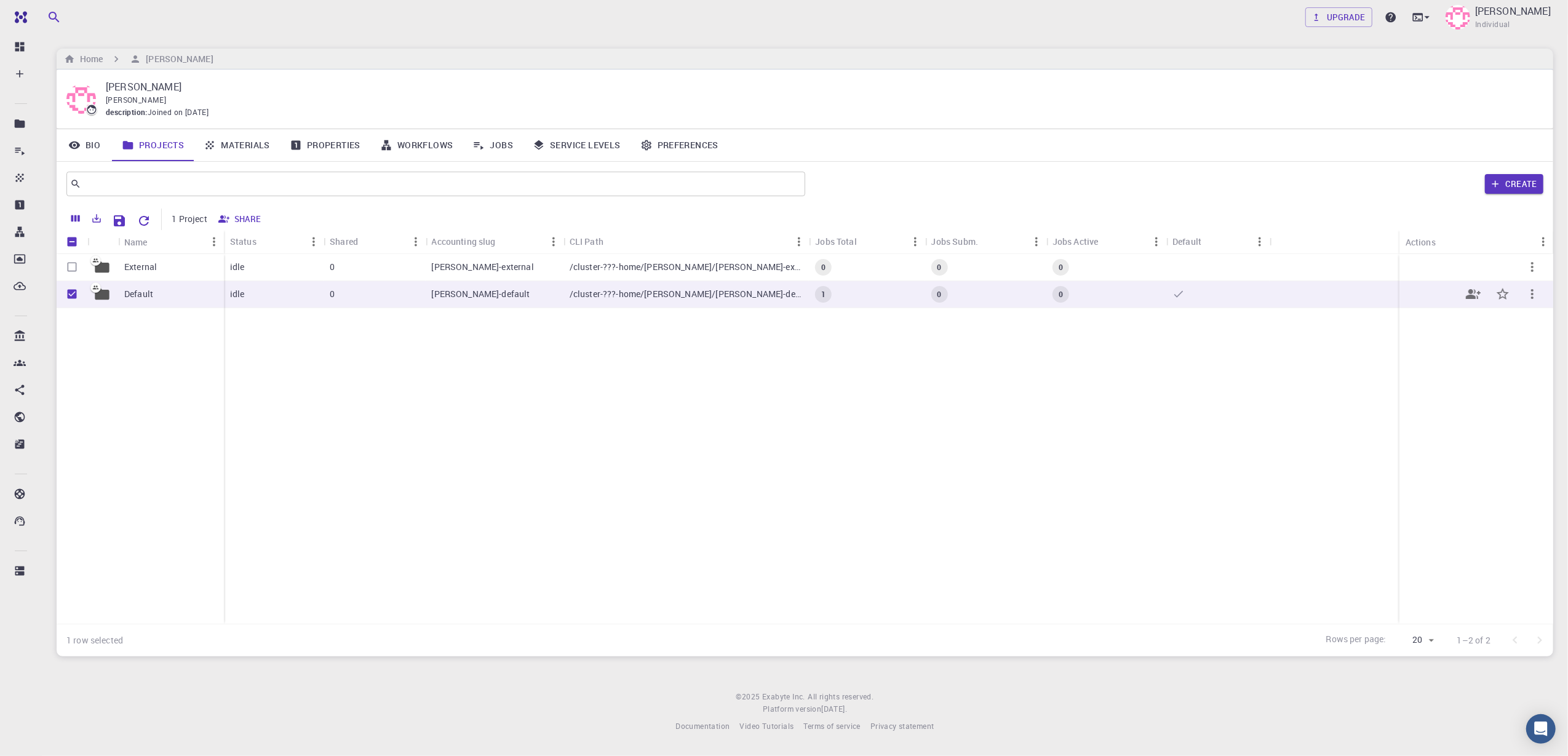
click at [1176, 299] on icon "button" at bounding box center [1532, 294] width 15 height 15
click at [522, 424] on div at bounding box center [784, 378] width 1568 height 756
click at [74, 270] on input "Select row" at bounding box center [72, 266] width 23 height 23
checkbox input "true"
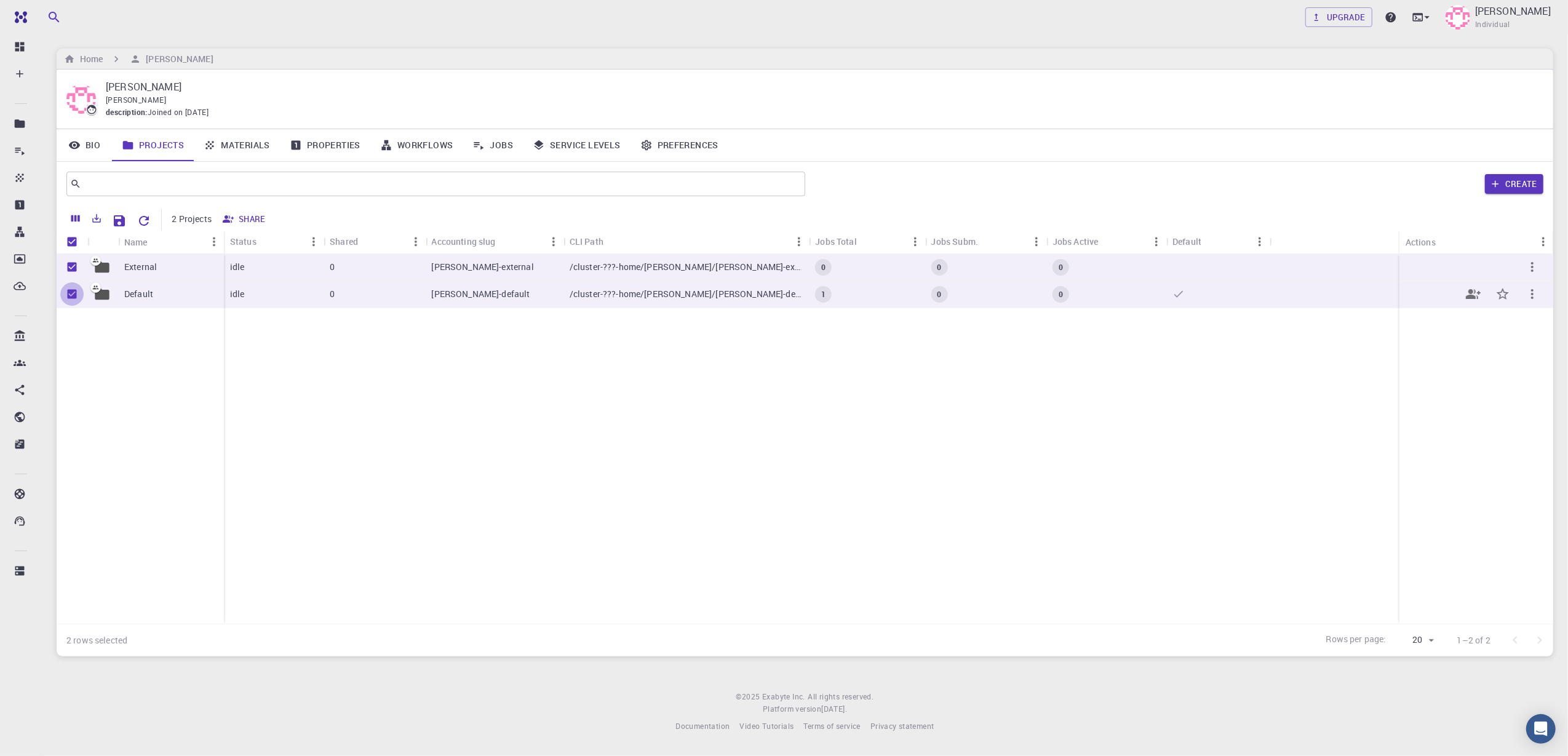
click at [72, 293] on input "Unselect row" at bounding box center [72, 293] width 23 height 23
checkbox input "false"
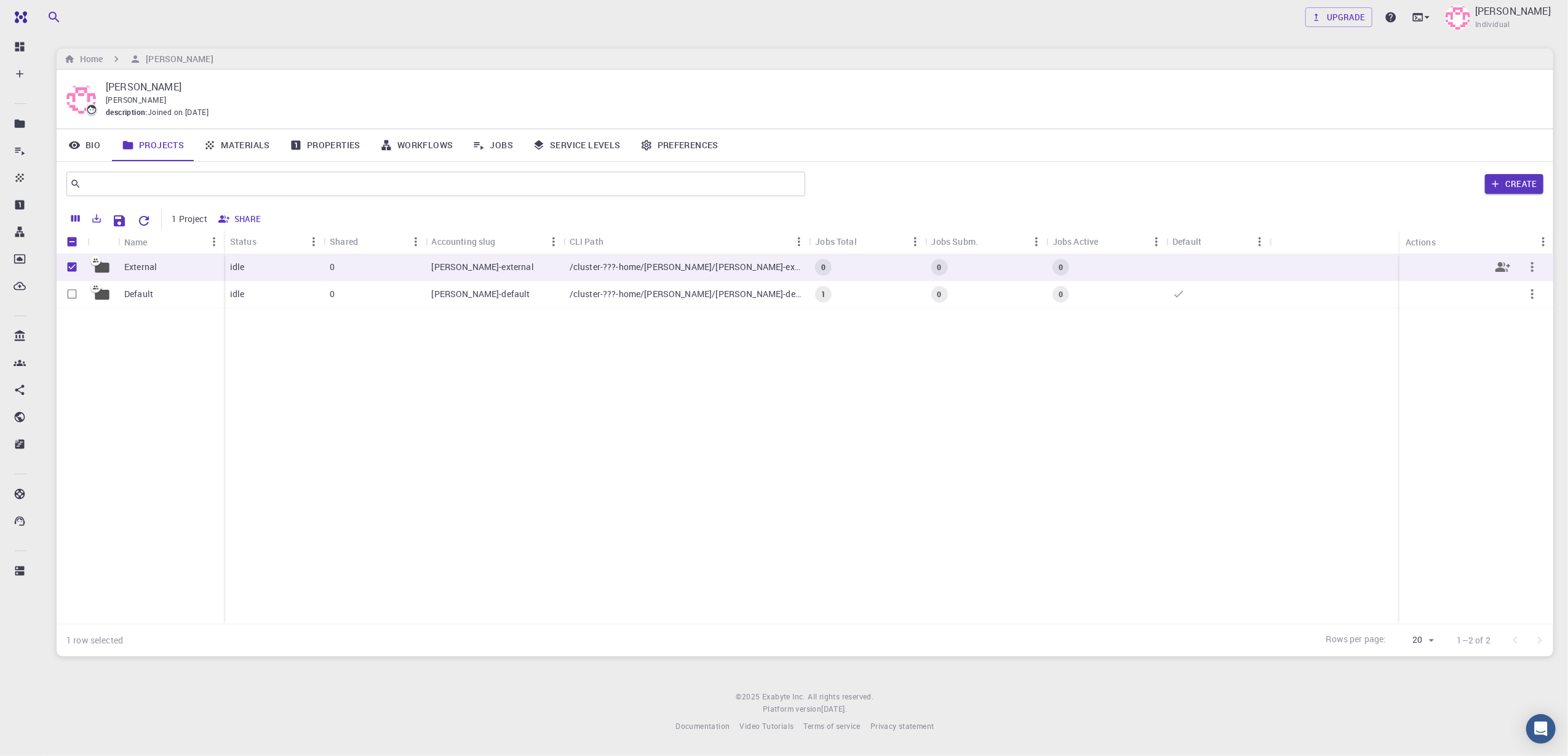
click at [1176, 267] on icon "button" at bounding box center [1532, 267] width 15 height 15
drag, startPoint x: 716, startPoint y: 421, endPoint x: 654, endPoint y: 431, distance: 62.8
click at [716, 427] on div at bounding box center [784, 378] width 1568 height 756
click at [70, 265] on input "Unselect row" at bounding box center [72, 266] width 23 height 23
checkbox input "false"
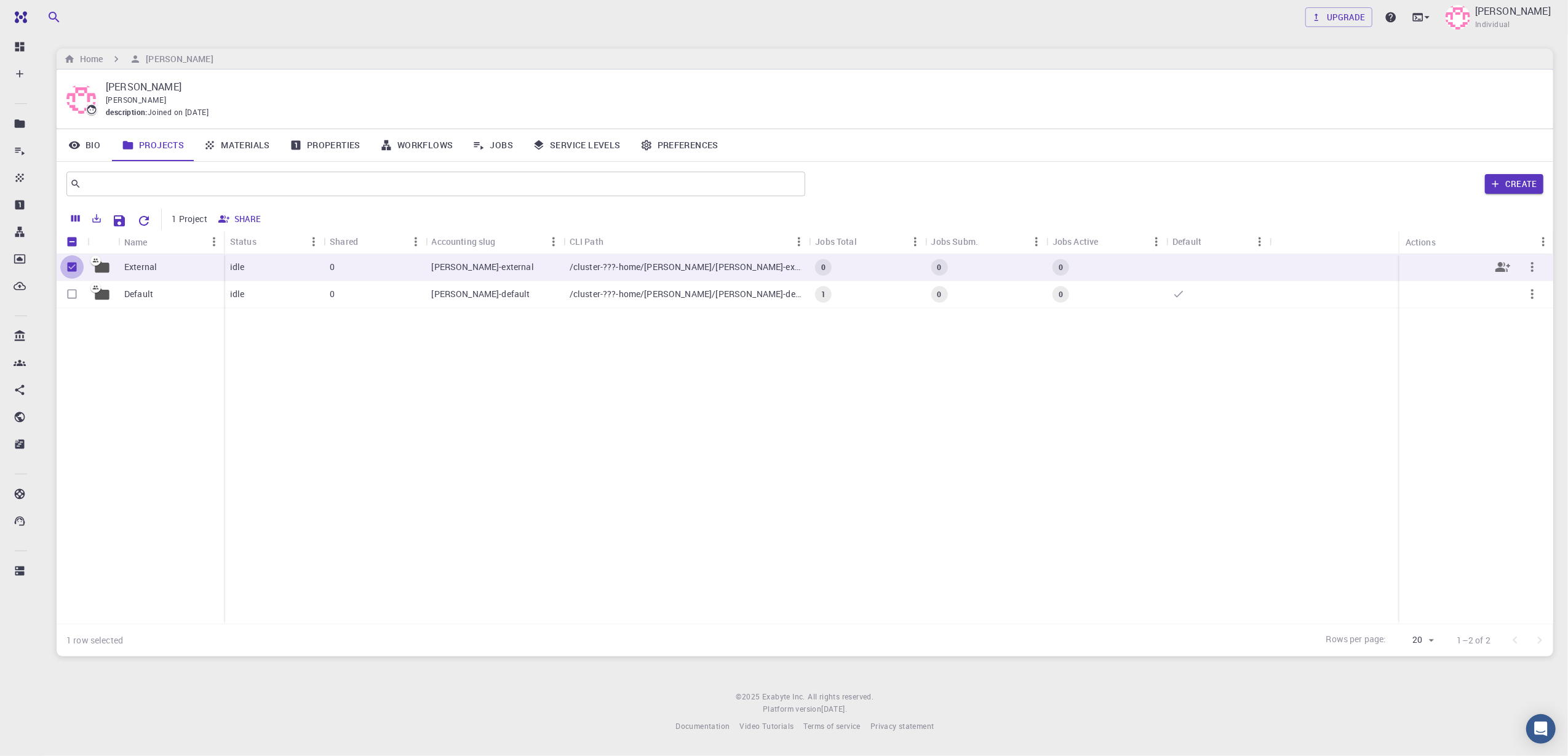
checkbox input "false"
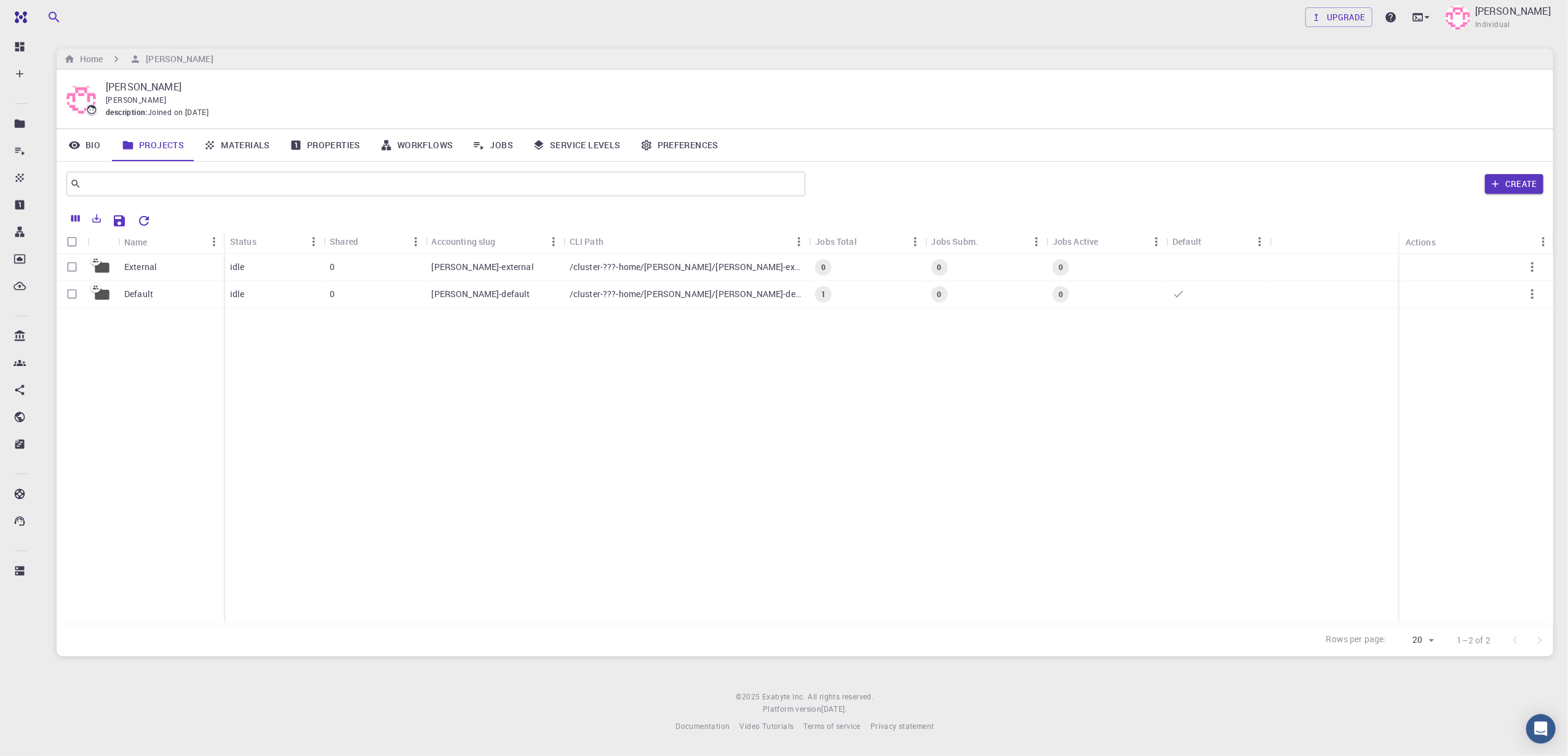
click at [128, 380] on div "External Default" at bounding box center [140, 439] width 167 height 370
click at [242, 146] on link "Materials" at bounding box center [237, 145] width 86 height 32
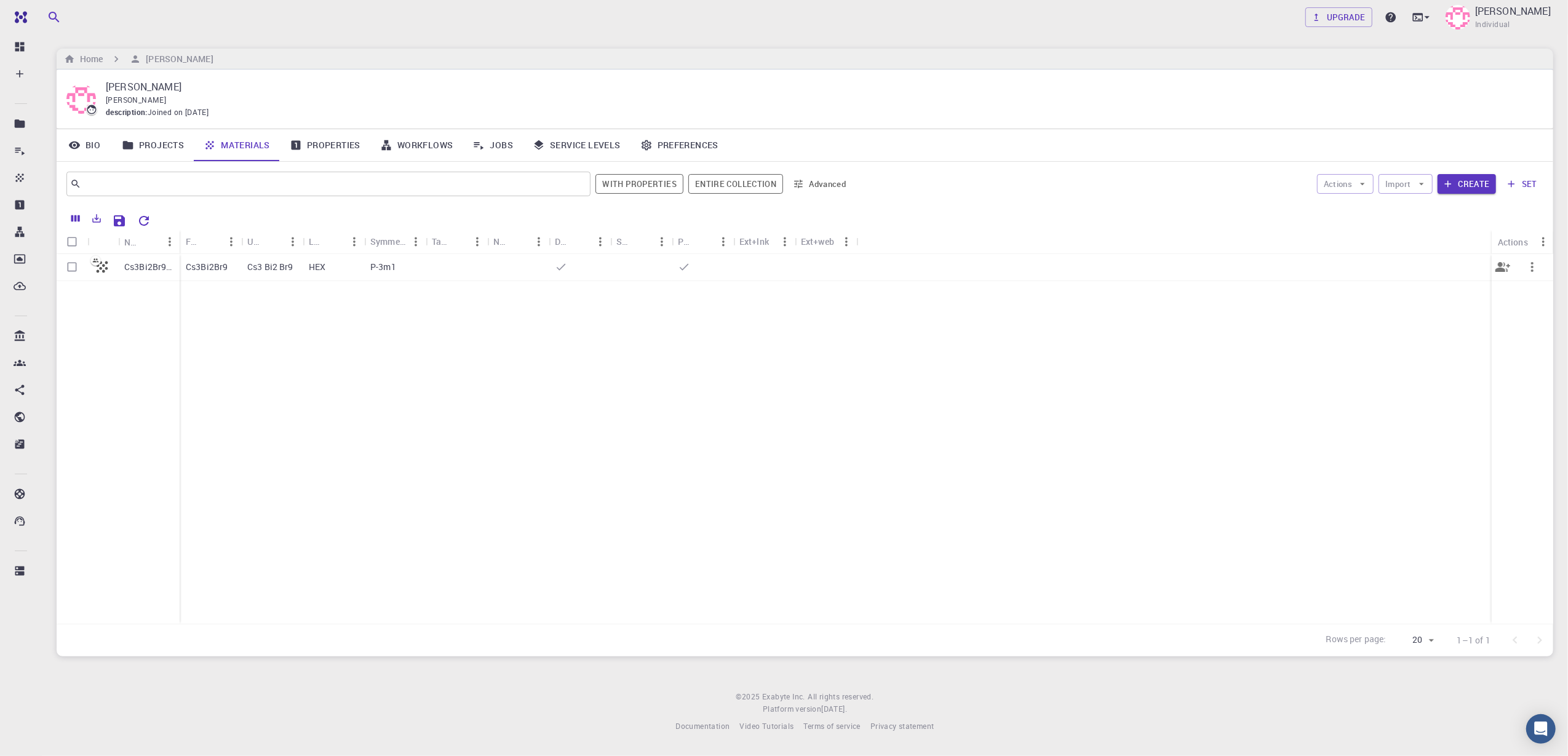
click at [74, 270] on input "Select row" at bounding box center [72, 266] width 23 height 23
checkbox input "true"
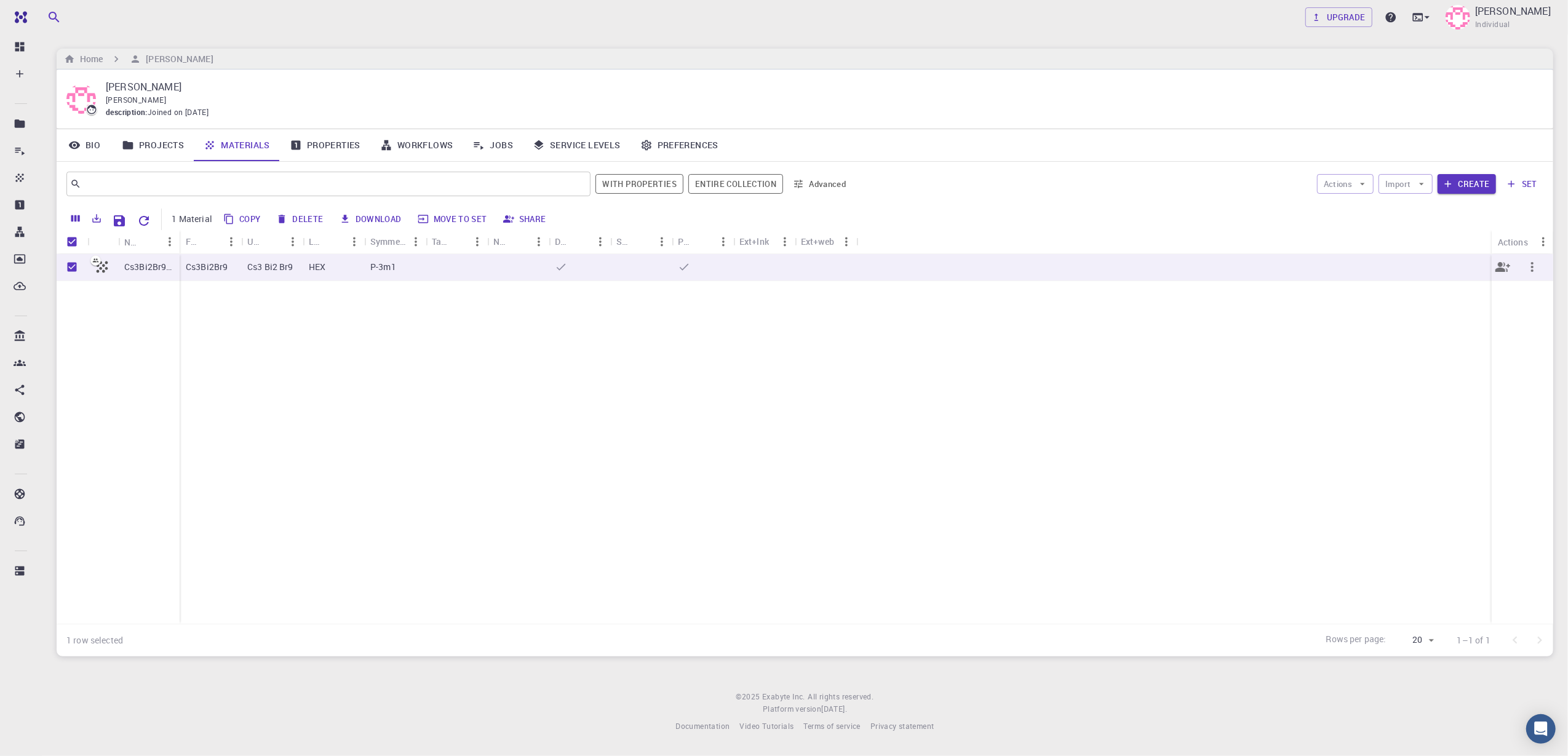
click at [74, 270] on input "Unselect row" at bounding box center [72, 266] width 23 height 23
checkbox input "false"
